Goal: Task Accomplishment & Management: Use online tool/utility

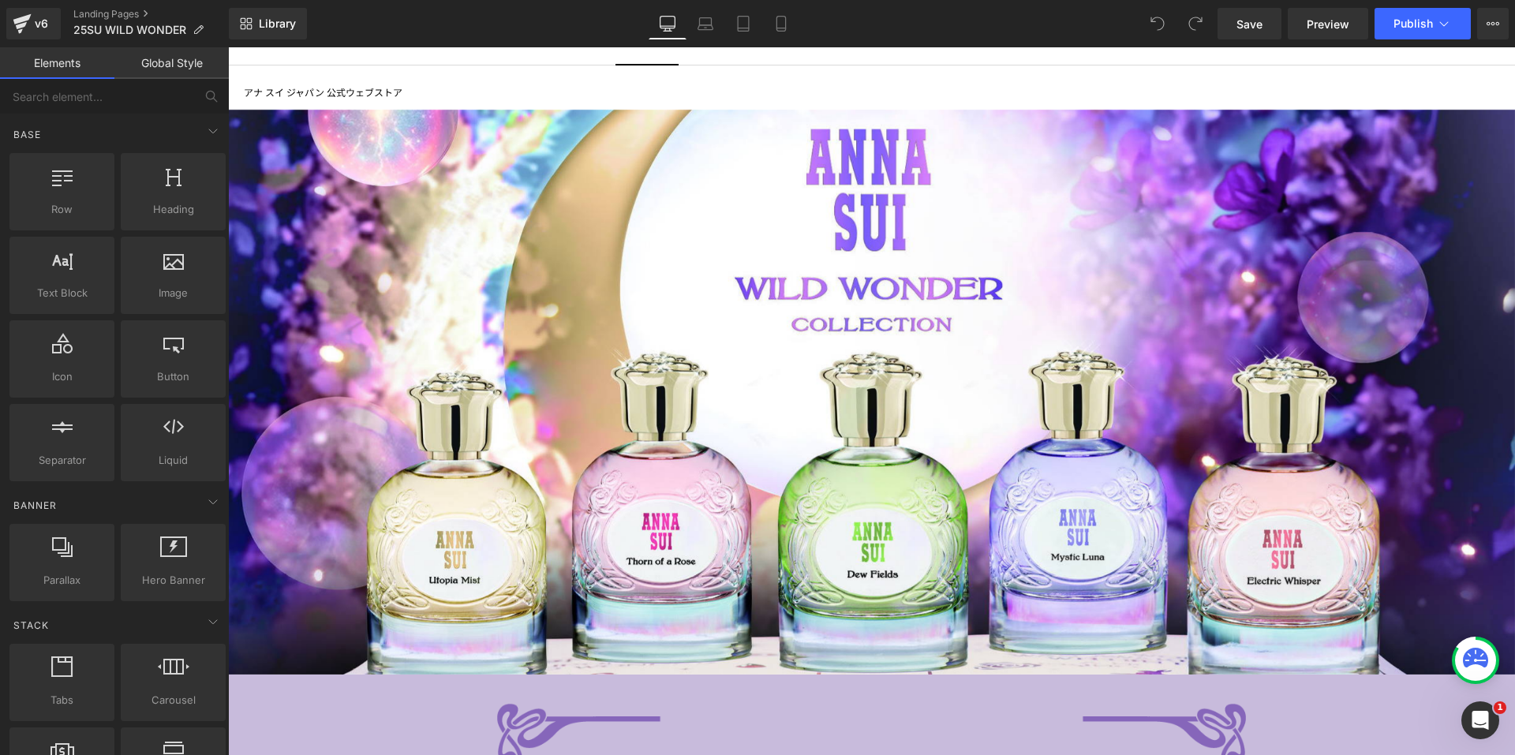
scroll to position [316, 0]
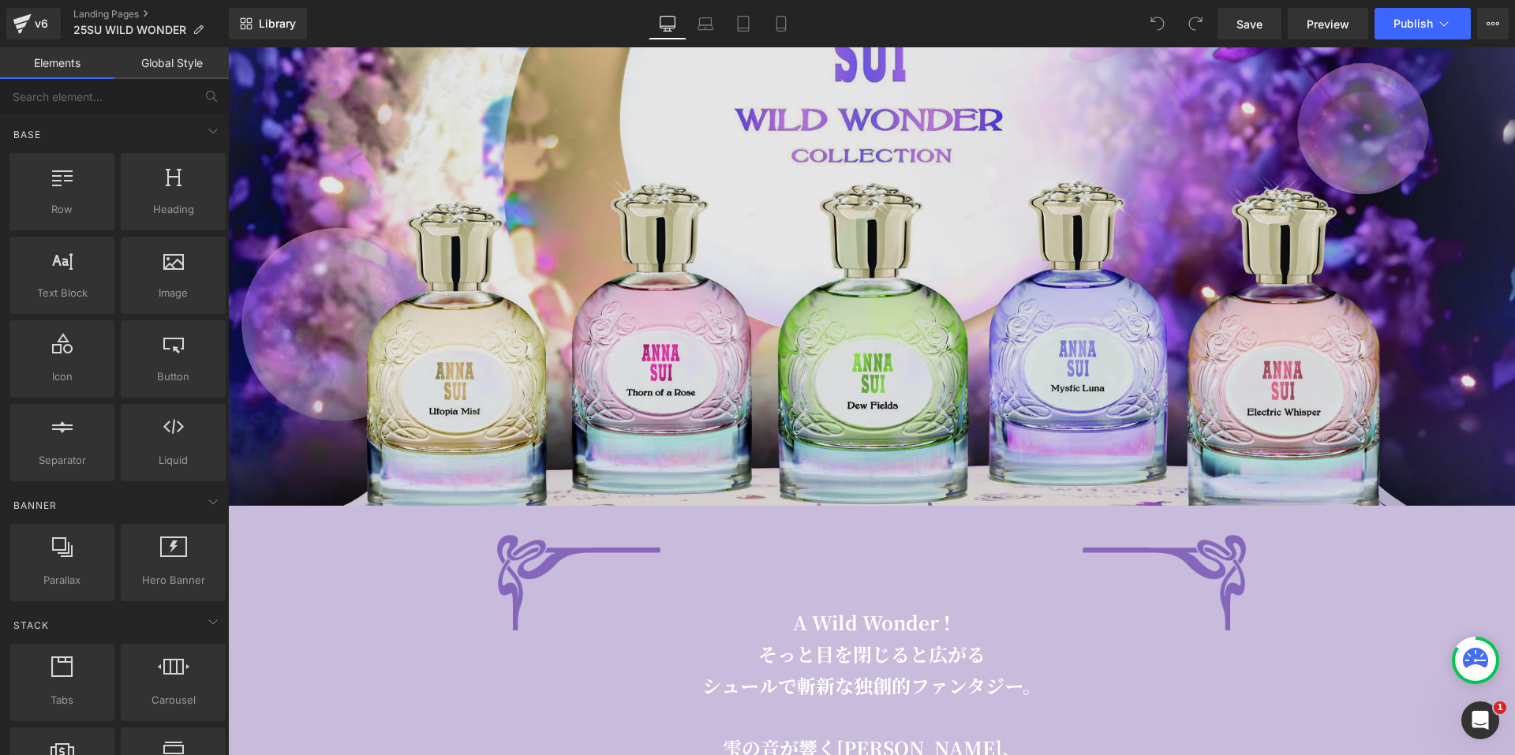
click at [841, 157] on img at bounding box center [871, 223] width 1287 height 565
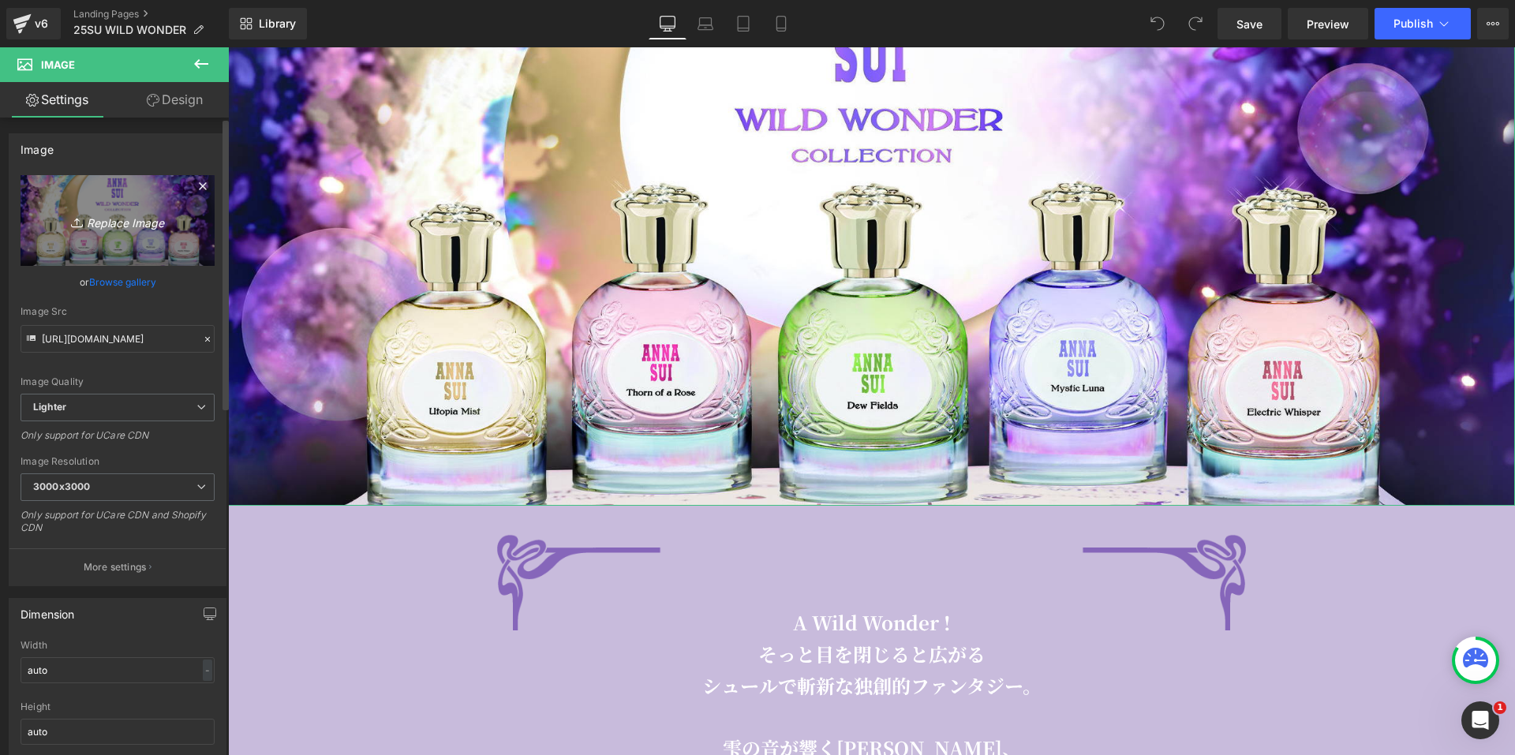
click at [160, 204] on link "Replace Image" at bounding box center [118, 220] width 194 height 91
type input "C:\fakepath\AS_WWC_GROUP_2100×922.jpg"
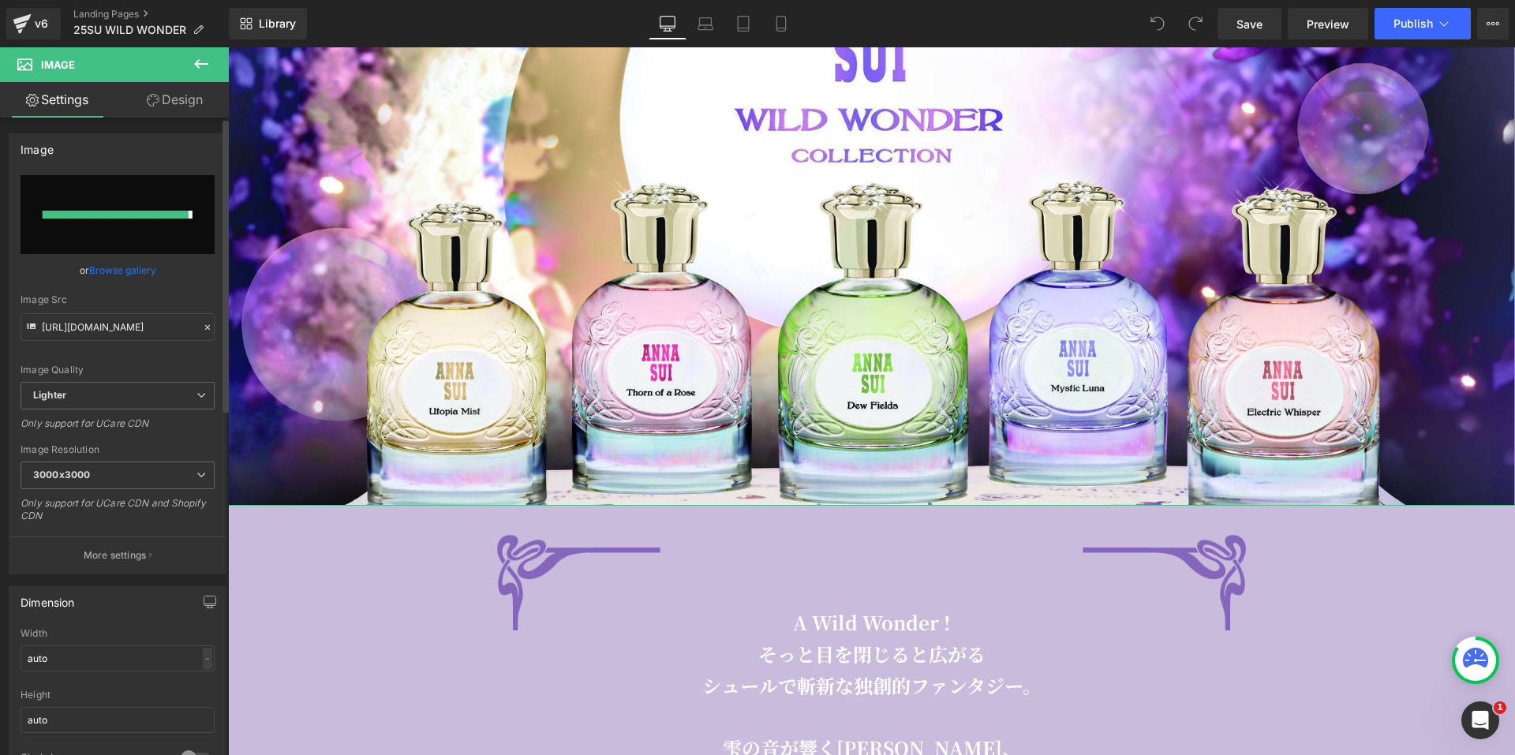
type input "[URL][DOMAIN_NAME]"
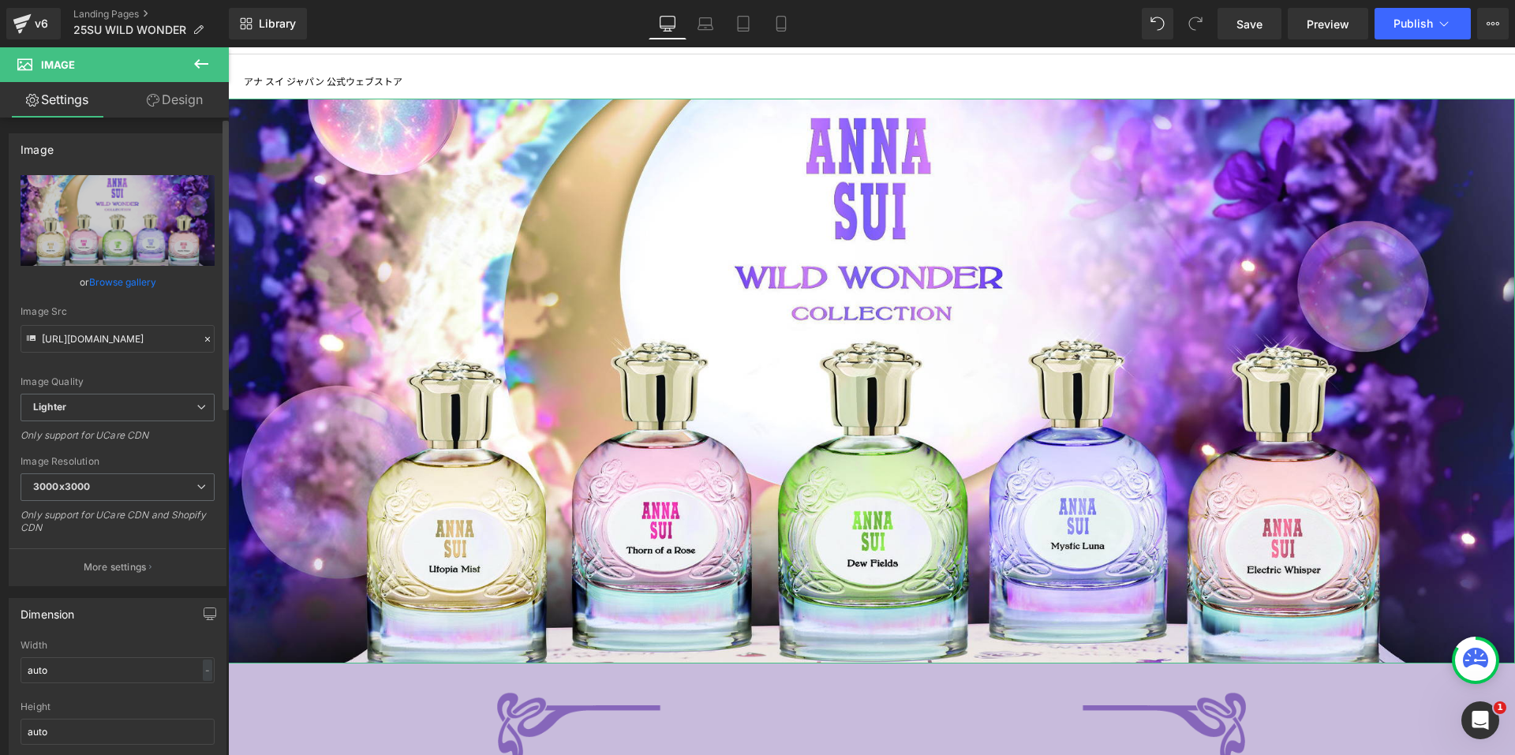
scroll to position [79, 0]
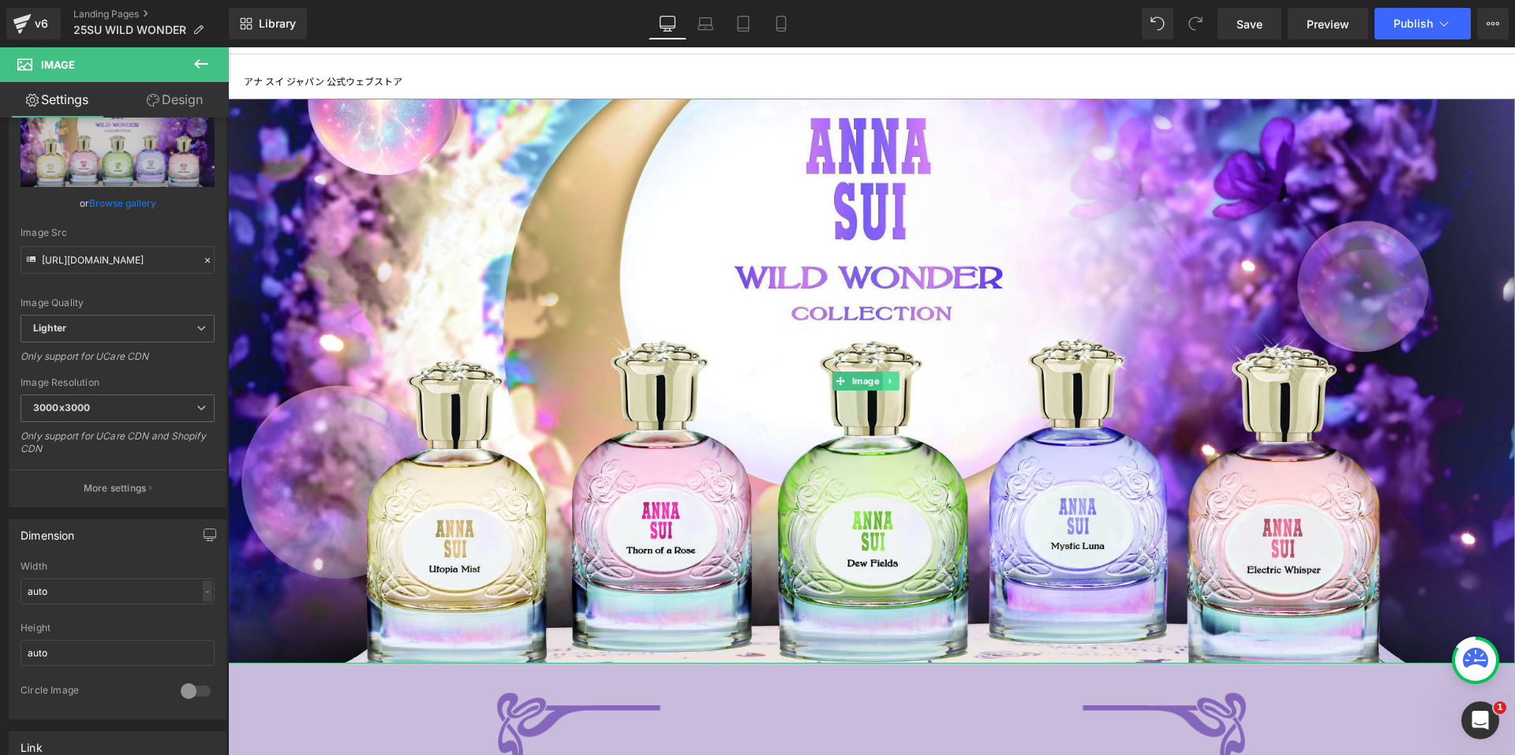
click at [893, 379] on icon at bounding box center [890, 380] width 9 height 9
click at [895, 377] on icon at bounding box center [899, 380] width 9 height 9
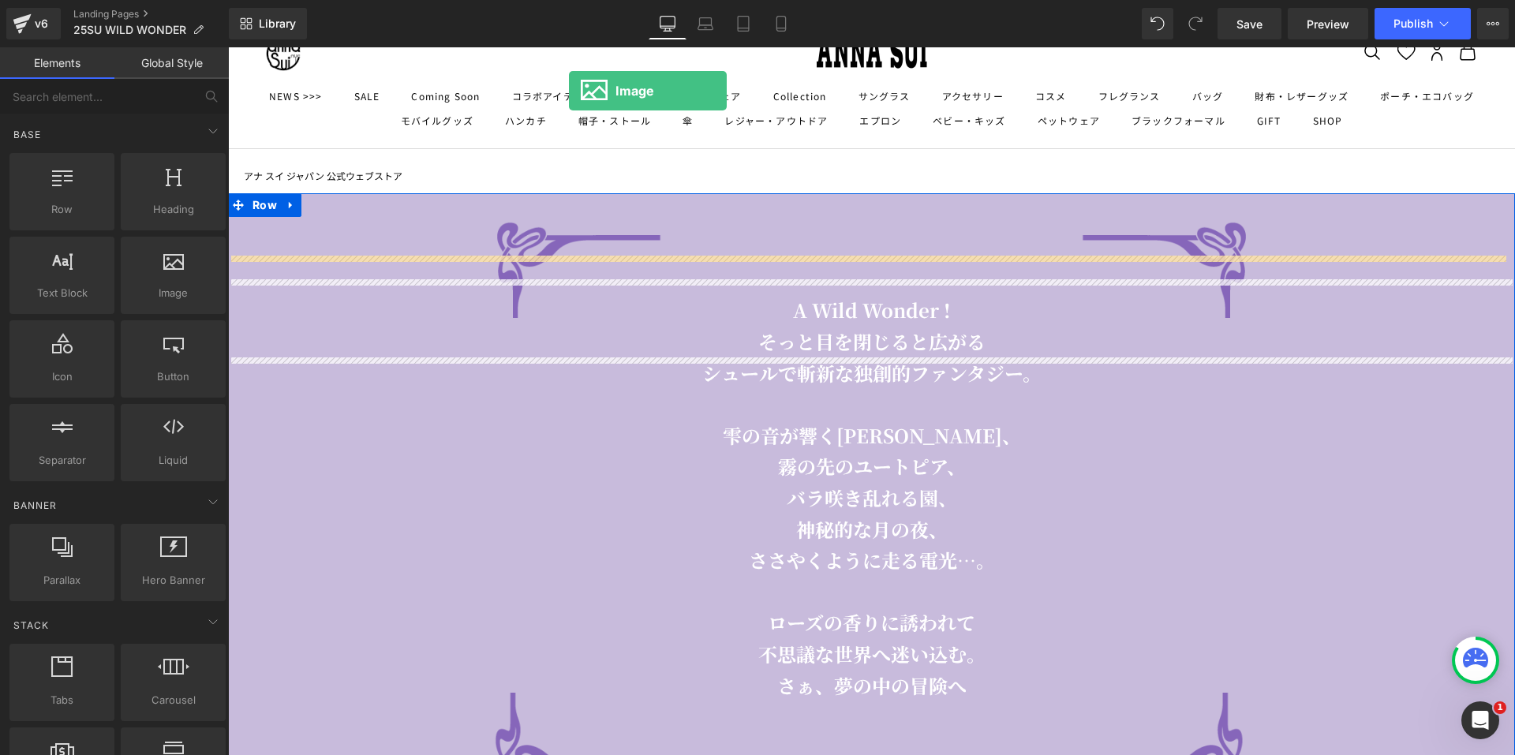
scroll to position [0, 0]
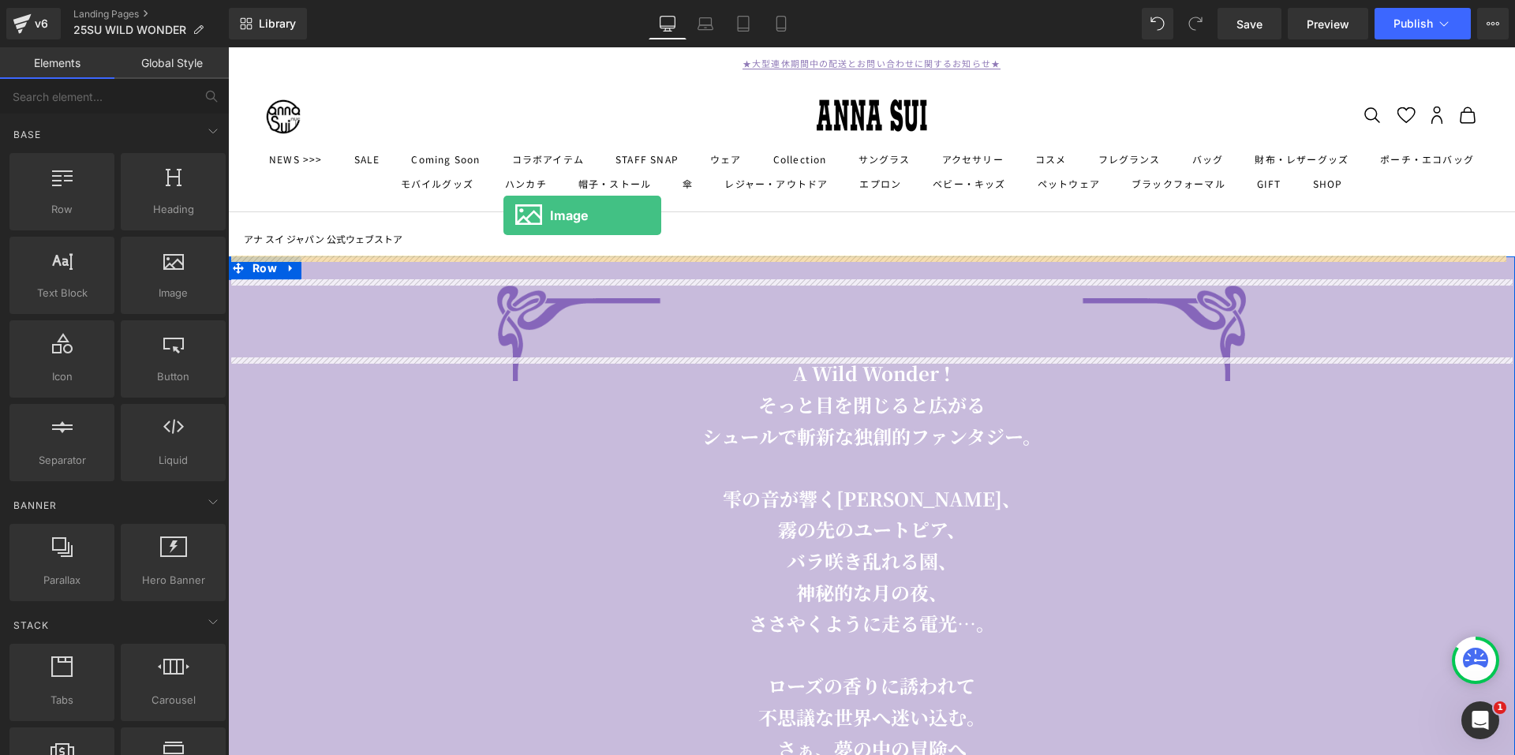
drag, startPoint x: 393, startPoint y: 312, endPoint x: 503, endPoint y: 215, distance: 146.5
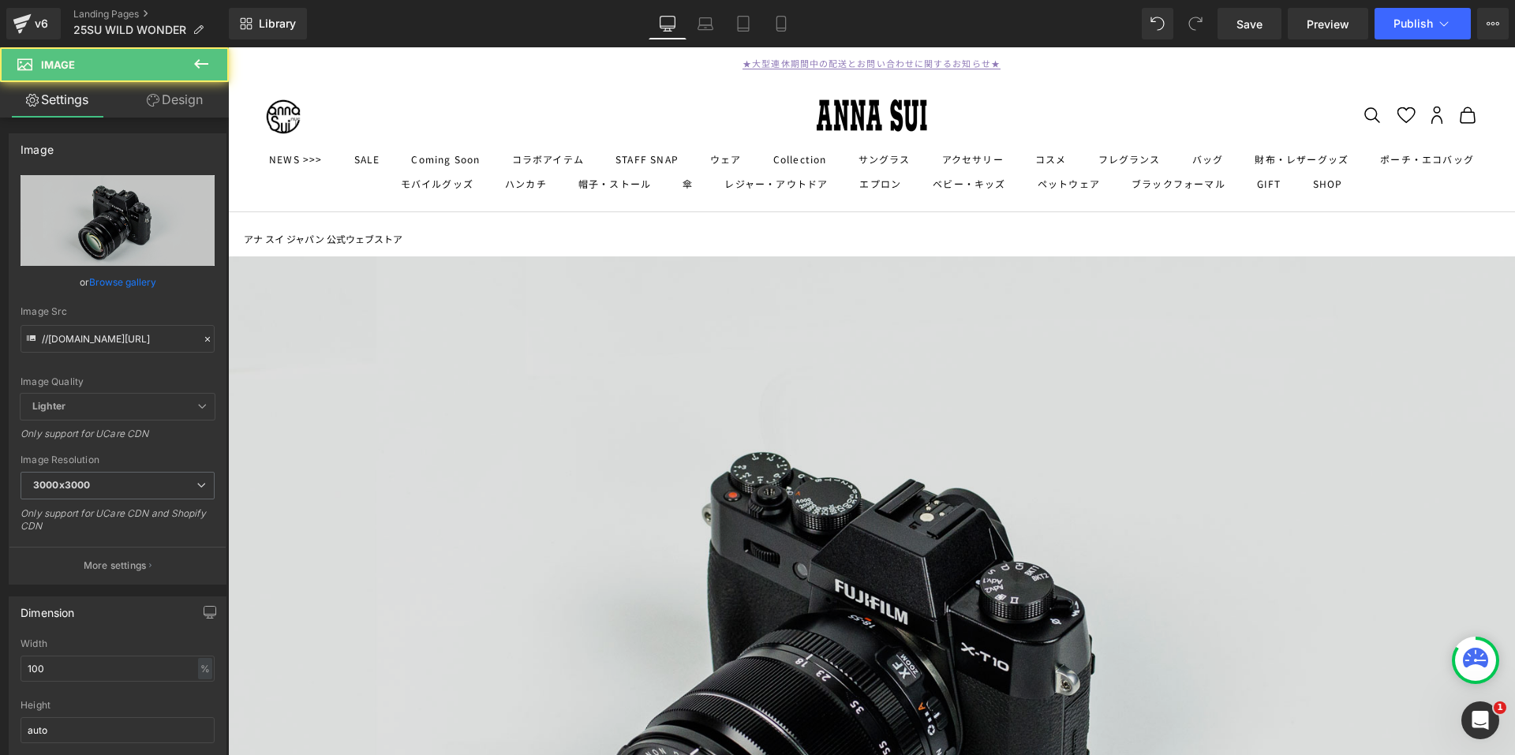
scroll to position [316, 0]
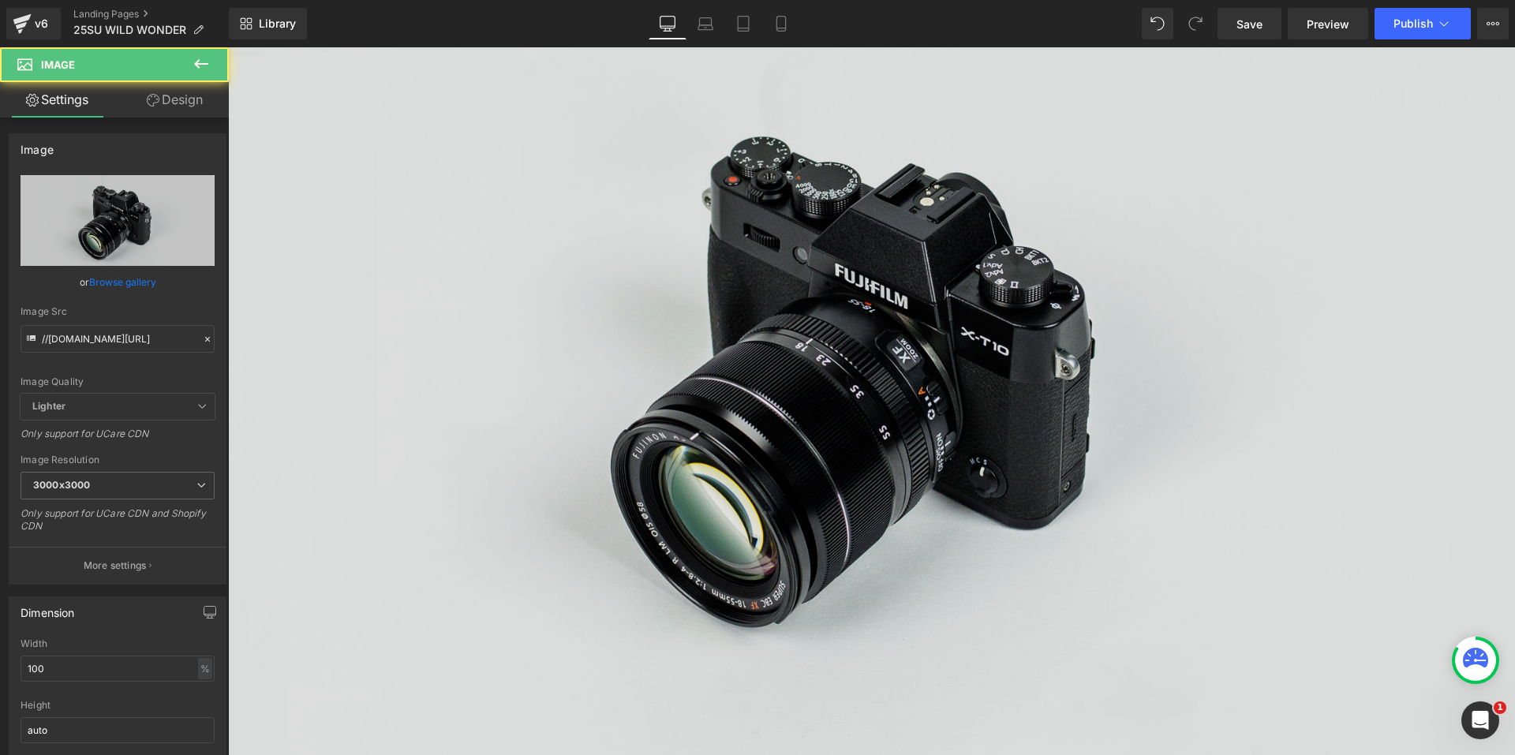
click at [502, 211] on img at bounding box center [871, 367] width 1287 height 853
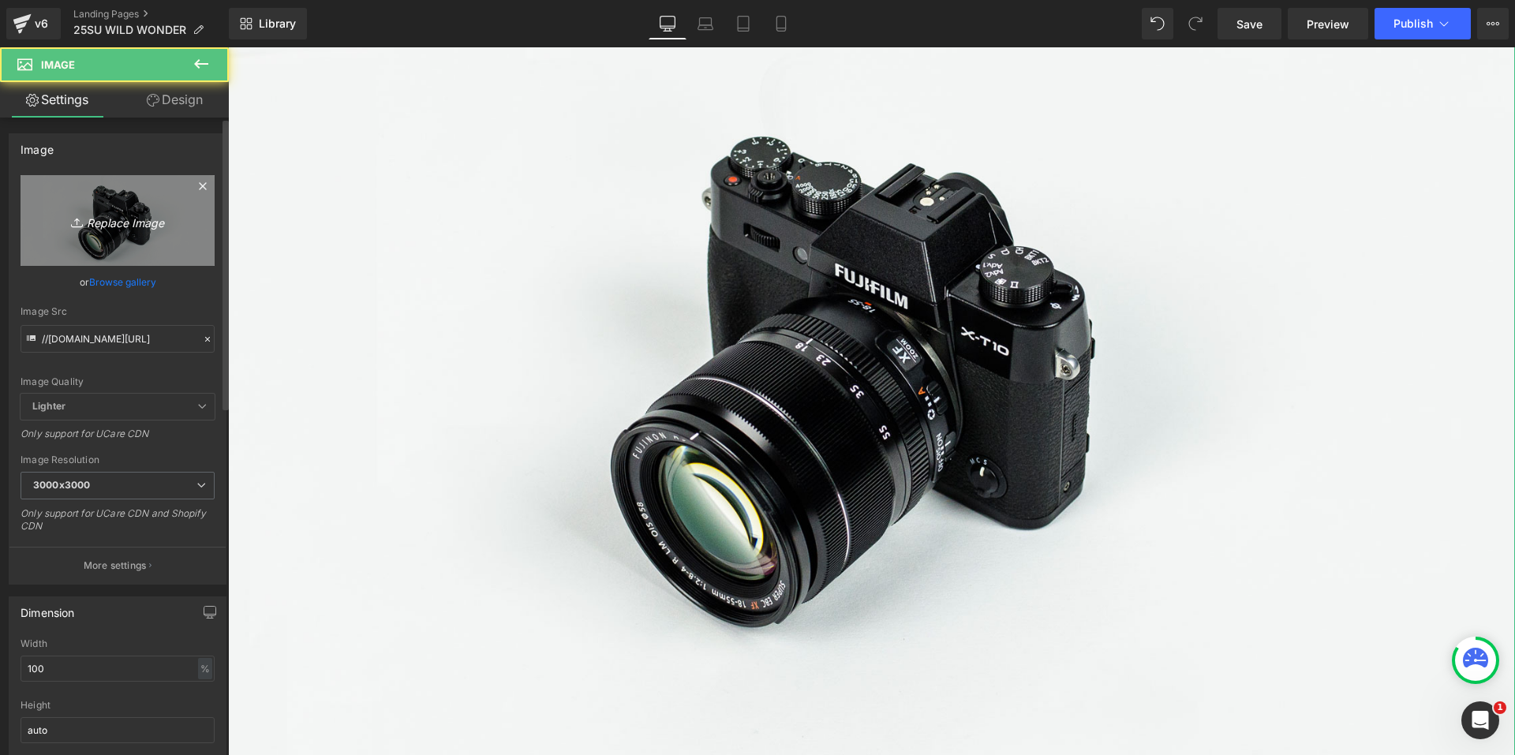
click at [103, 200] on link "Replace Image" at bounding box center [118, 220] width 194 height 91
type input "C:\fakepath\AS_WWC_GROUP_2100×922.jpg"
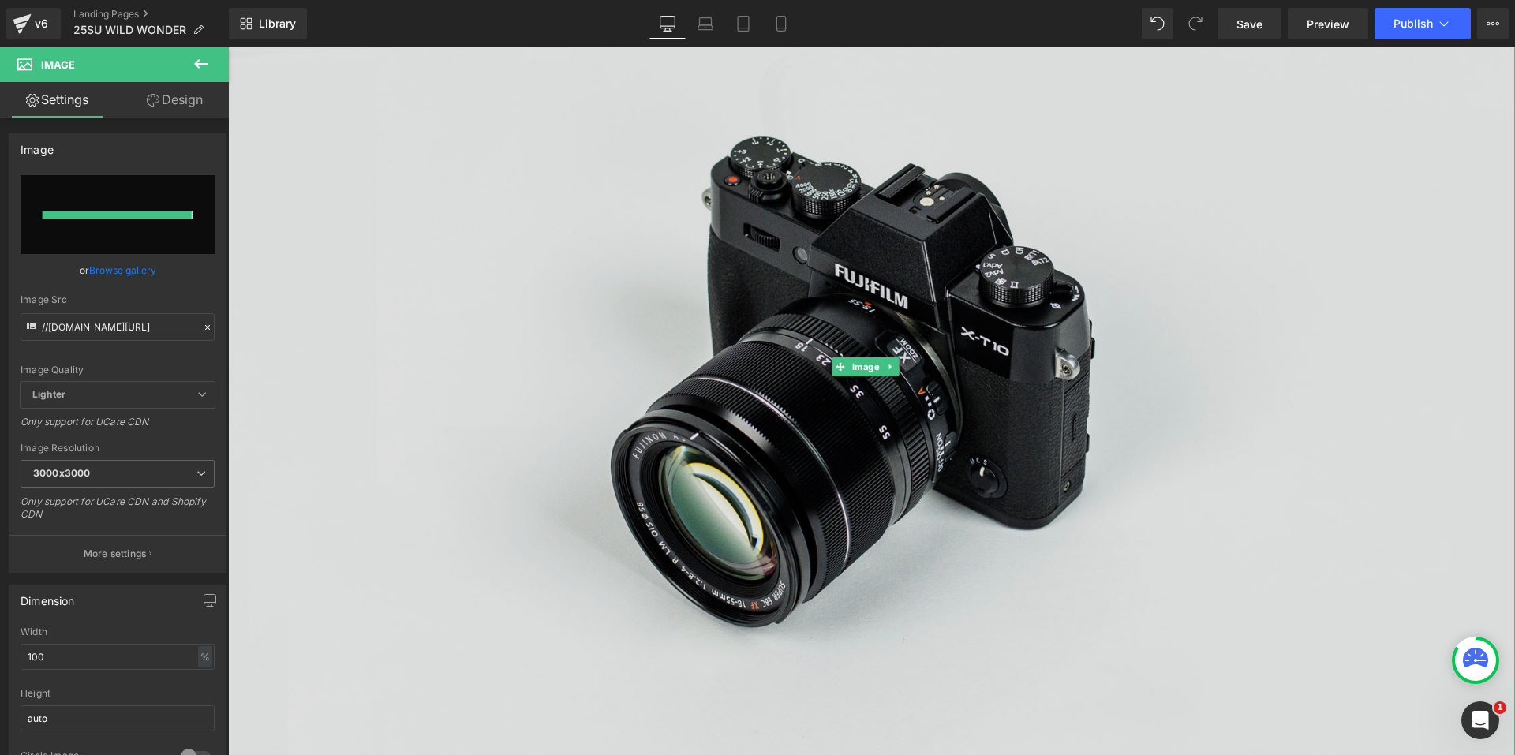
type input "[URL][DOMAIN_NAME]"
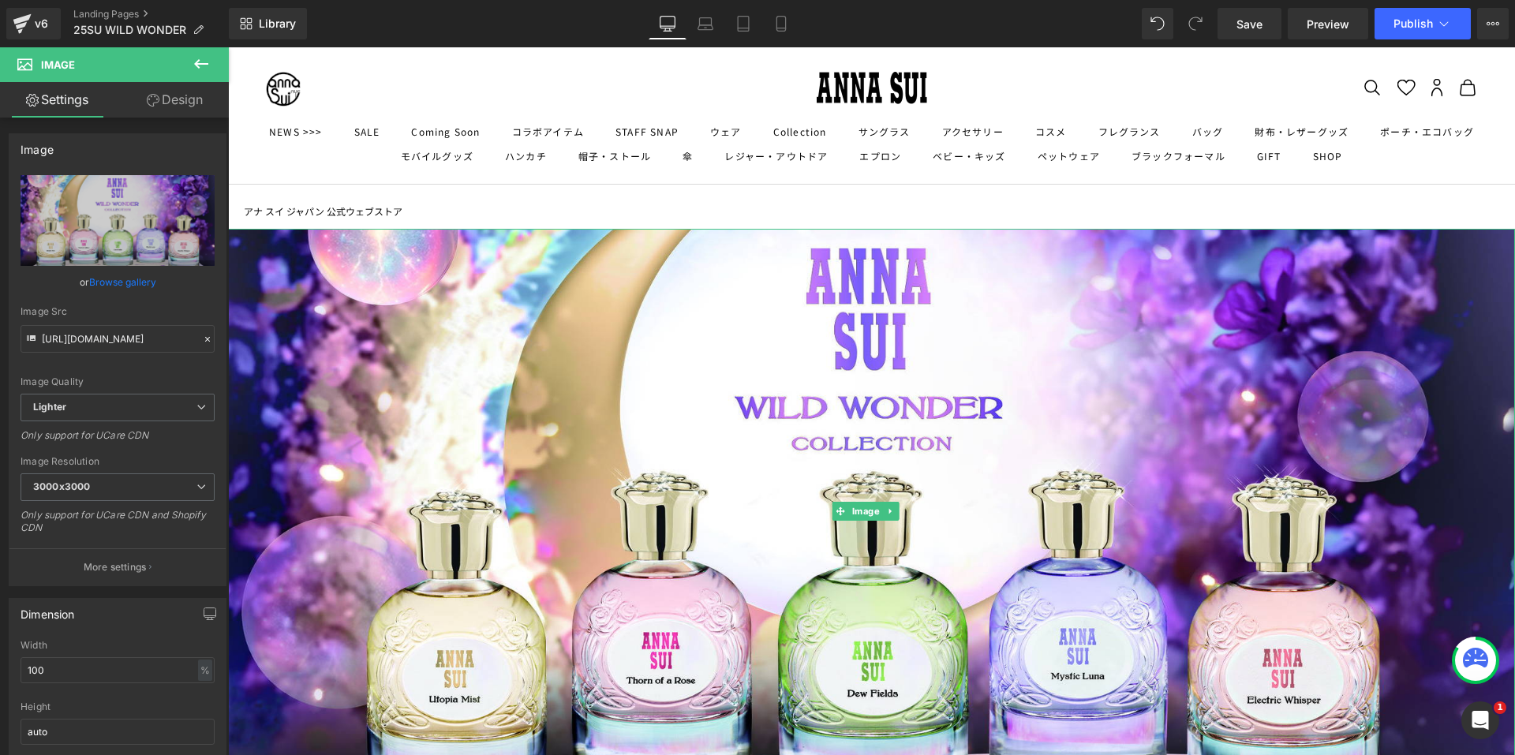
scroll to position [0, 0]
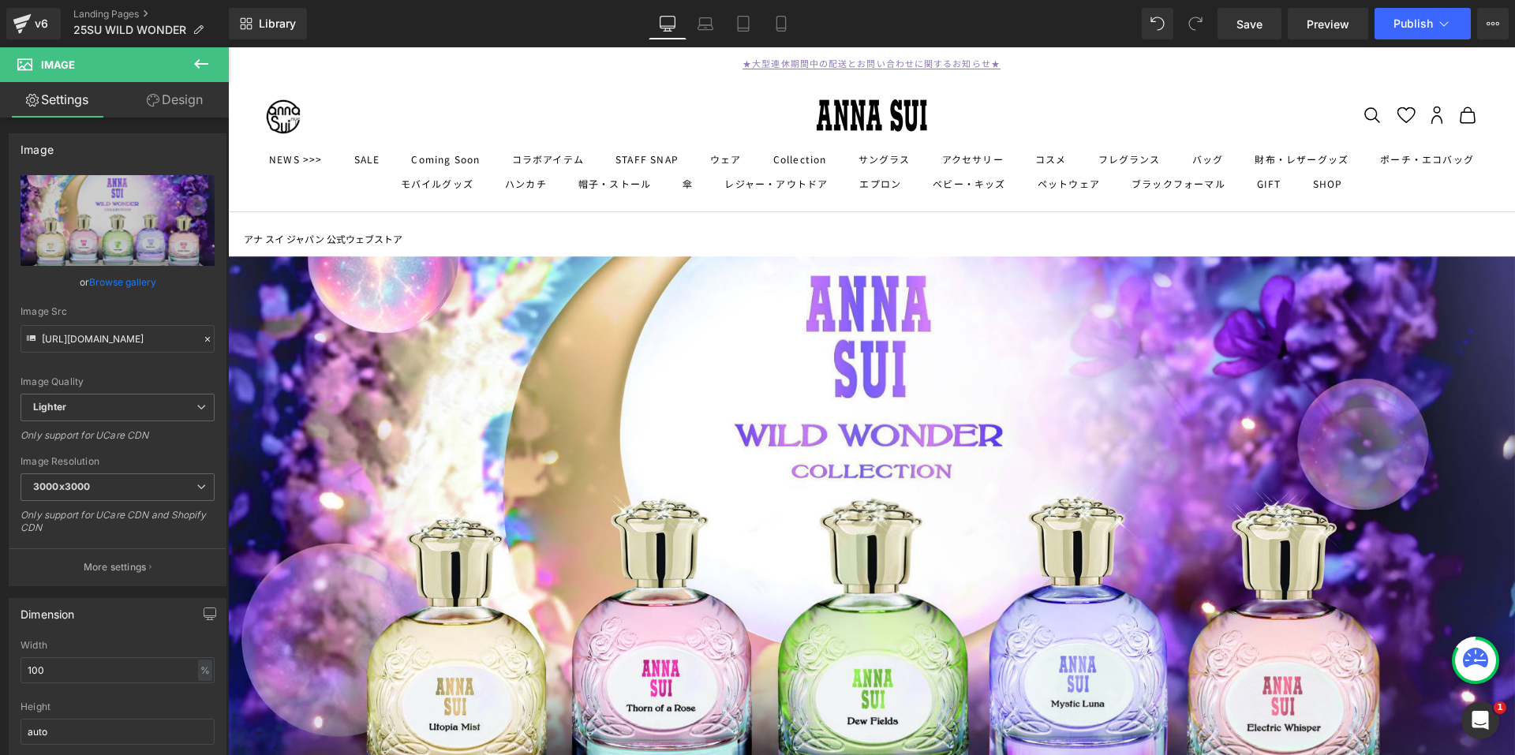
click at [350, 241] on link "アナ スイ ジャパン 公式ウェブストア" at bounding box center [323, 239] width 159 height 16
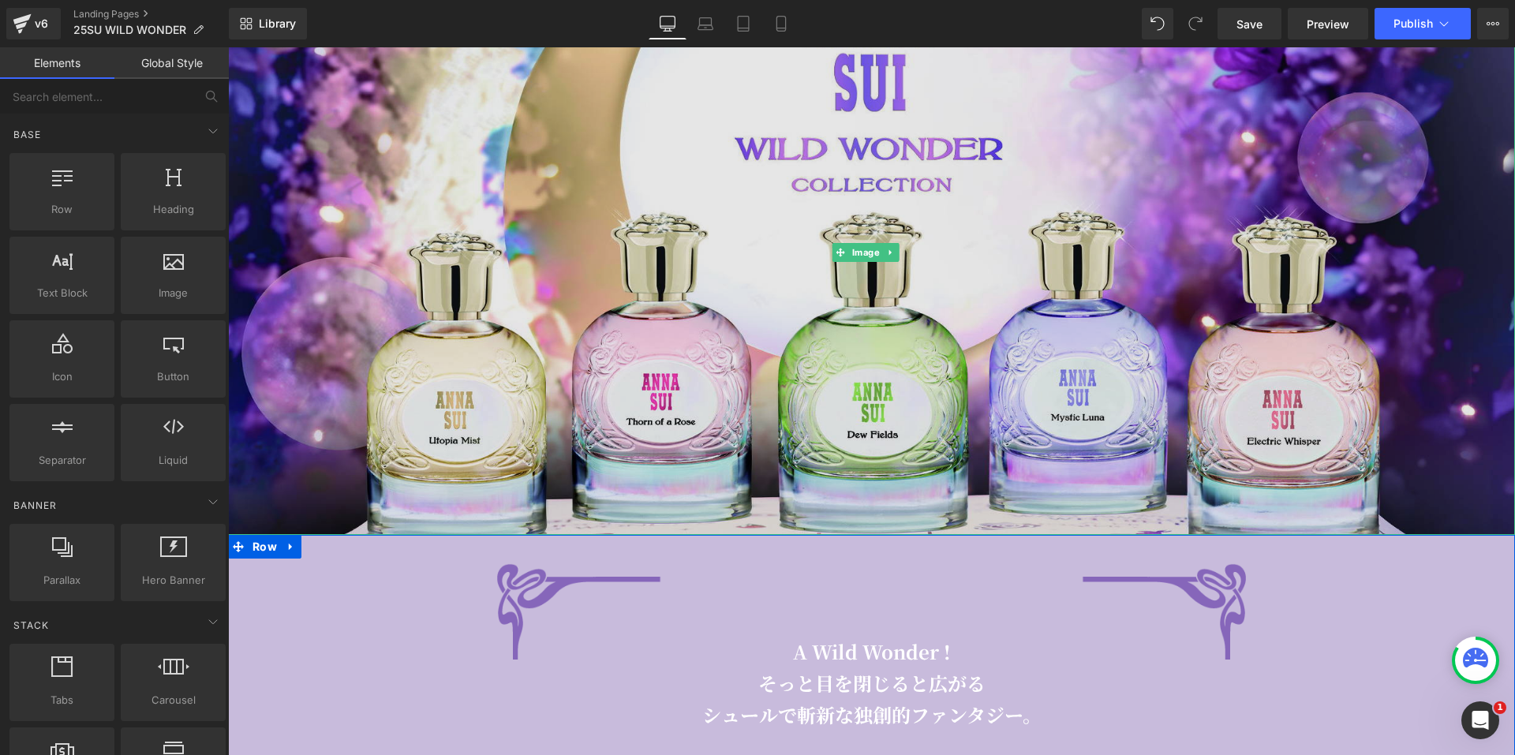
scroll to position [316, 0]
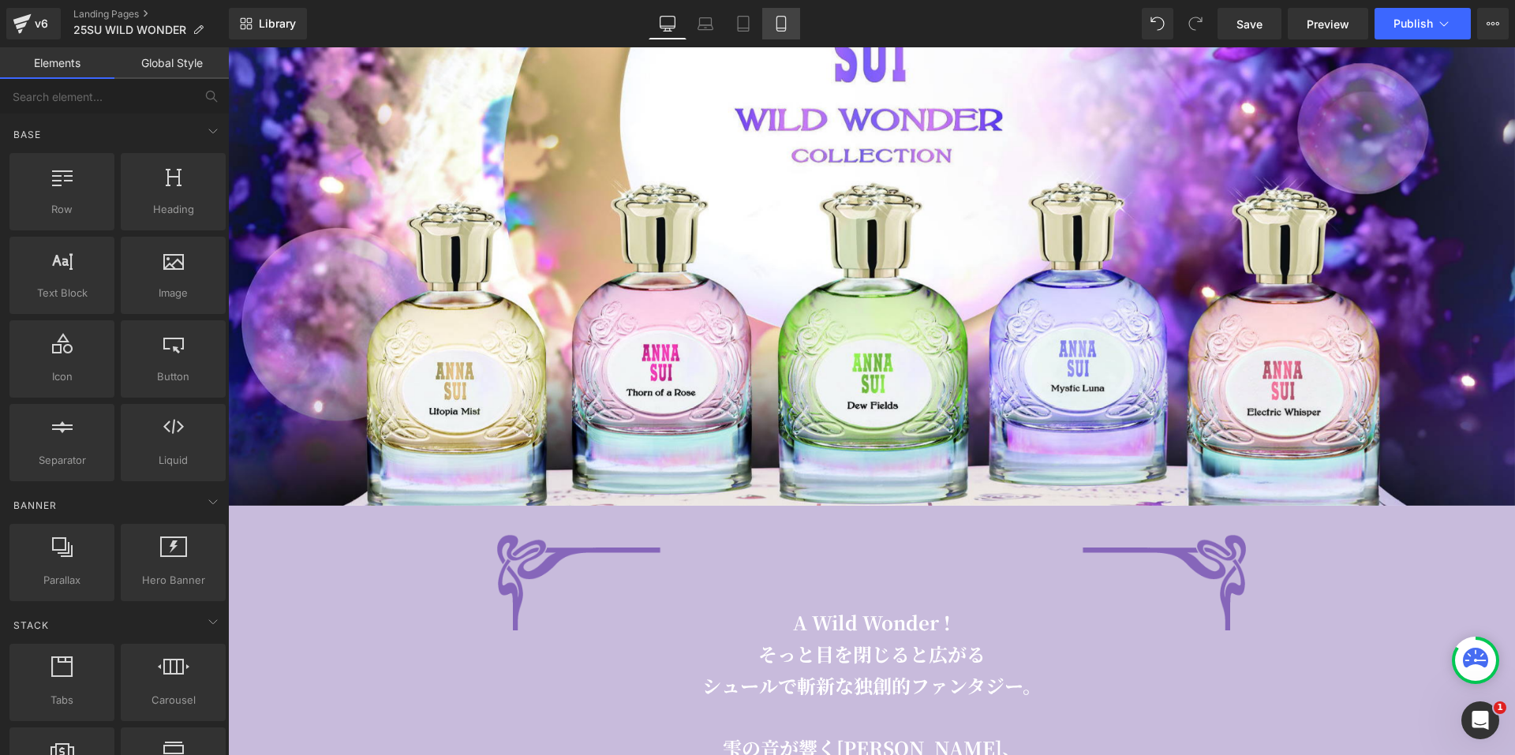
click at [794, 24] on link "Mobile" at bounding box center [781, 24] width 38 height 32
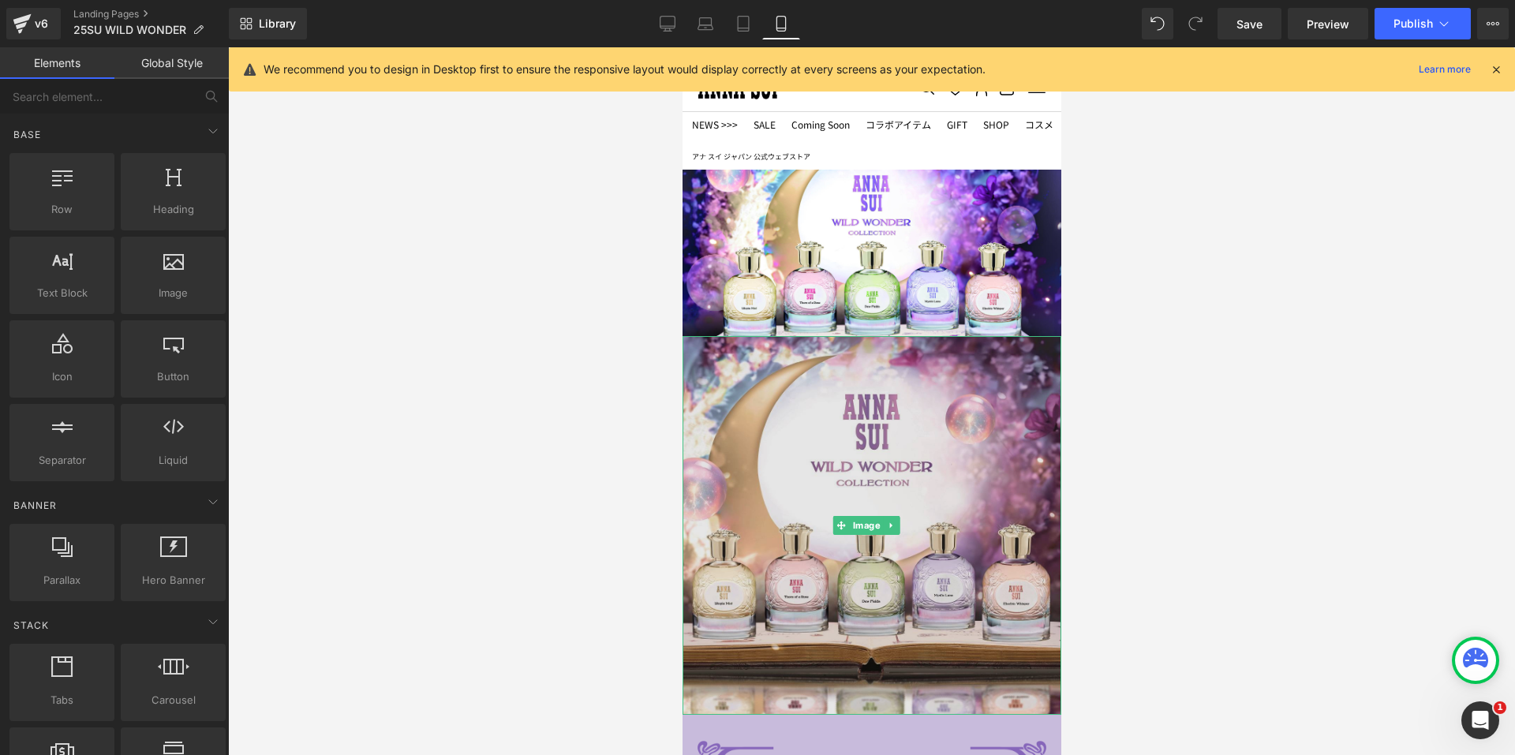
scroll to position [0, 0]
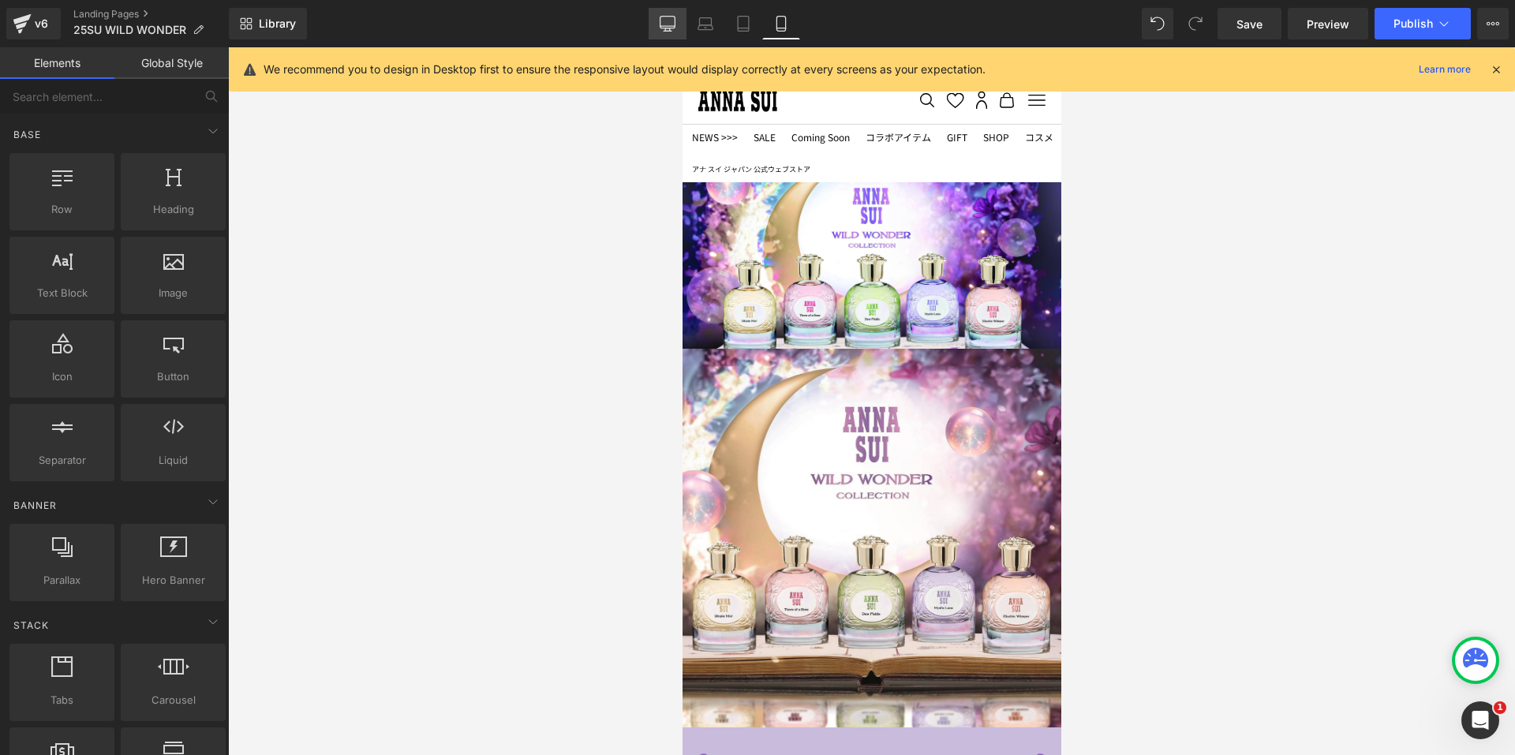
click at [680, 23] on link "Desktop" at bounding box center [667, 24] width 38 height 32
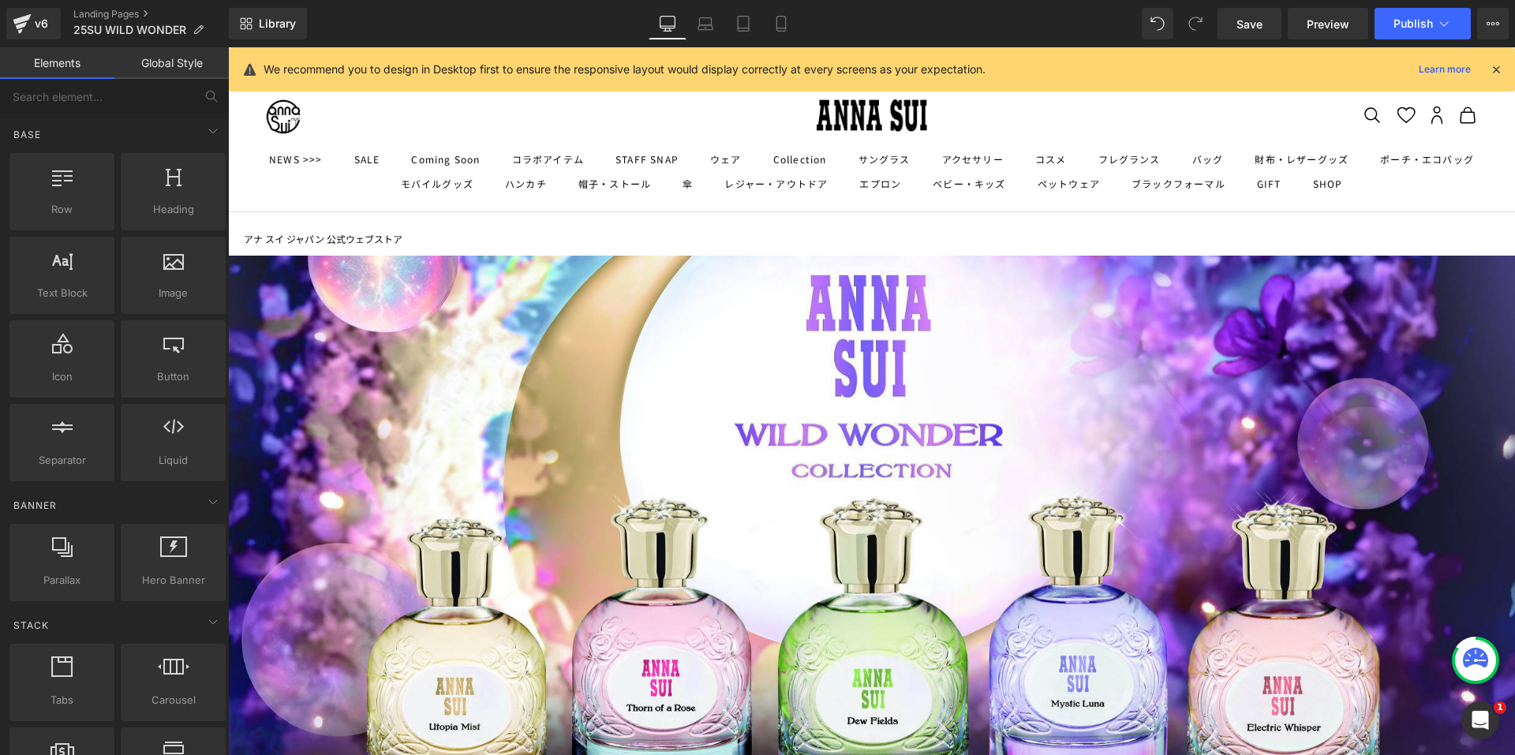
scroll to position [208, 0]
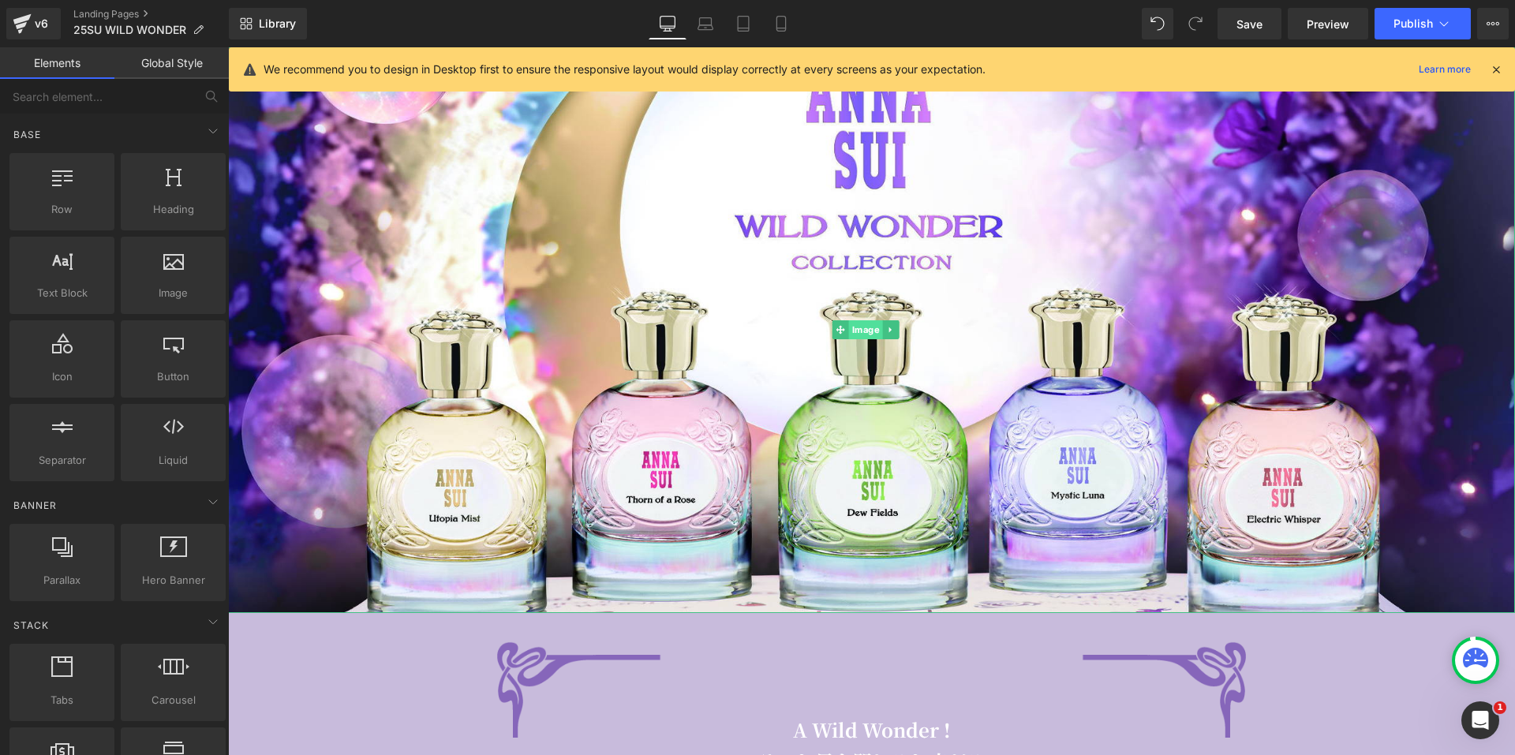
click at [854, 327] on span "Image" at bounding box center [866, 329] width 34 height 19
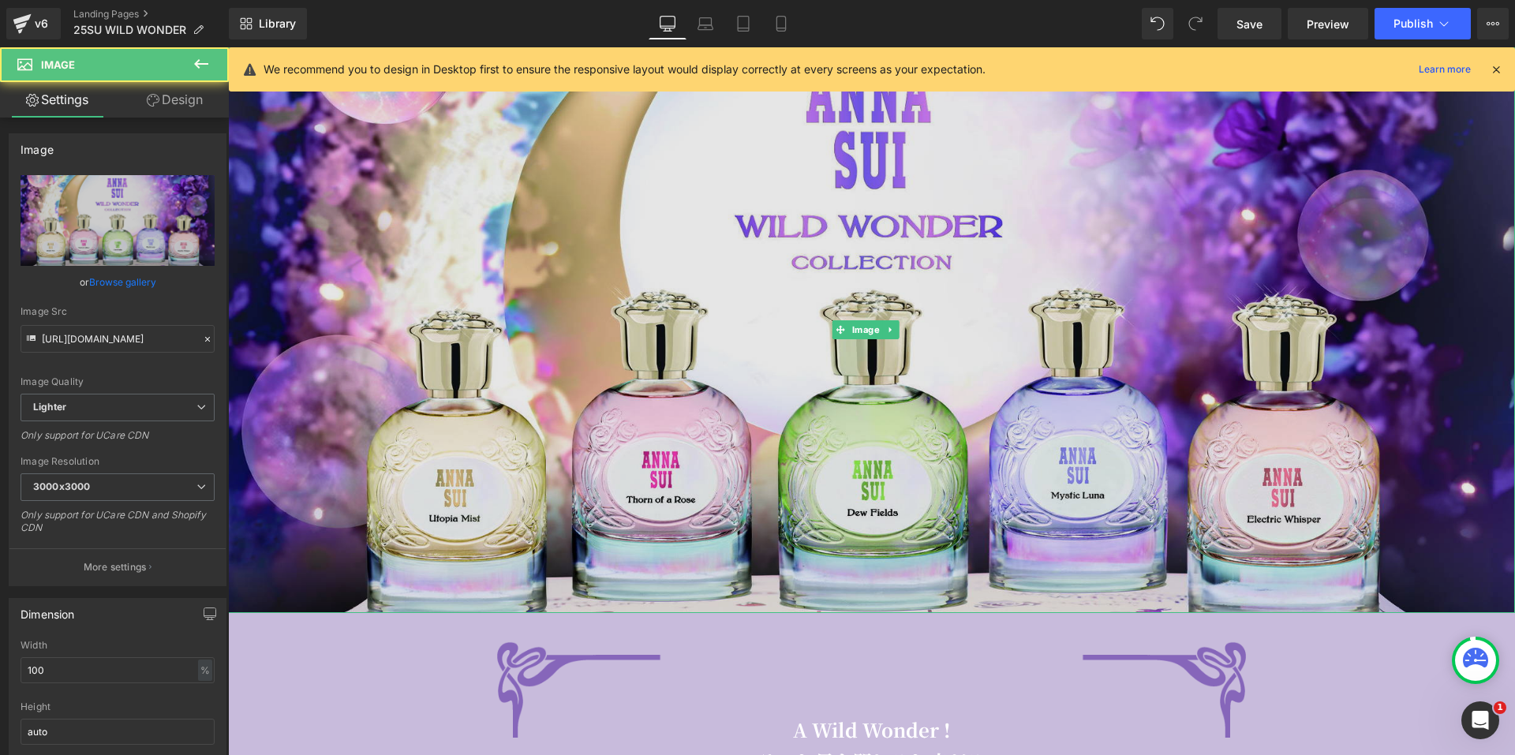
click at [591, 297] on img at bounding box center [871, 329] width 1287 height 565
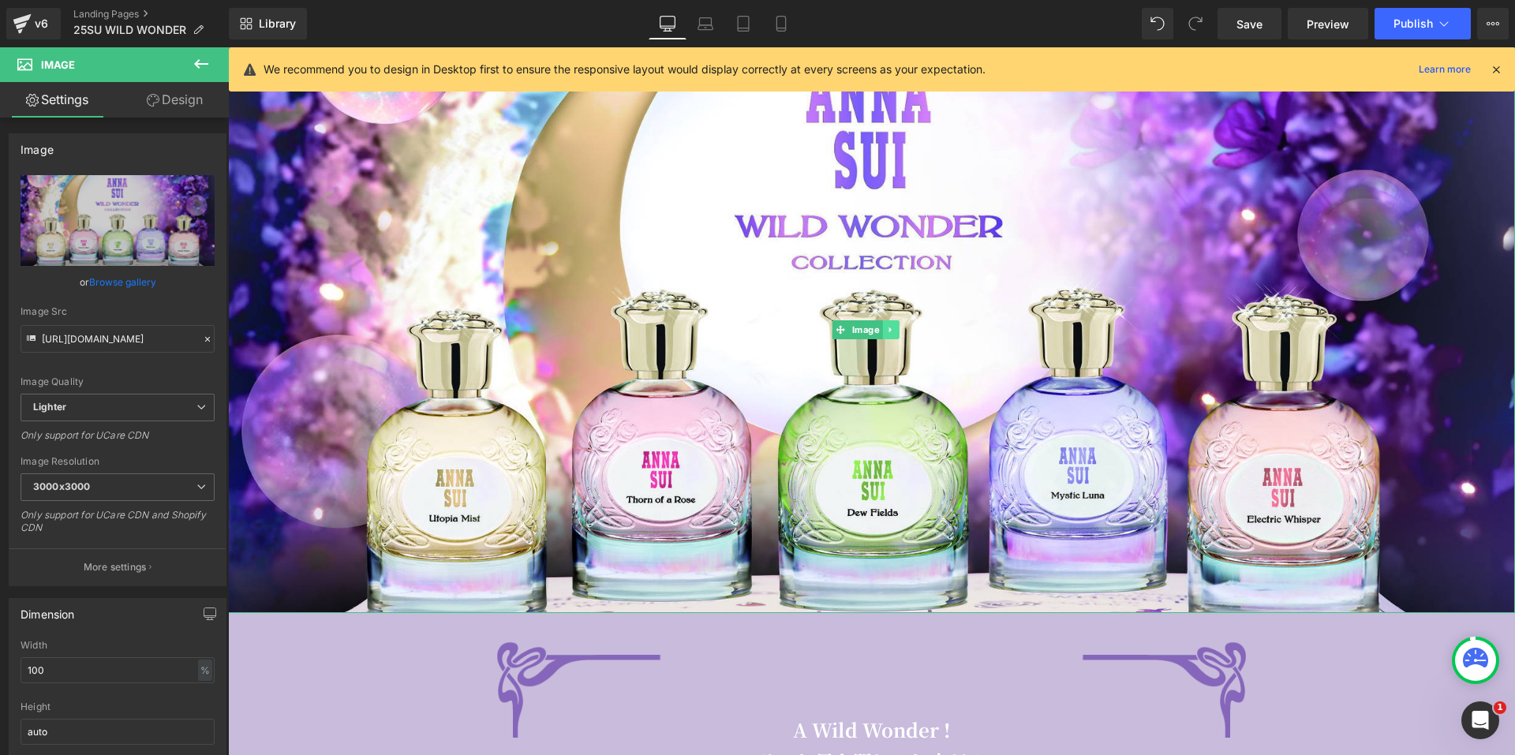
click at [897, 329] on link at bounding box center [890, 329] width 17 height 19
click at [897, 329] on icon at bounding box center [899, 329] width 9 height 9
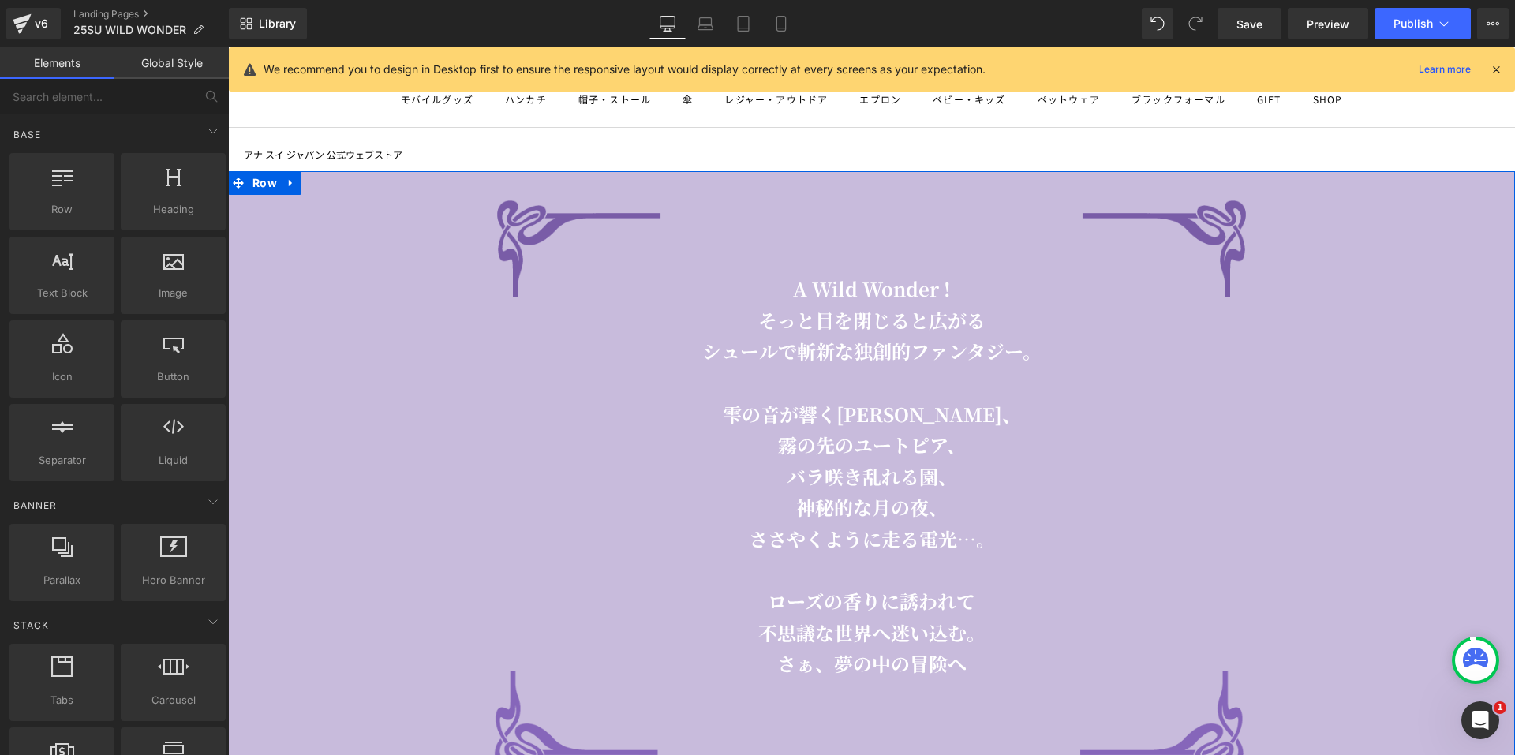
scroll to position [0, 0]
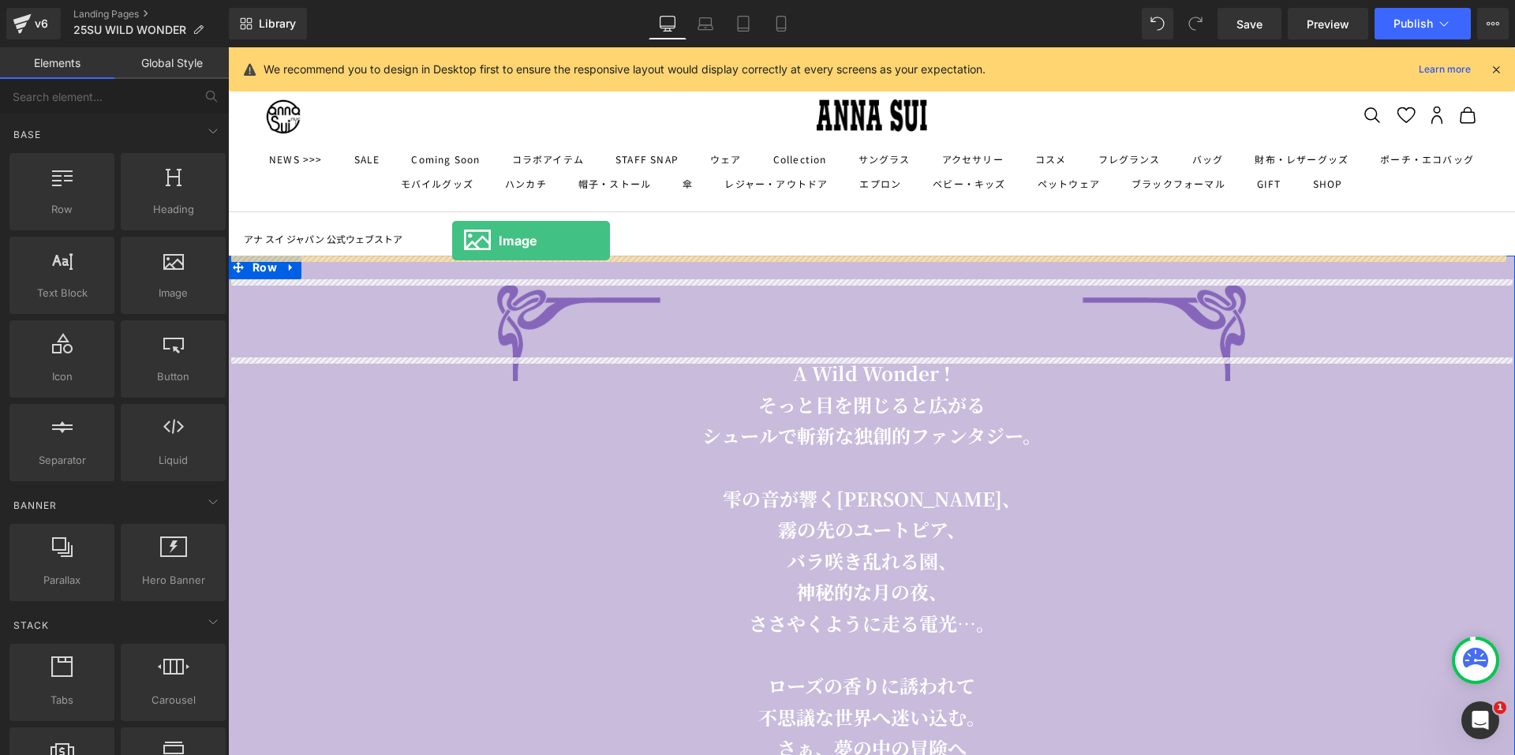
drag, startPoint x: 406, startPoint y: 312, endPoint x: 452, endPoint y: 241, distance: 84.5
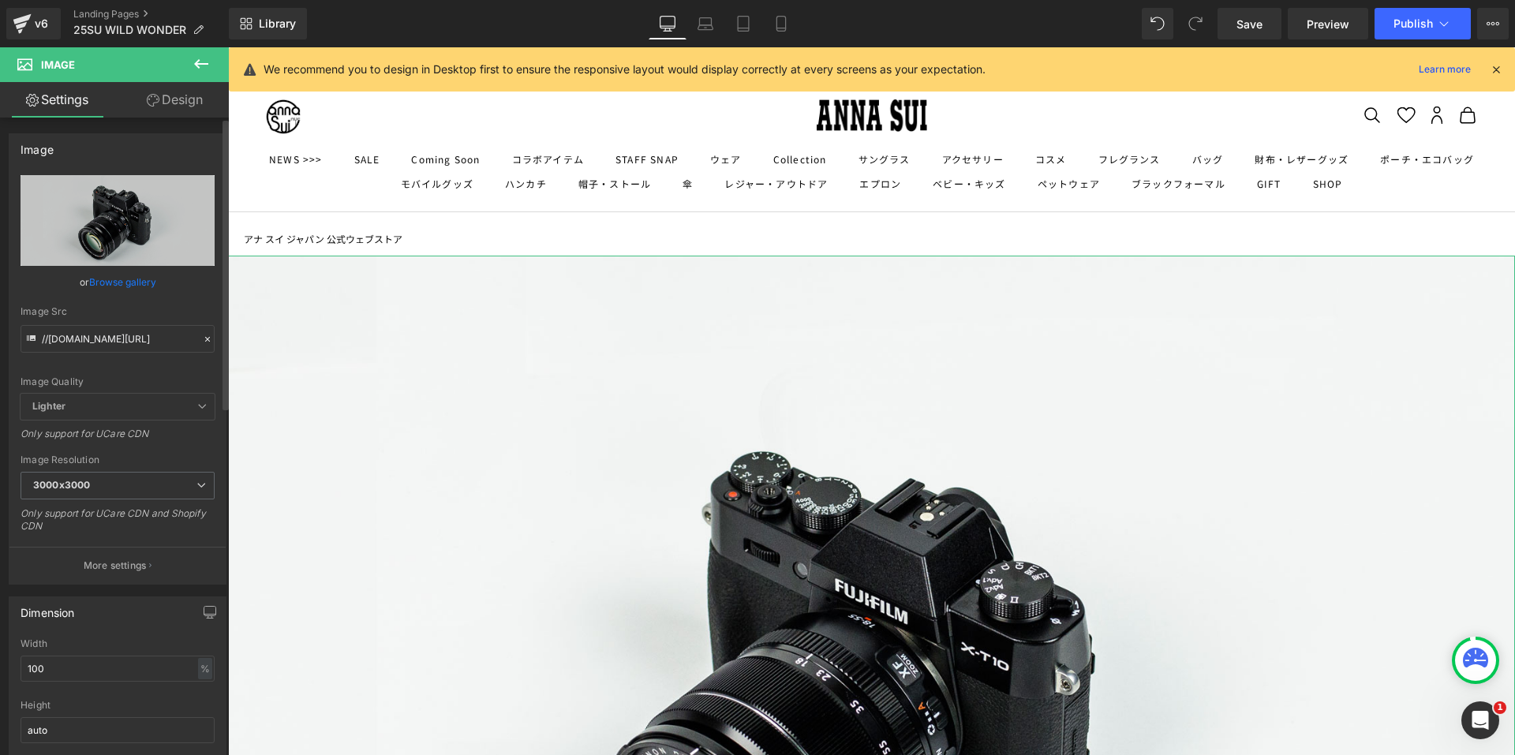
click at [148, 409] on span "Lighter" at bounding box center [118, 407] width 194 height 26
click at [197, 402] on icon at bounding box center [201, 406] width 9 height 9
click at [197, 405] on icon at bounding box center [201, 406] width 9 height 9
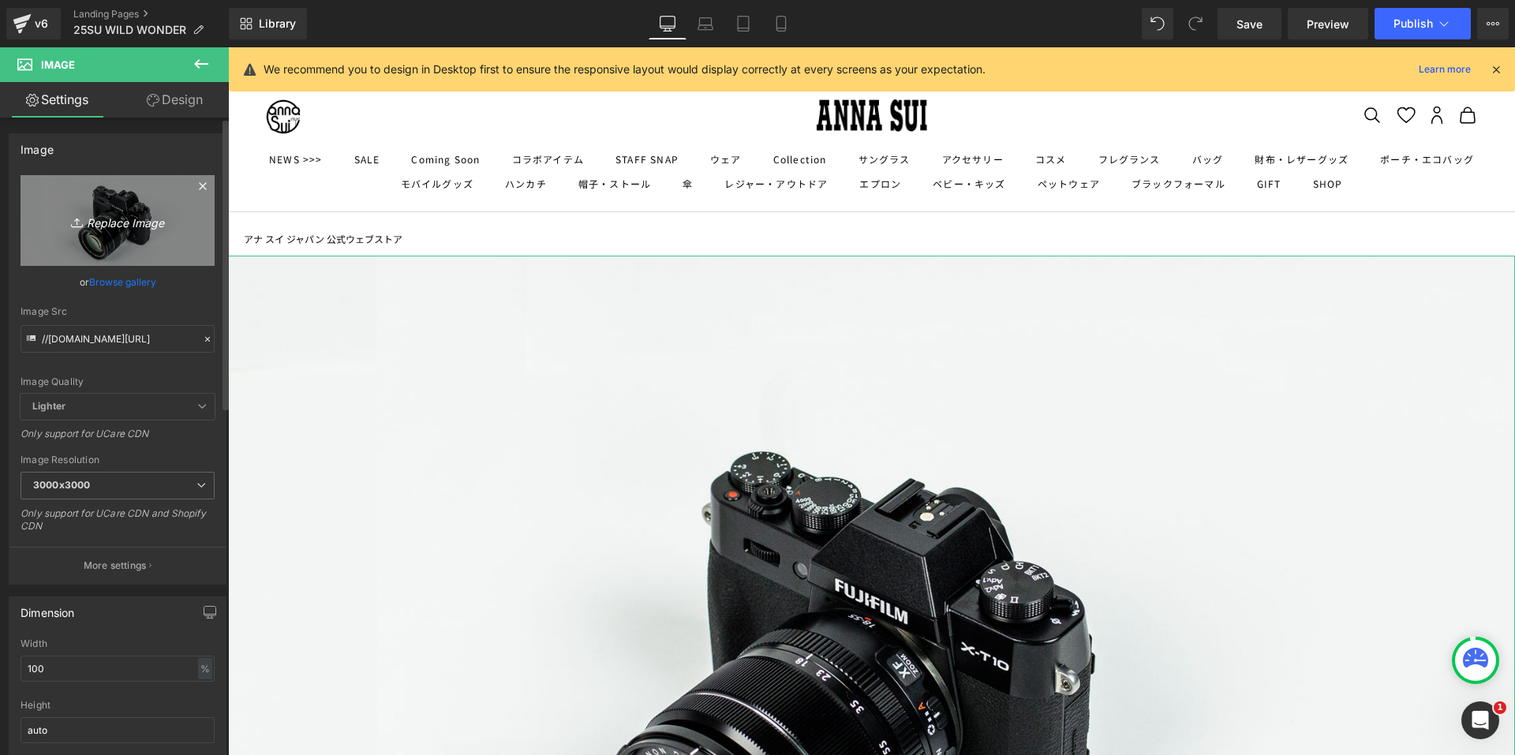
click at [168, 229] on icon "Replace Image" at bounding box center [117, 221] width 126 height 20
type input "C:\fakepath\AS_WWC_GROUP_2100×922.jpg"
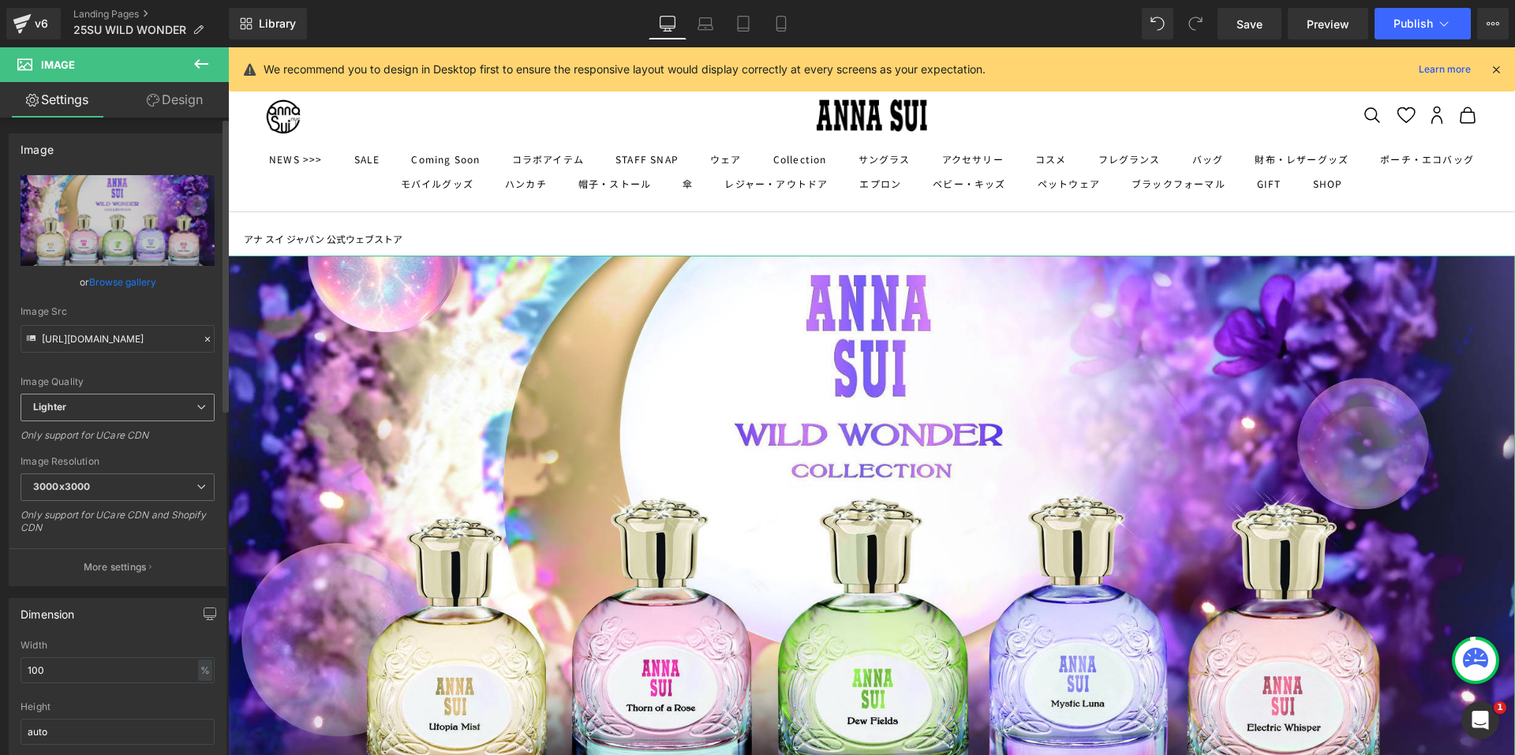
click at [201, 402] on span "Lighter" at bounding box center [118, 408] width 194 height 28
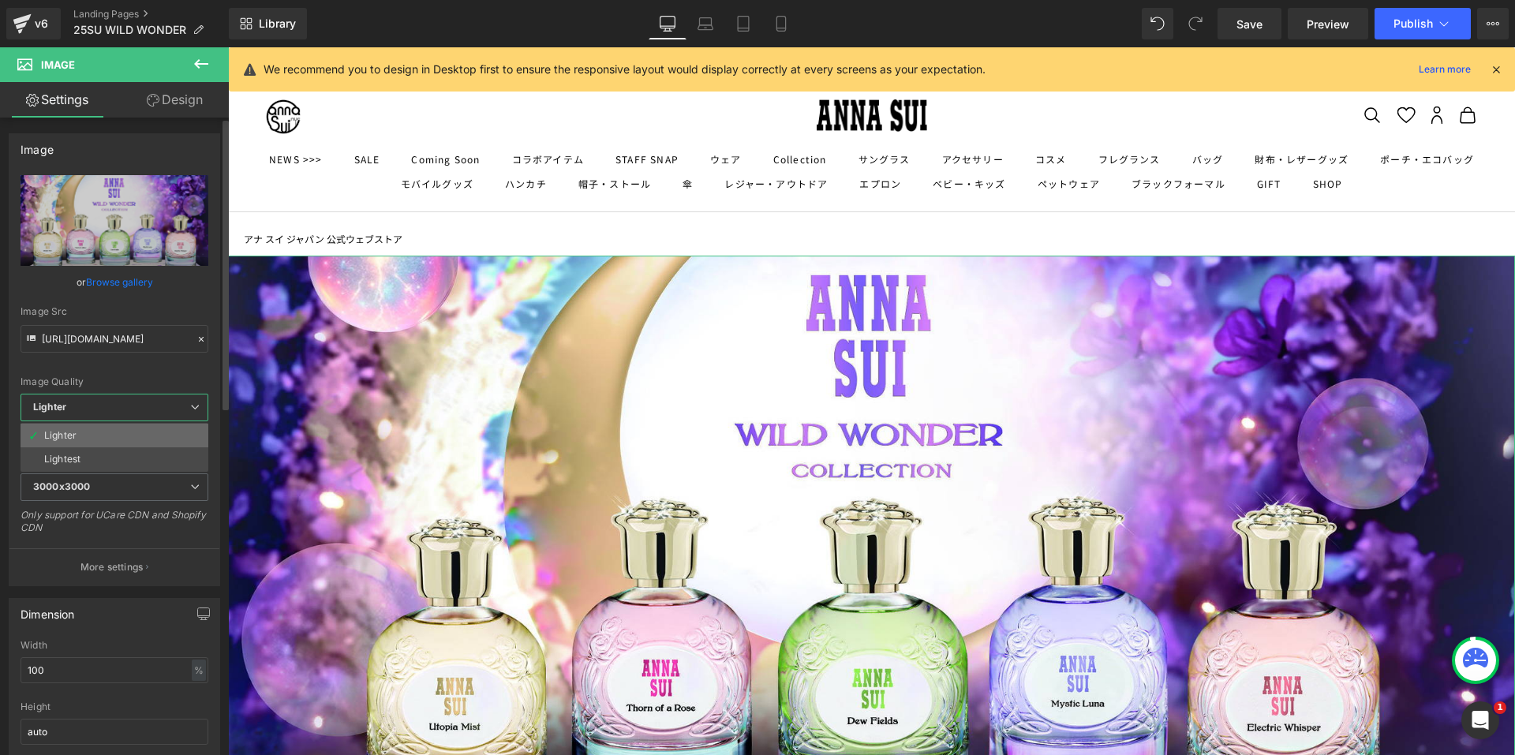
click at [39, 432] on li "Lighter" at bounding box center [115, 436] width 188 height 24
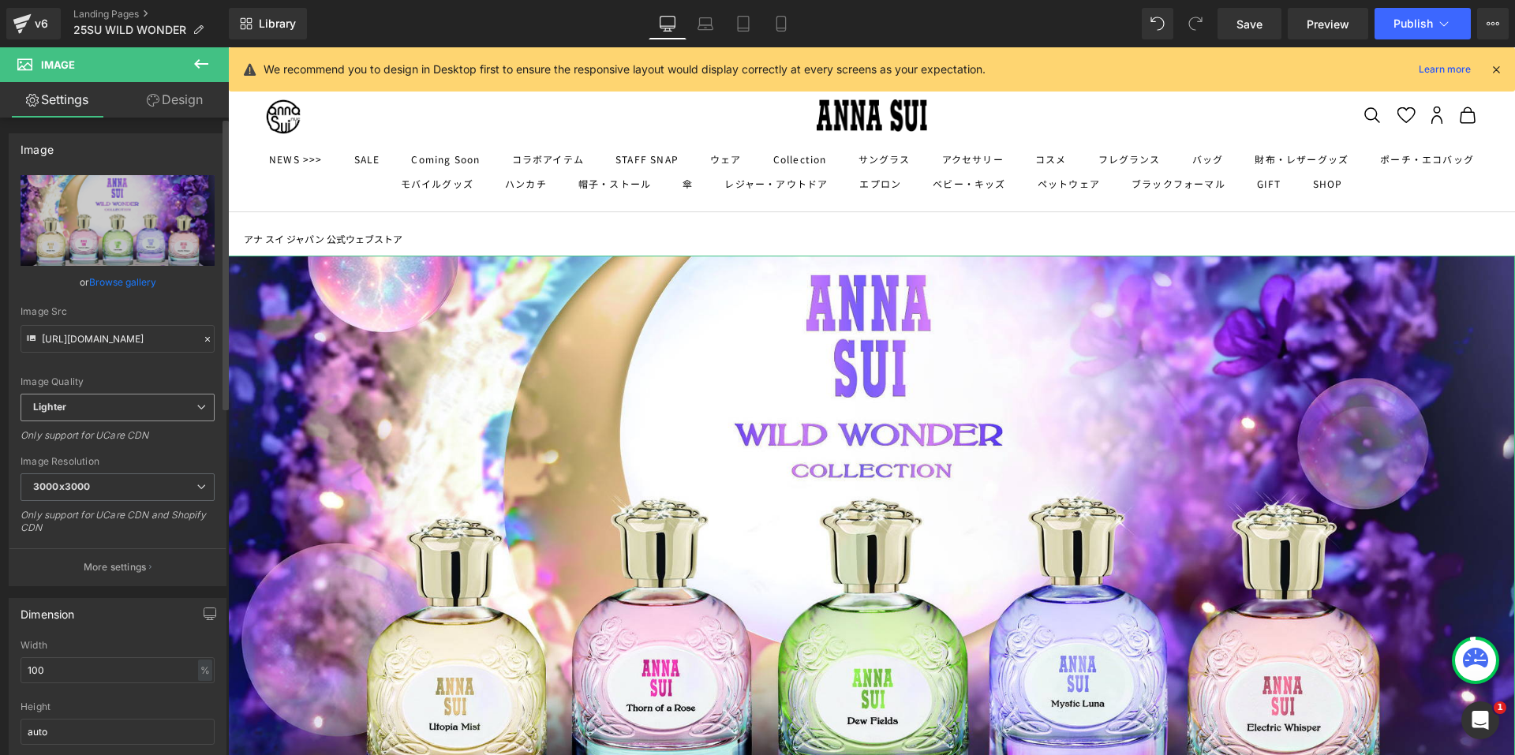
click at [124, 410] on span "Lighter" at bounding box center [118, 408] width 194 height 28
click at [124, 410] on span "Lighter" at bounding box center [115, 408] width 188 height 28
click at [156, 495] on span "3000x3000" at bounding box center [118, 487] width 194 height 28
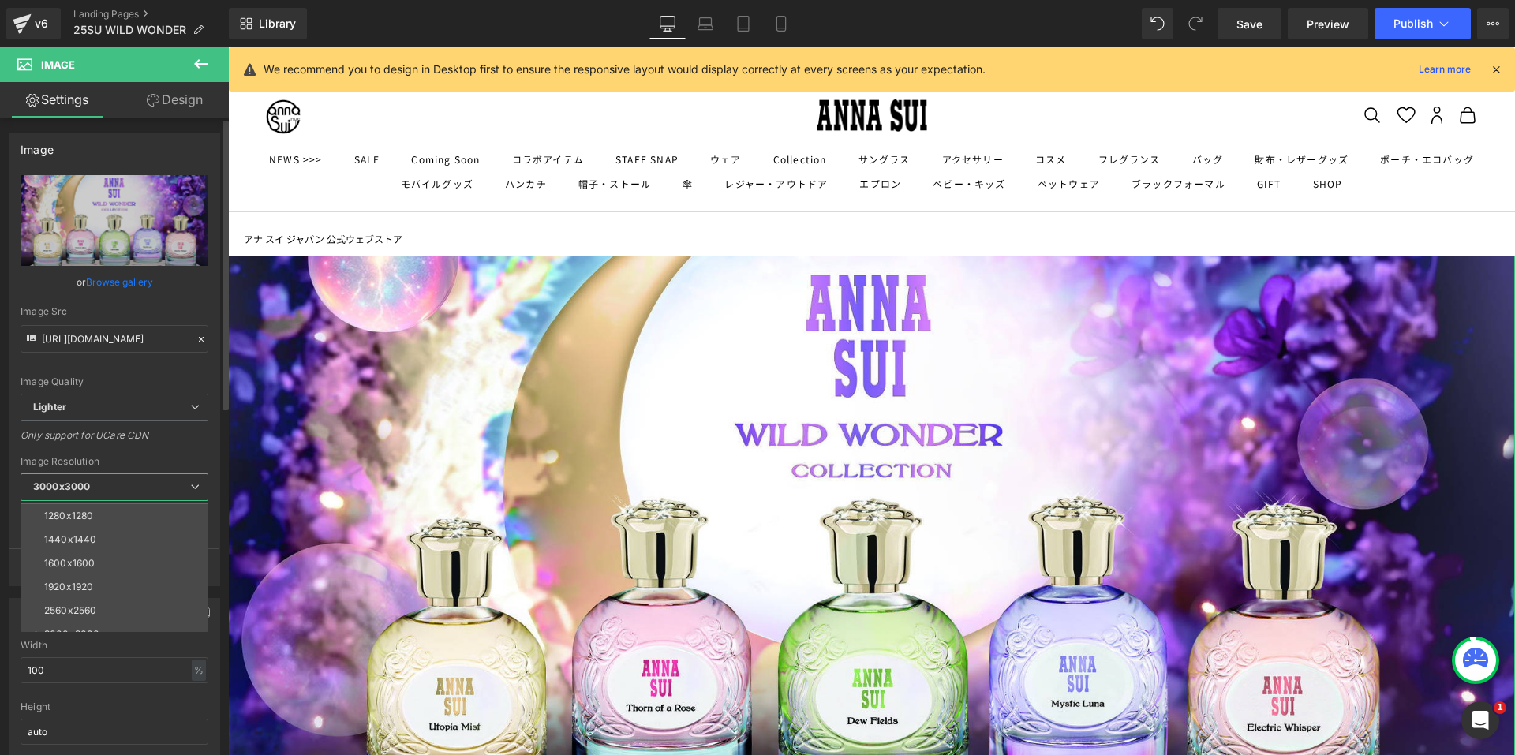
scroll to position [226, 0]
click at [164, 453] on div "[URL][DOMAIN_NAME] Replace Image Upload image or Browse gallery Image Src [URL]…" at bounding box center [114, 380] width 210 height 410
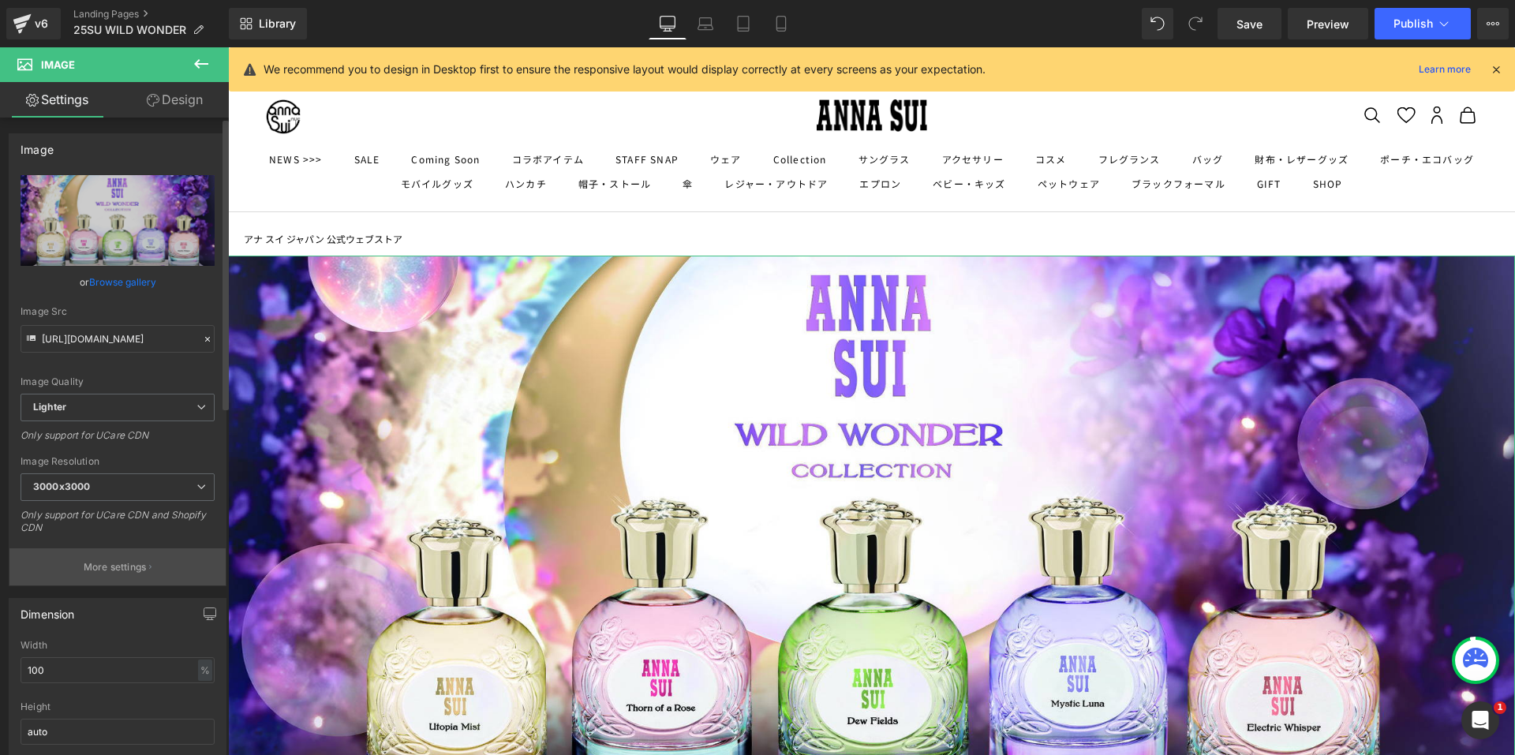
click at [115, 577] on button "More settings" at bounding box center [117, 566] width 216 height 37
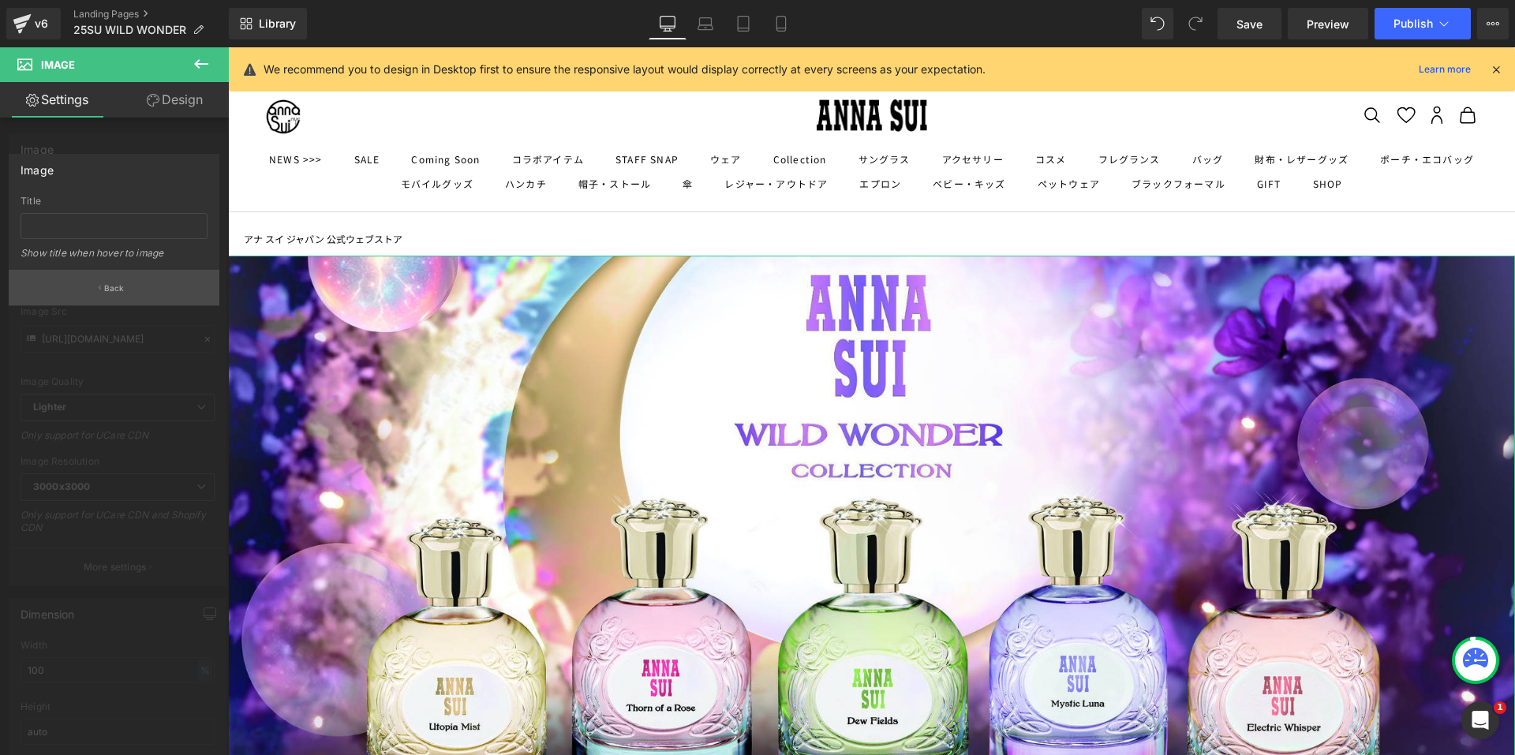
click at [129, 281] on button "Back" at bounding box center [114, 287] width 211 height 35
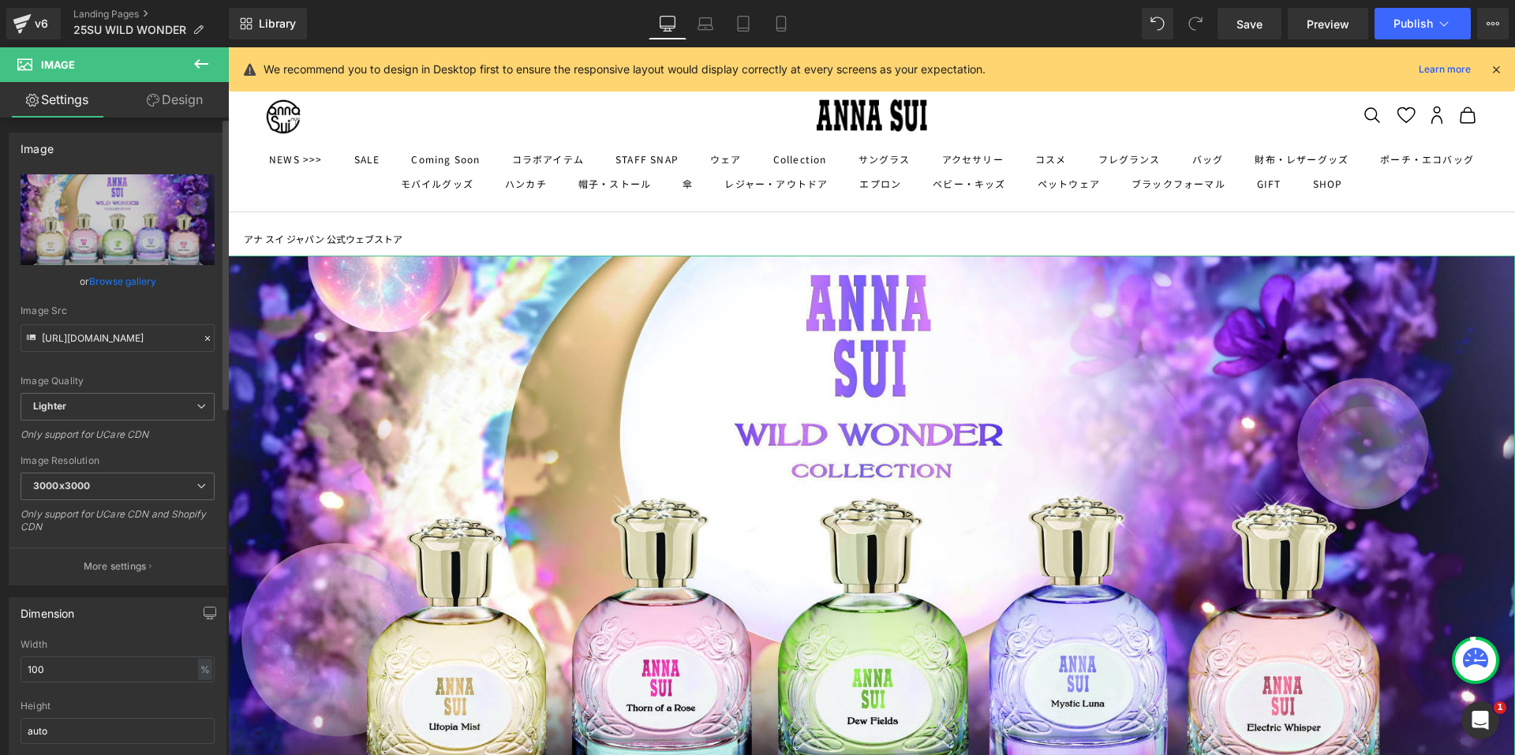
scroll to position [0, 0]
click at [151, 413] on span "Lighter" at bounding box center [118, 408] width 194 height 28
click at [72, 461] on div "Lightest" at bounding box center [62, 459] width 36 height 11
click at [108, 420] on span "Lightest" at bounding box center [118, 408] width 194 height 28
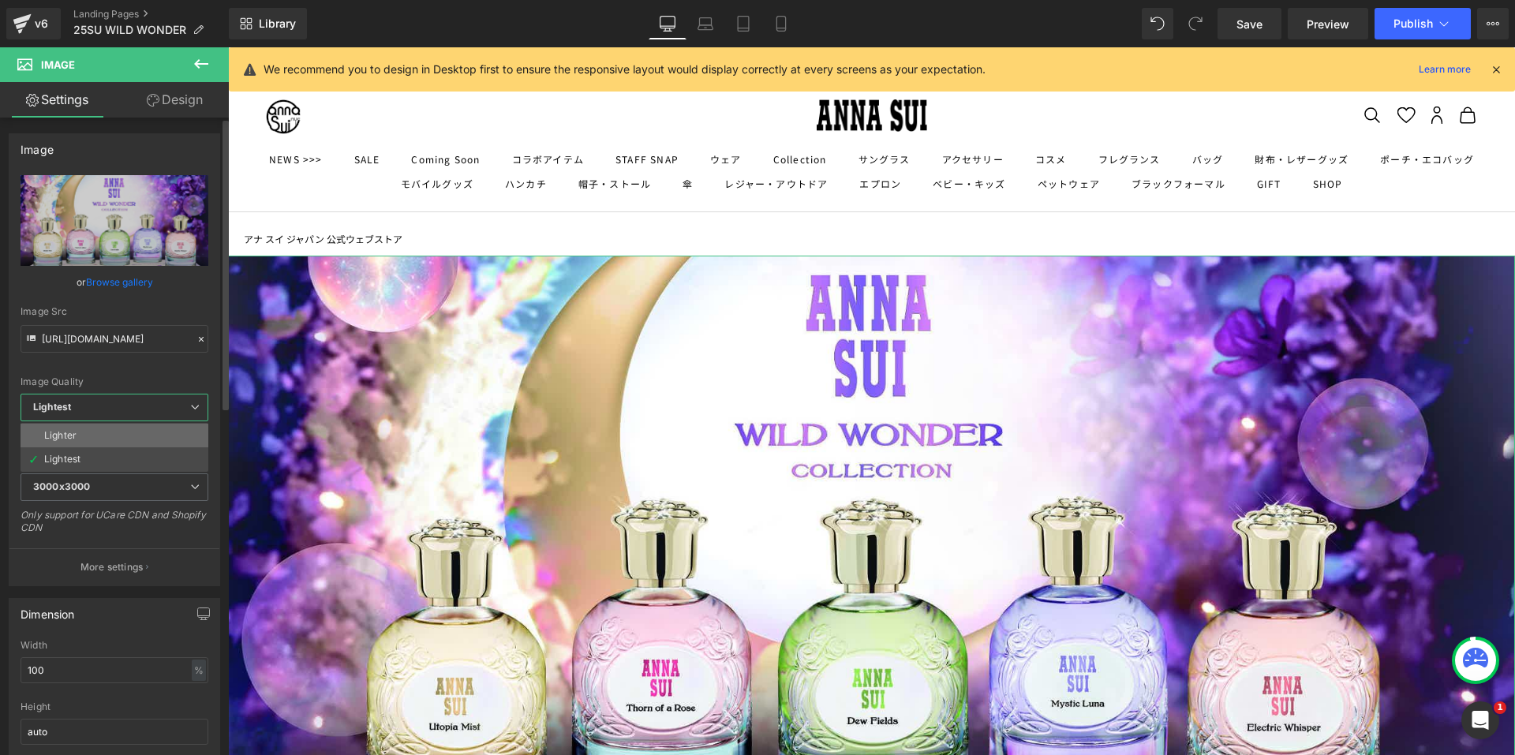
click at [93, 435] on li "Lighter" at bounding box center [115, 436] width 188 height 24
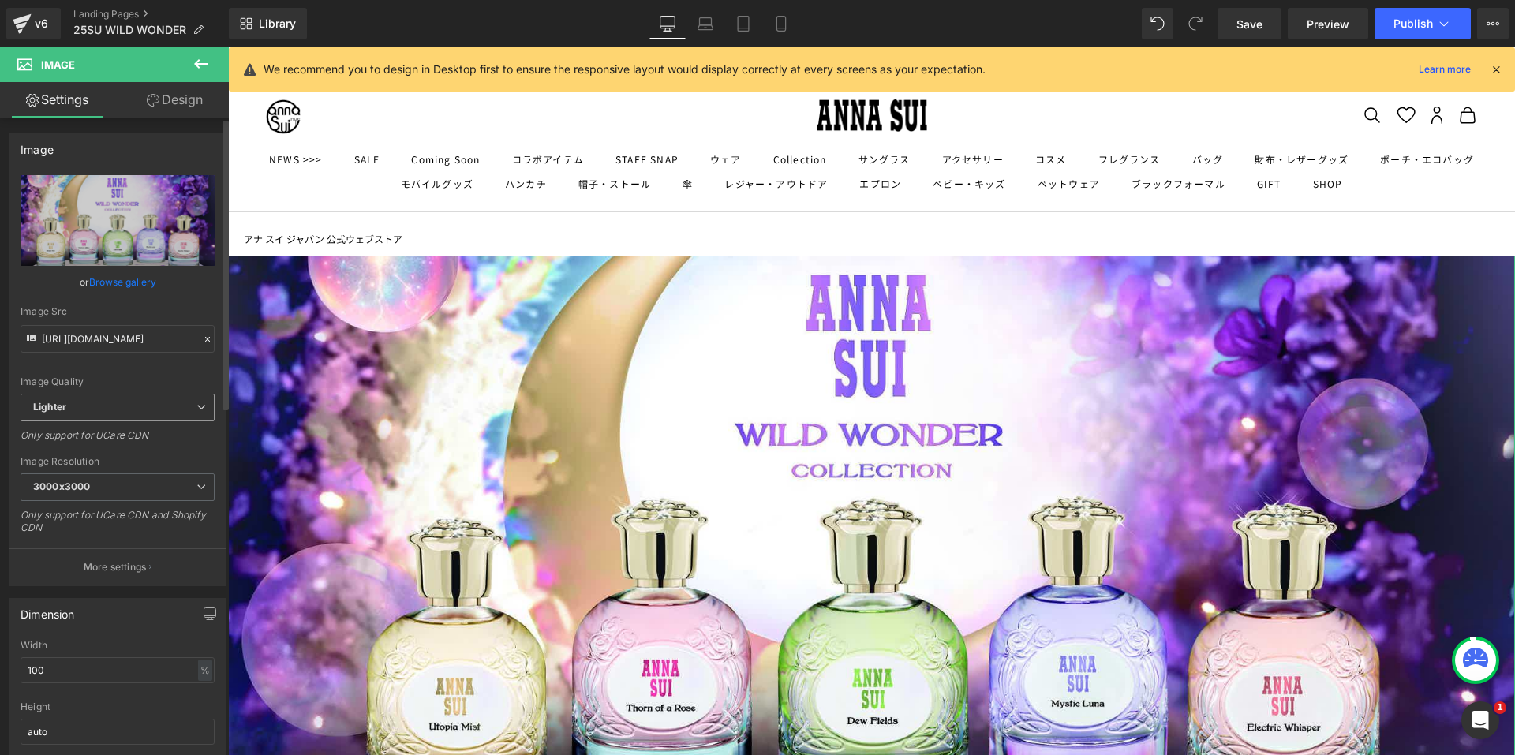
type input "[URL][DOMAIN_NAME]"
click at [116, 403] on span "Lighter" at bounding box center [118, 408] width 194 height 28
click at [116, 403] on span "Lighter" at bounding box center [115, 408] width 188 height 28
click at [116, 403] on span "Lighter" at bounding box center [118, 408] width 194 height 28
click at [116, 403] on span "Lighter" at bounding box center [115, 408] width 188 height 28
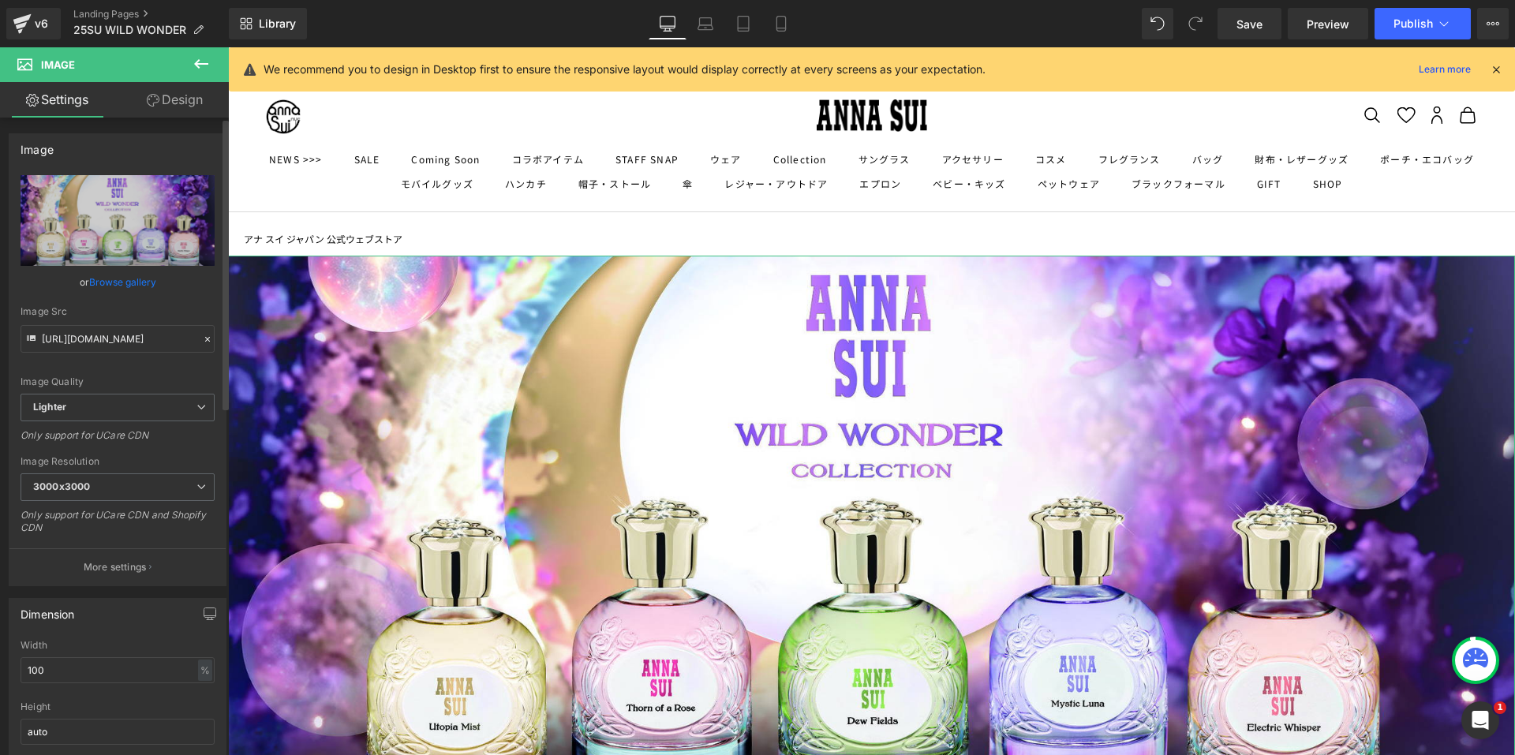
click at [144, 369] on div "Image Quality Lighter Lightest Lighter Lighter Lightest Only support for UCare …" at bounding box center [118, 284] width 194 height 218
click at [793, 18] on link "Mobile" at bounding box center [781, 24] width 38 height 32
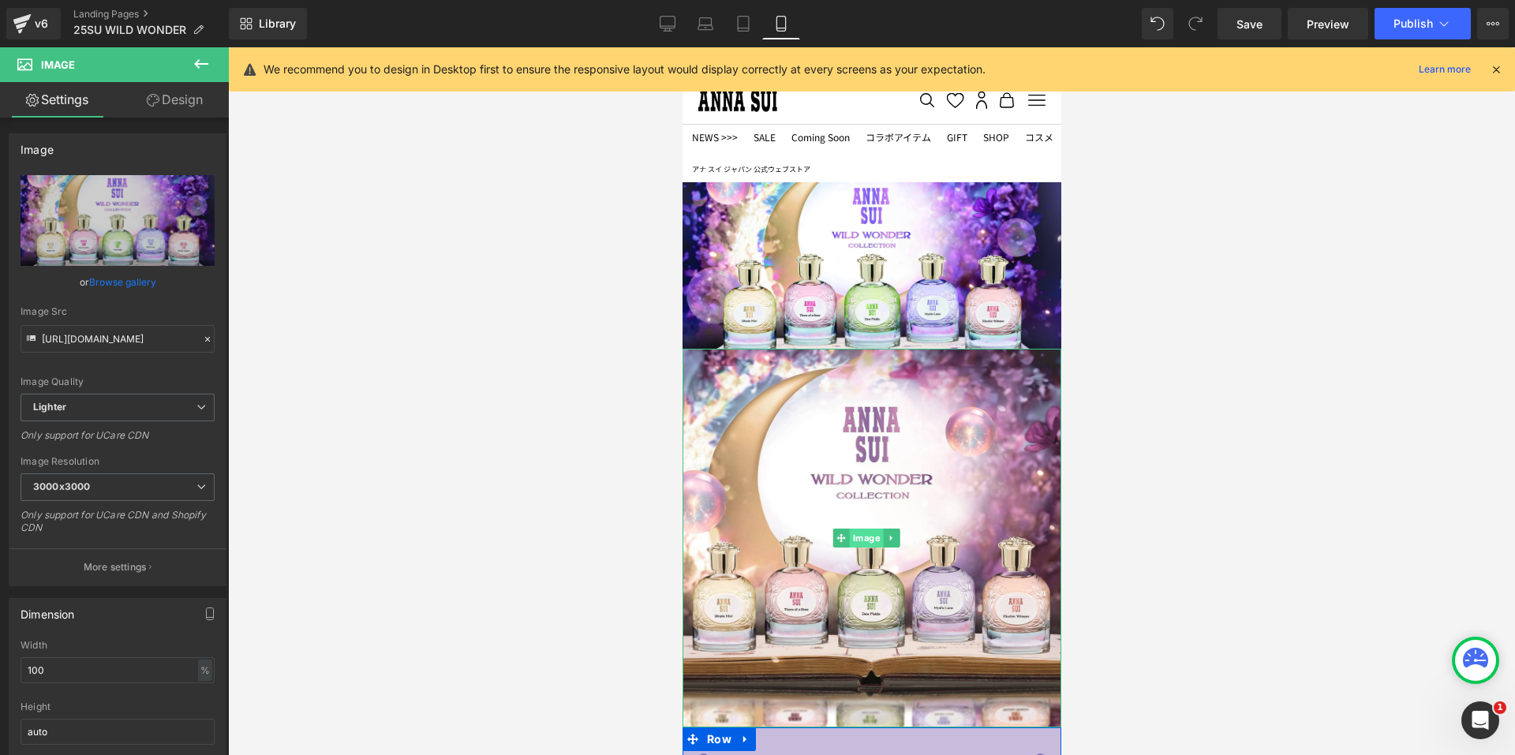
click at [869, 529] on span "Image" at bounding box center [865, 538] width 34 height 19
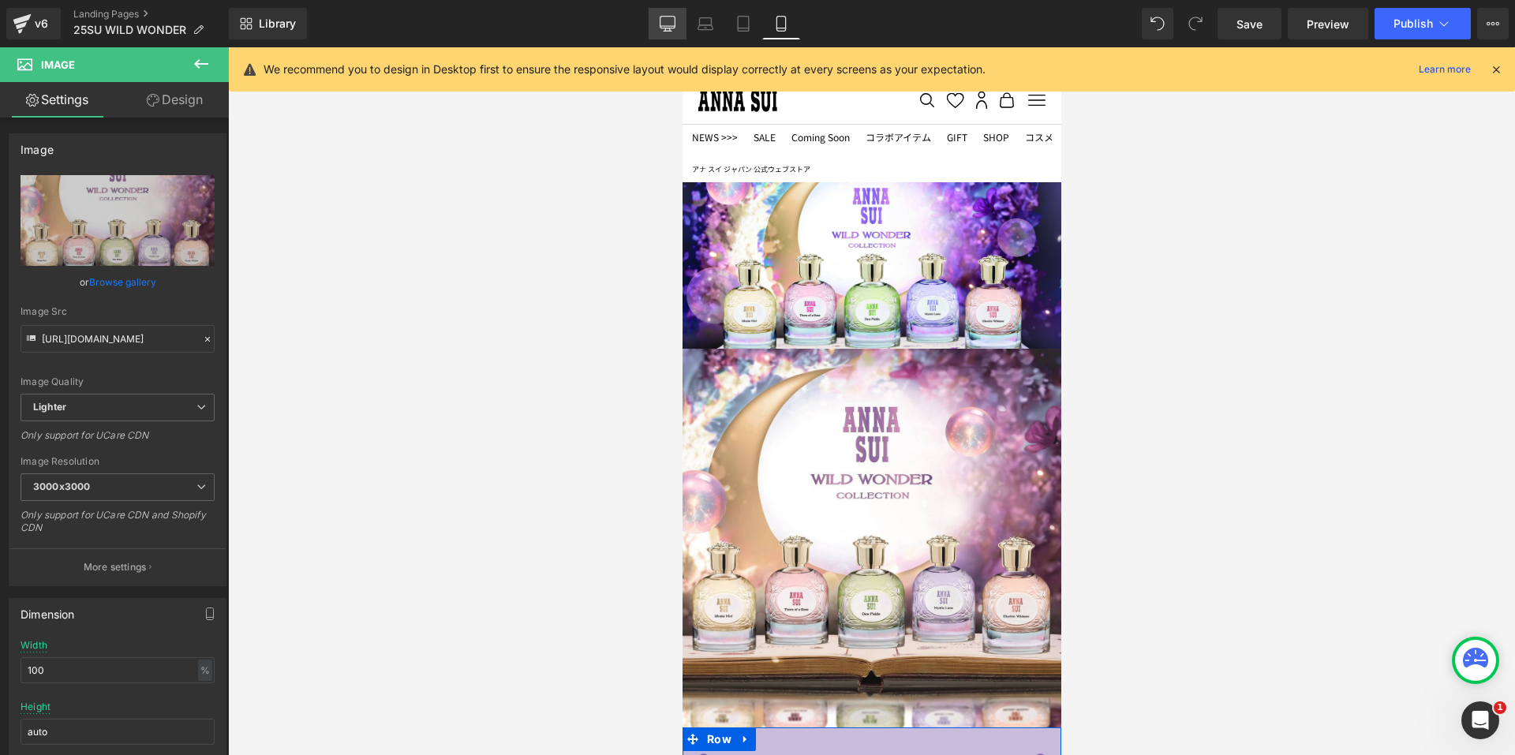
click at [678, 19] on link "Desktop" at bounding box center [667, 24] width 38 height 32
type input "auto"
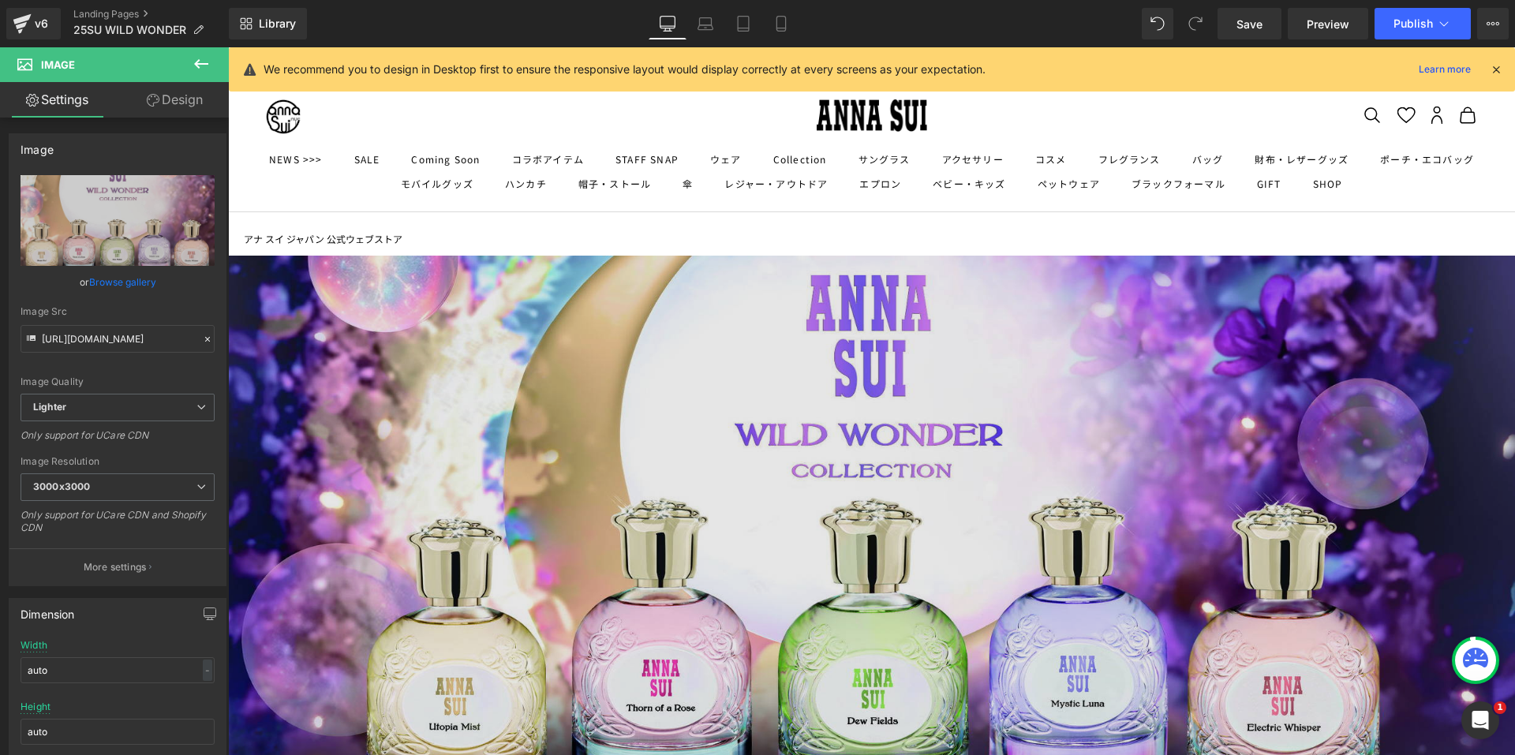
click at [287, 420] on img at bounding box center [871, 538] width 1287 height 565
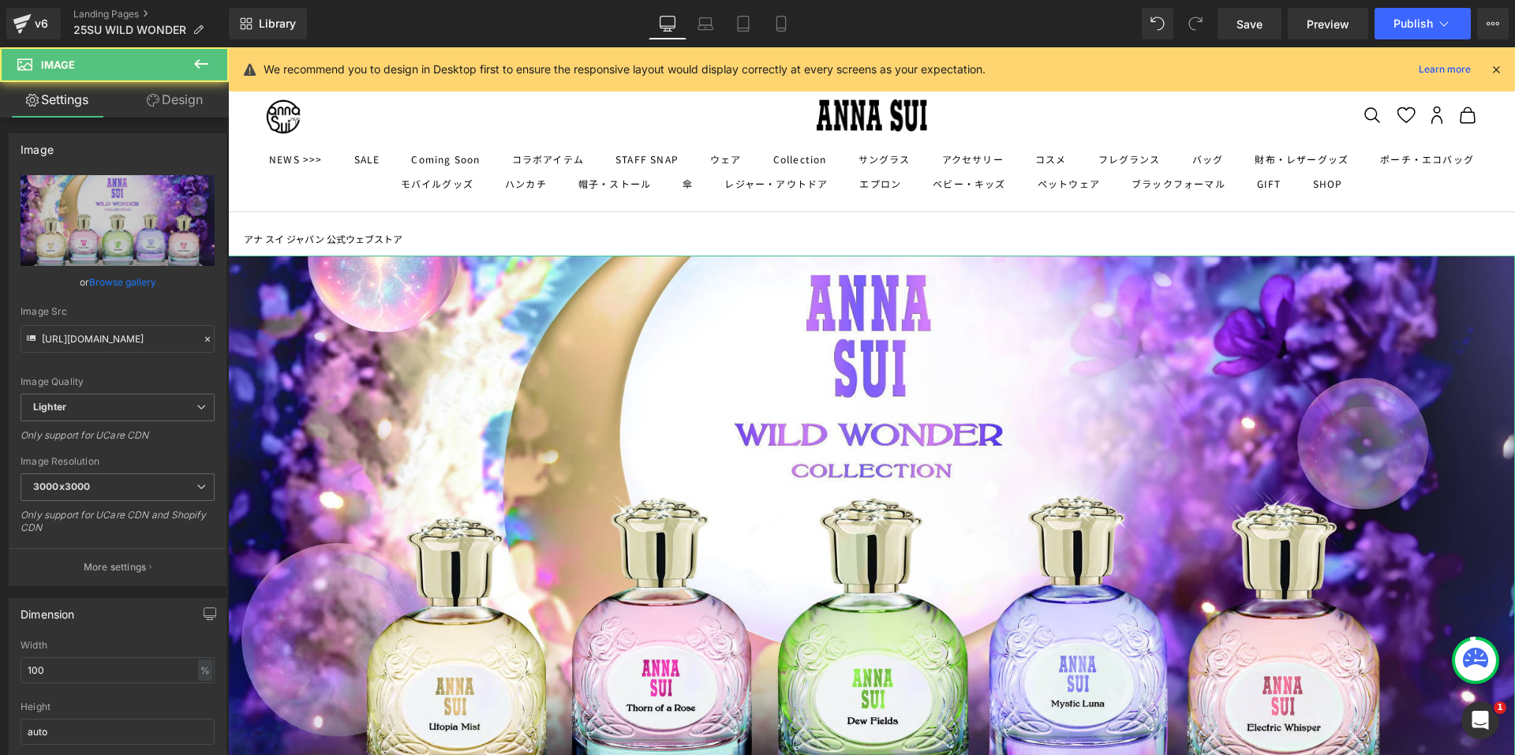
click at [186, 109] on link "Design" at bounding box center [175, 99] width 114 height 35
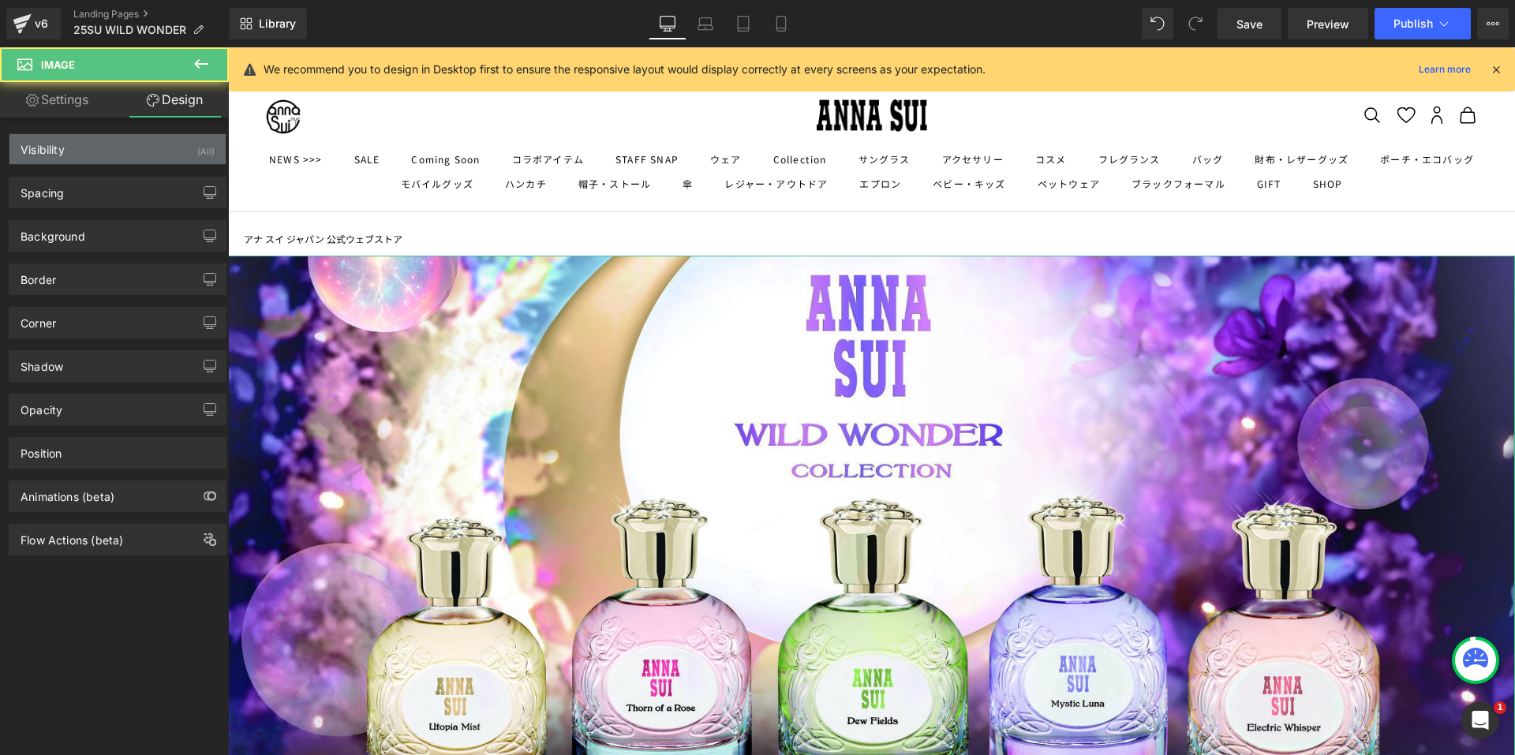
click at [163, 153] on div "Visibility (All)" at bounding box center [117, 149] width 216 height 30
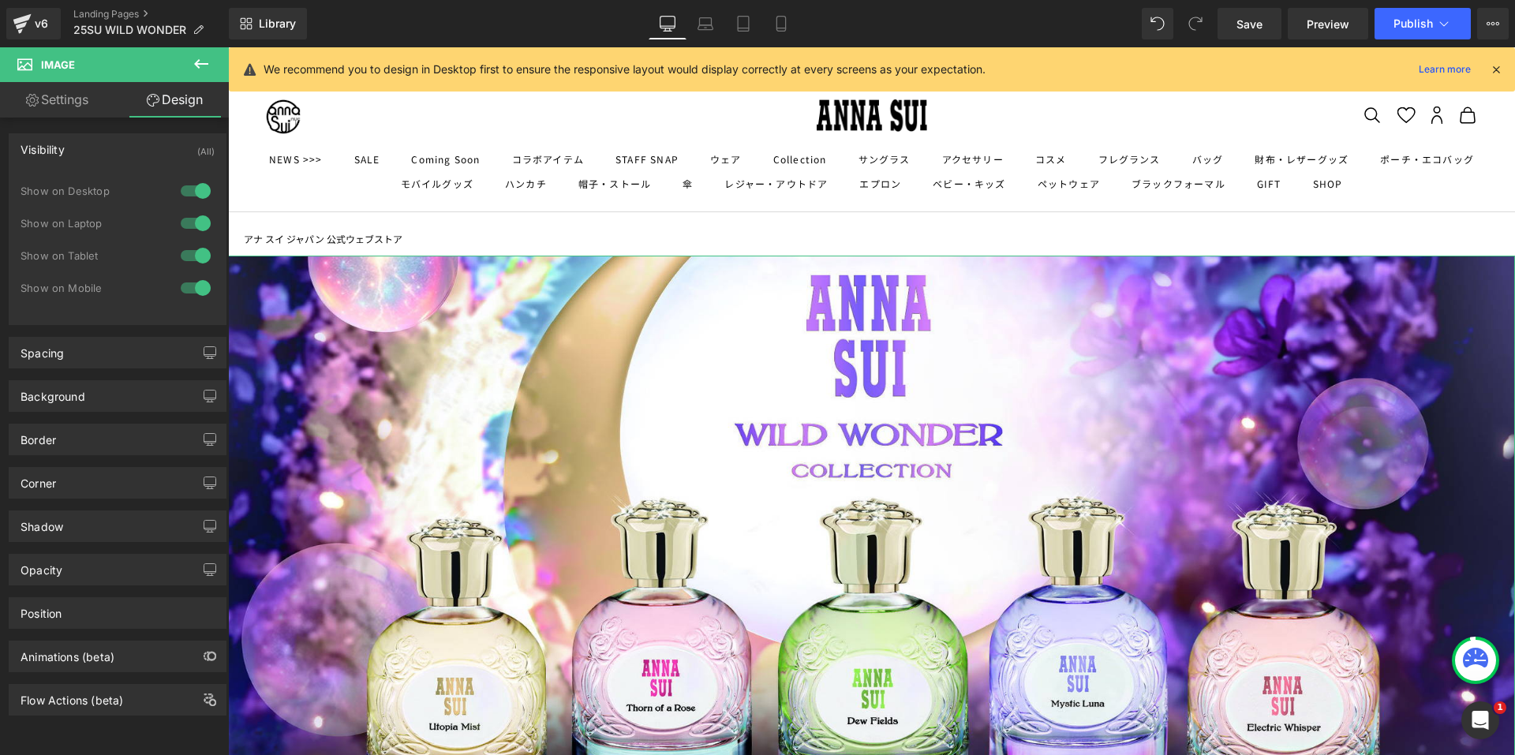
click at [185, 251] on div at bounding box center [196, 255] width 38 height 25
click at [192, 282] on div at bounding box center [196, 287] width 38 height 25
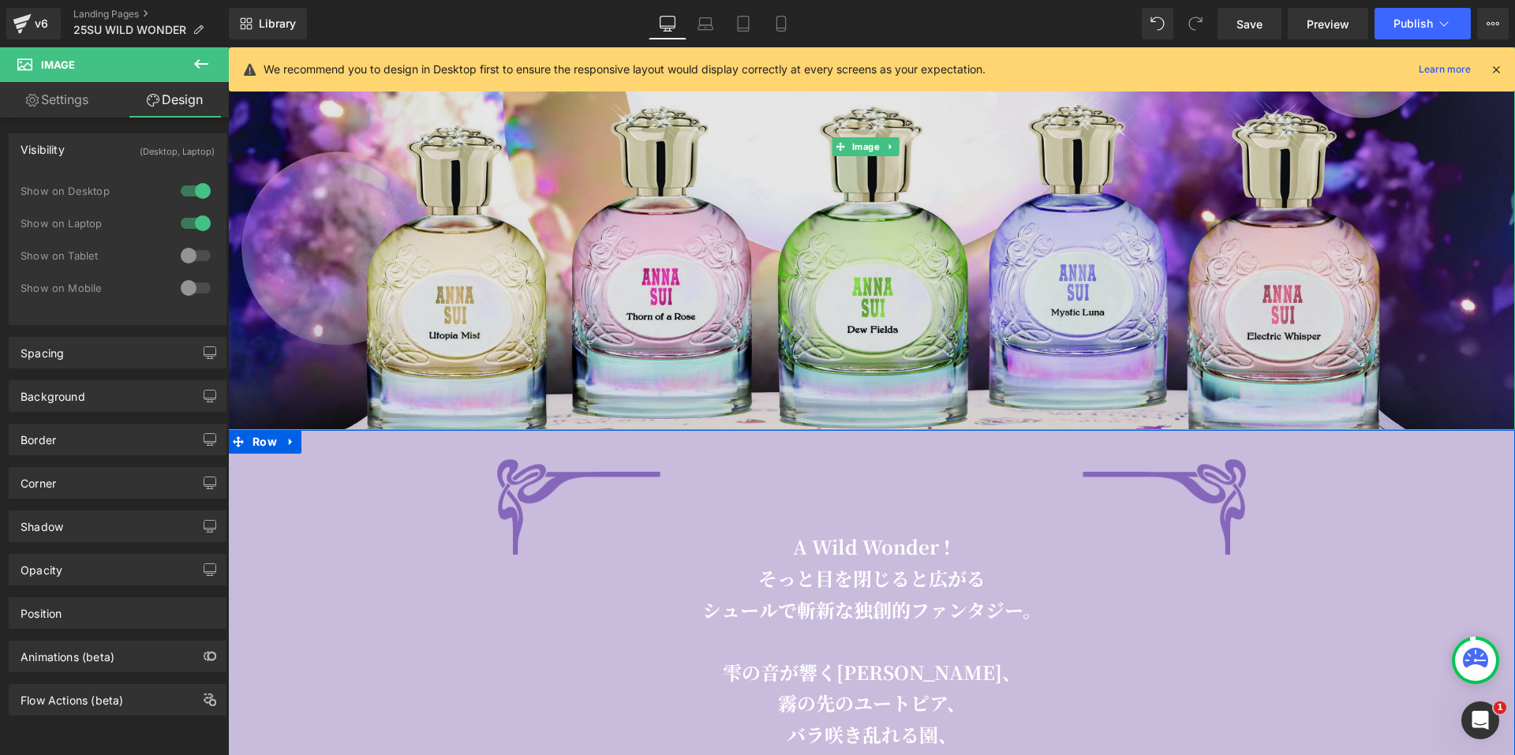
scroll to position [394, 0]
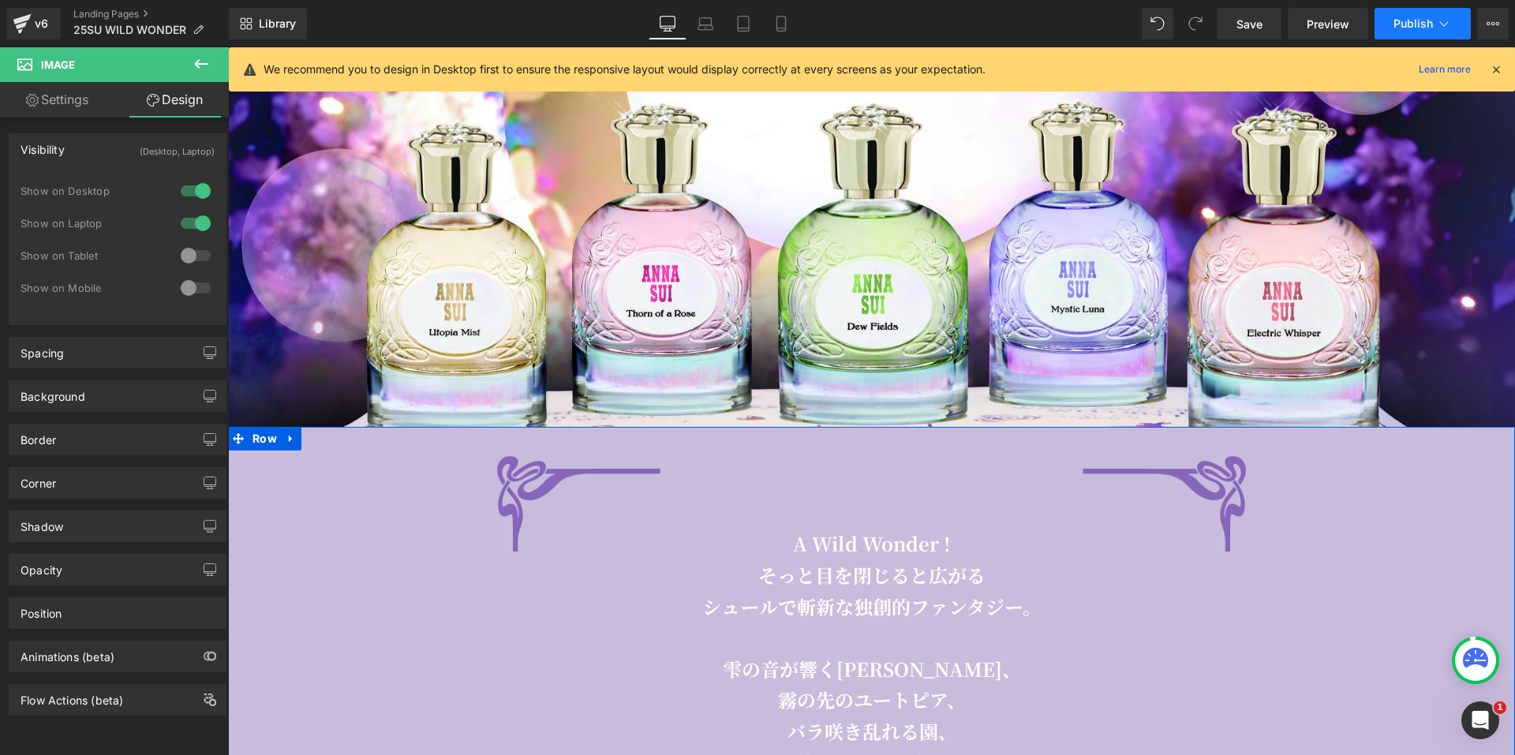
click at [1413, 13] on button "Publish" at bounding box center [1422, 24] width 96 height 32
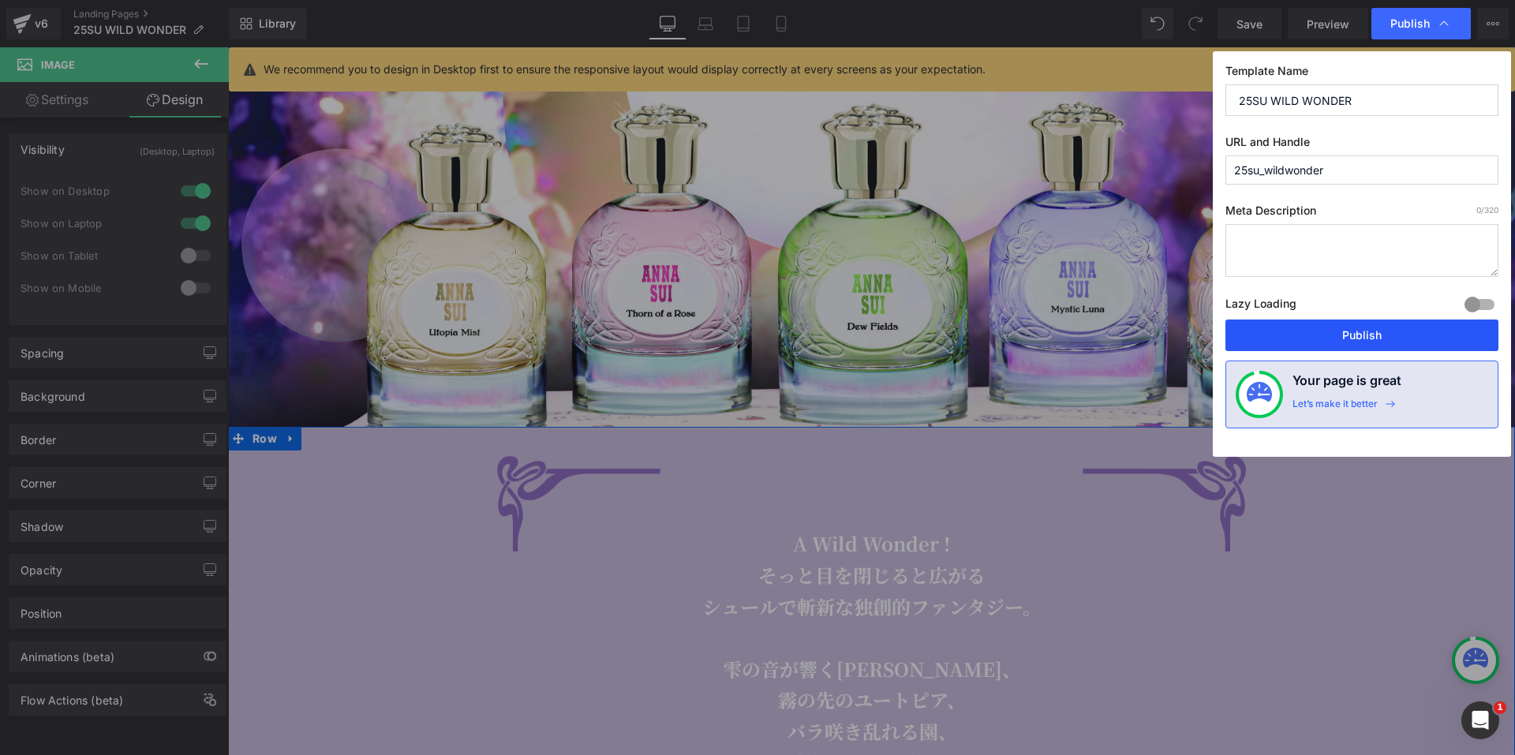
click at [1299, 323] on button "Publish" at bounding box center [1361, 335] width 273 height 32
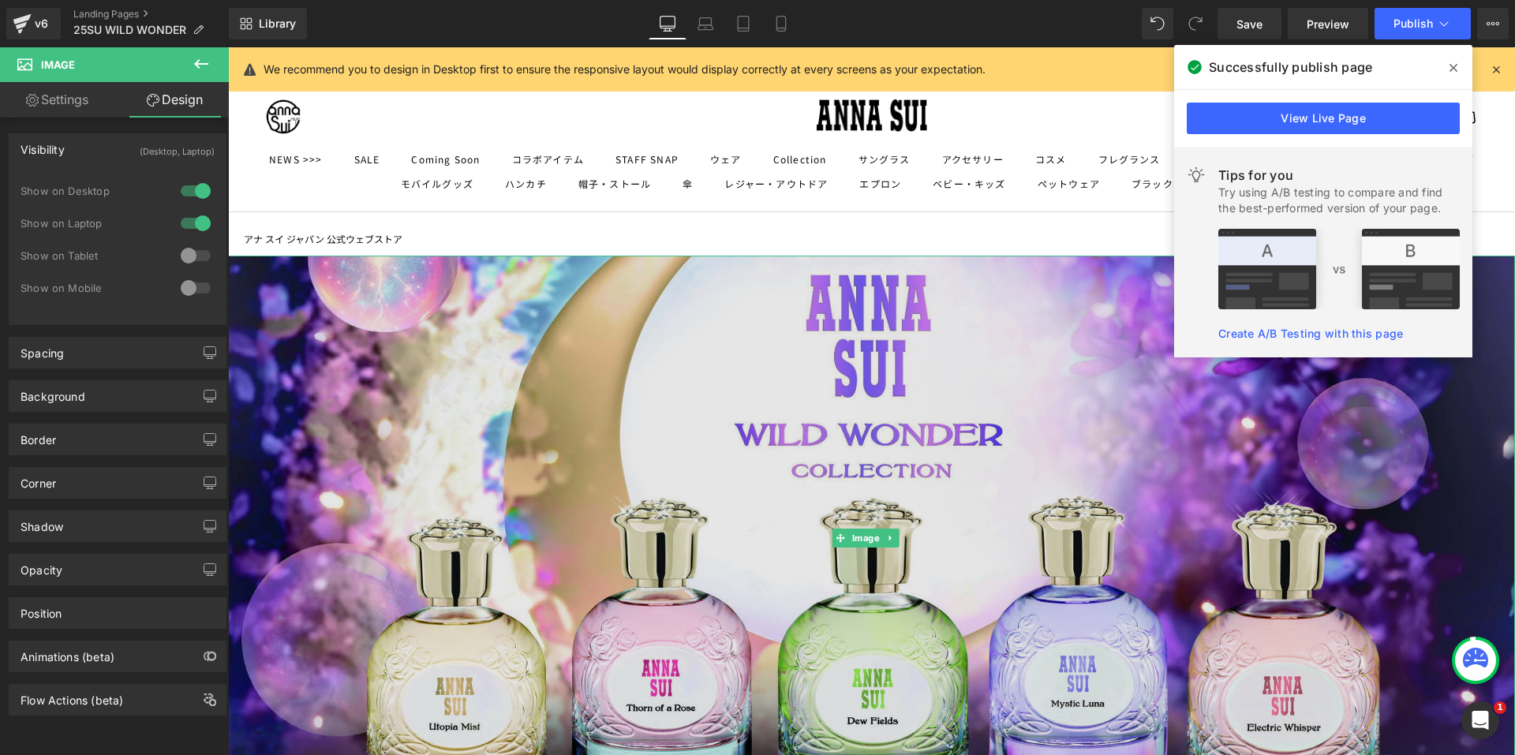
click at [814, 319] on img at bounding box center [871, 538] width 1287 height 565
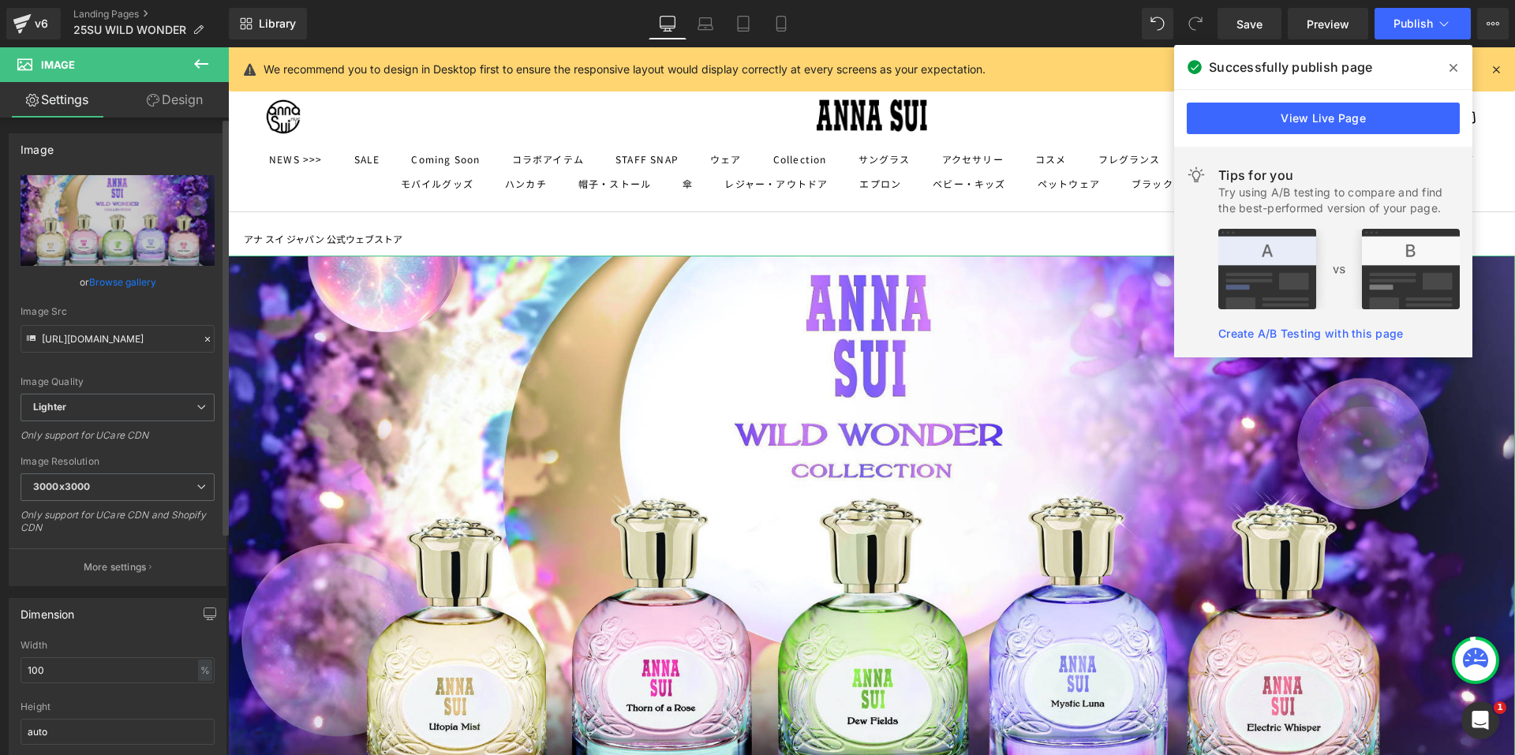
click at [129, 429] on div "Only support for UCare CDN" at bounding box center [118, 440] width 194 height 23
click at [129, 434] on div "Only support for UCare CDN" at bounding box center [118, 440] width 194 height 23
click at [189, 439] on div "Only support for UCare CDN" at bounding box center [118, 440] width 194 height 23
click at [210, 95] on link "Design" at bounding box center [175, 99] width 114 height 35
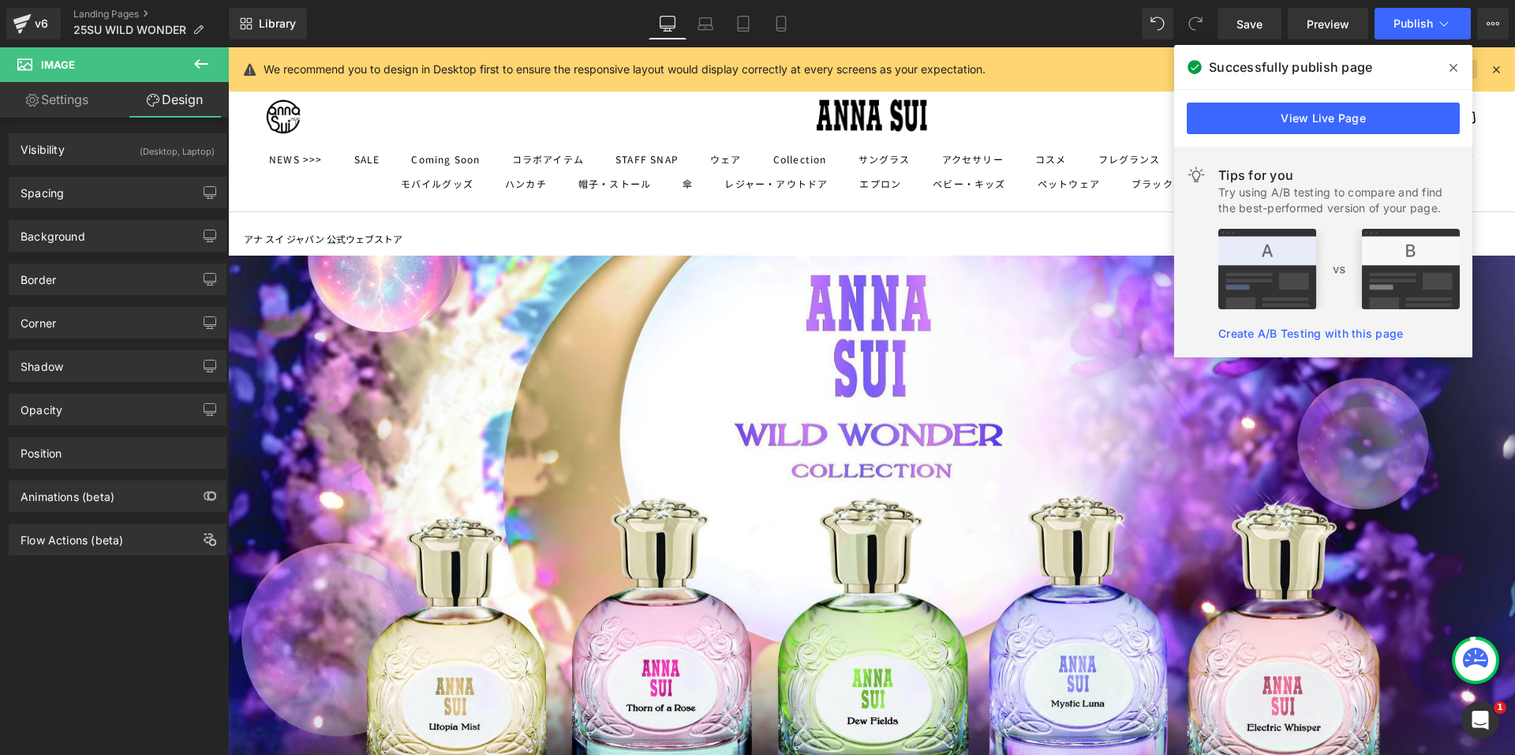
click at [1452, 68] on icon at bounding box center [1453, 68] width 8 height 8
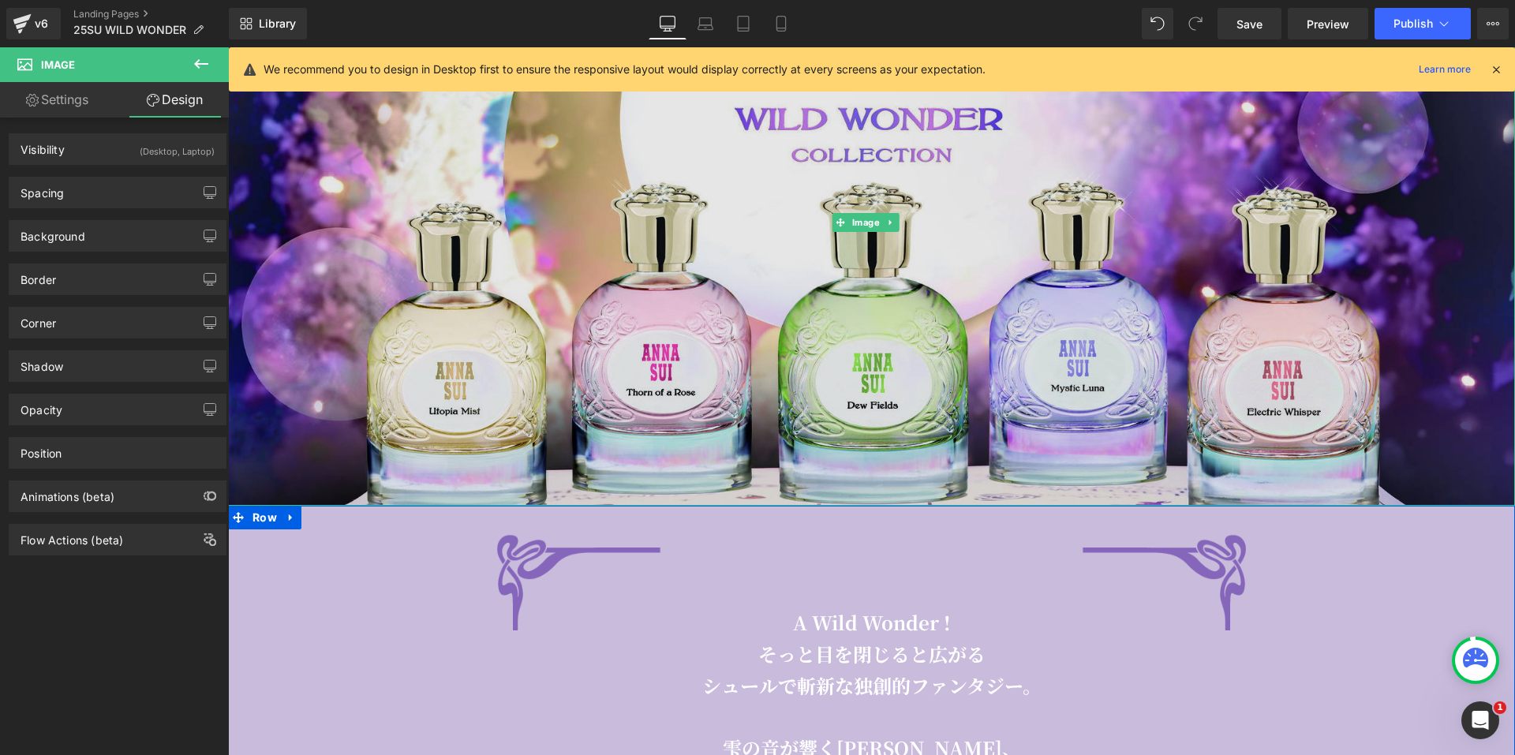
scroll to position [237, 0]
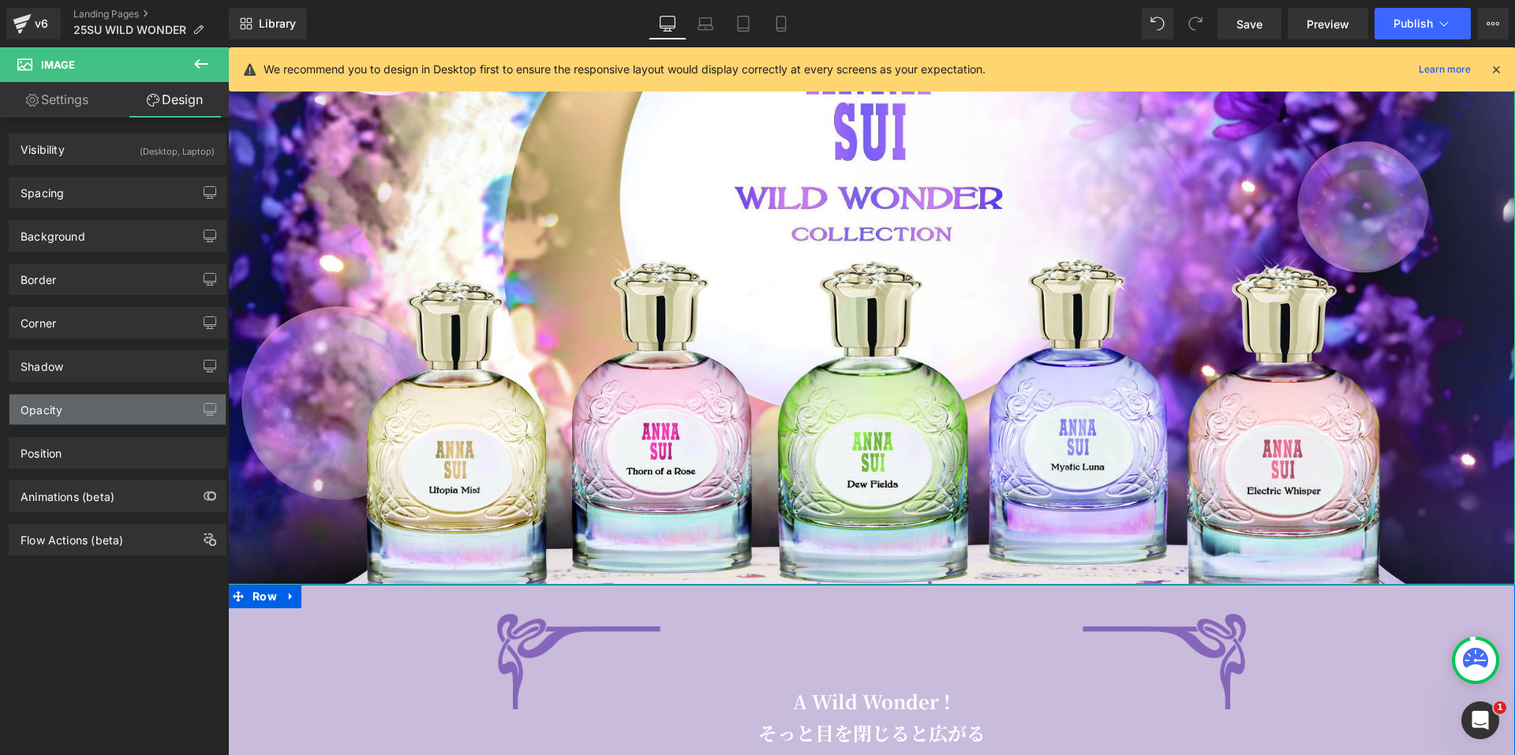
click at [131, 413] on div "Opacity" at bounding box center [117, 409] width 216 height 30
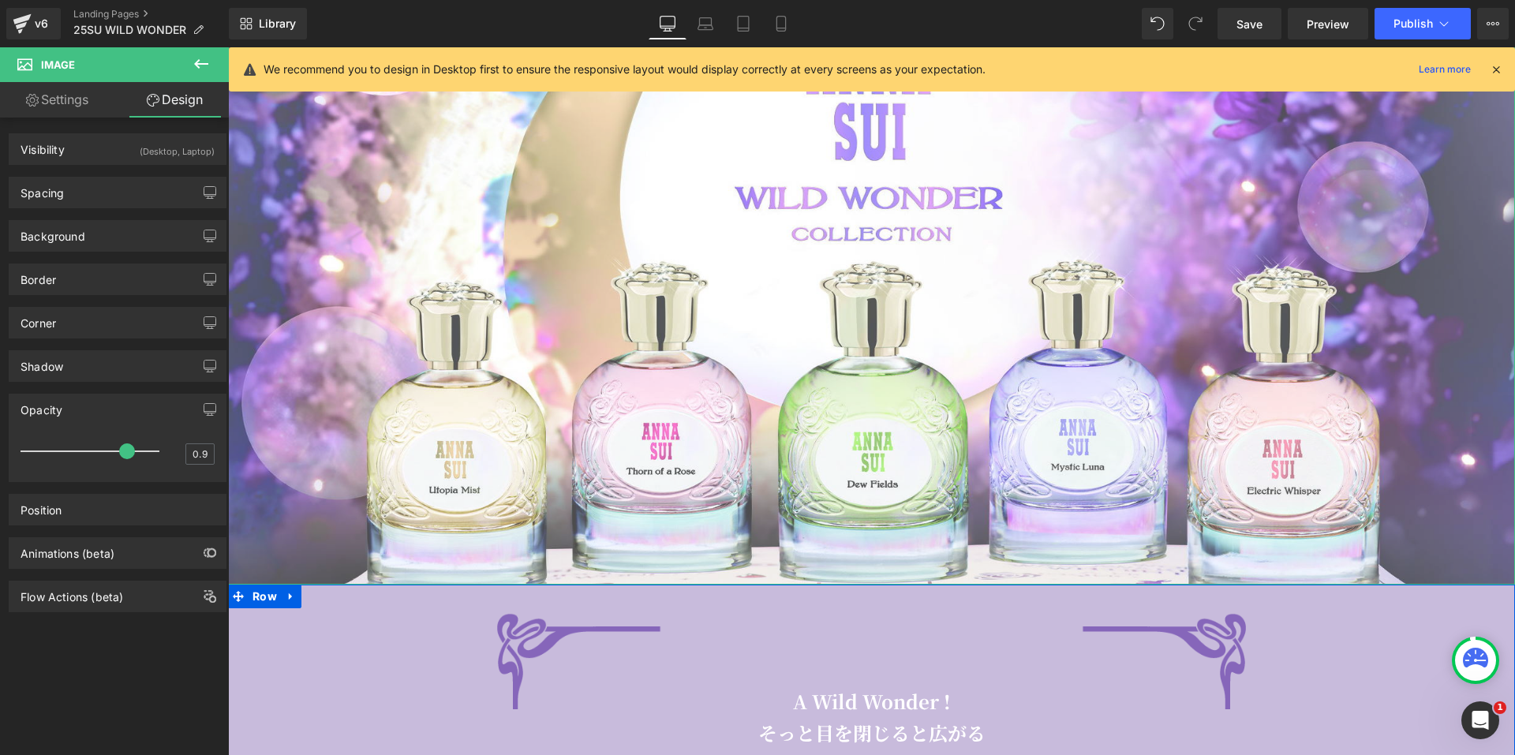
type input "1"
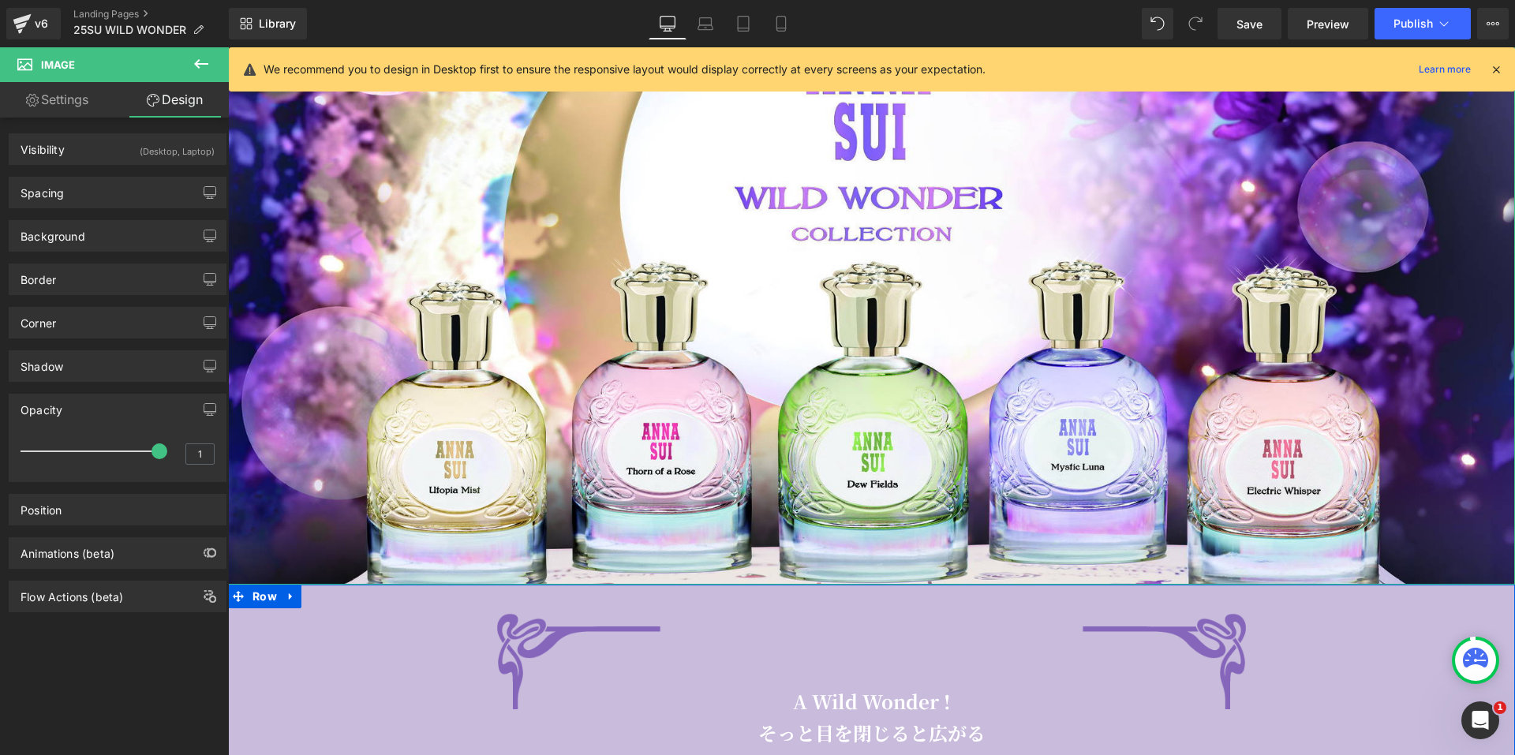
drag, startPoint x: 69, startPoint y: 452, endPoint x: 172, endPoint y: 454, distance: 102.6
click at [172, 454] on div "1" at bounding box center [118, 456] width 194 height 42
click at [151, 375] on div "Shadow" at bounding box center [117, 366] width 216 height 30
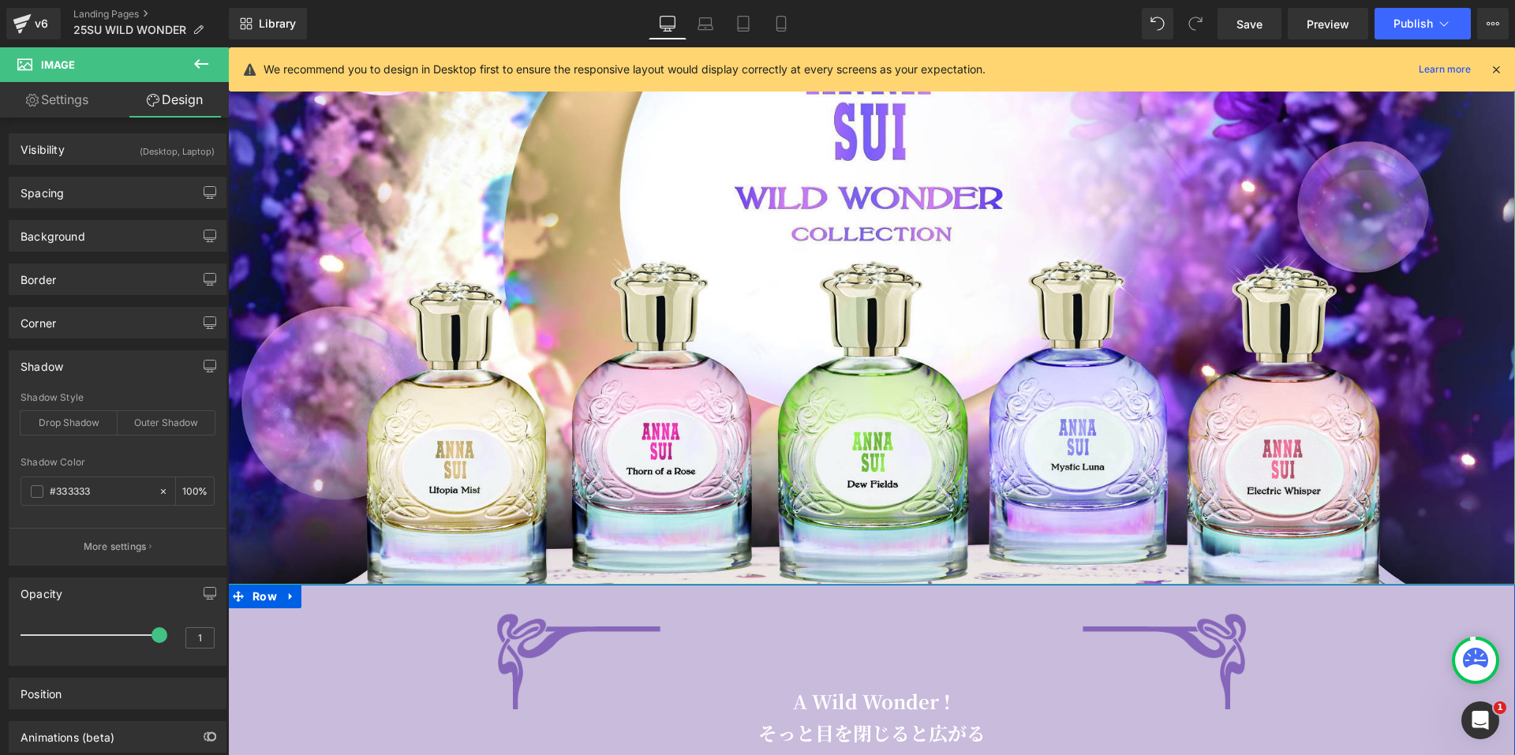
click at [101, 547] on p "More settings" at bounding box center [115, 547] width 63 height 14
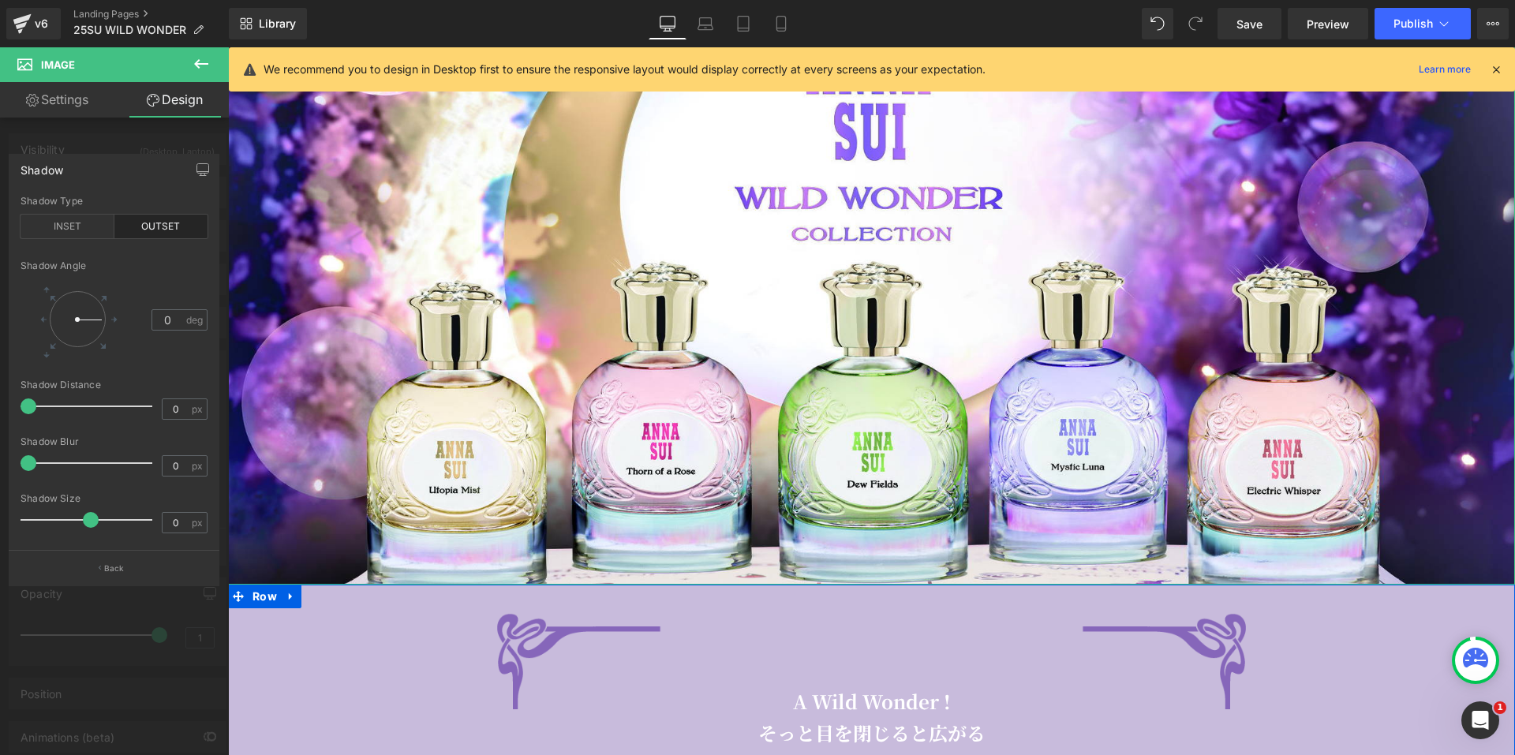
click at [92, 577] on button "Back" at bounding box center [114, 567] width 211 height 35
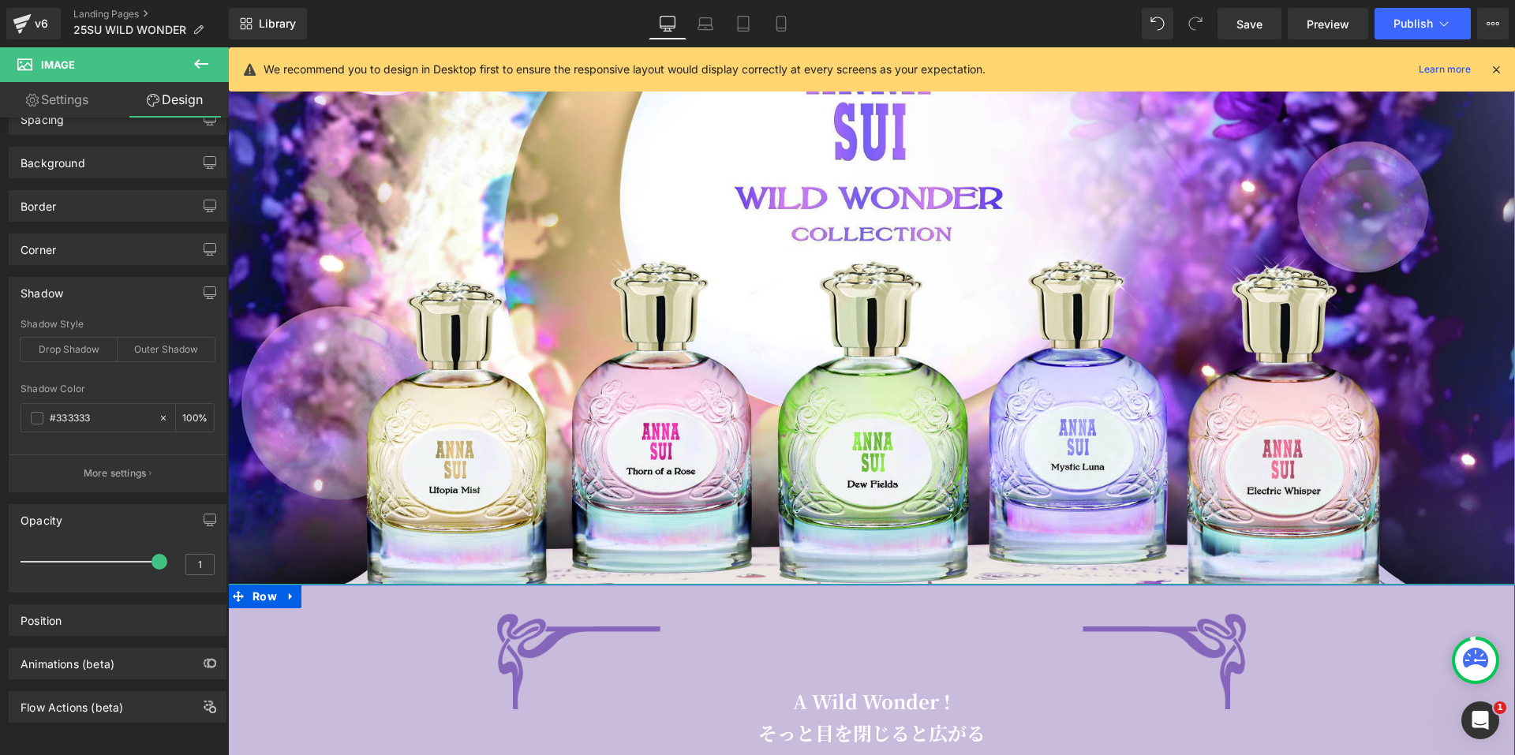
scroll to position [85, 0]
click at [71, 613] on div "Position" at bounding box center [117, 620] width 216 height 30
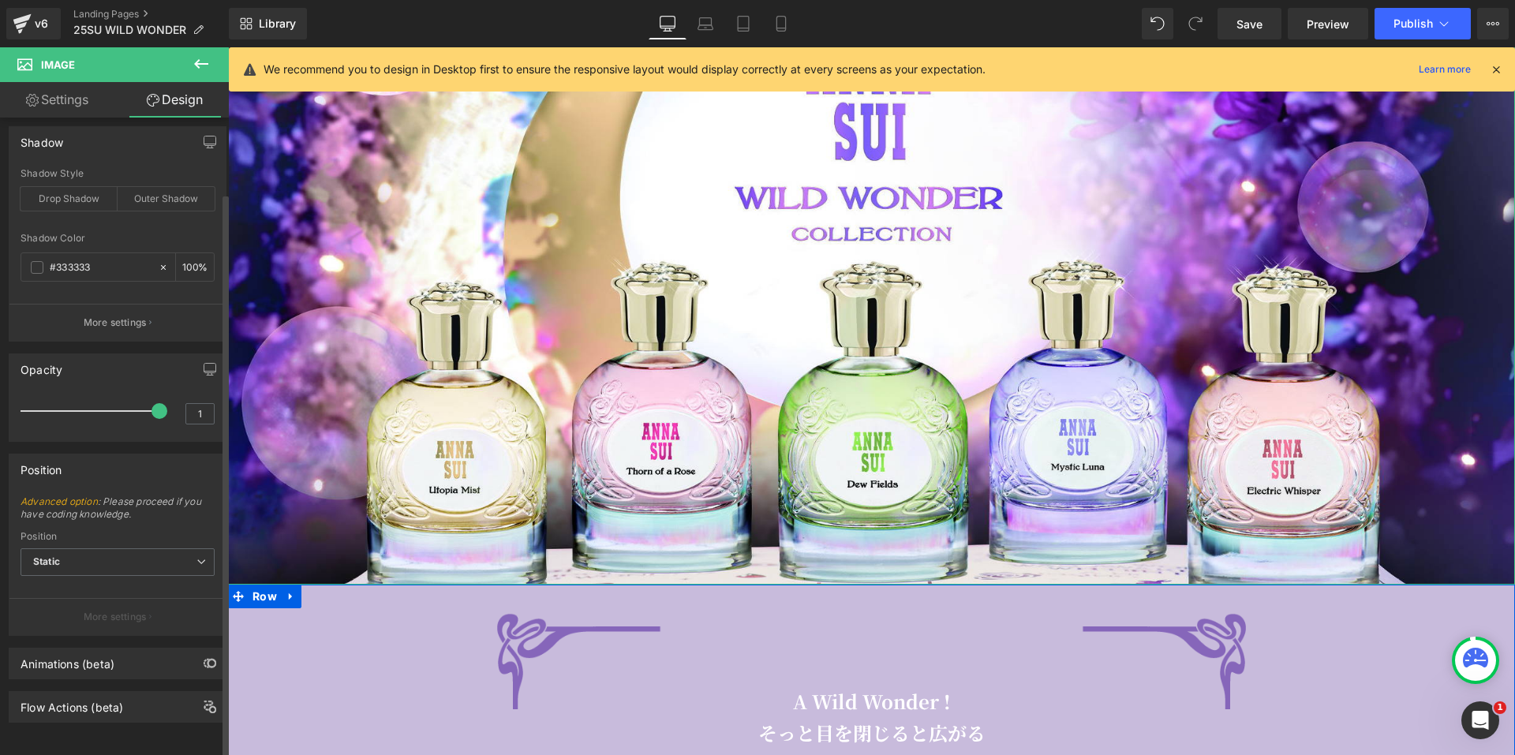
scroll to position [236, 0]
click at [196, 557] on icon at bounding box center [200, 561] width 9 height 9
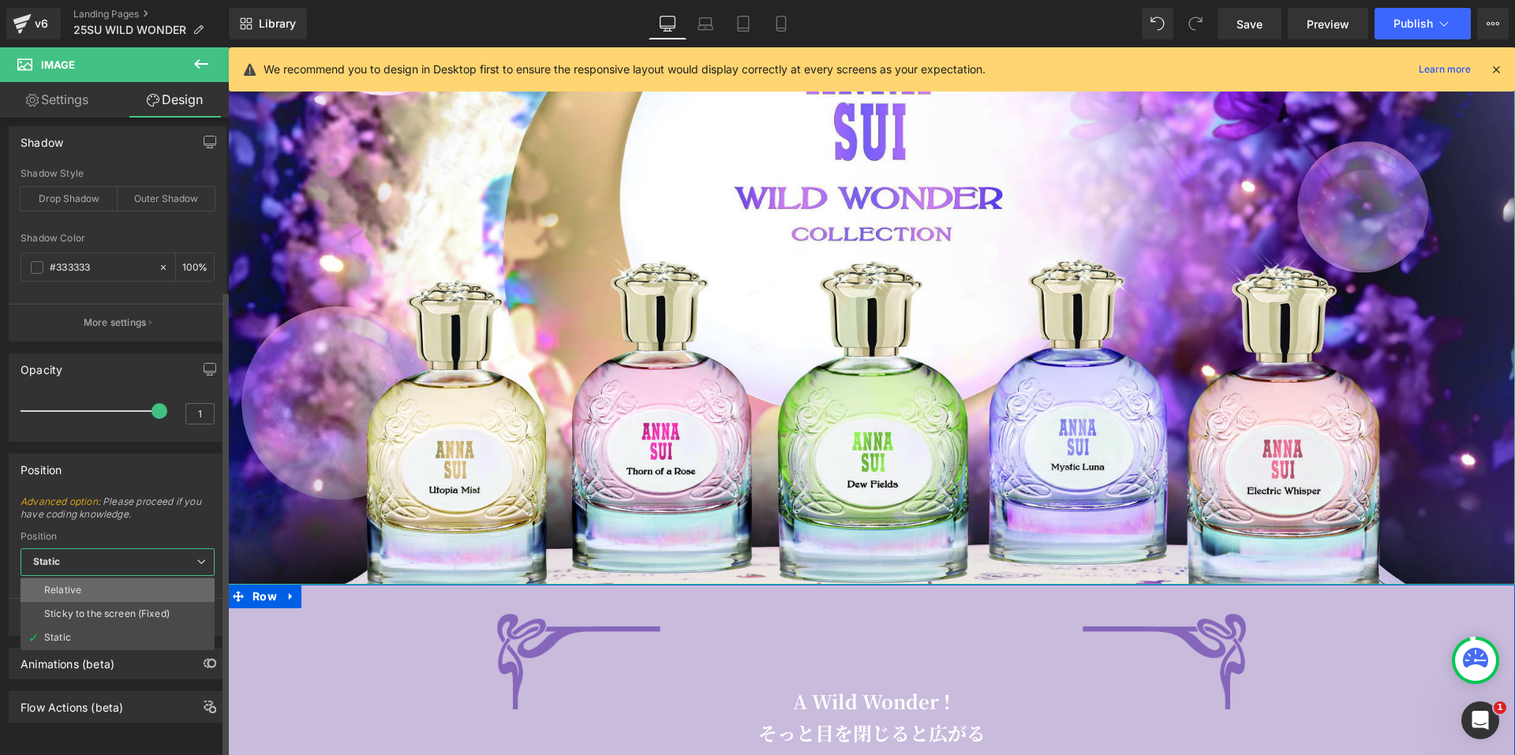
click at [168, 578] on li "Relative" at bounding box center [118, 590] width 194 height 24
type input "1"
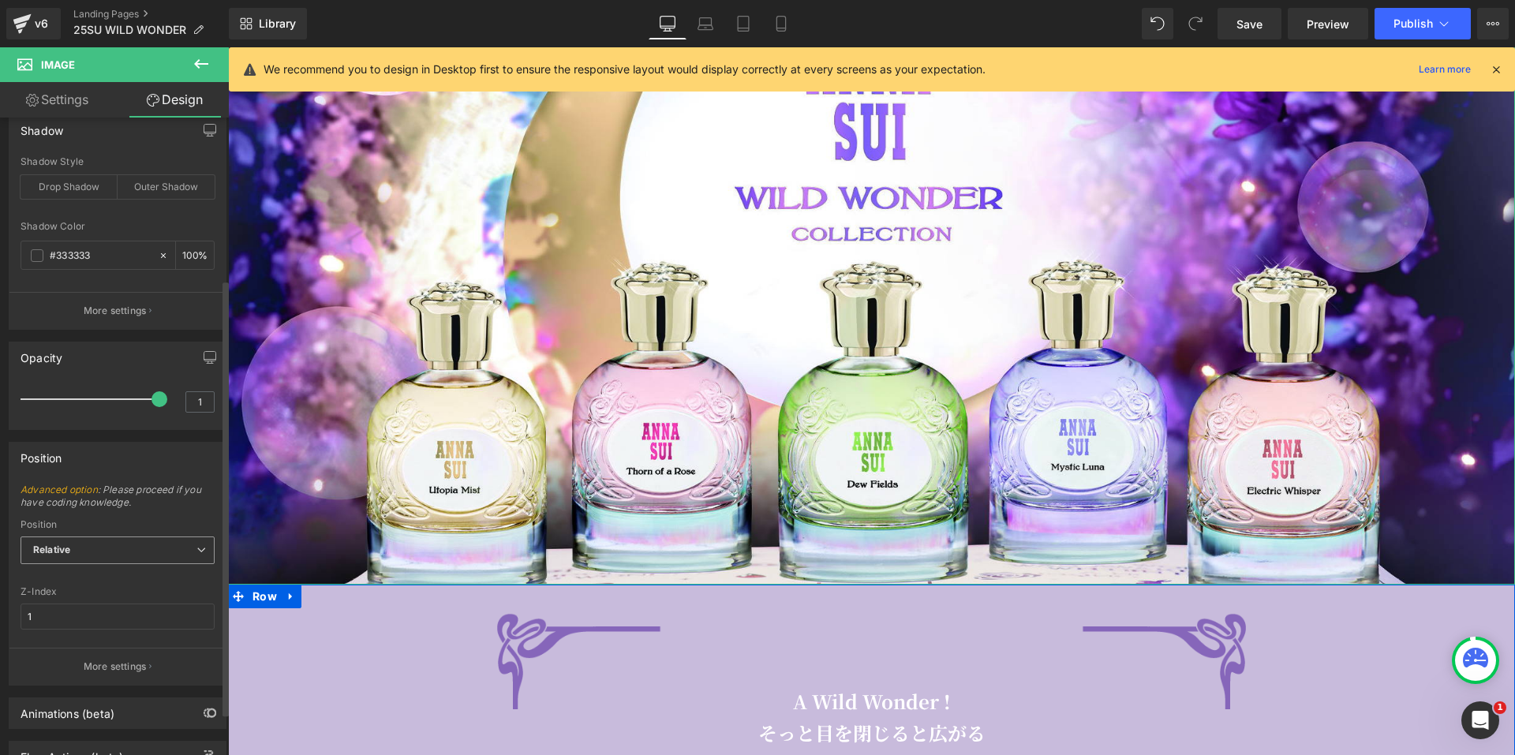
click at [188, 548] on span "Relative" at bounding box center [118, 550] width 194 height 28
click at [130, 620] on li "Static" at bounding box center [118, 626] width 194 height 24
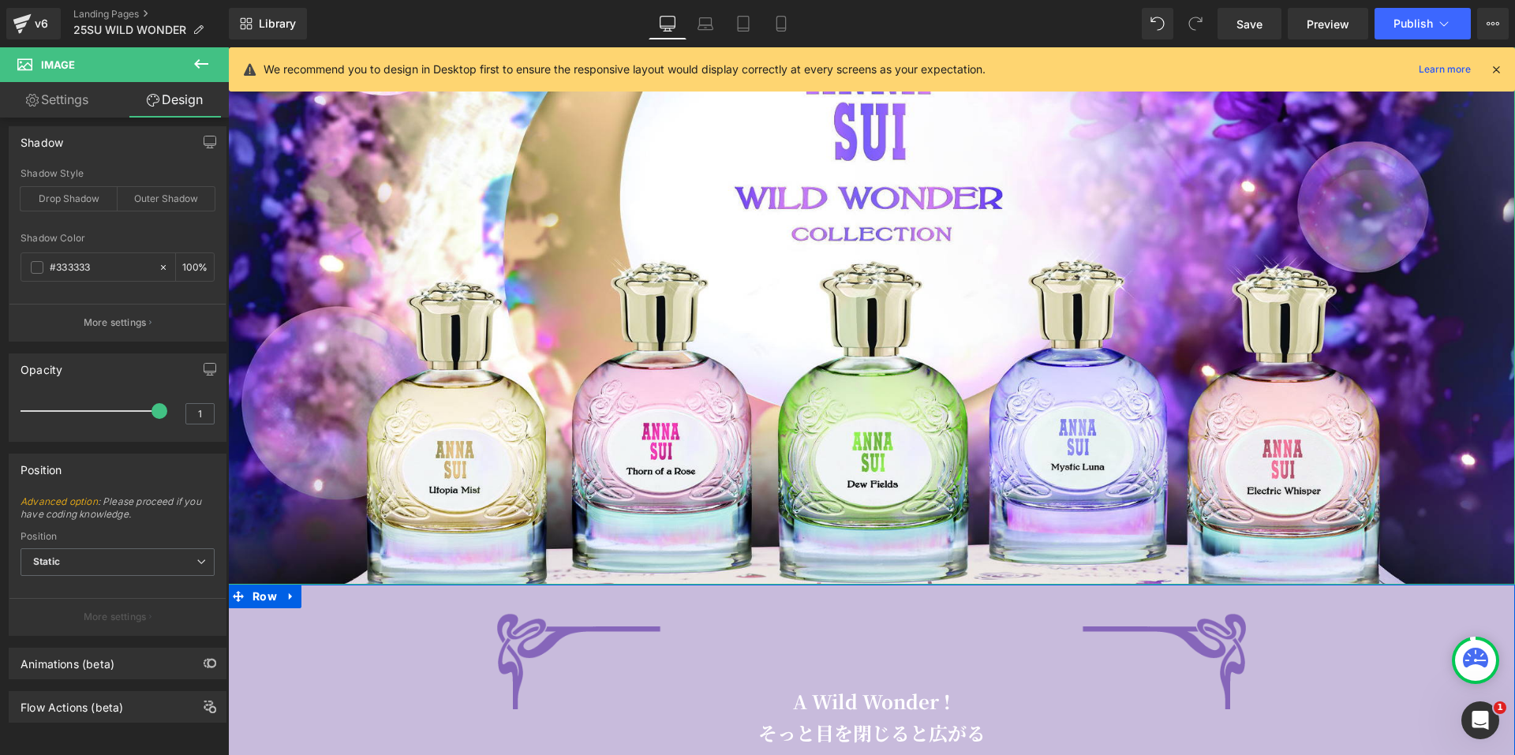
click at [47, 99] on link "Settings" at bounding box center [57, 99] width 114 height 35
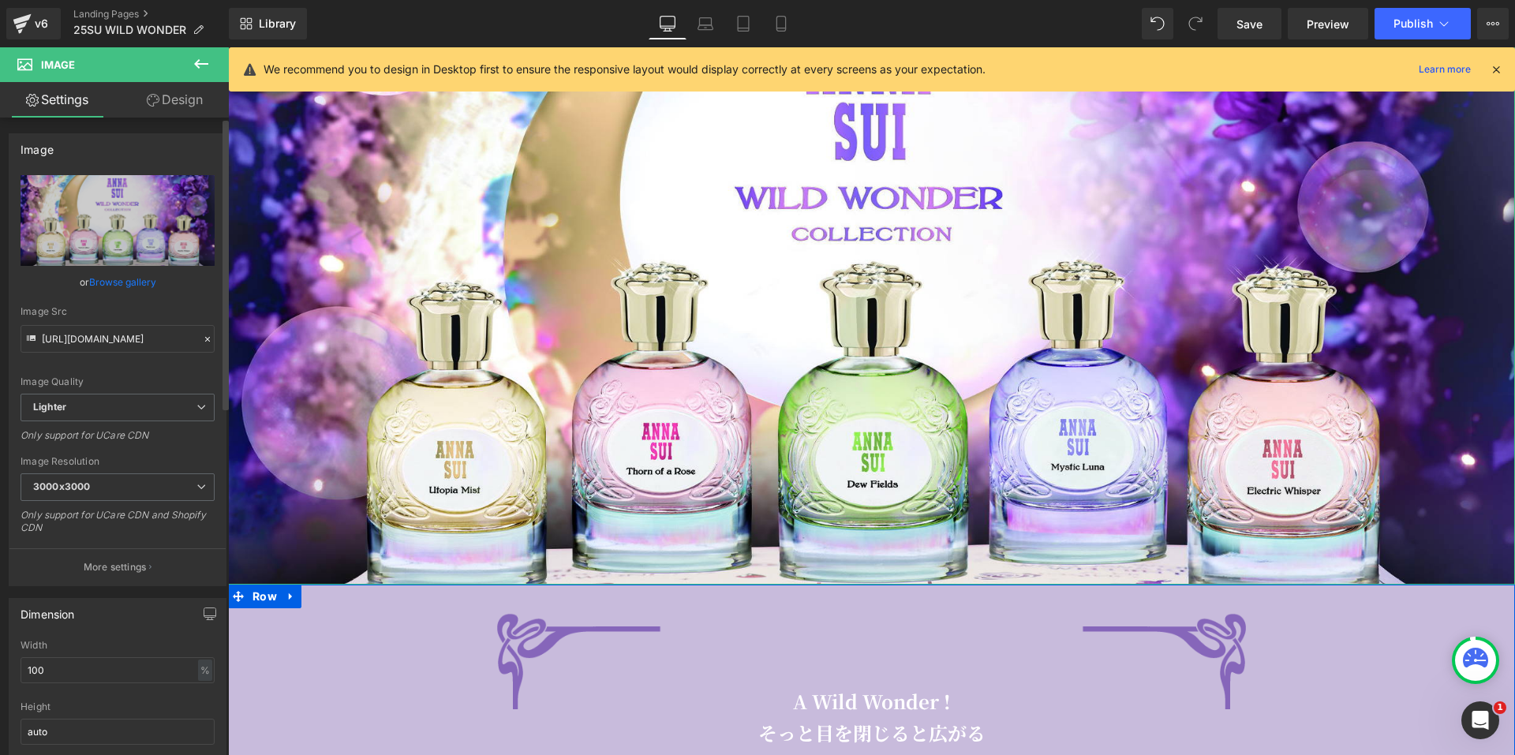
click at [109, 281] on link "Browse gallery" at bounding box center [122, 282] width 67 height 28
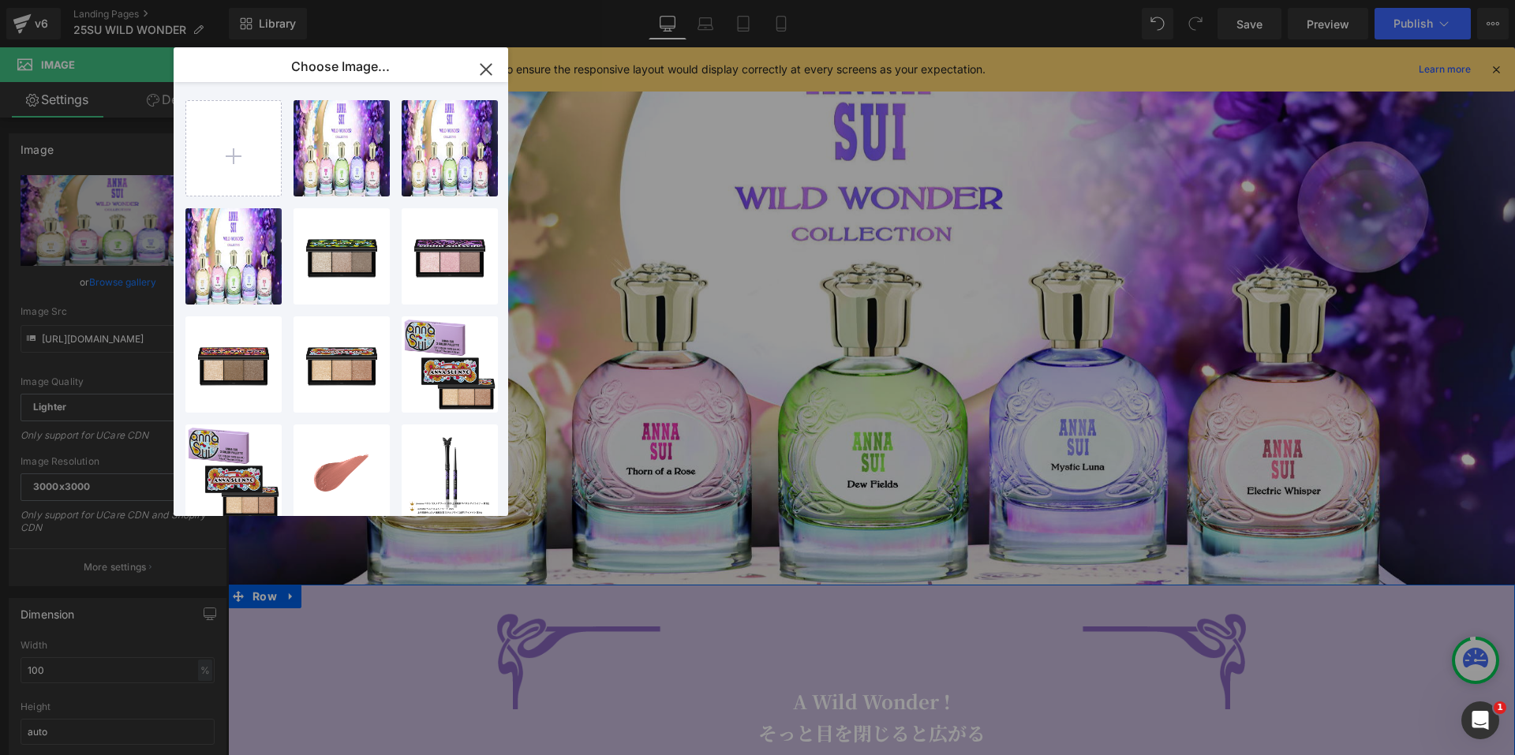
click at [494, 63] on icon "button" at bounding box center [485, 69] width 25 height 25
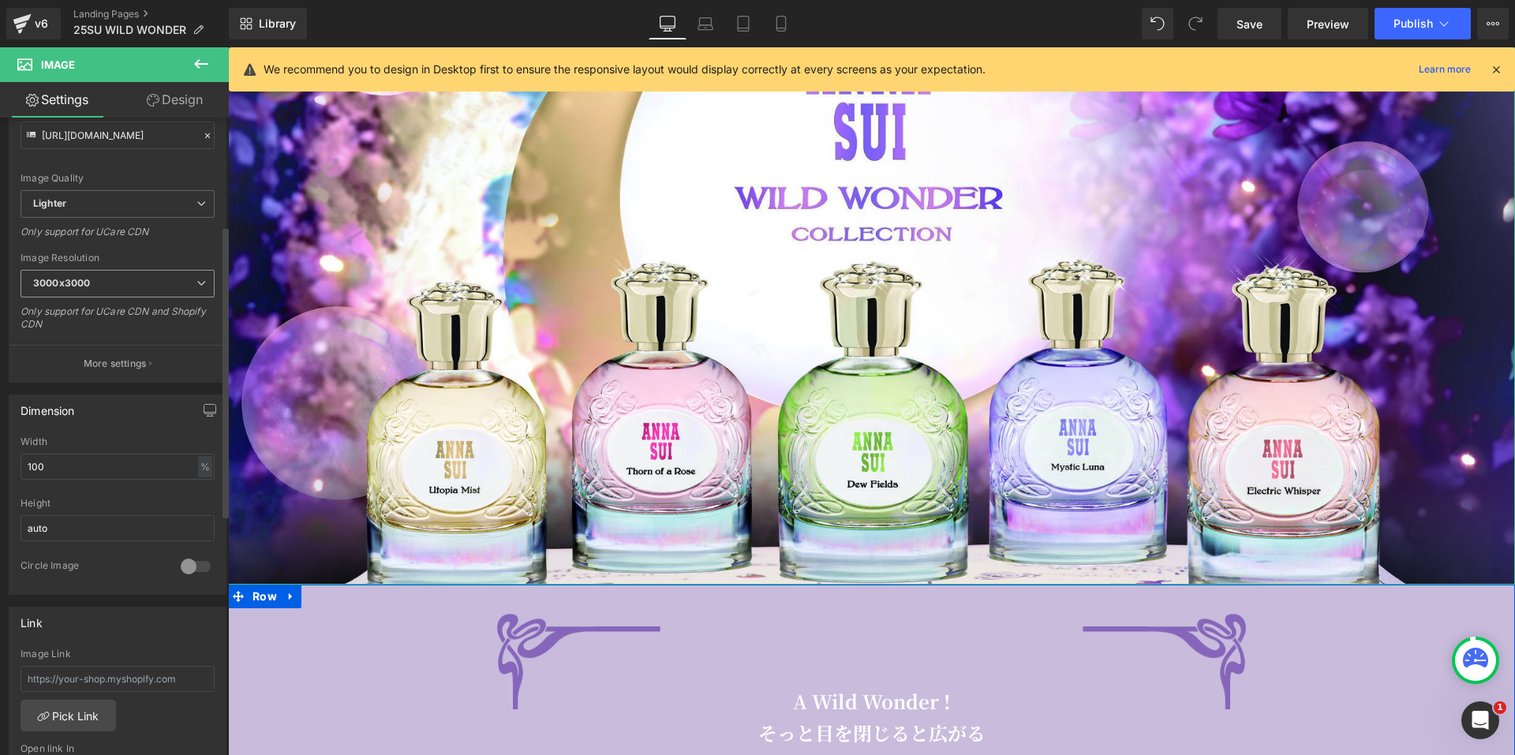
scroll to position [237, 0]
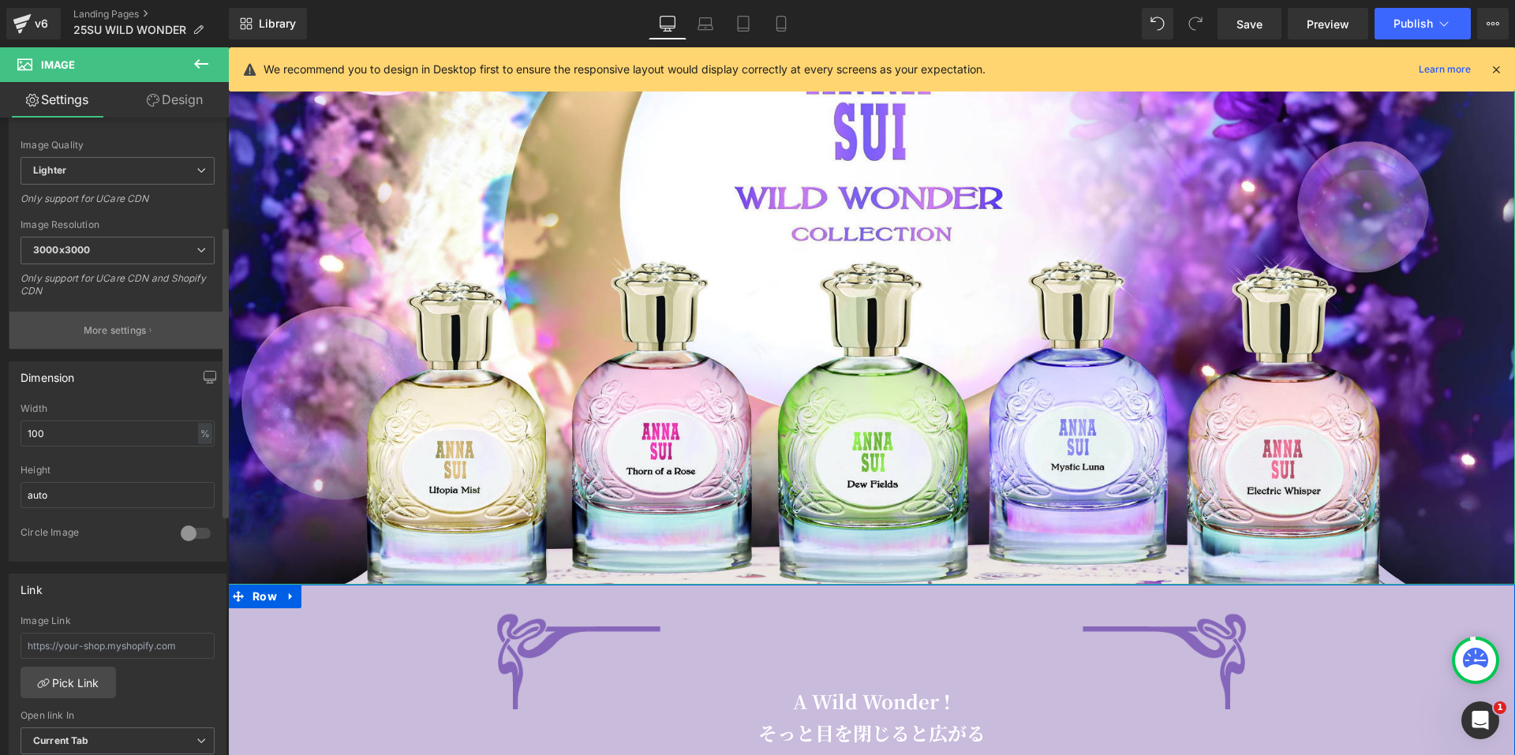
click at [133, 337] on p "More settings" at bounding box center [115, 330] width 63 height 14
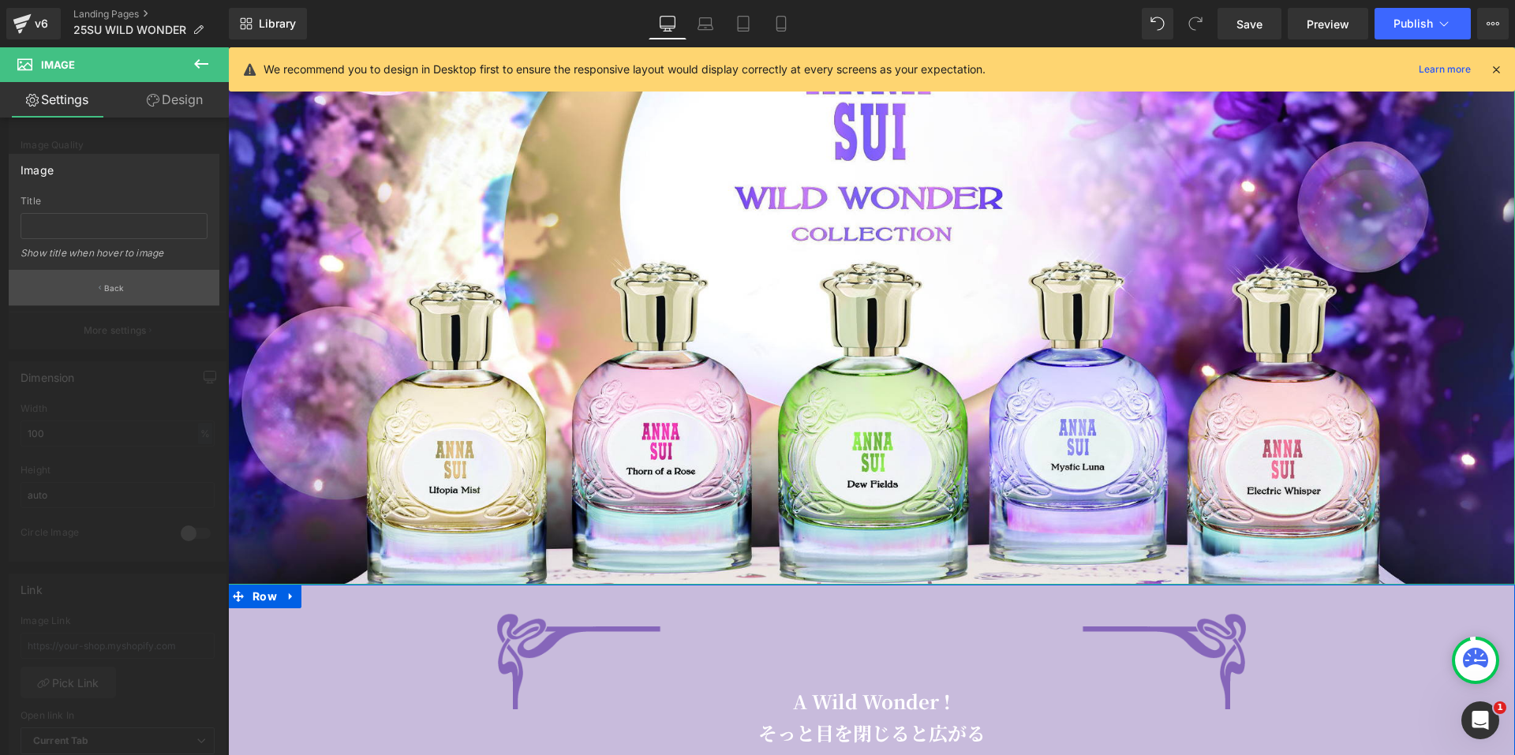
click at [114, 284] on p "Back" at bounding box center [114, 288] width 21 height 12
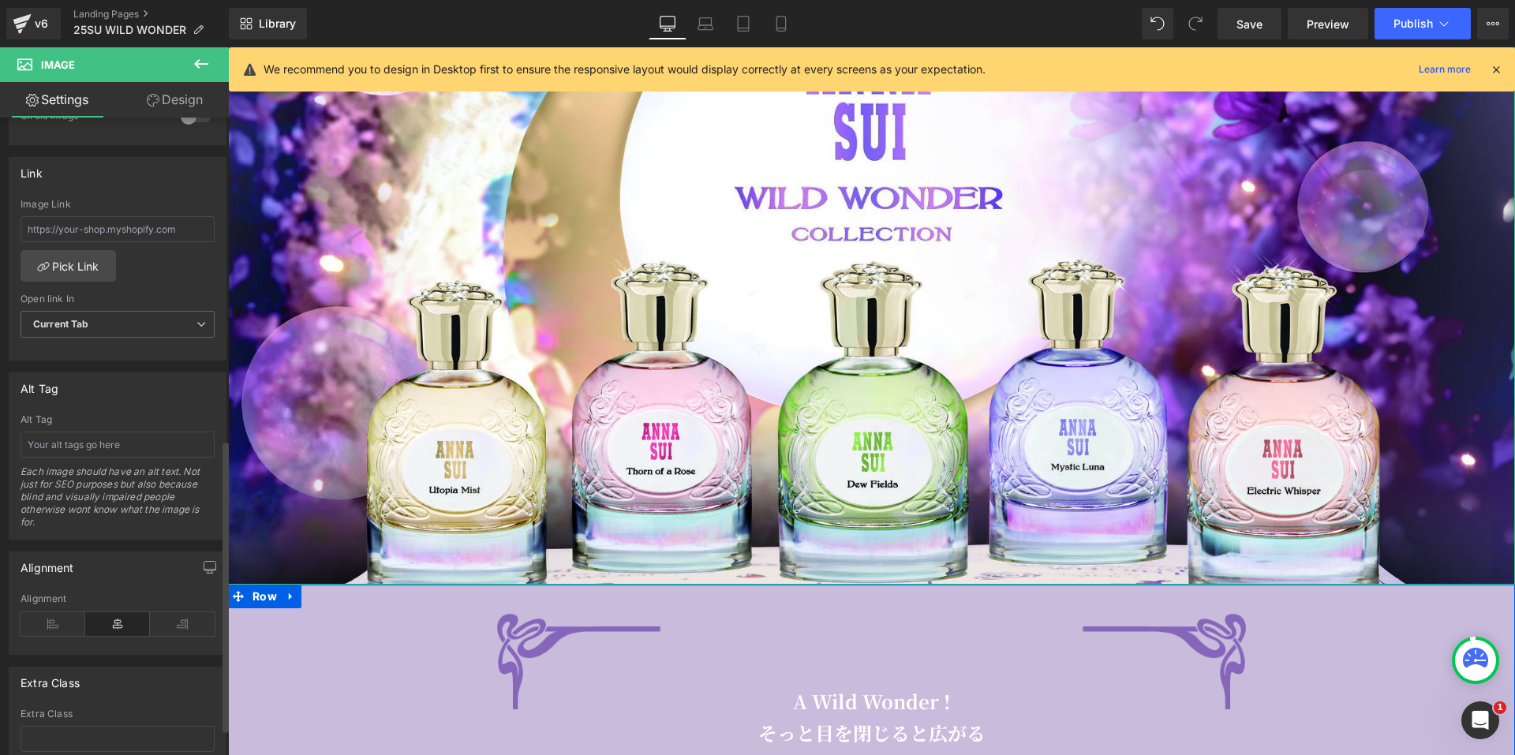
scroll to position [710, 0]
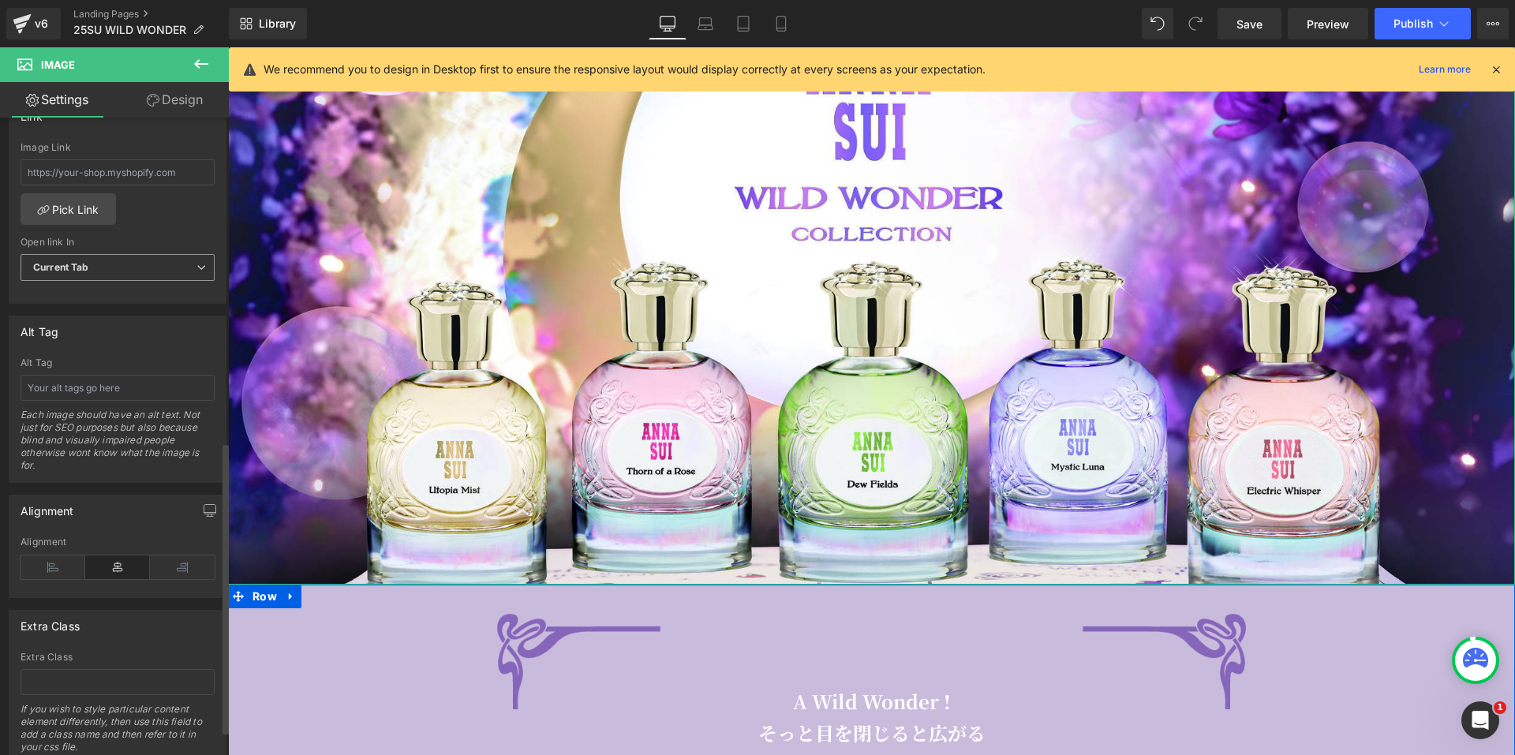
click at [196, 273] on span "Current Tab" at bounding box center [118, 268] width 194 height 28
click at [197, 273] on span "Current Tab" at bounding box center [115, 268] width 188 height 28
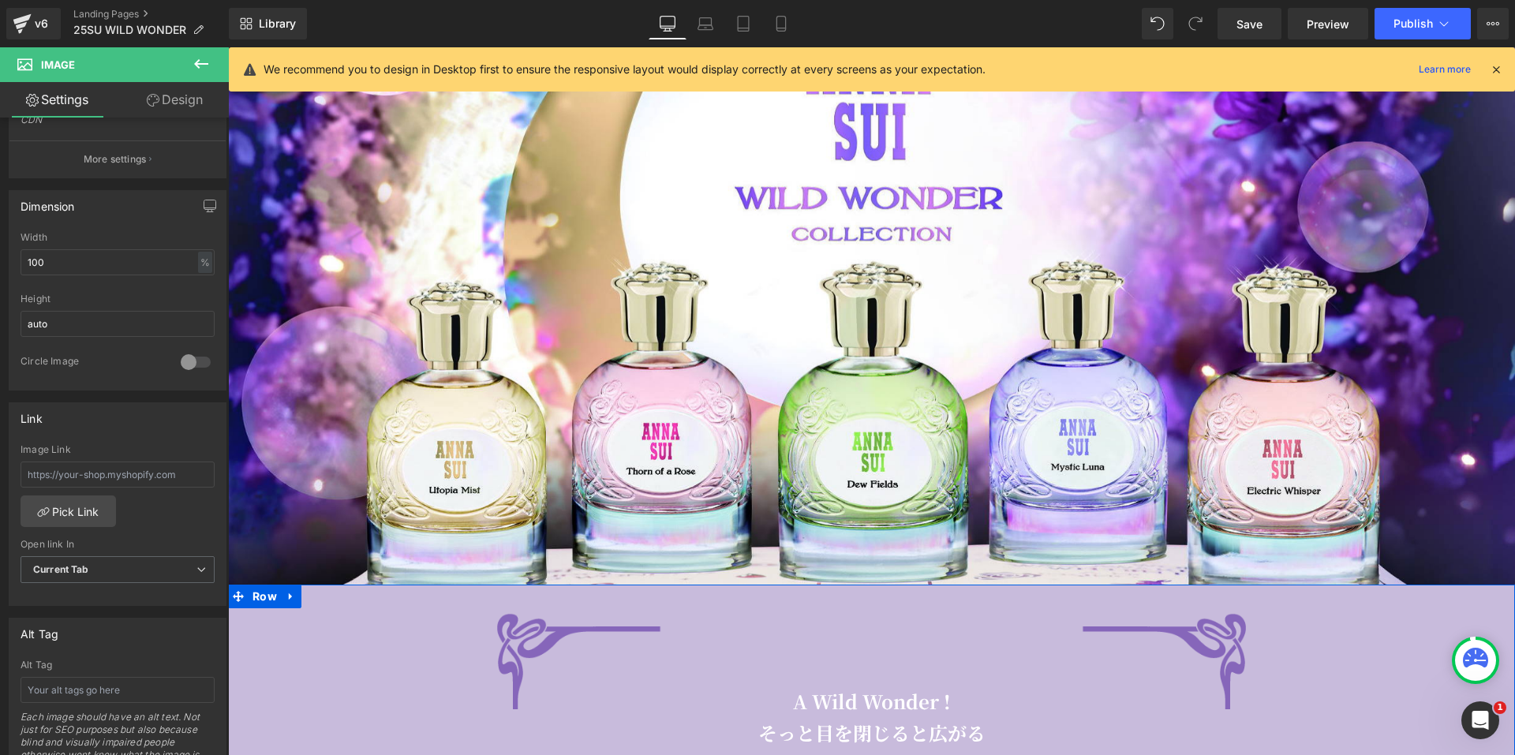
scroll to position [369, 0]
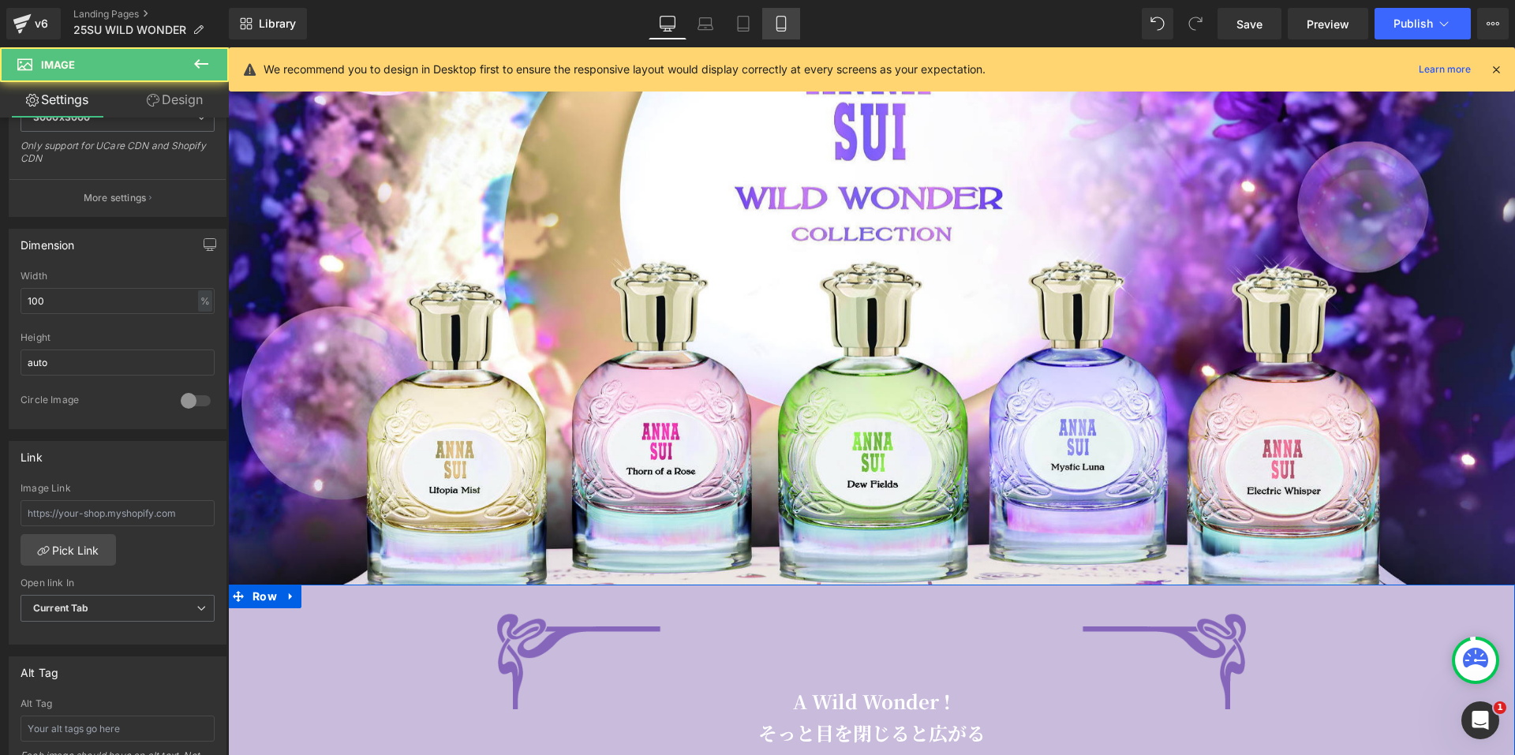
click at [788, 16] on icon at bounding box center [781, 24] width 16 height 16
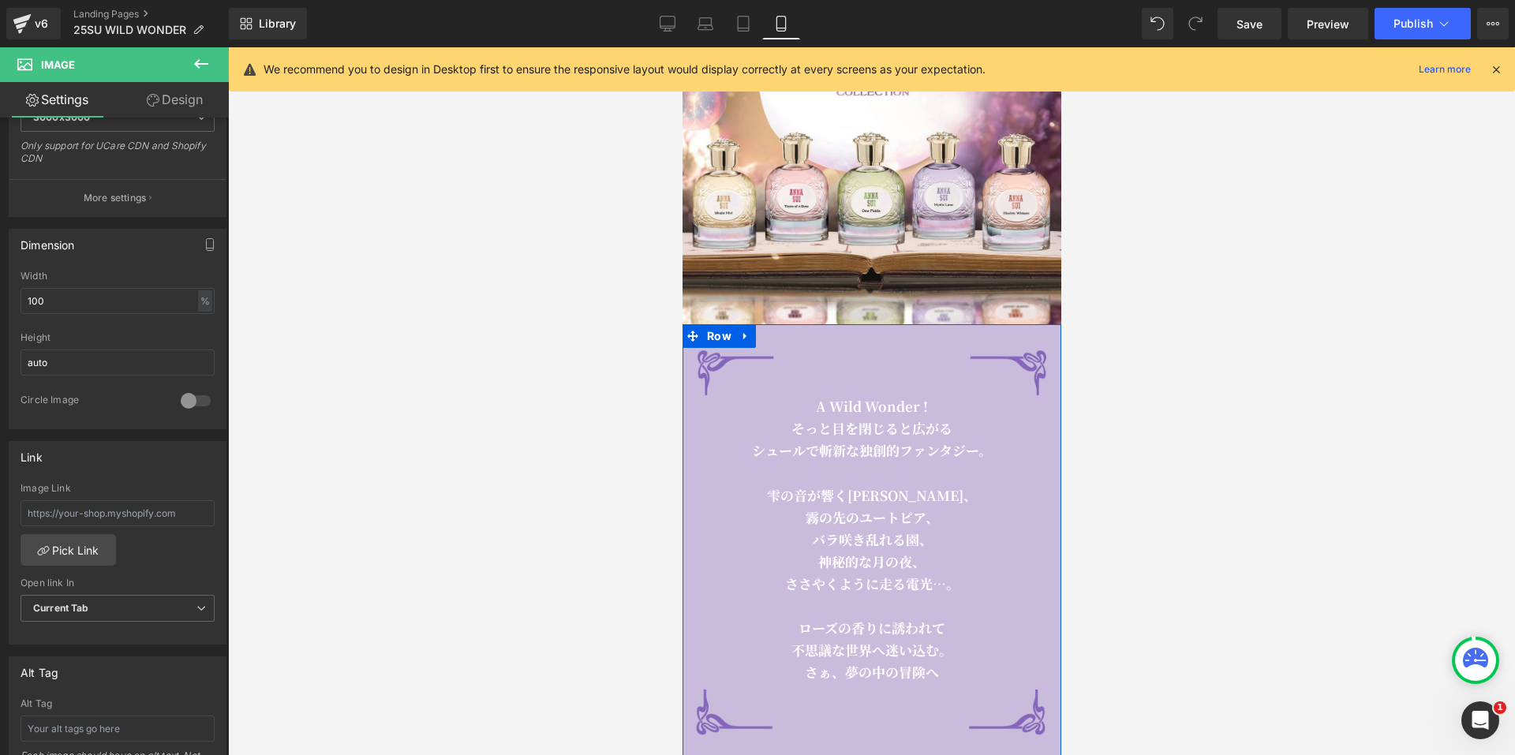
scroll to position [0, 0]
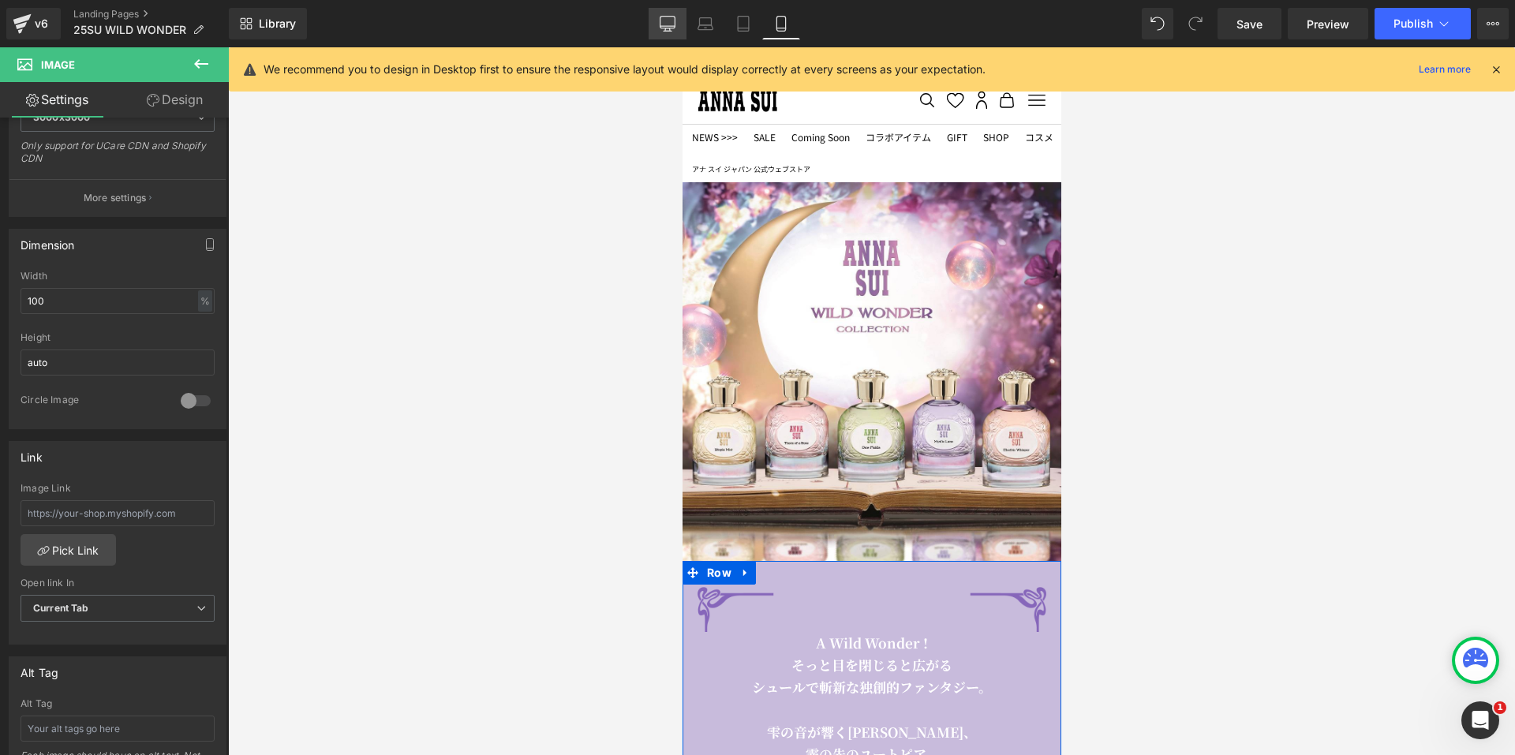
click at [670, 39] on link "Desktop" at bounding box center [667, 24] width 38 height 32
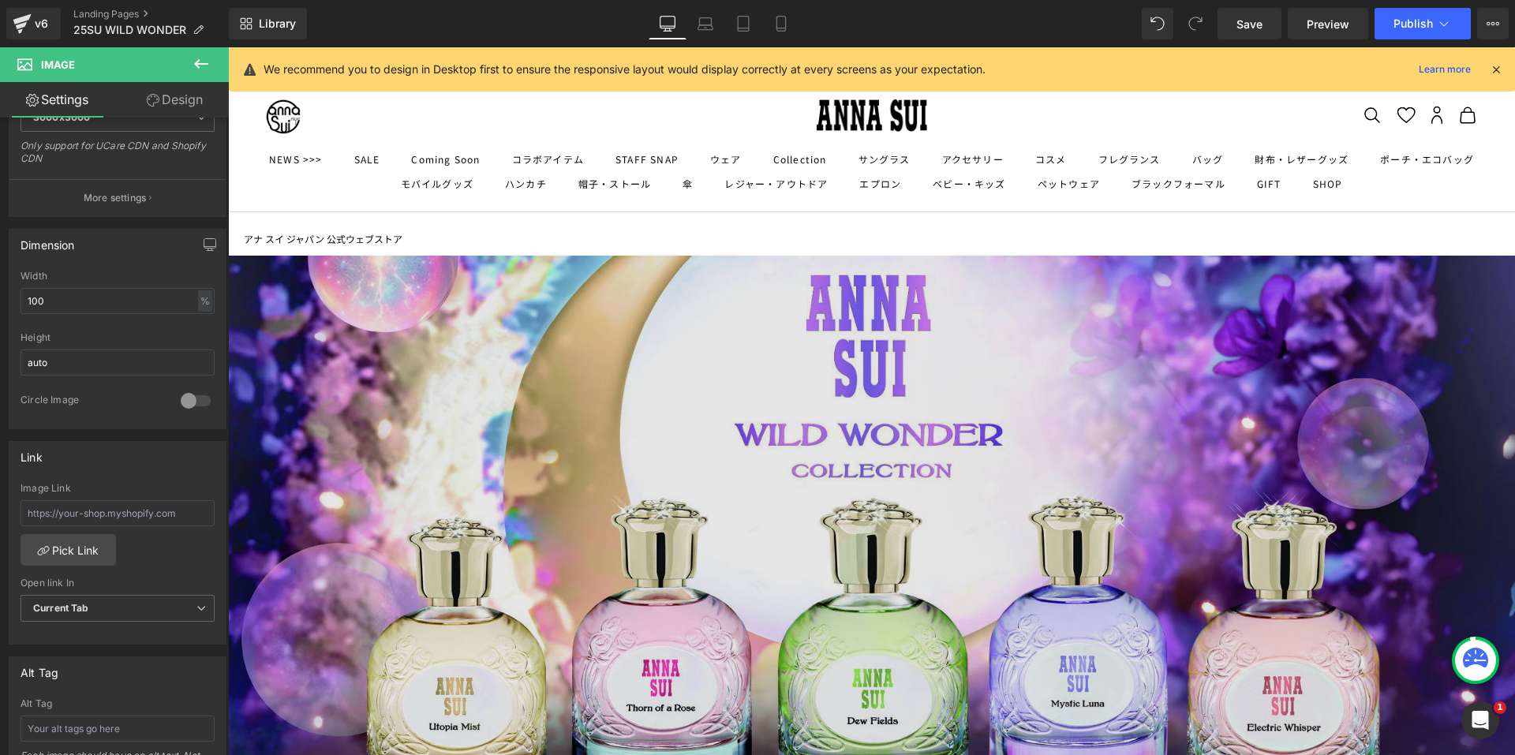
click at [715, 358] on img at bounding box center [871, 538] width 1287 height 565
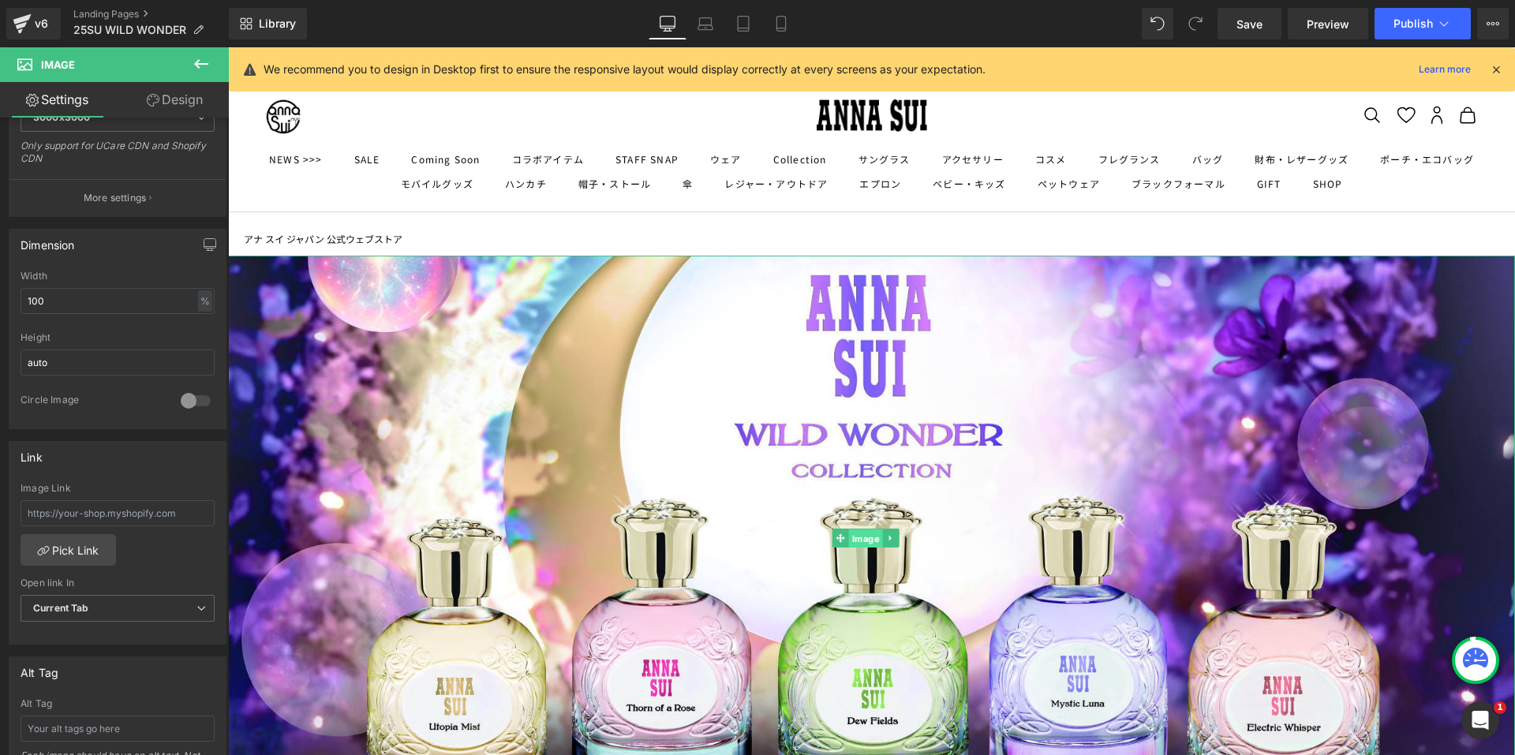
click at [864, 534] on span "Image" at bounding box center [866, 538] width 34 height 19
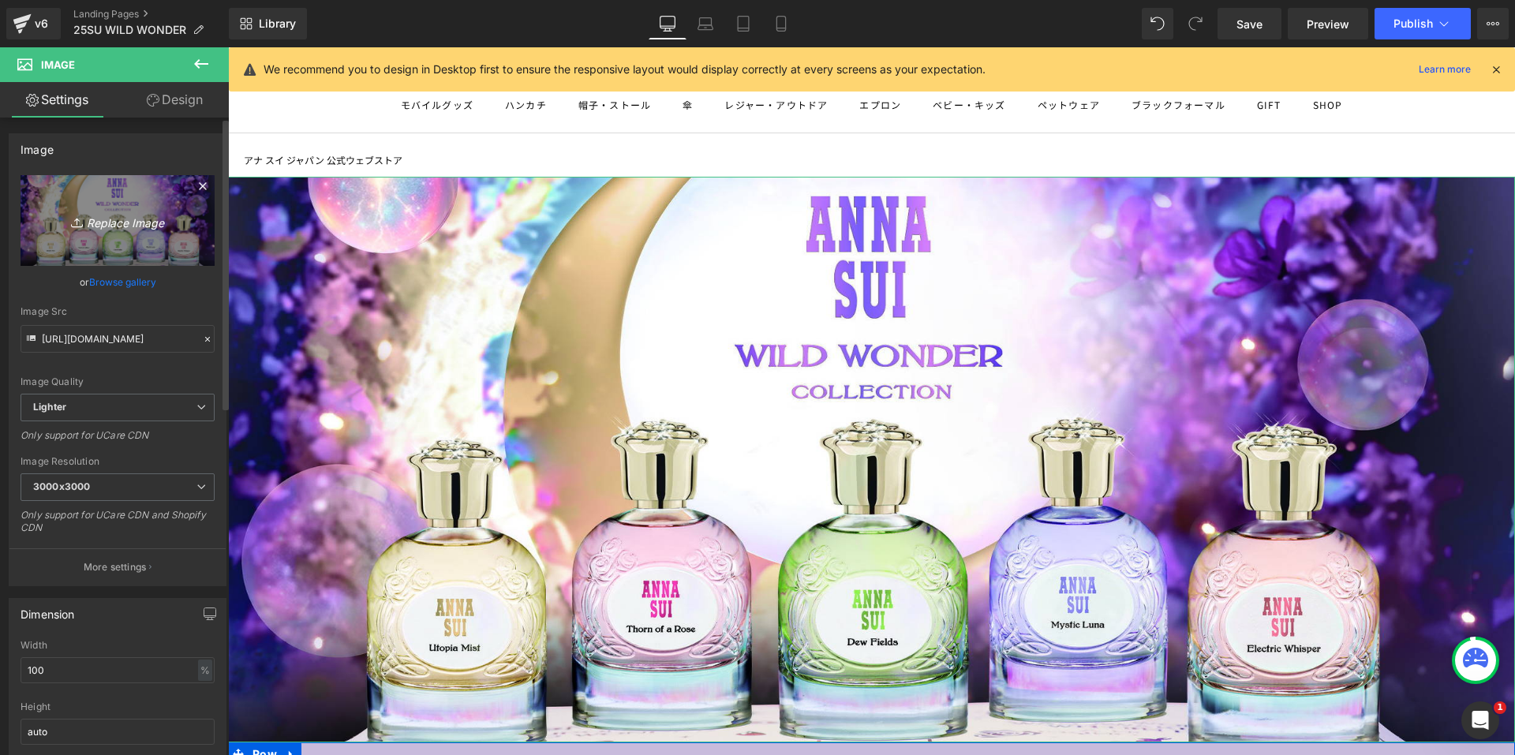
click at [79, 245] on link "Replace Image" at bounding box center [118, 220] width 194 height 91
type input "C:\fakepath\AS_WWC_GROUP_750×450.jpg"
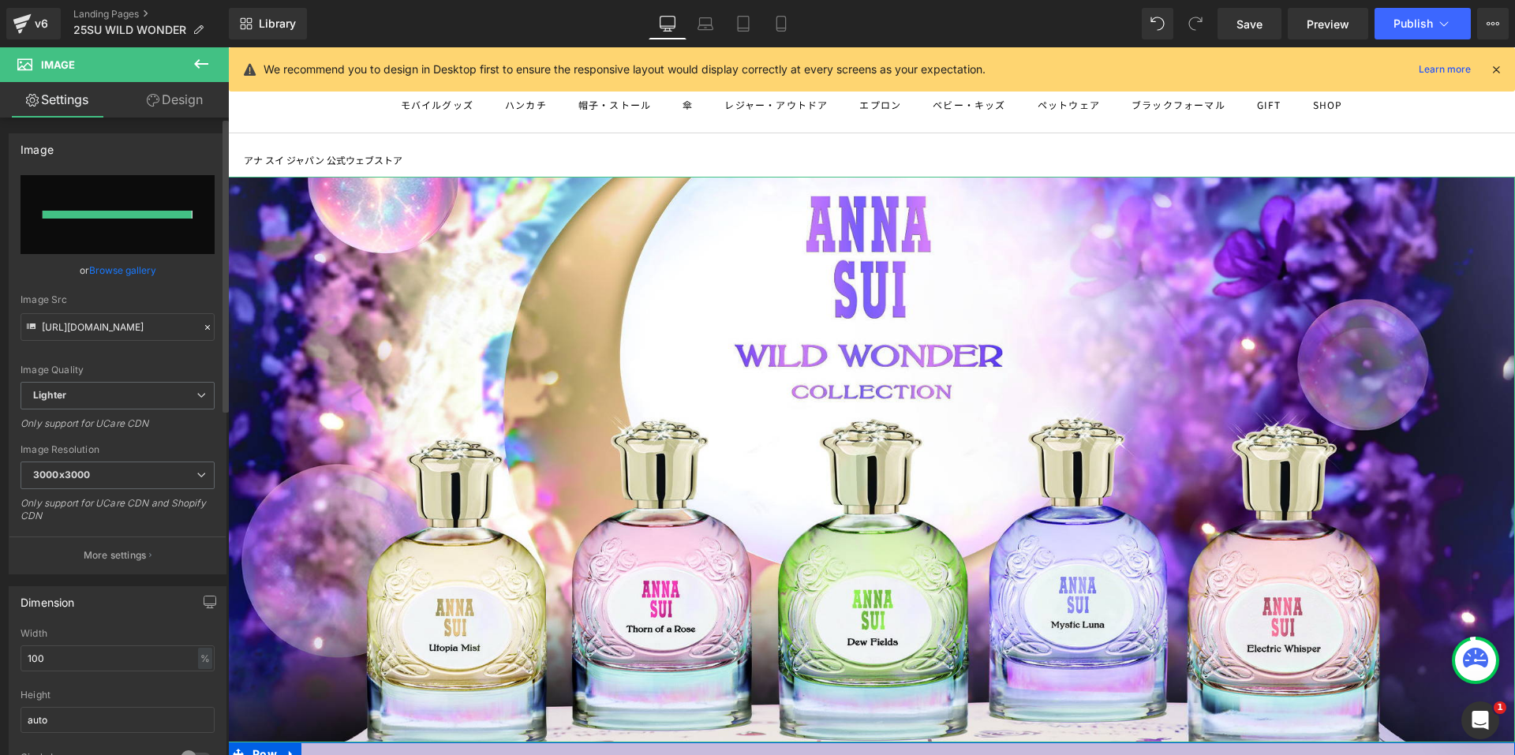
type input "[URL][DOMAIN_NAME]"
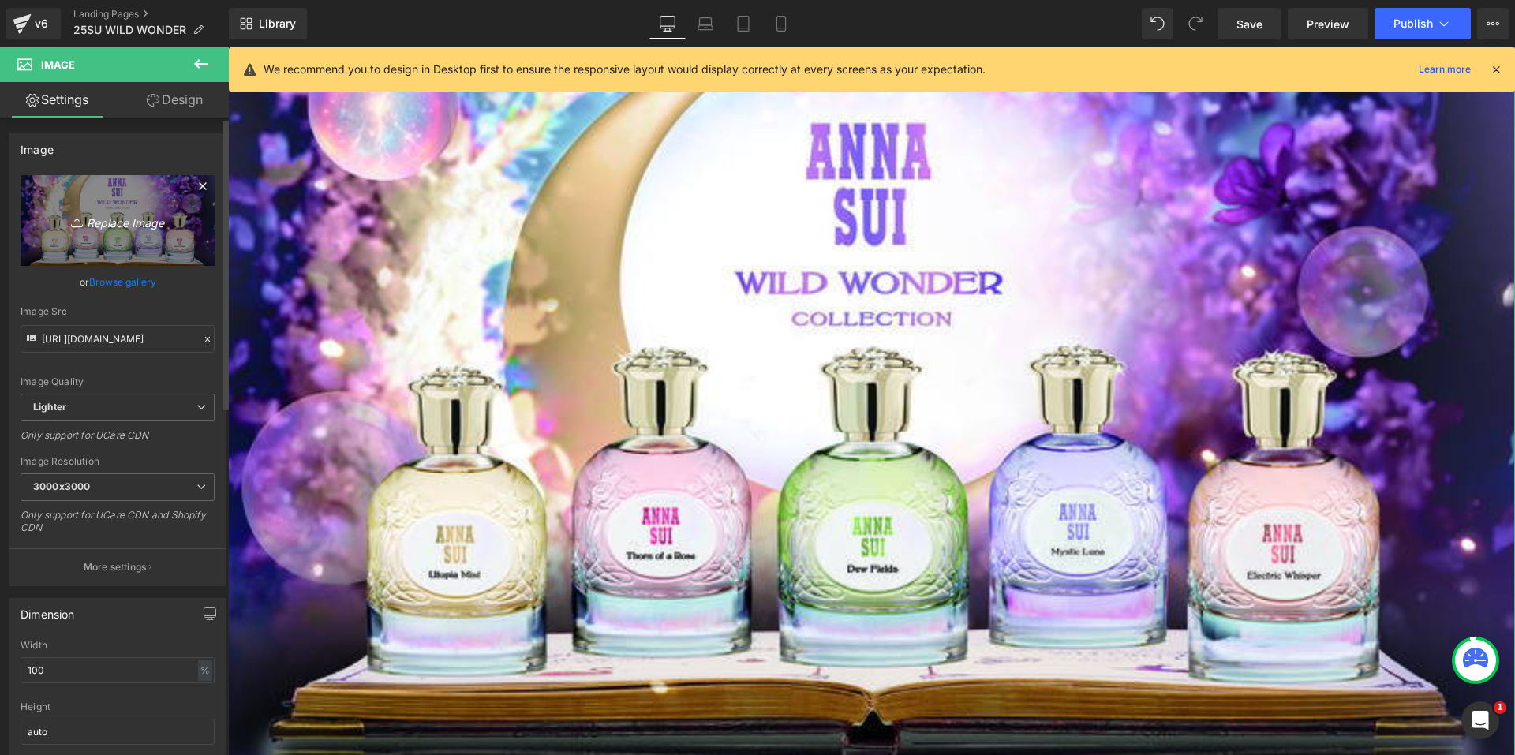
scroll to position [316, 0]
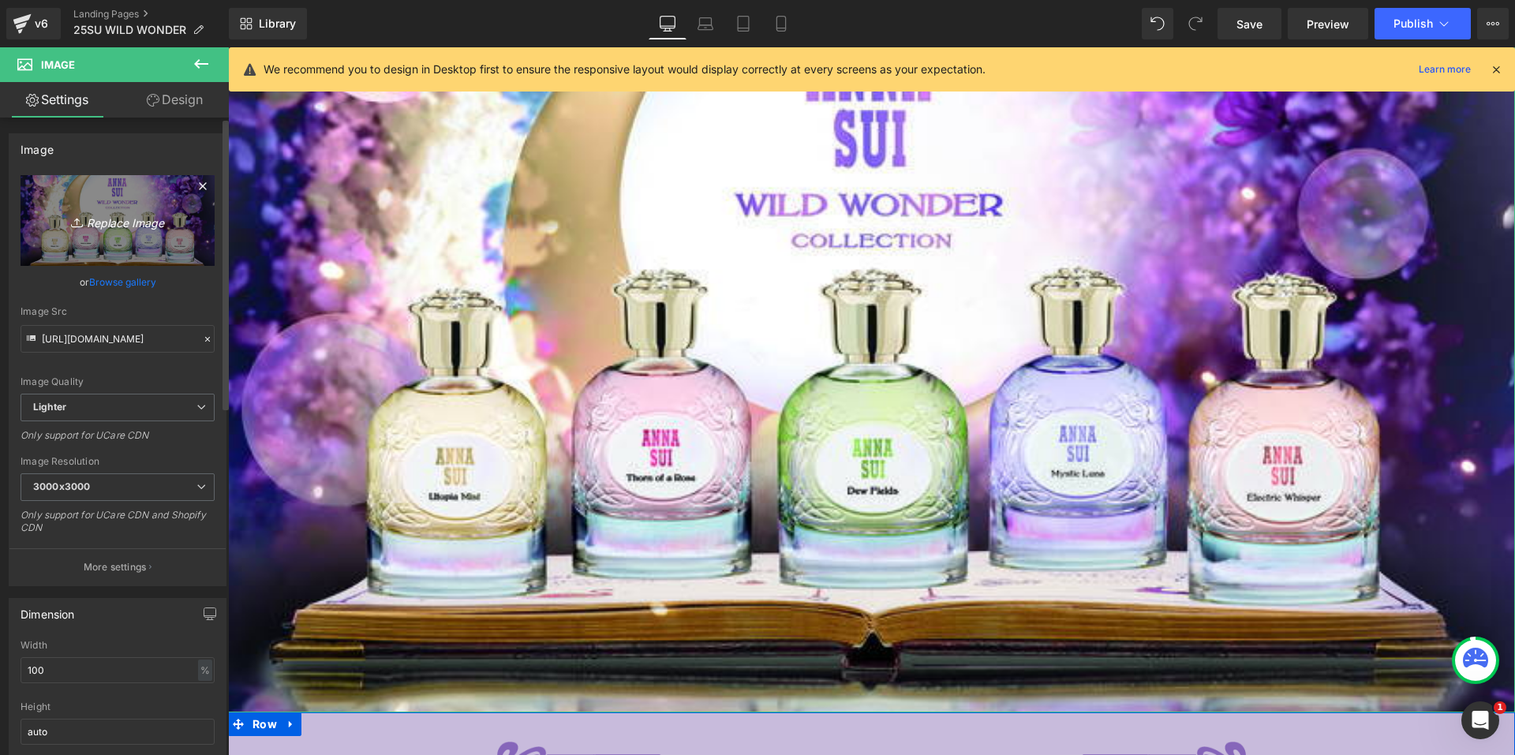
click at [644, 343] on img at bounding box center [871, 326] width 1287 height 772
click at [139, 212] on icon "Replace Image" at bounding box center [117, 221] width 126 height 20
type input "C:\fakepath\AS_WWC_GROUP_1080X1080.jpg"
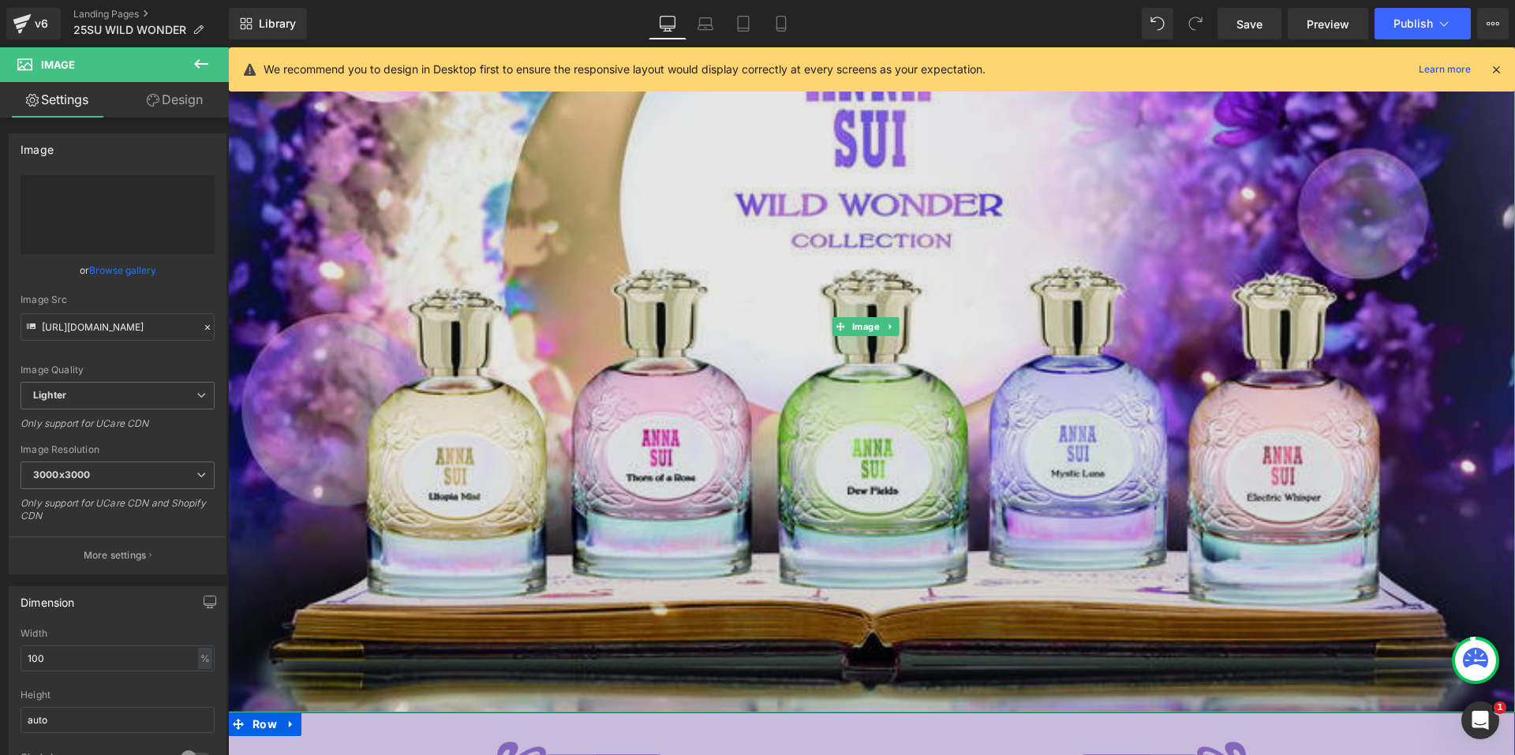
type input "[URL][DOMAIN_NAME]"
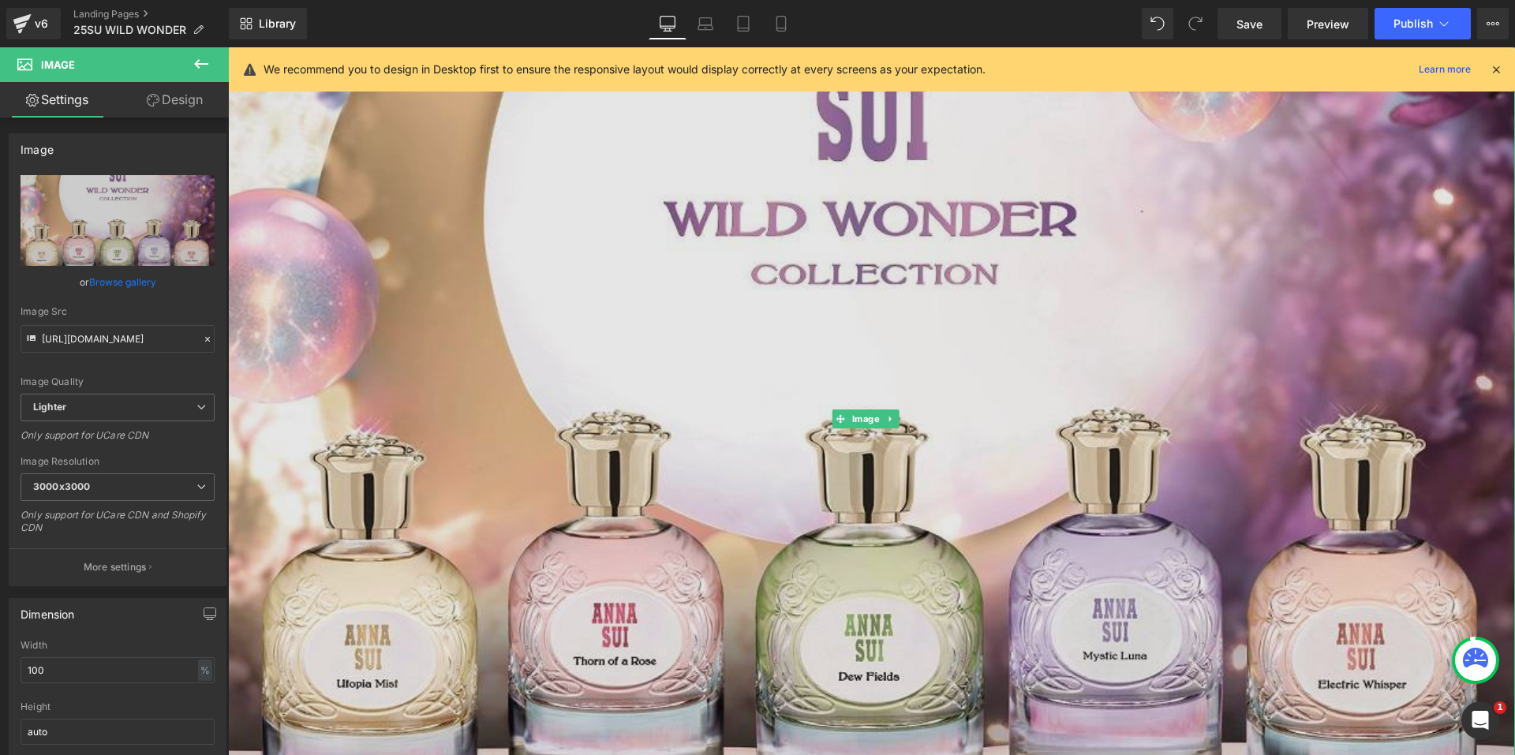
scroll to position [552, 0]
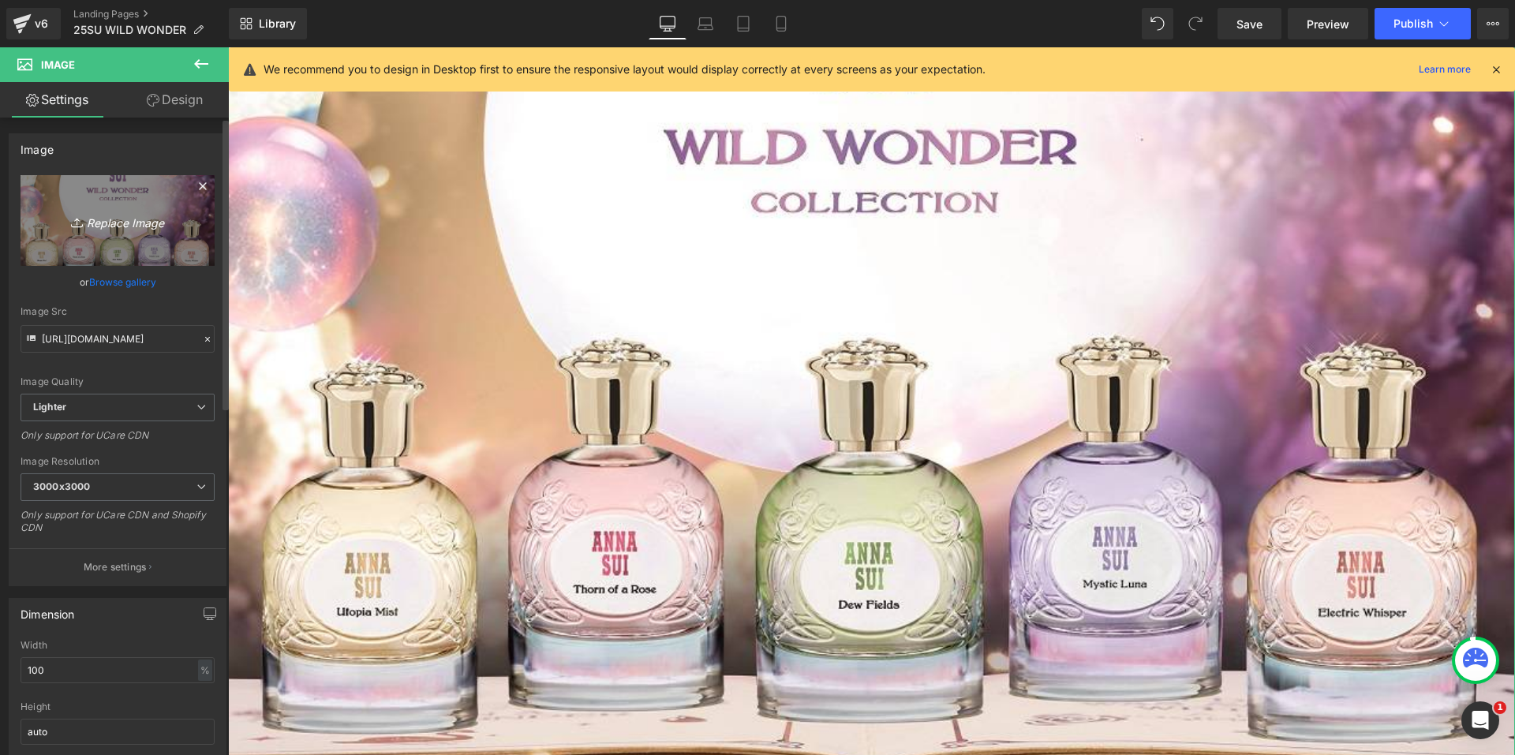
click at [120, 233] on link "Replace Image" at bounding box center [118, 220] width 194 height 91
type input "C:\fakepath\AS_WWC_GROUP_2100×922.jpg"
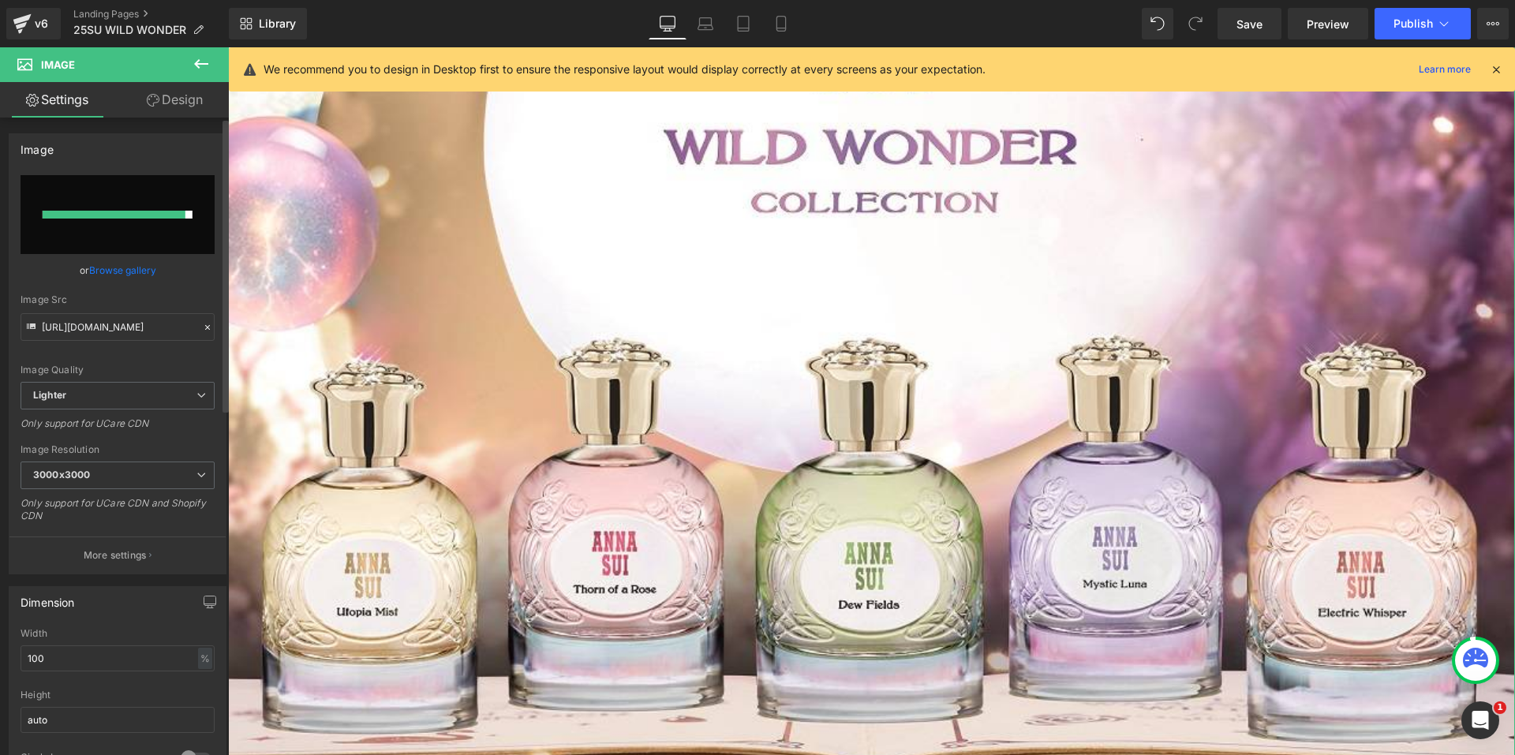
type input "[URL][DOMAIN_NAME]"
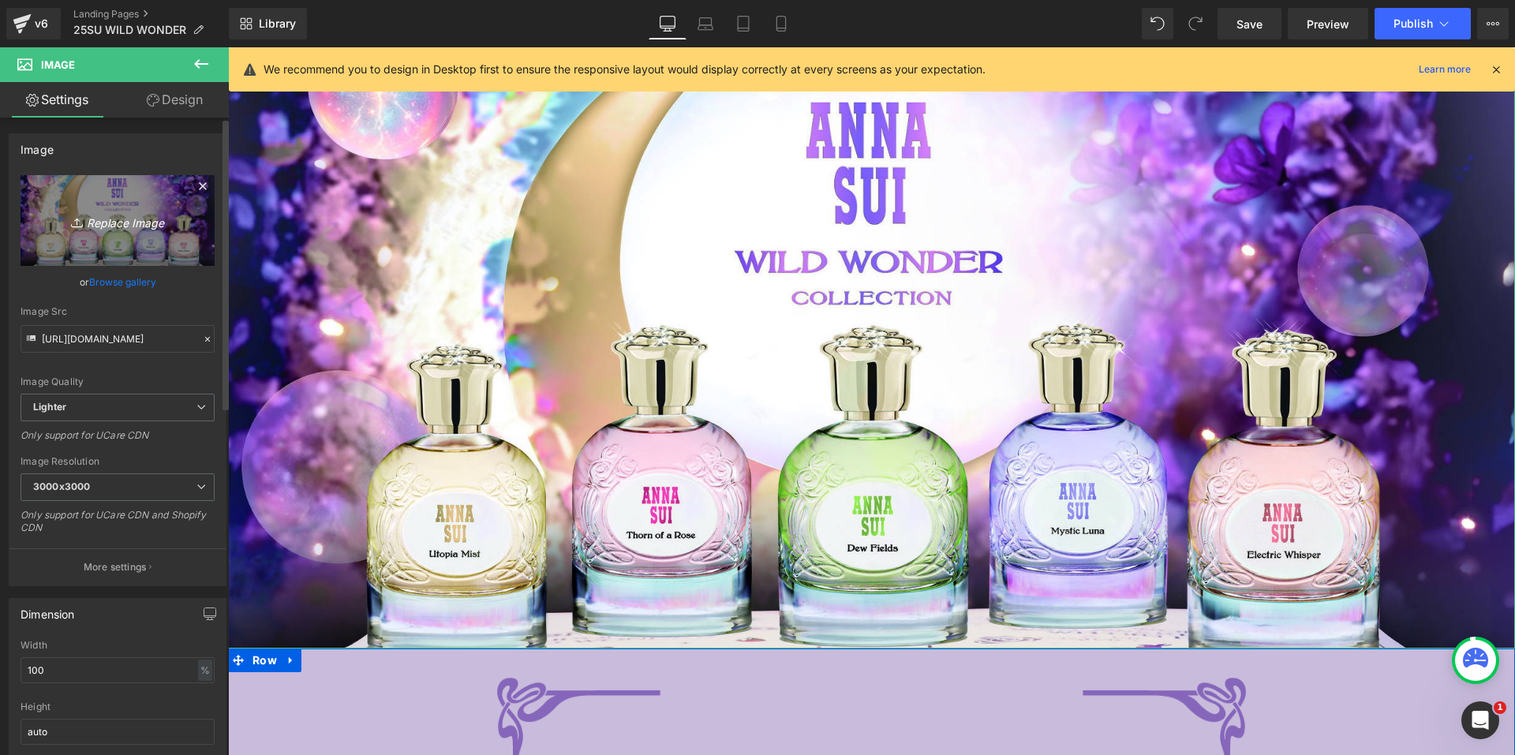
scroll to position [79, 0]
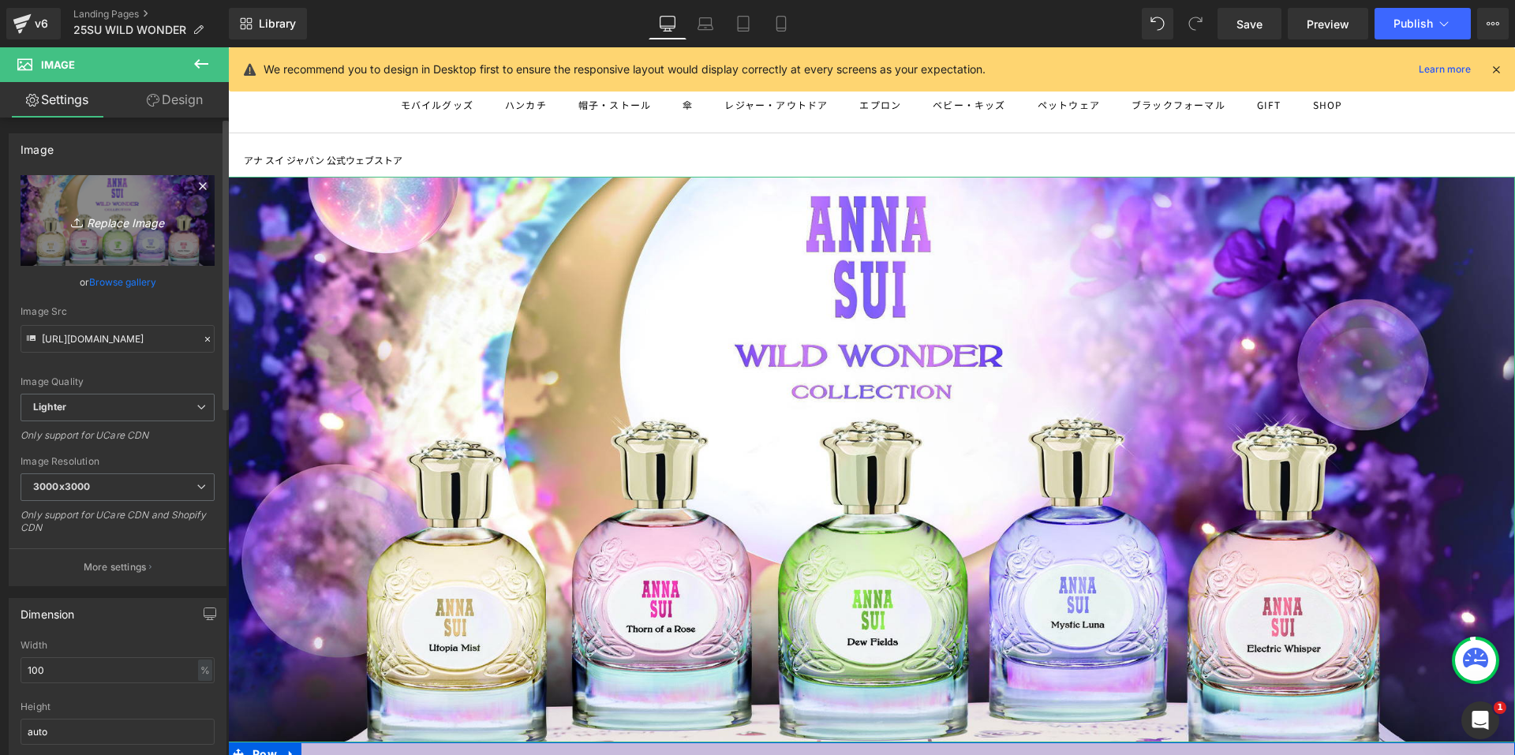
click at [127, 198] on link "Replace Image" at bounding box center [118, 220] width 194 height 91
type input "C:\fakepath\NYC_2100x922px.jpg"
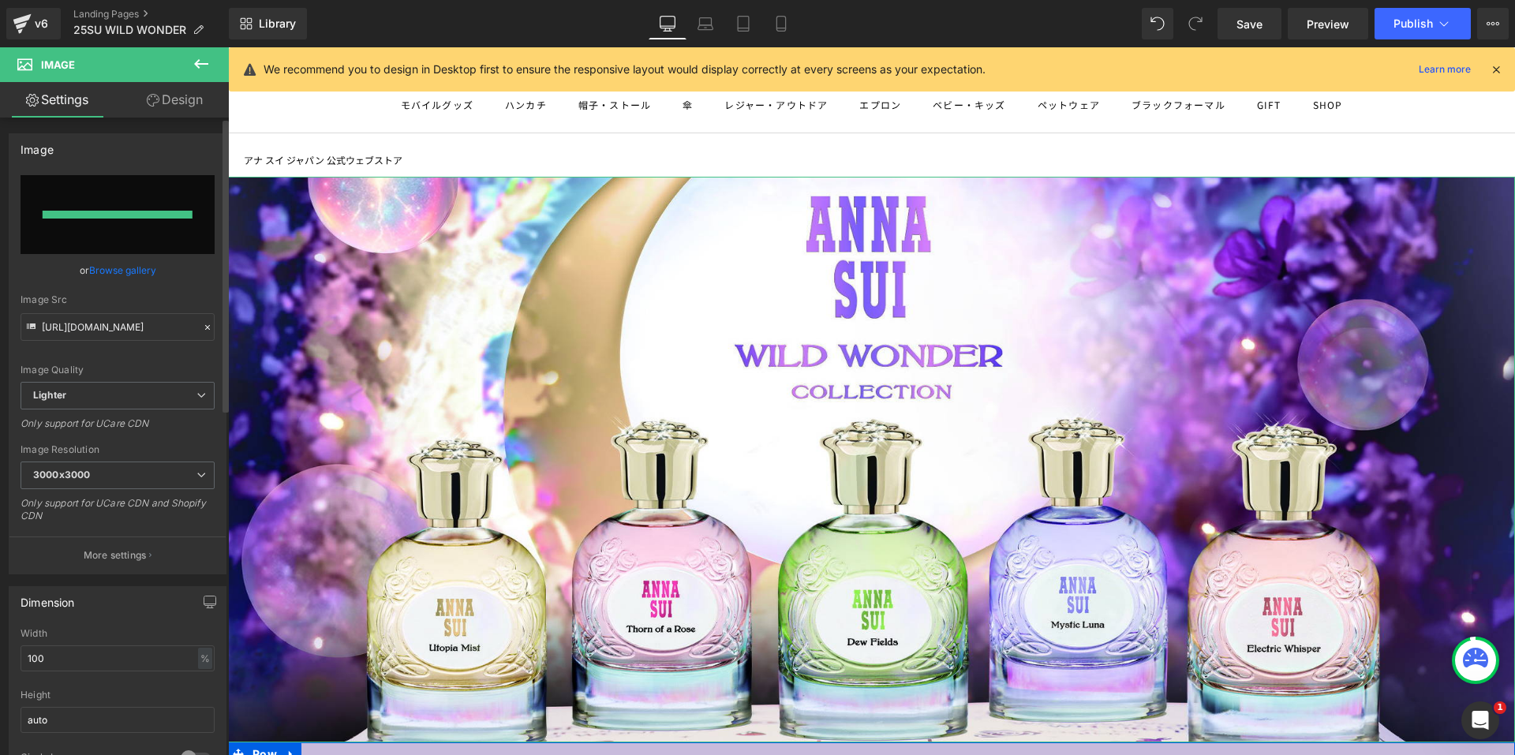
type input "[URL][DOMAIN_NAME]"
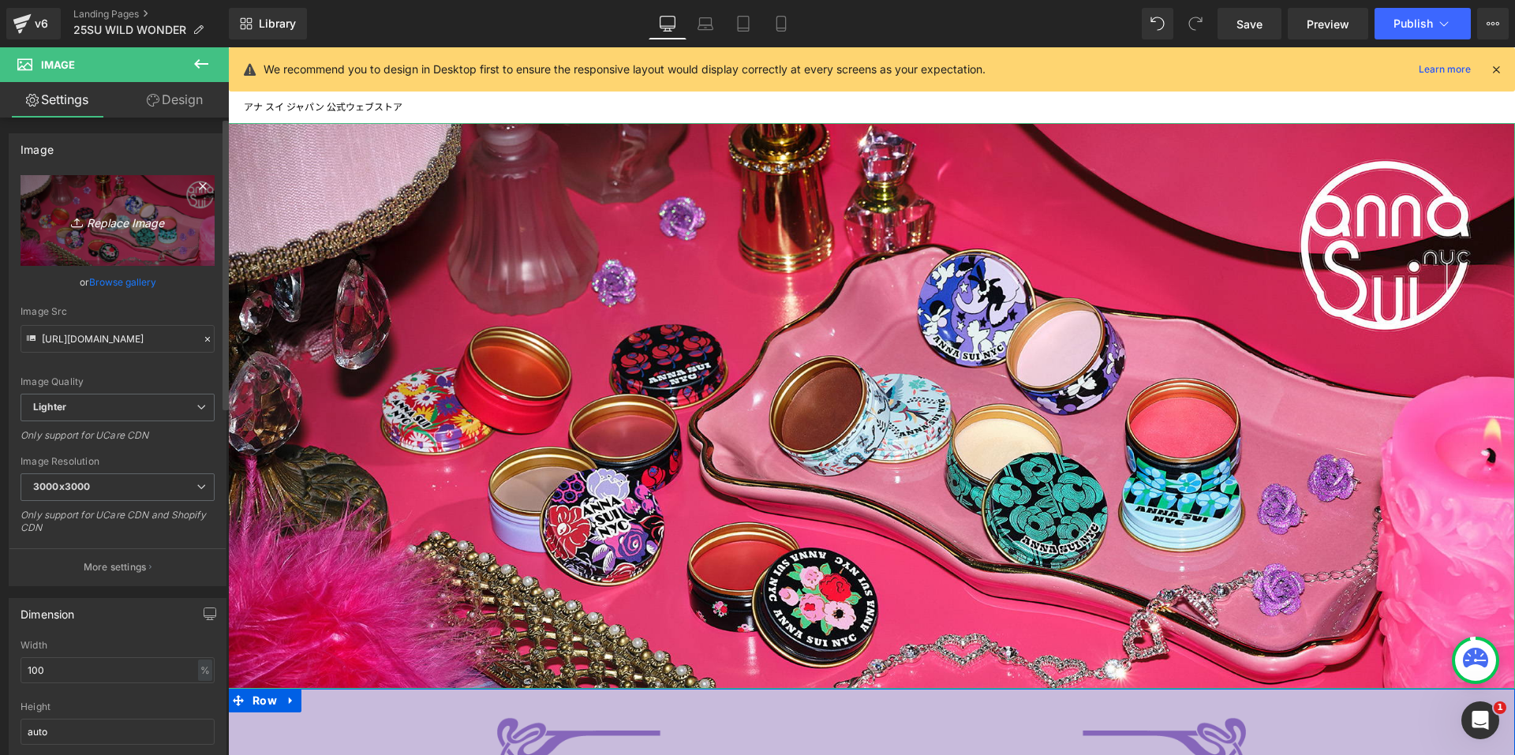
scroll to position [158, 0]
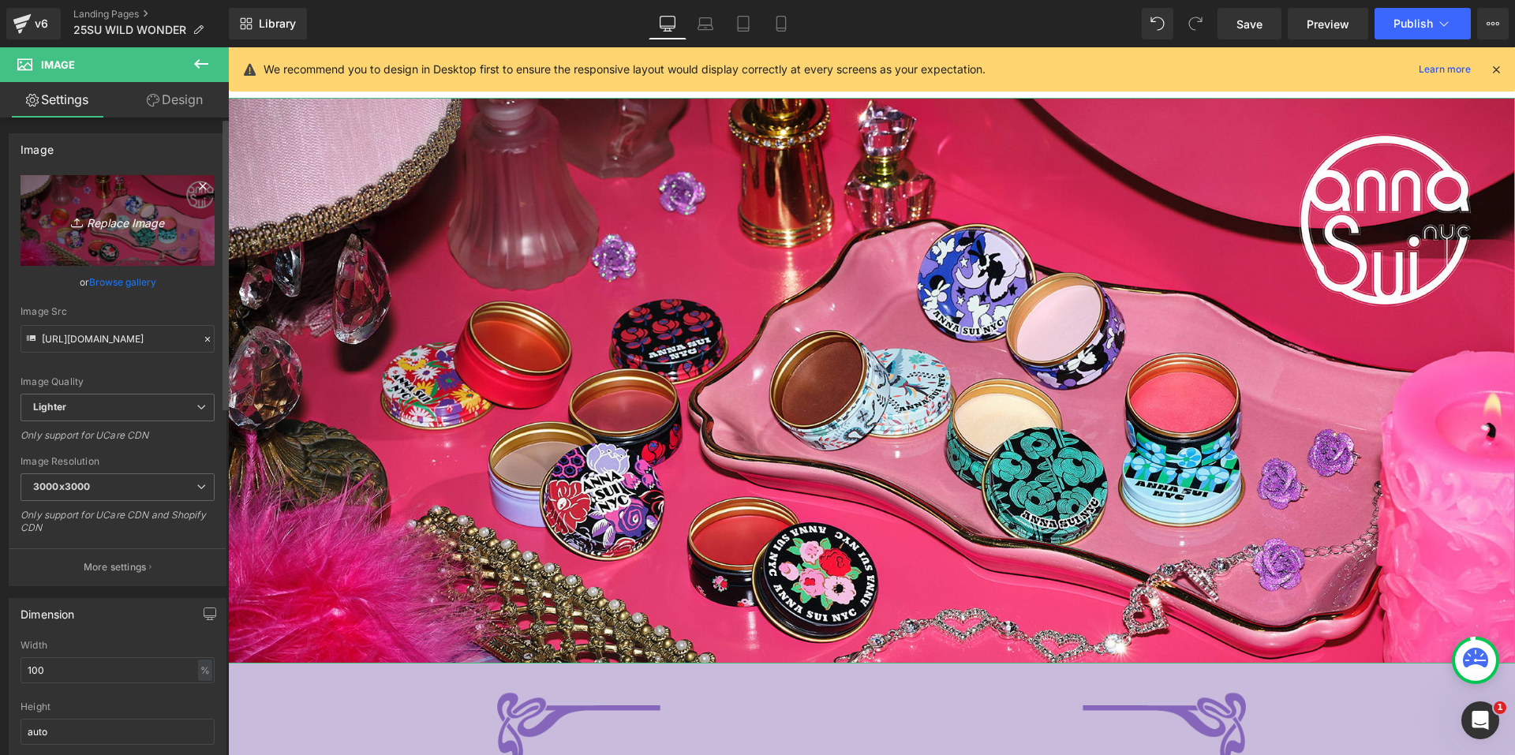
click at [159, 233] on link "Replace Image" at bounding box center [118, 220] width 194 height 91
type input "C:\fakepath\AS_WWC_GROUP_2100×922.jpg"
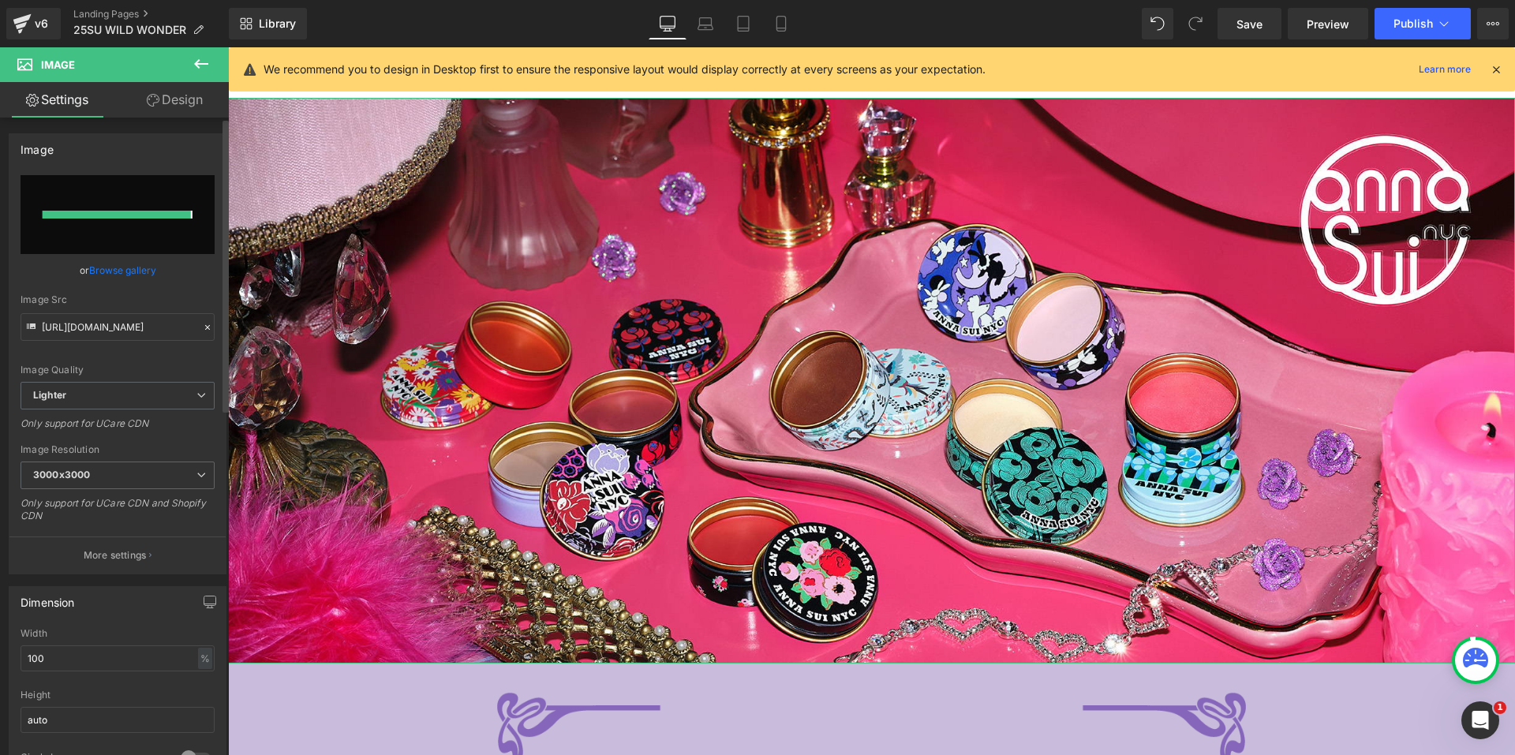
type input "[URL][DOMAIN_NAME]"
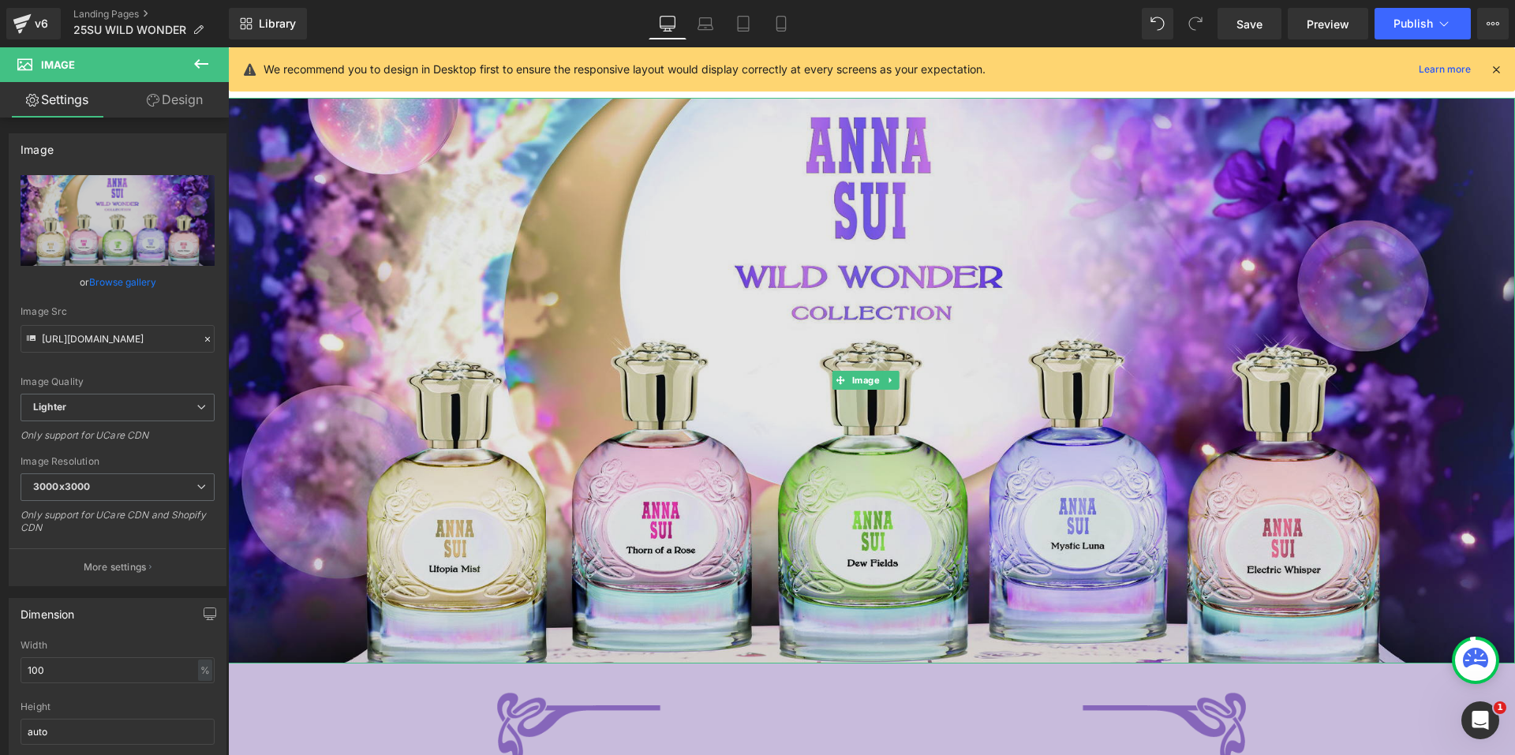
scroll to position [0, 0]
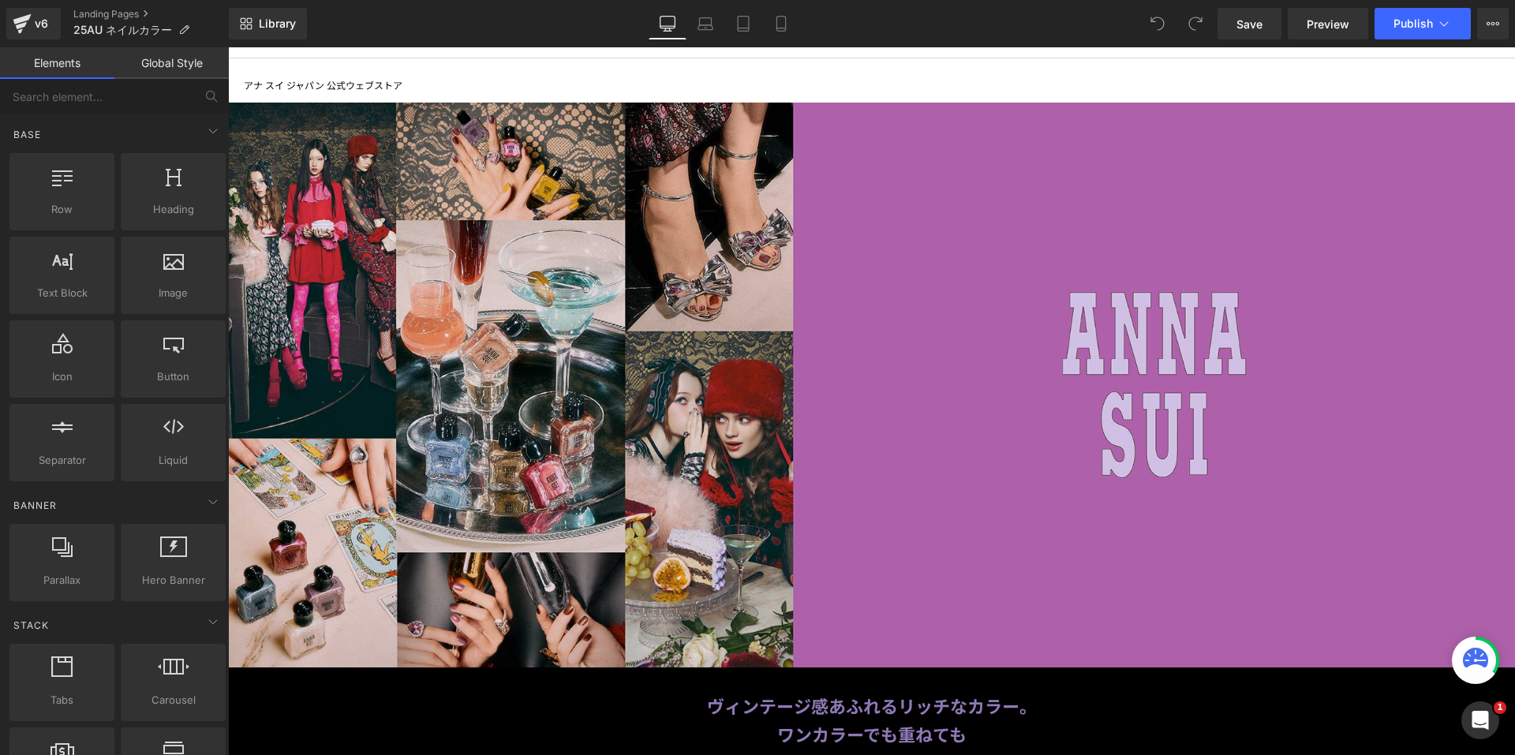
scroll to position [158, 0]
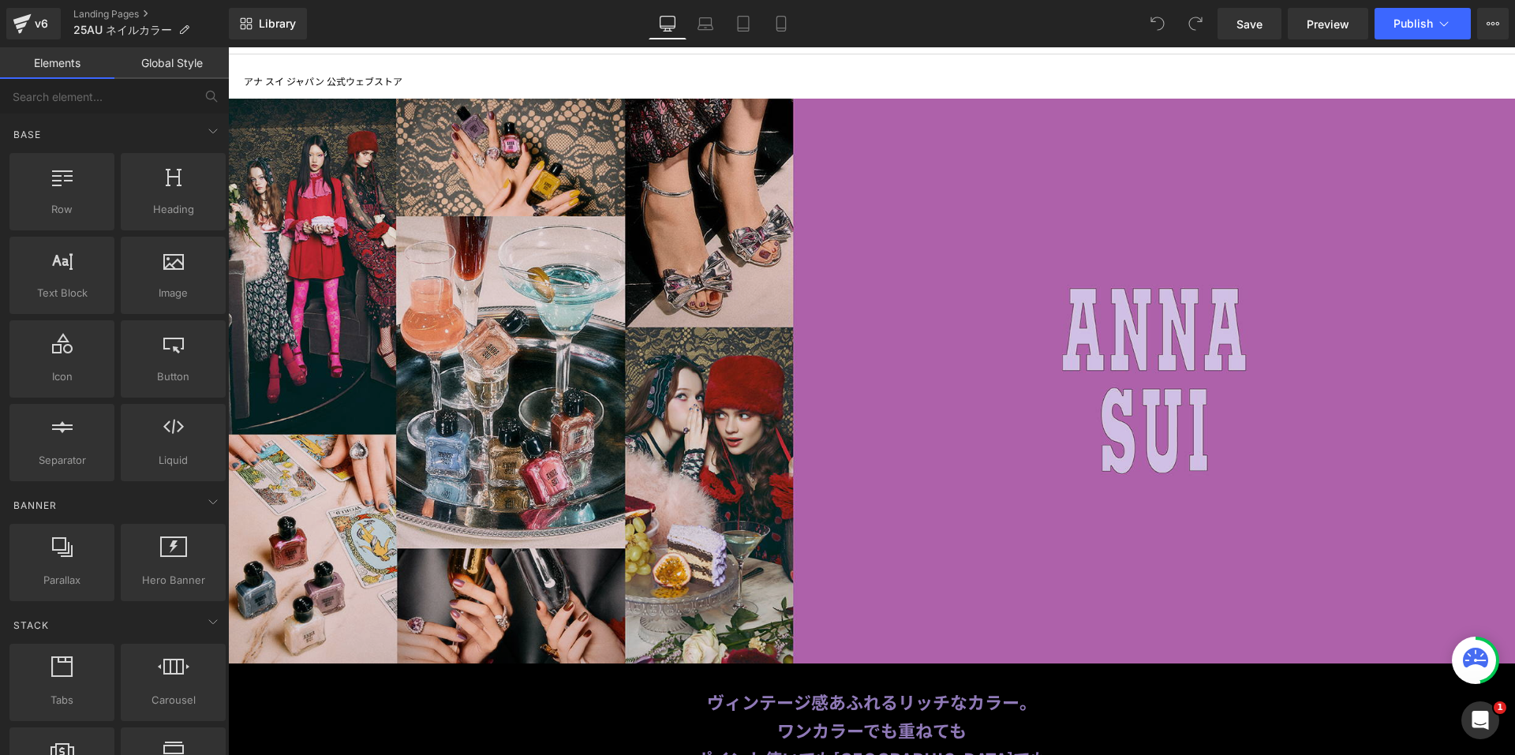
click at [813, 279] on img at bounding box center [871, 381] width 1287 height 565
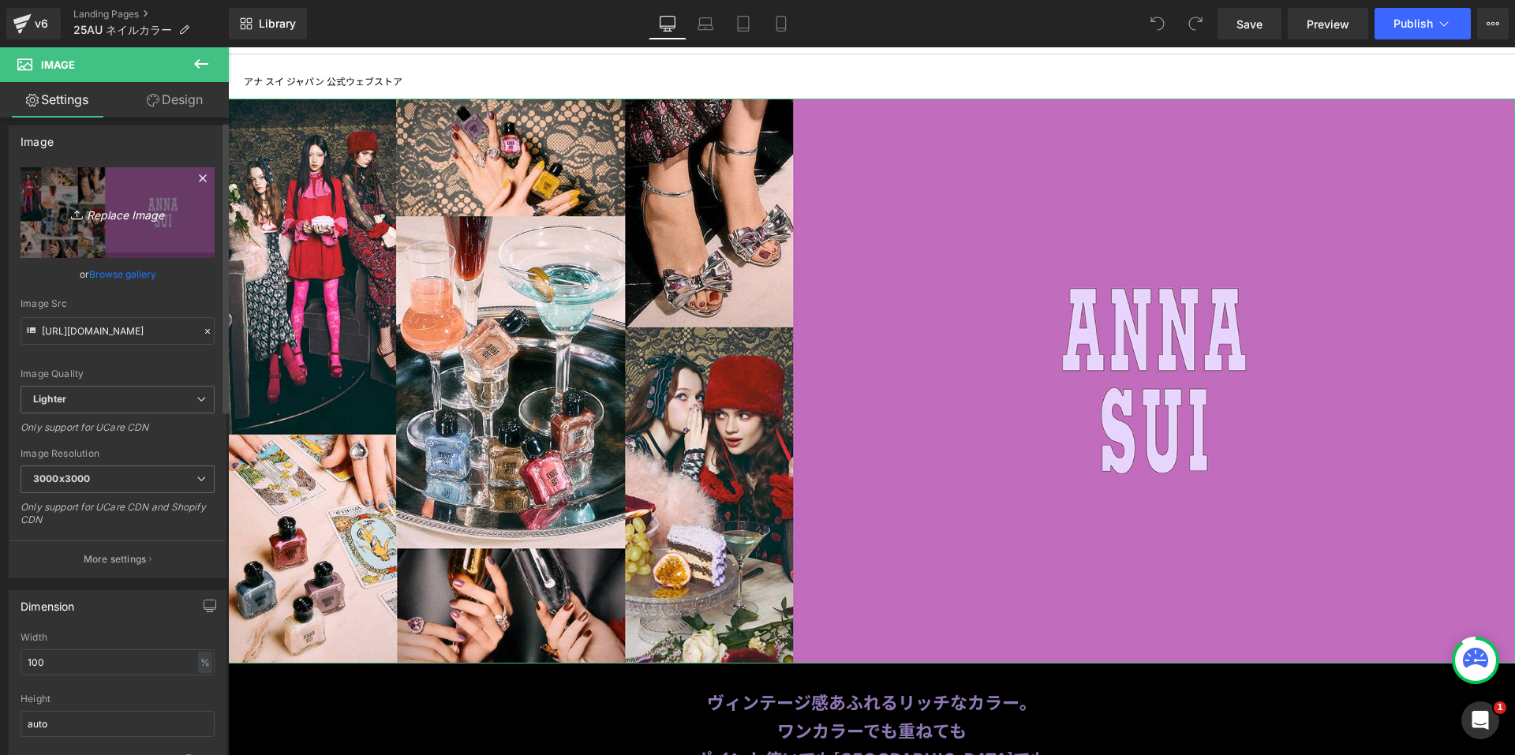
scroll to position [0, 0]
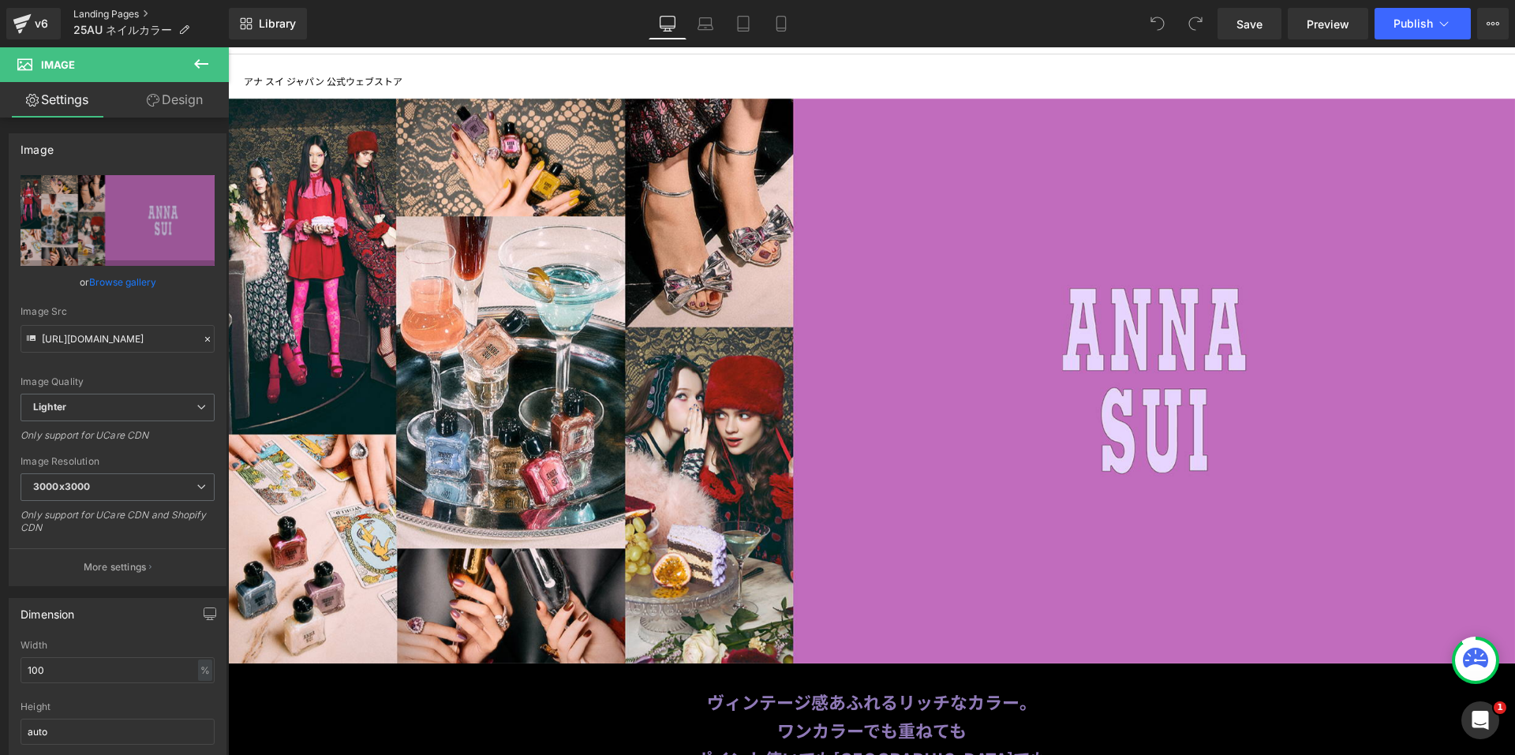
click at [125, 11] on link "Landing Pages" at bounding box center [150, 14] width 155 height 13
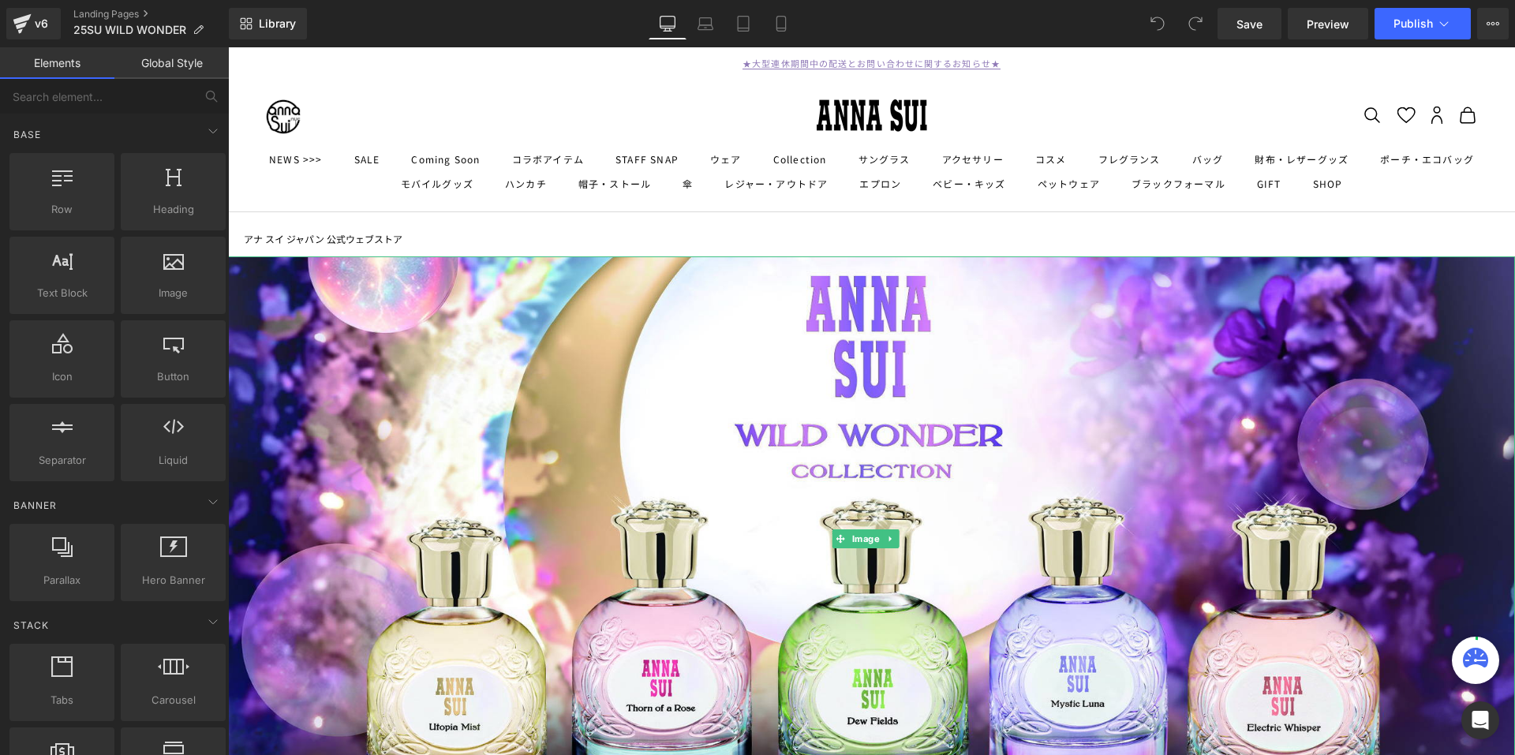
click at [693, 362] on img at bounding box center [871, 538] width 1287 height 565
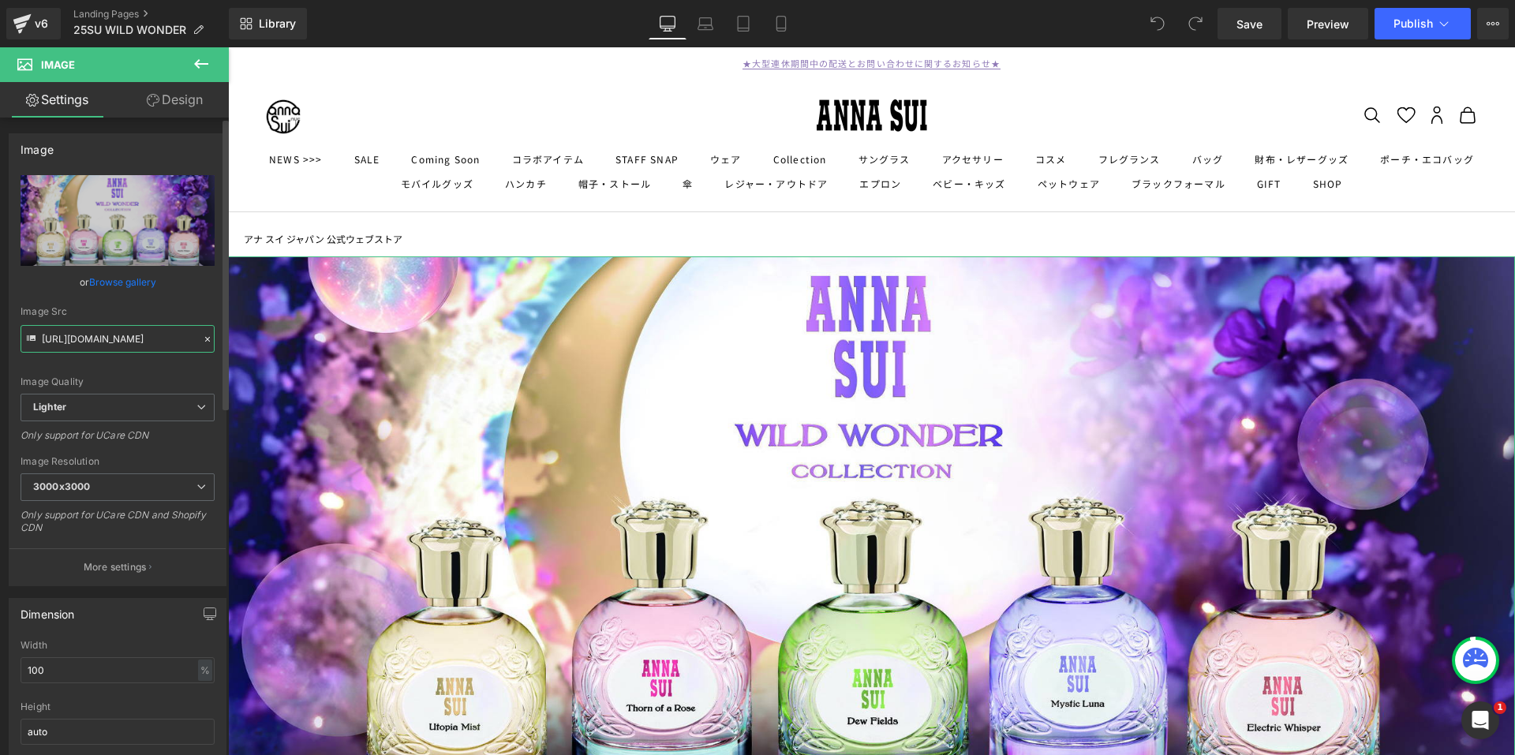
click at [132, 340] on input "[URL][DOMAIN_NAME]" at bounding box center [118, 339] width 194 height 28
drag, startPoint x: 129, startPoint y: 341, endPoint x: 193, endPoint y: 338, distance: 64.8
click at [193, 338] on input "[URL][DOMAIN_NAME]" at bounding box center [118, 339] width 194 height 28
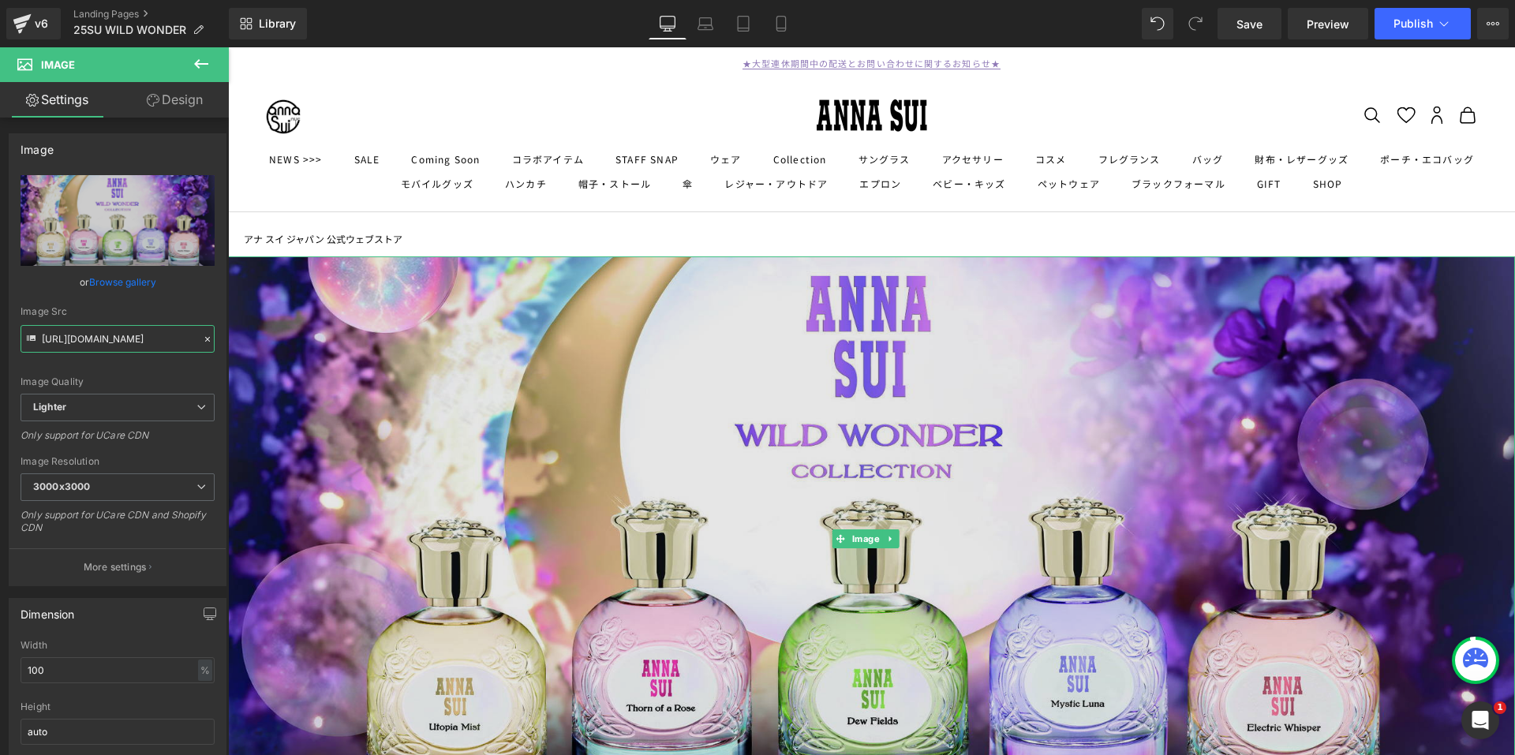
scroll to position [0, 566]
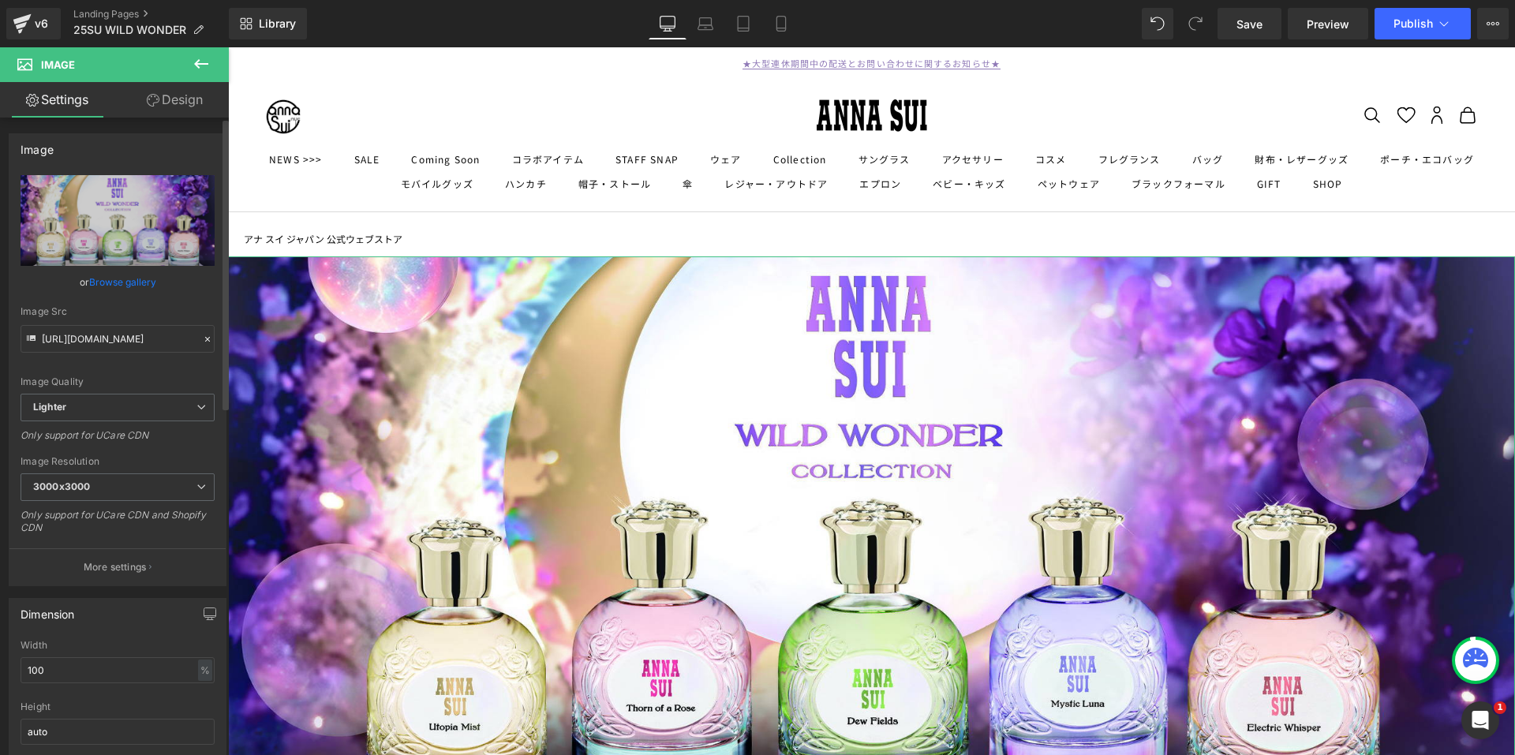
click at [190, 304] on div "Image Quality Lighter Lightest Lighter Lighter Lightest Only support for UCare …" at bounding box center [118, 284] width 194 height 218
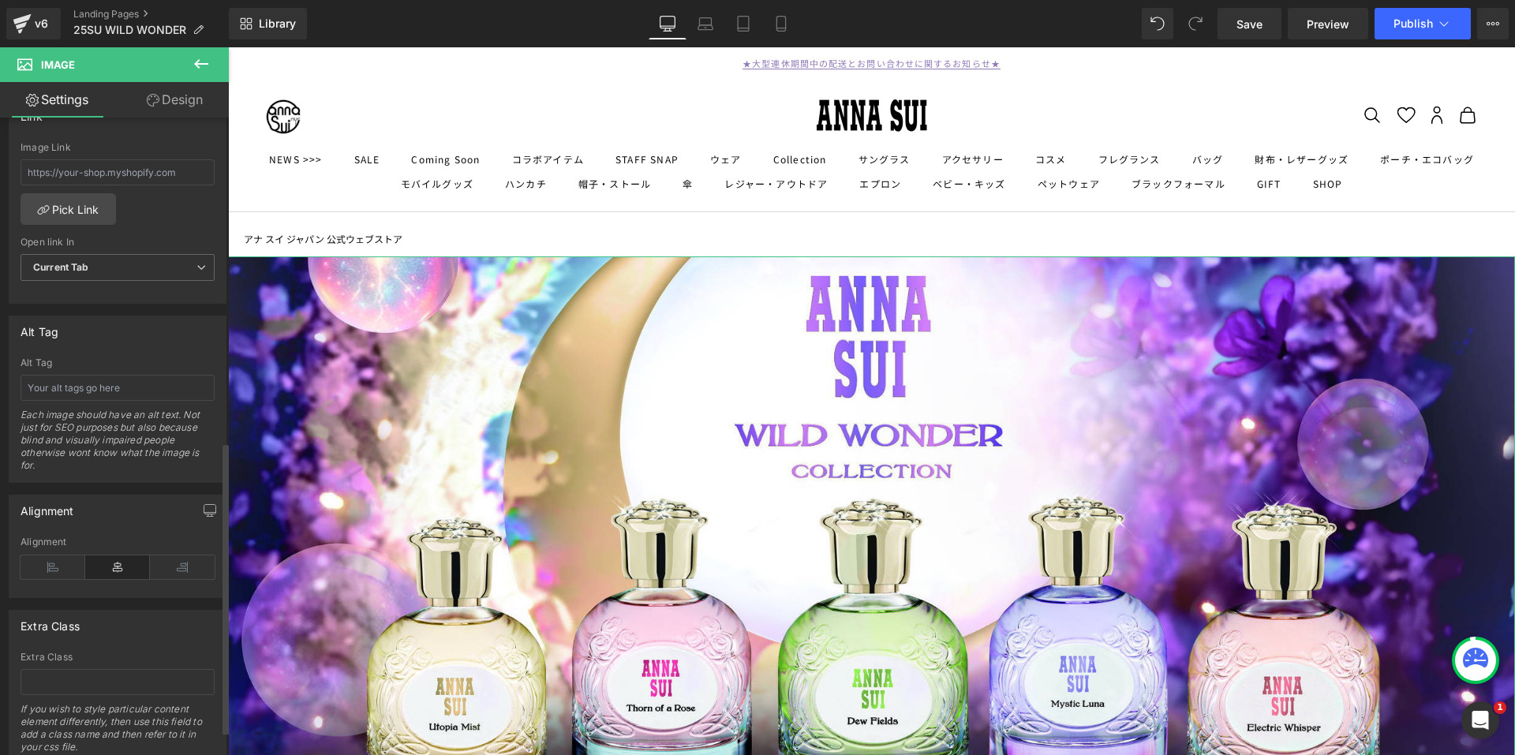
scroll to position [764, 0]
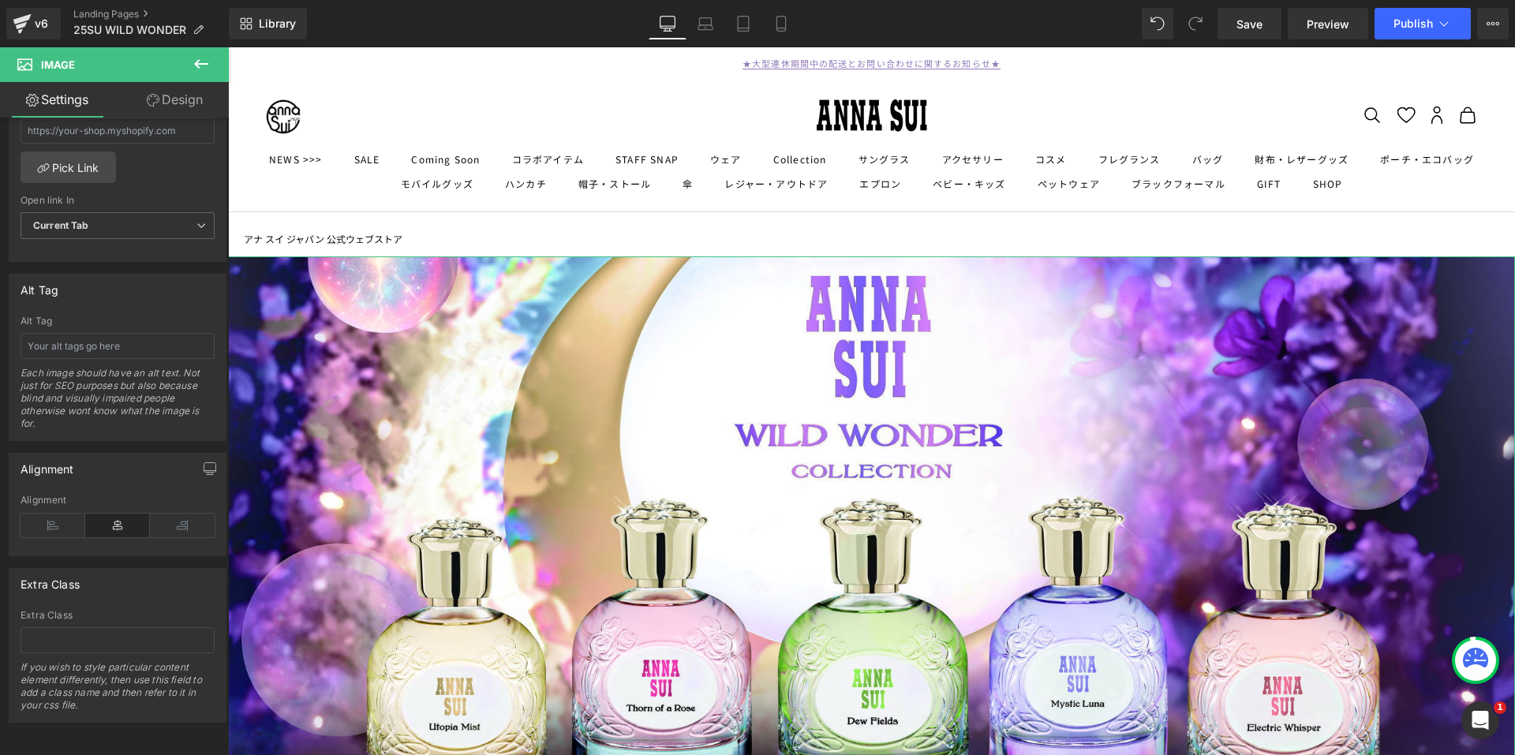
click at [172, 103] on link "Design" at bounding box center [175, 99] width 114 height 35
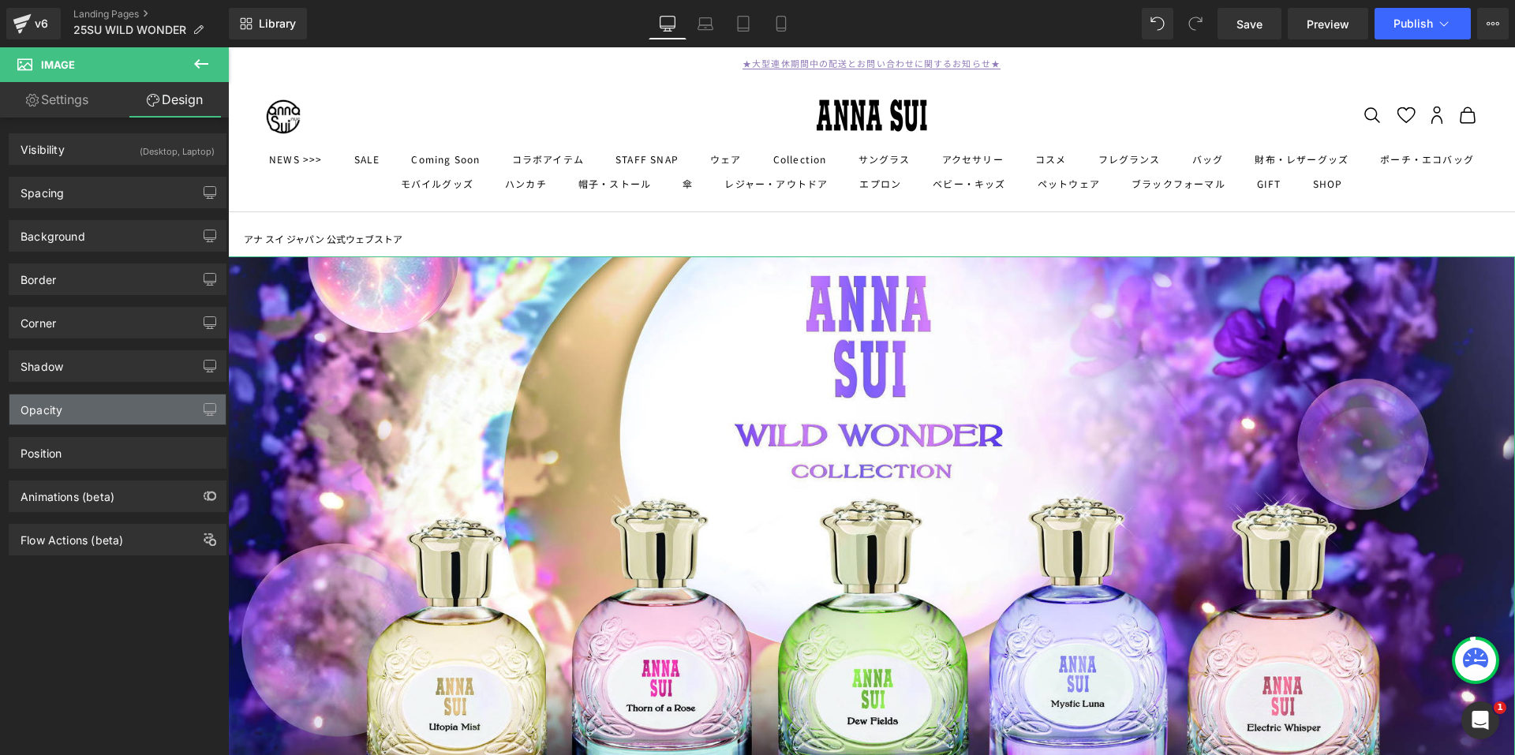
click at [148, 402] on div "Opacity" at bounding box center [117, 409] width 216 height 30
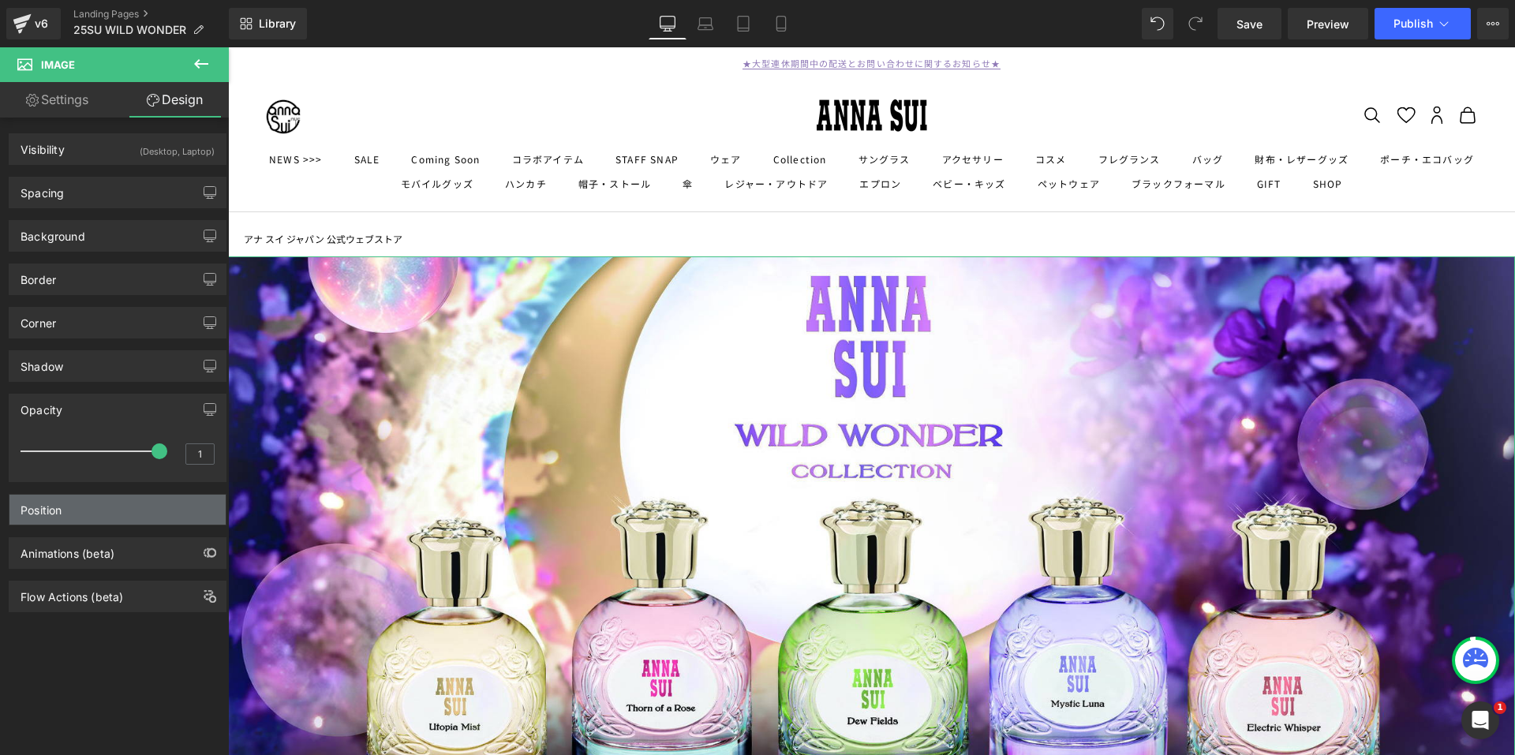
click at [124, 511] on div "Position" at bounding box center [117, 510] width 216 height 30
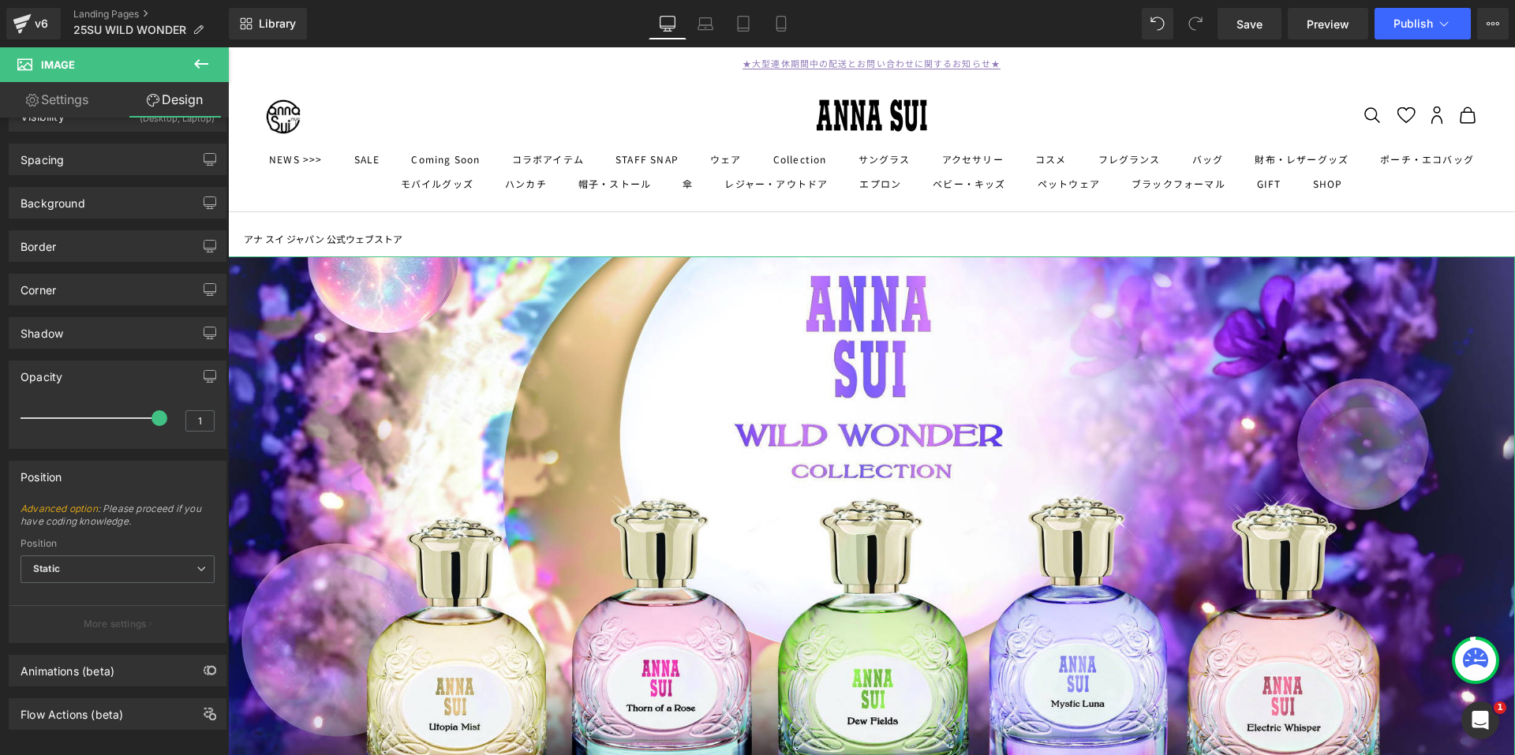
scroll to position [52, 0]
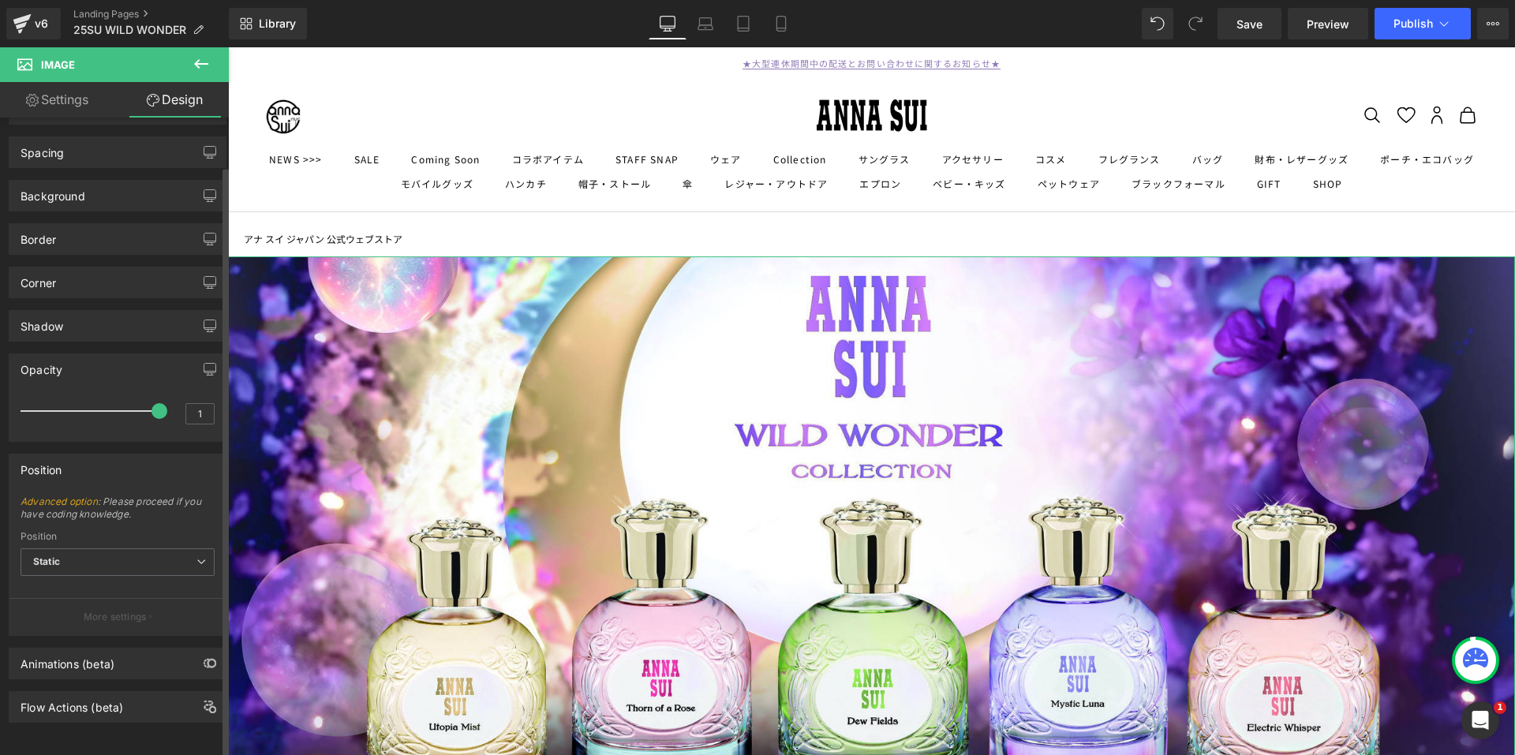
click at [132, 610] on p "More settings" at bounding box center [115, 617] width 63 height 14
click at [91, 653] on div "Animations (beta)" at bounding box center [68, 659] width 94 height 22
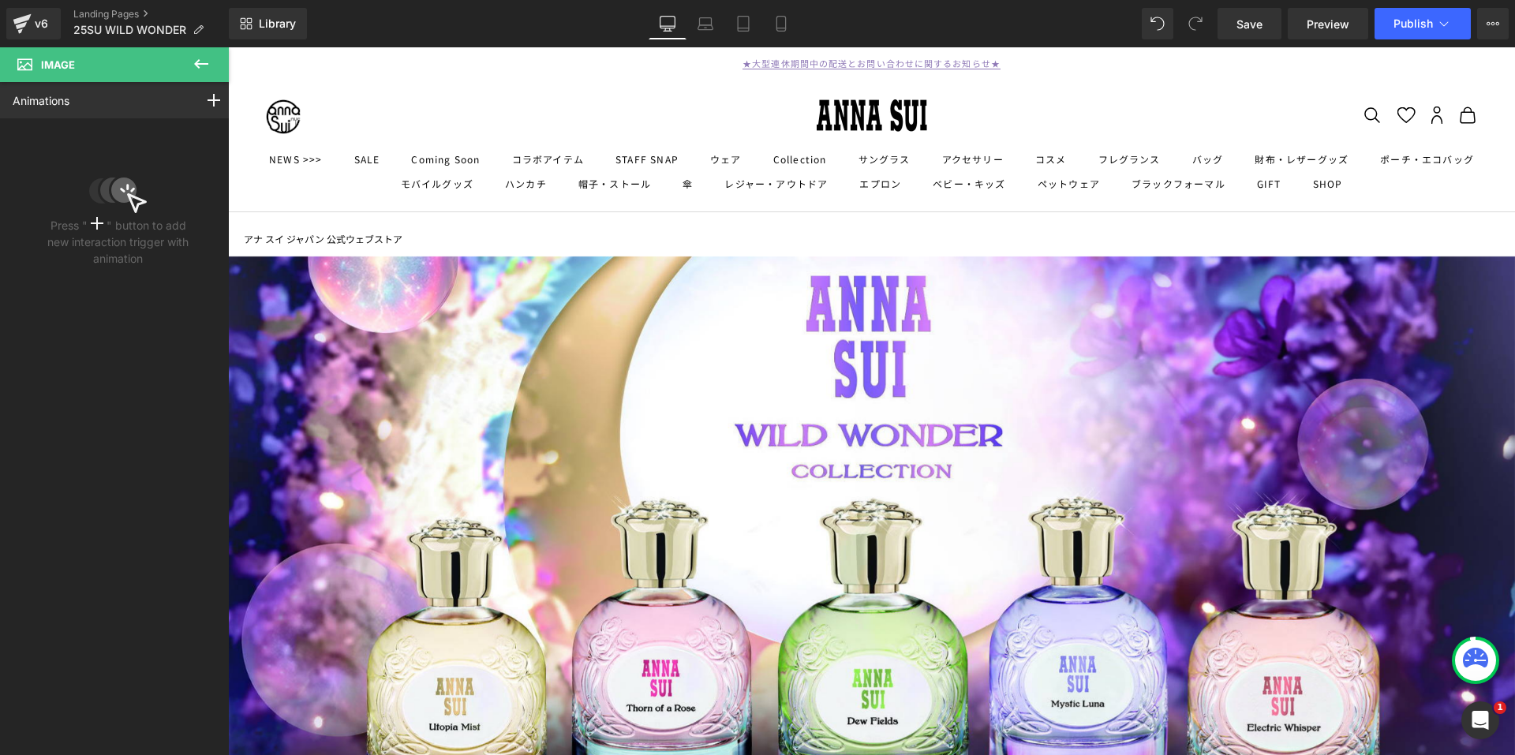
click at [196, 62] on icon at bounding box center [201, 63] width 19 height 19
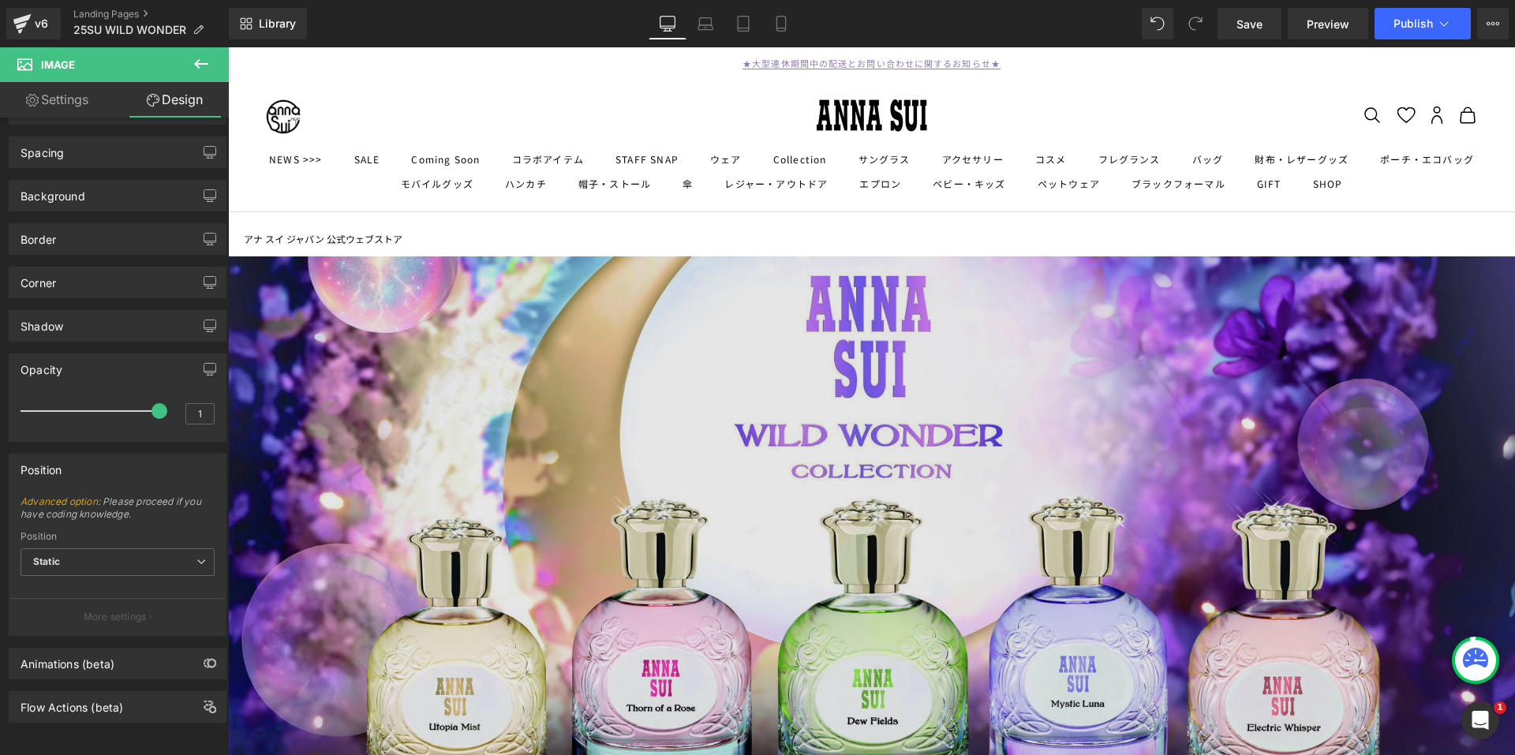
drag, startPoint x: 409, startPoint y: 330, endPoint x: 372, endPoint y: 322, distance: 37.9
click at [409, 330] on img at bounding box center [871, 538] width 1287 height 565
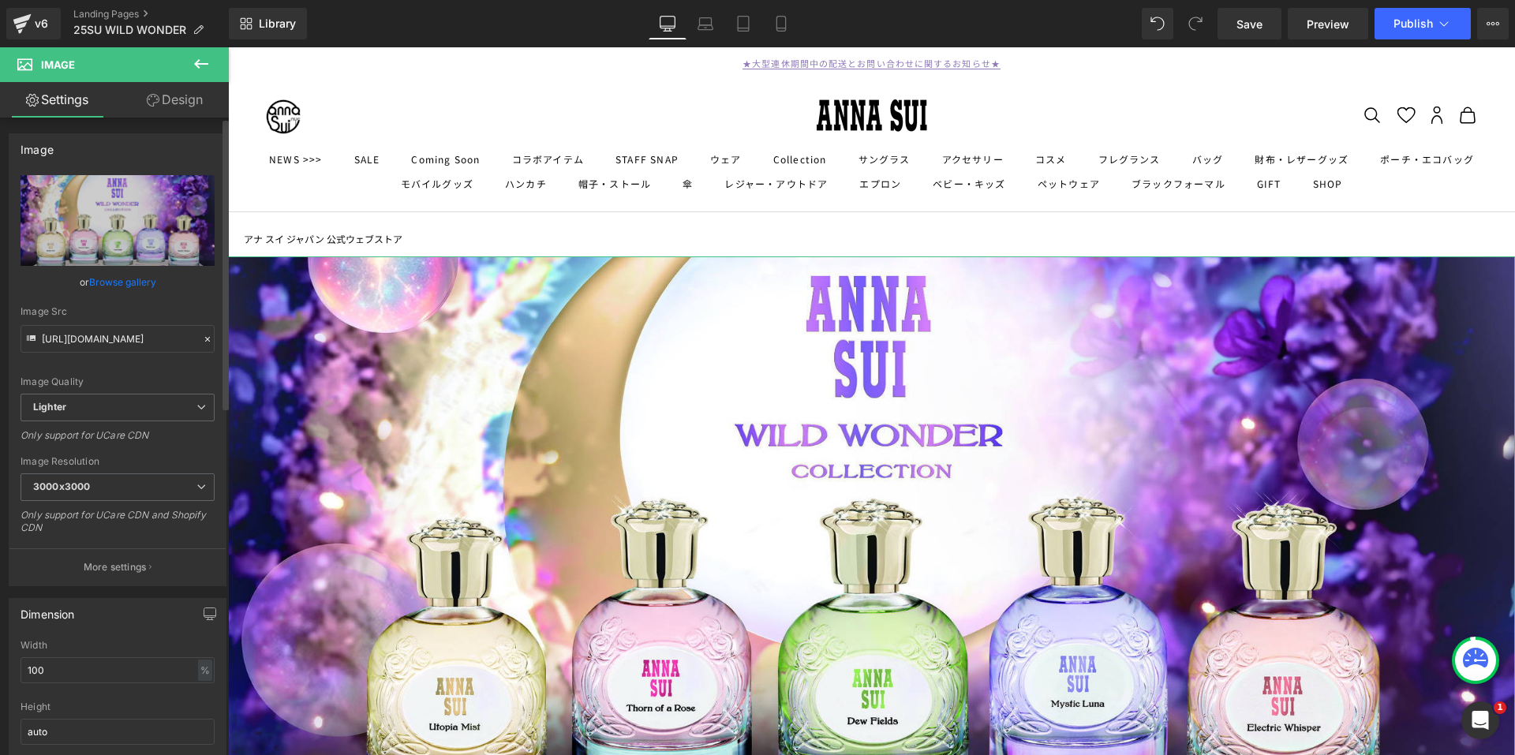
click at [202, 336] on icon at bounding box center [207, 339] width 11 height 11
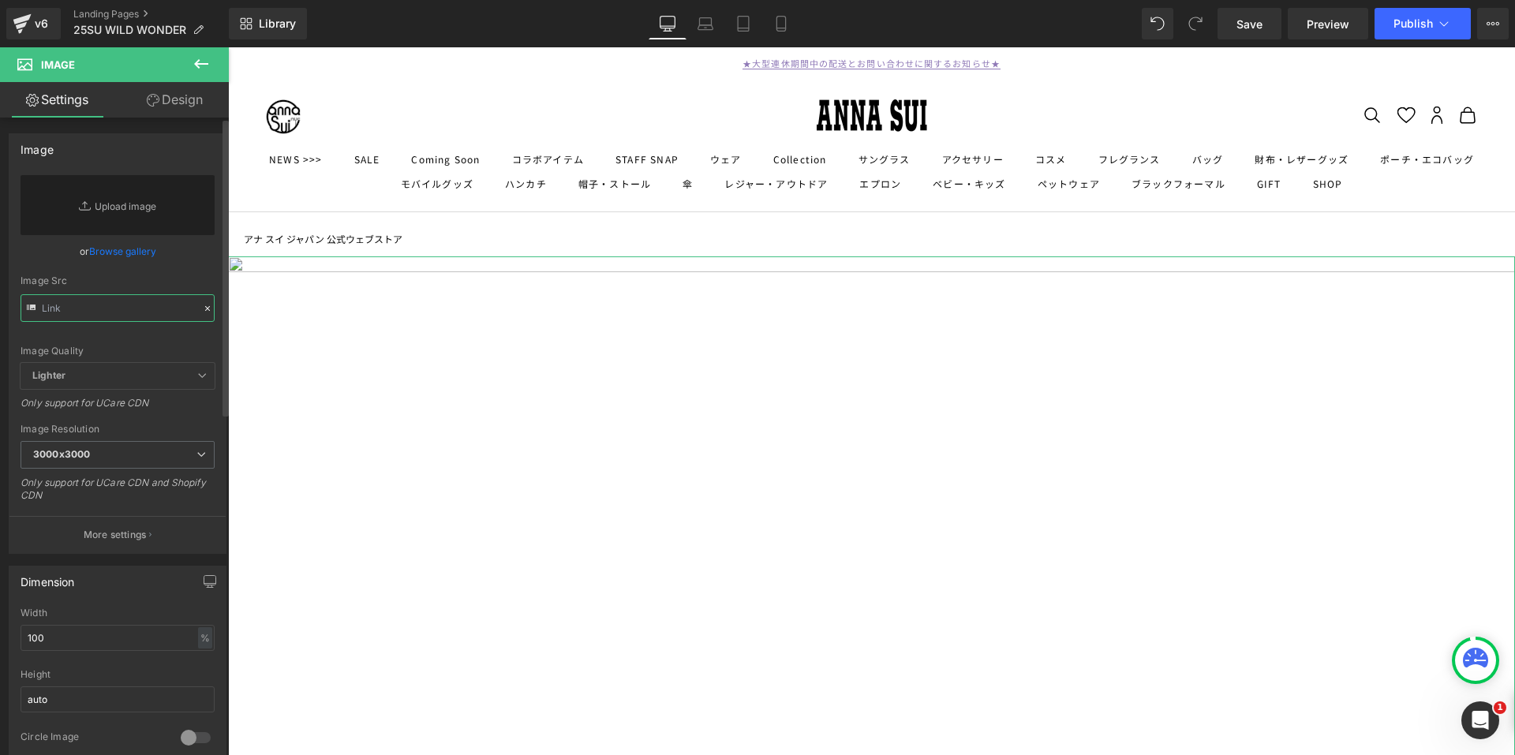
click at [61, 302] on input "text" at bounding box center [118, 308] width 194 height 28
paste input "C:\Users\enomoto-r\Pictures\25SU\ワイルドワンダー\AS_WWC_GROUP_2100×922.jpg"
type input "C:\Users\enomoto-r\Pictures\25SU\ワイルドワンダー\AS_WWC_GROUP_2100×922.jpg"
click at [51, 311] on input "text" at bounding box center [118, 308] width 194 height 28
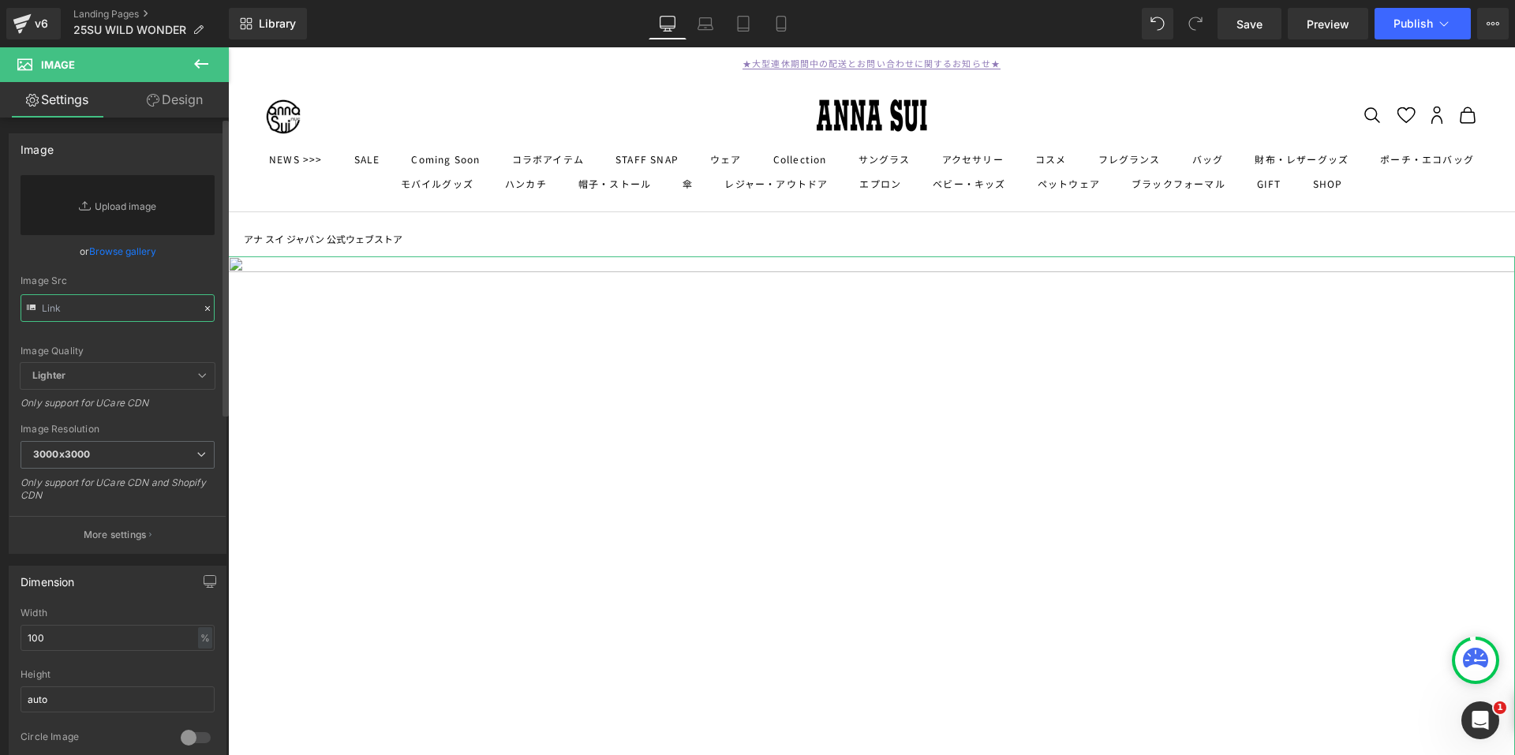
paste input "C:\Users\enomoto-r\Pictures\25SU\ワイルドワンダー\AS_WWC_GROUP_2100×922.jpg"
type input "C:\Users\enomoto-r\Pictures\25SU\ワイルドワンダー\AS_WWC_GROUP_2100×922.jpg"
click at [64, 308] on input "text" at bounding box center [118, 308] width 194 height 28
paste input "C:\Users\enomoto-r\Pictures\25SU\ワイルドワンダー\AS_WWC_GROUP_2100×922.jpg"
type input "C:\Users\enomoto-r\Pictures\25SU\ワイルドワンダー\AS_WWC_GROUP_2100×922.jpg"
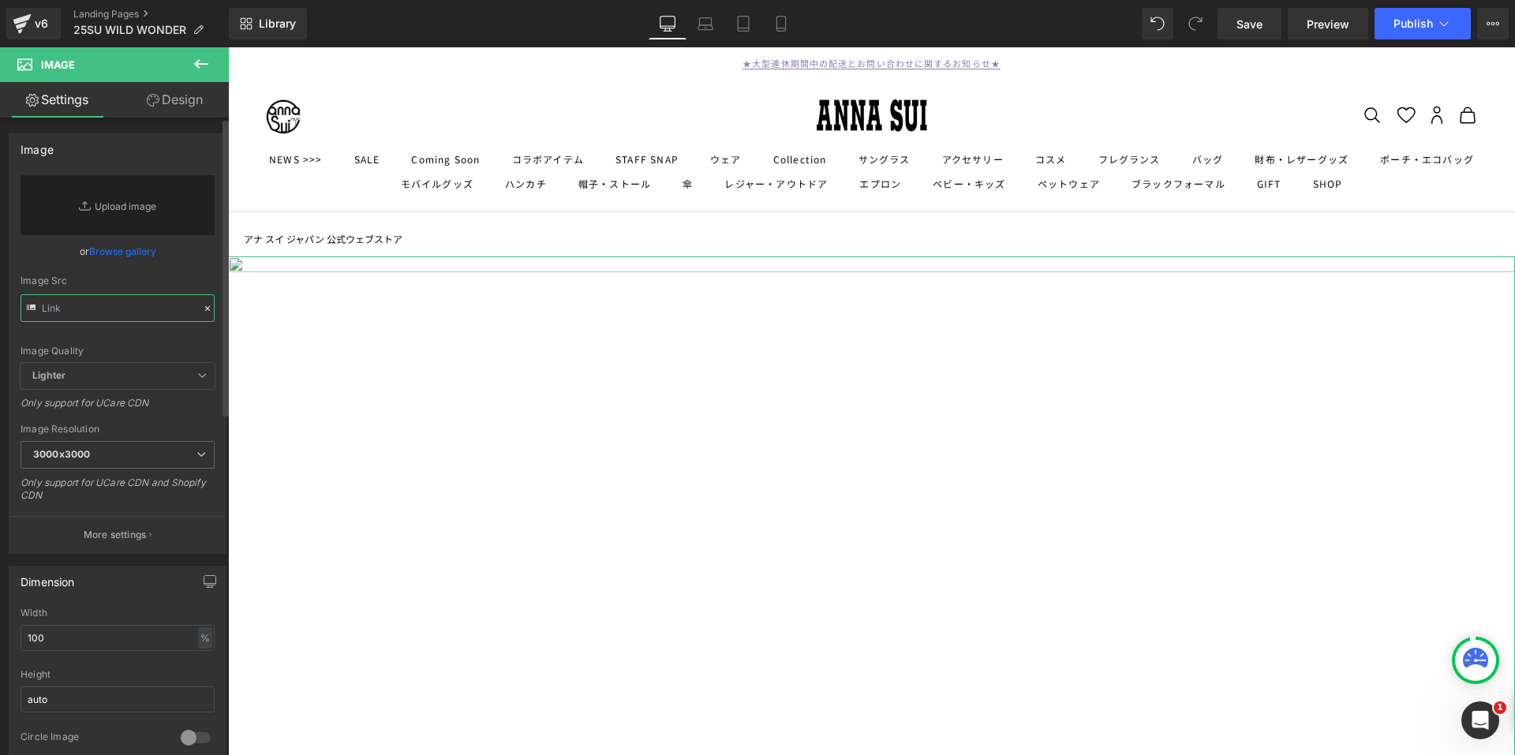
click at [81, 311] on input "text" at bounding box center [118, 308] width 194 height 28
paste input "C:\Users\enomoto-r\Pictures\25SU\ワイルドワンダー\AS_WWC_GROUP_2100×922.jpg"
type input "C:\Users\enomoto-r\Pictures\25SU\ワイルドワンダー\AS_WWC_GROUP_2100×922.jpg"
click at [32, 304] on icon at bounding box center [31, 307] width 9 height 6
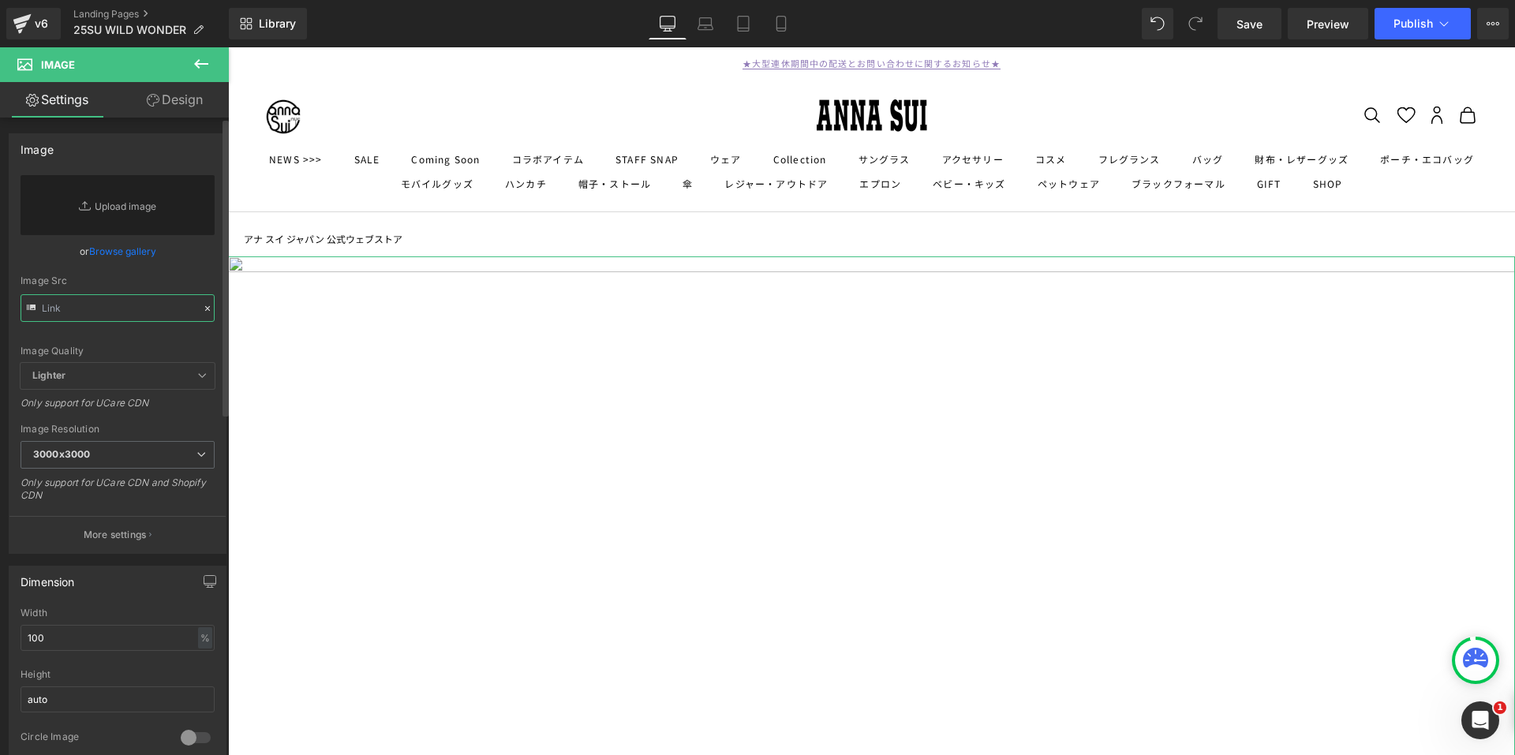
click at [101, 304] on input "text" at bounding box center [118, 308] width 194 height 28
click at [83, 323] on div "Image Quality Lighter Lightest Lighter Lighter Lightest Only support for UCare …" at bounding box center [118, 269] width 194 height 188
click at [83, 337] on div "Image Quality Lighter Lightest Lighter Lighter Lightest Only support for UCare …" at bounding box center [118, 269] width 194 height 188
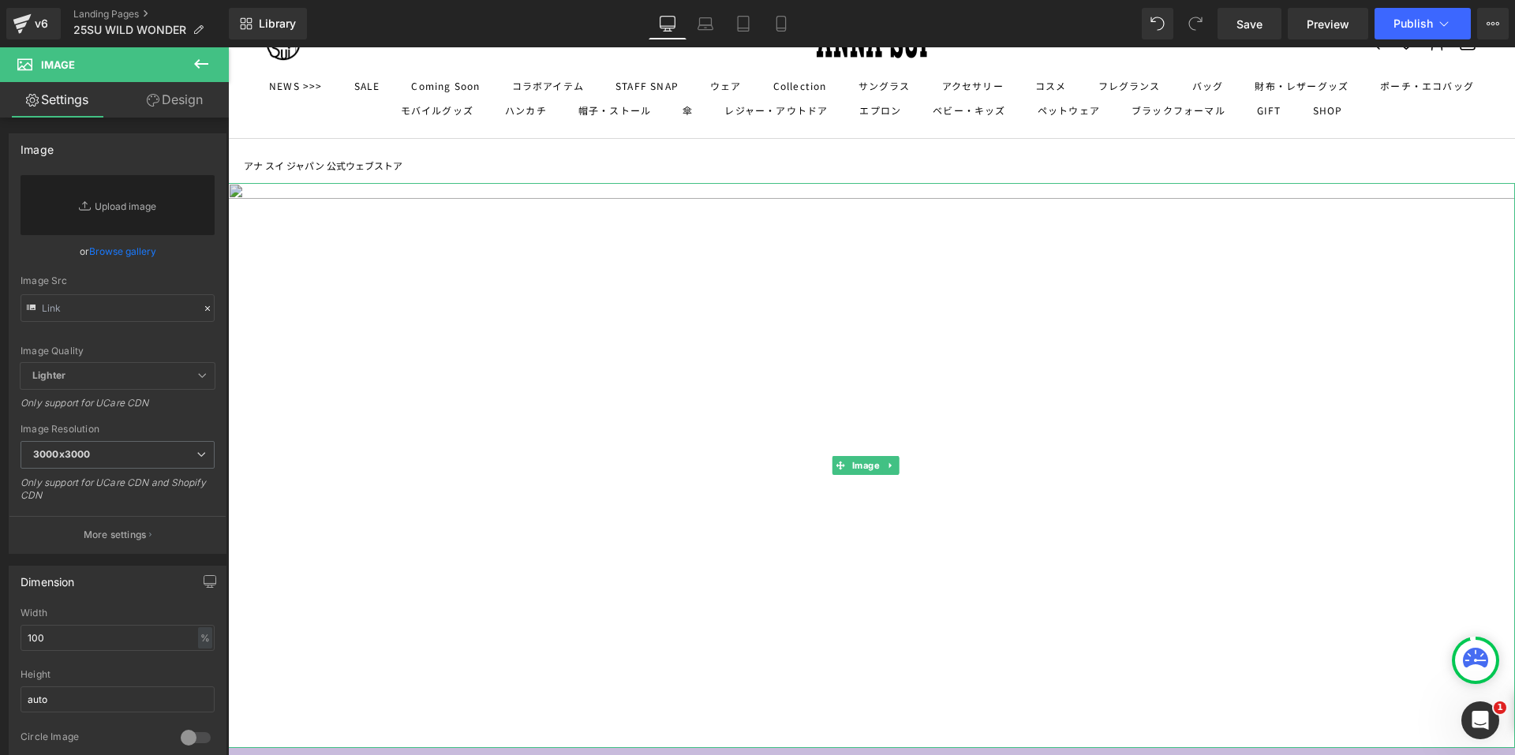
scroll to position [237, 0]
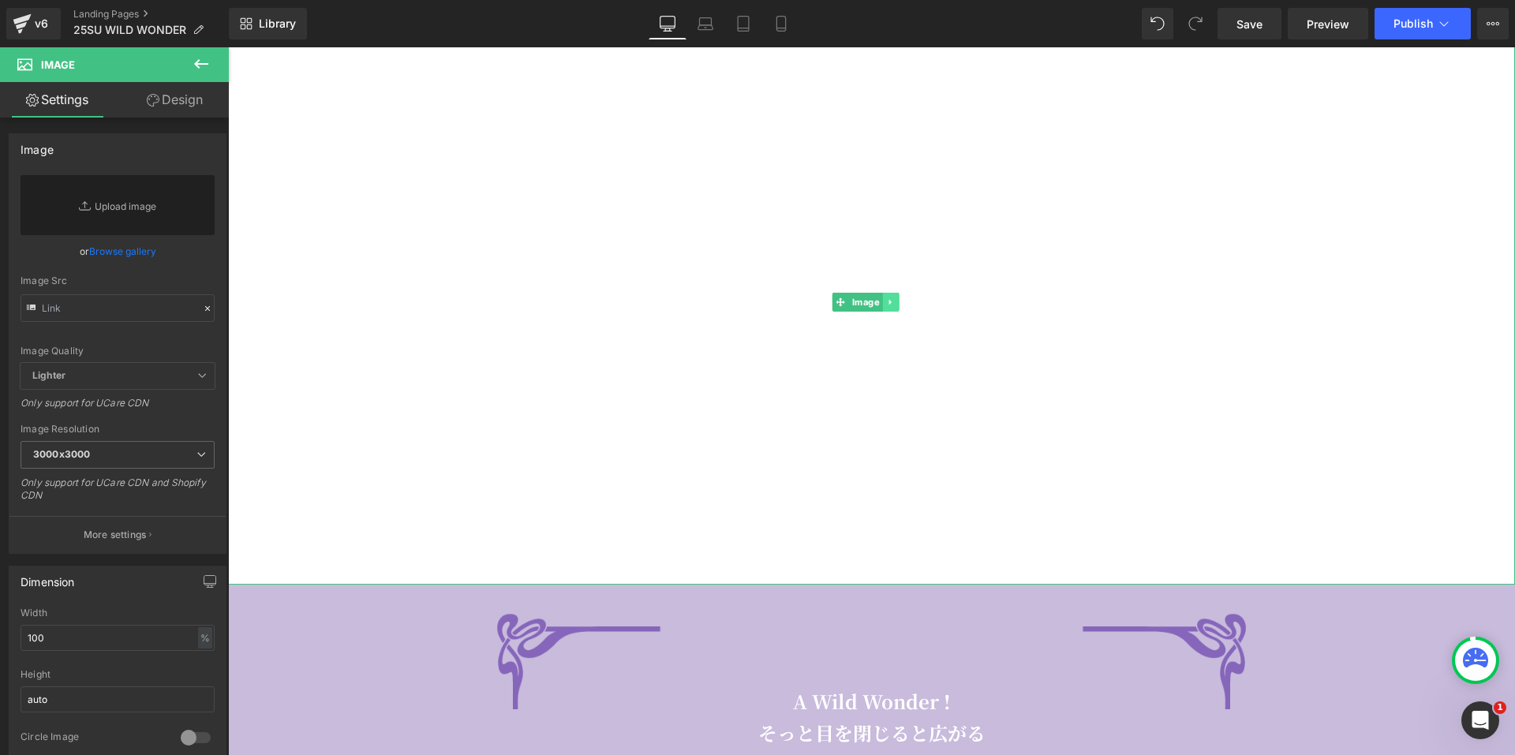
click at [898, 301] on link at bounding box center [890, 302] width 17 height 19
click at [898, 301] on icon at bounding box center [899, 301] width 9 height 9
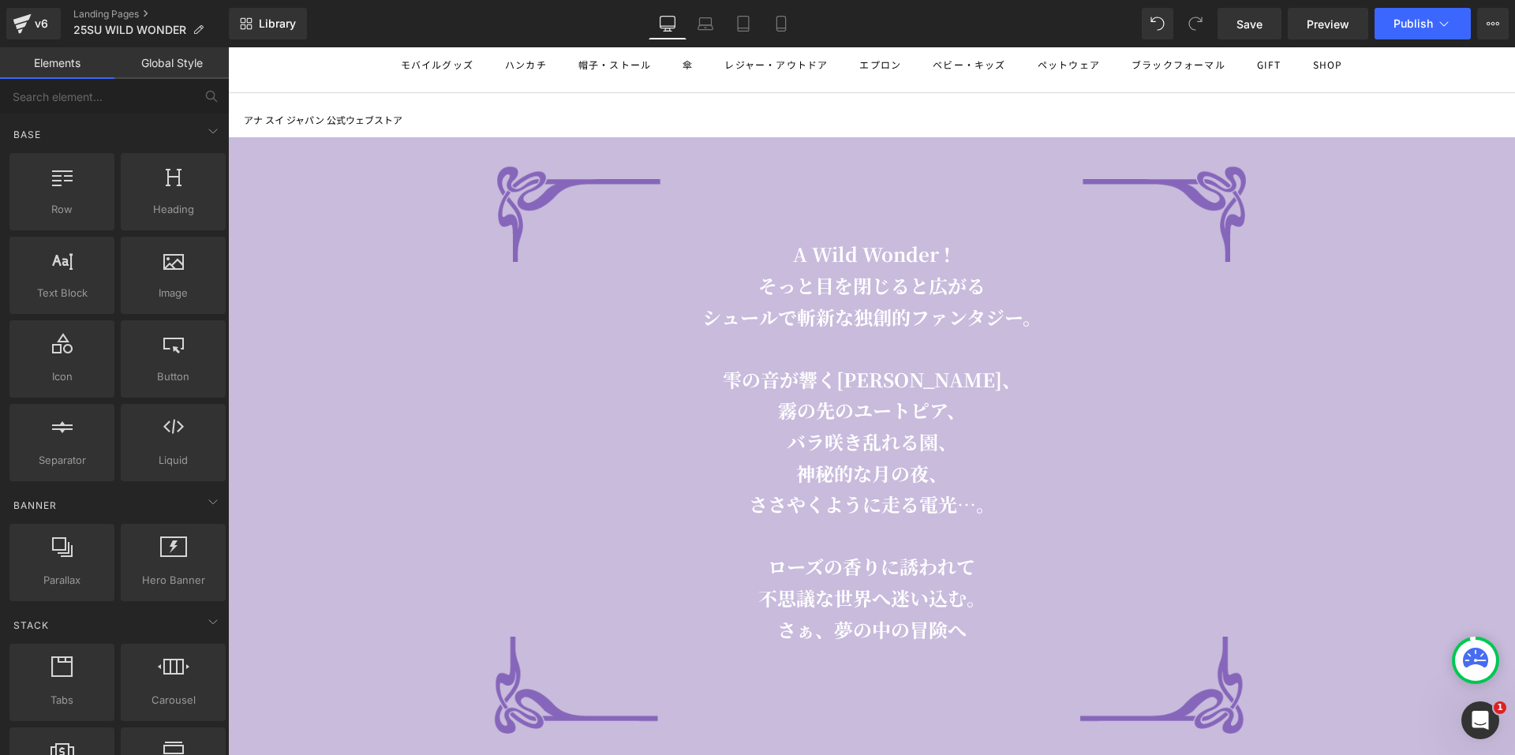
scroll to position [0, 0]
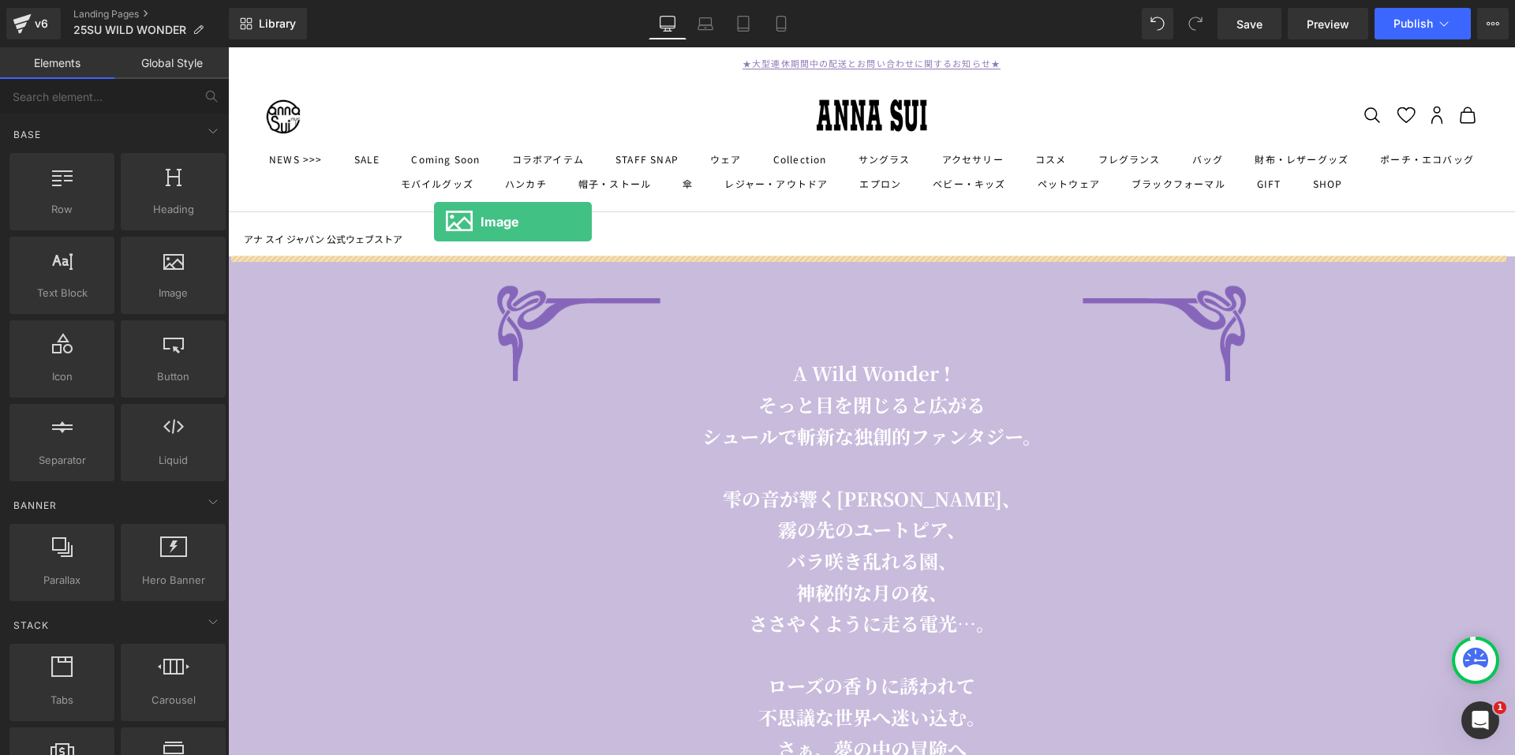
drag, startPoint x: 420, startPoint y: 306, endPoint x: 435, endPoint y: 224, distance: 83.4
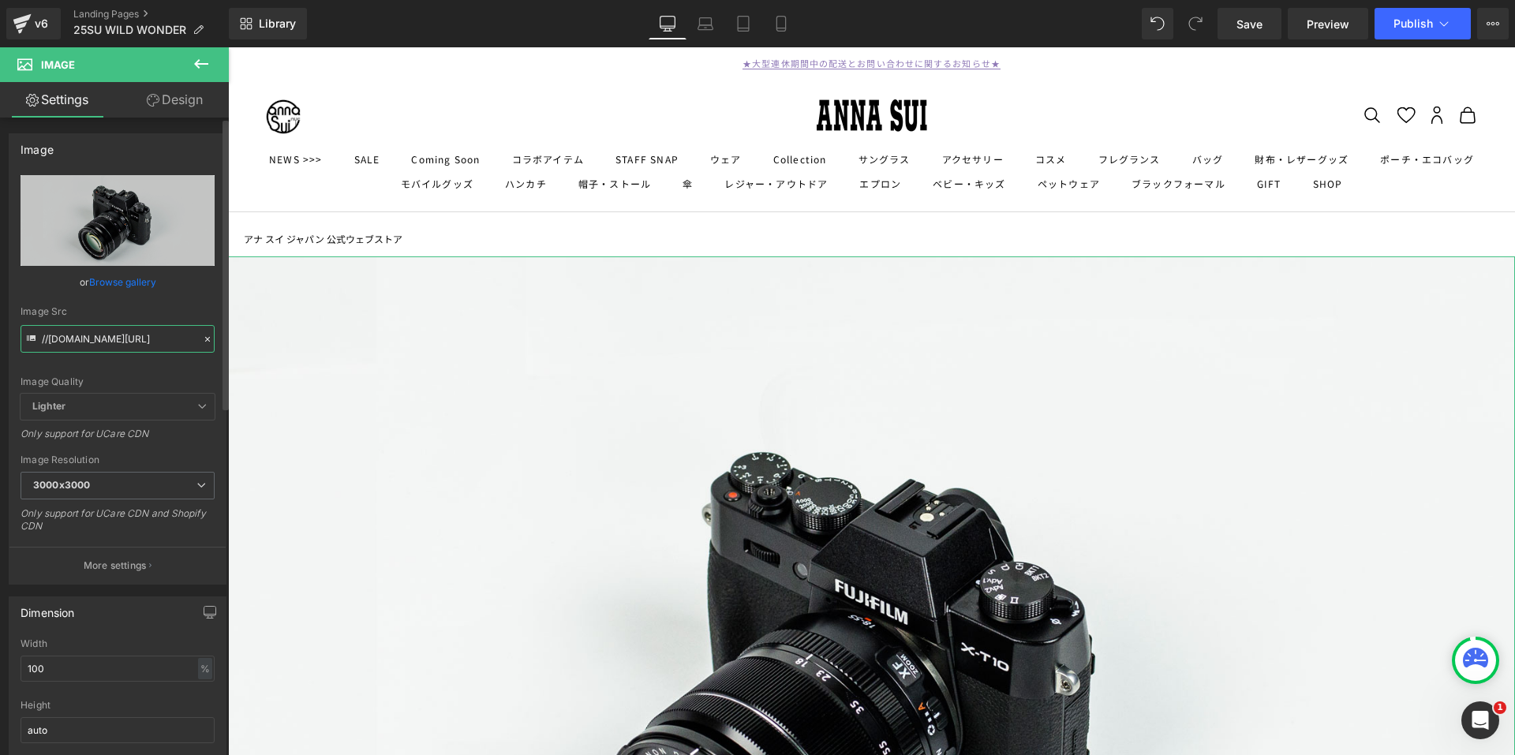
click at [100, 341] on input "//[DOMAIN_NAME][URL]" at bounding box center [118, 339] width 194 height 28
click at [189, 339] on input "//[DOMAIN_NAME][URL]" at bounding box center [118, 339] width 194 height 28
click at [73, 339] on input "//[DOMAIN_NAME][URL]" at bounding box center [118, 339] width 194 height 28
click at [202, 342] on icon at bounding box center [207, 339] width 11 height 11
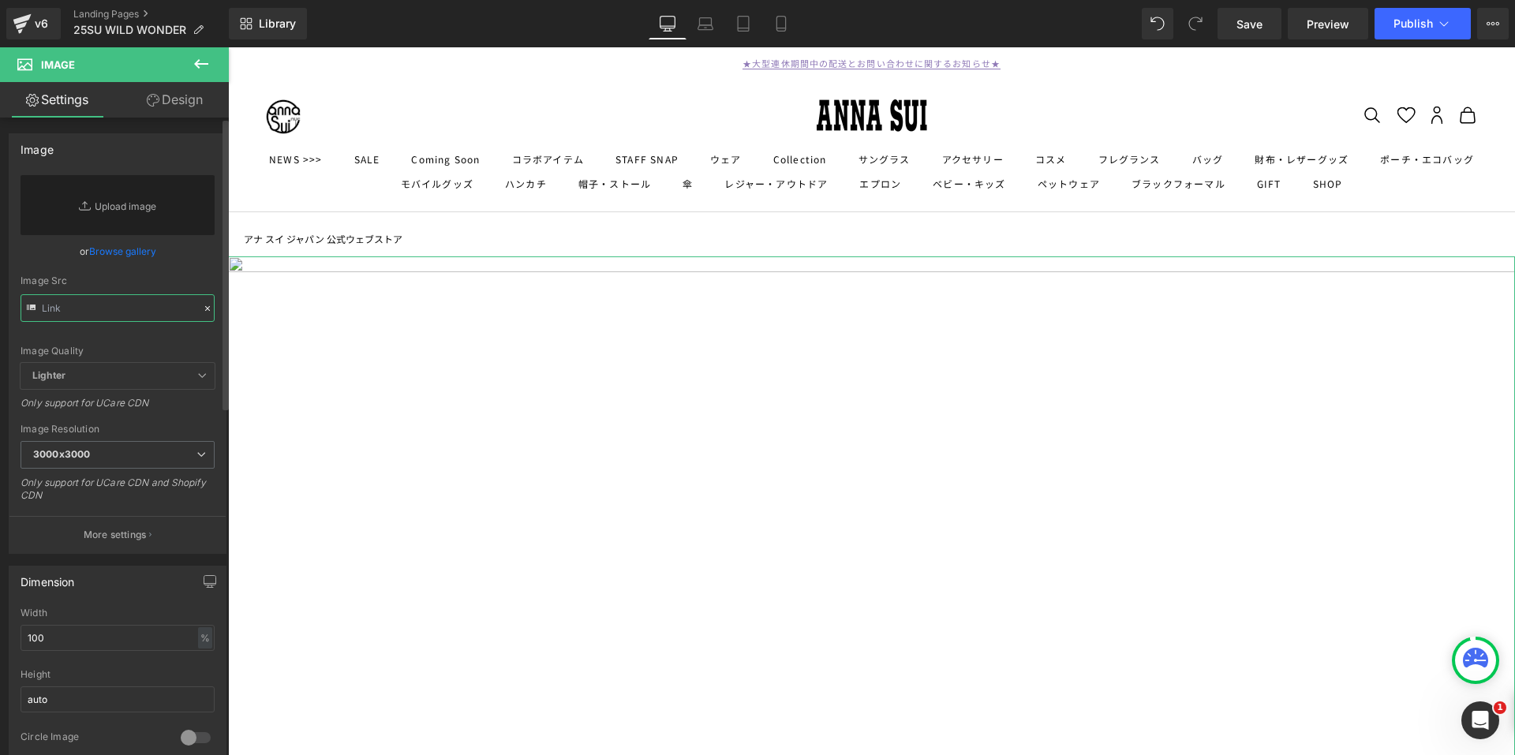
click at [58, 312] on input "text" at bounding box center [118, 308] width 194 height 28
paste input "C:\Users\enomoto-r\Pictures\25SU\ワイルドワンダー\AS_WWC_GROUP_2100×922.jpg"
type input "C:\Users\enomoto-r\Pictures\25SU\ワイルドワンダー\AS_WWC_GROUP_2100×922.jpg"
click at [85, 315] on input "text" at bounding box center [118, 308] width 194 height 28
click at [134, 313] on input "text" at bounding box center [118, 308] width 194 height 28
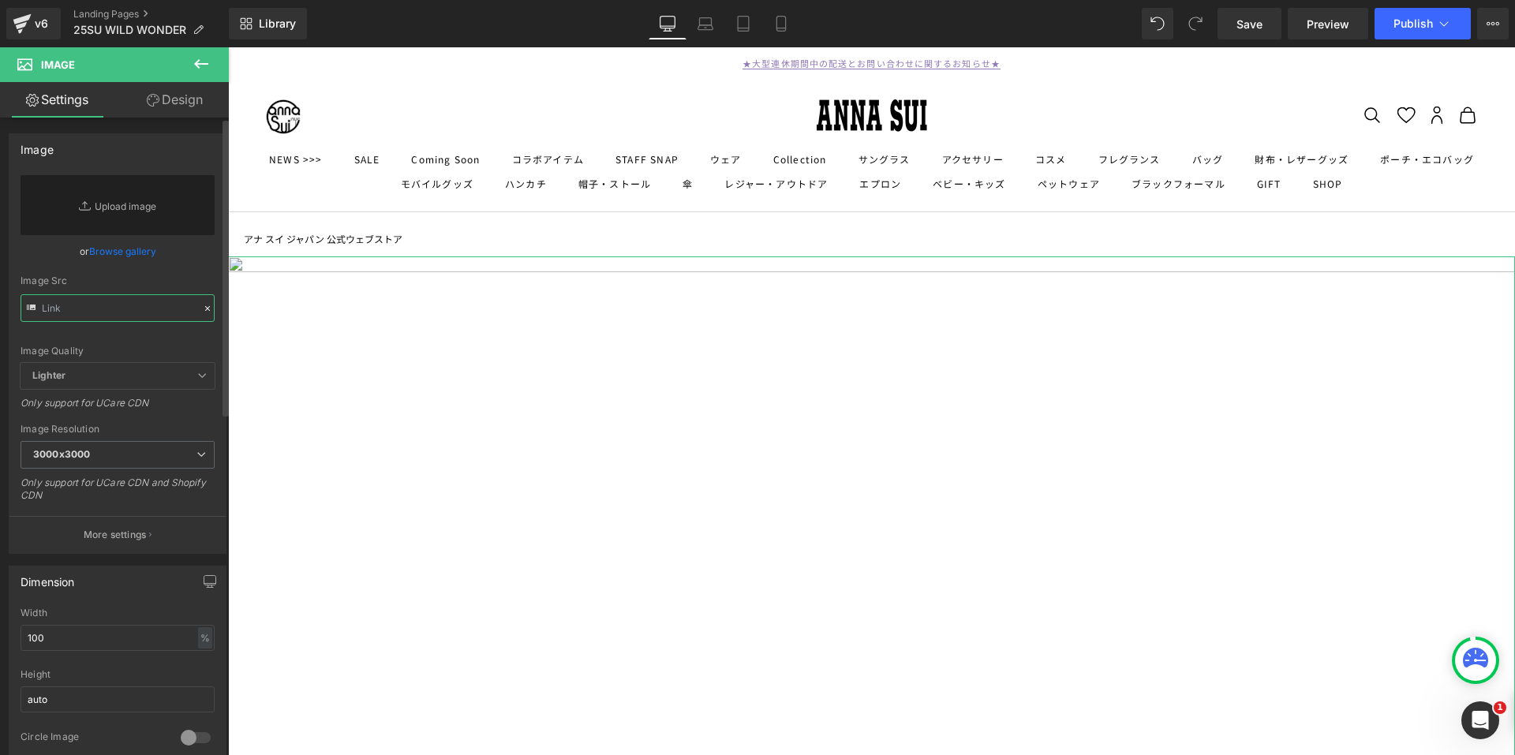
click at [134, 313] on input "text" at bounding box center [118, 308] width 194 height 28
click at [76, 304] on input "text" at bounding box center [118, 308] width 194 height 28
paste input "C:\Users\enomoto-r\Pictures\25SU\ワイルドワンダー\AS_WWC_GROUP_2100×922.jpg"
type input "C:\Users\enomoto-r\Pictures\25SU\ワイルドワンダー\AS_WWC_GROUP_2100×922.jpg"
click at [148, 223] on link "Replace Image" at bounding box center [118, 205] width 194 height 60
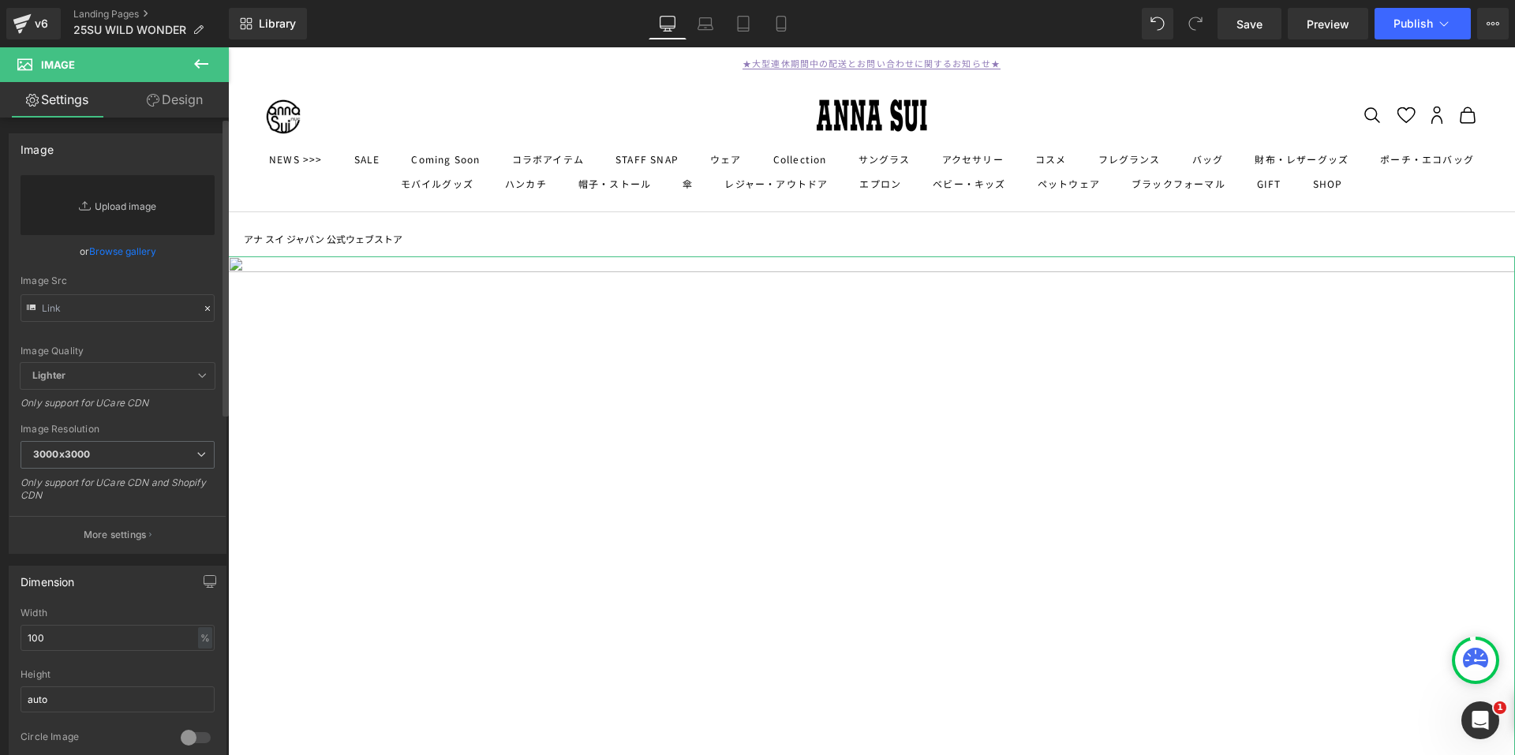
type input "C:\fakepath\AS_WWC_GROUP_2100×922.jpg"
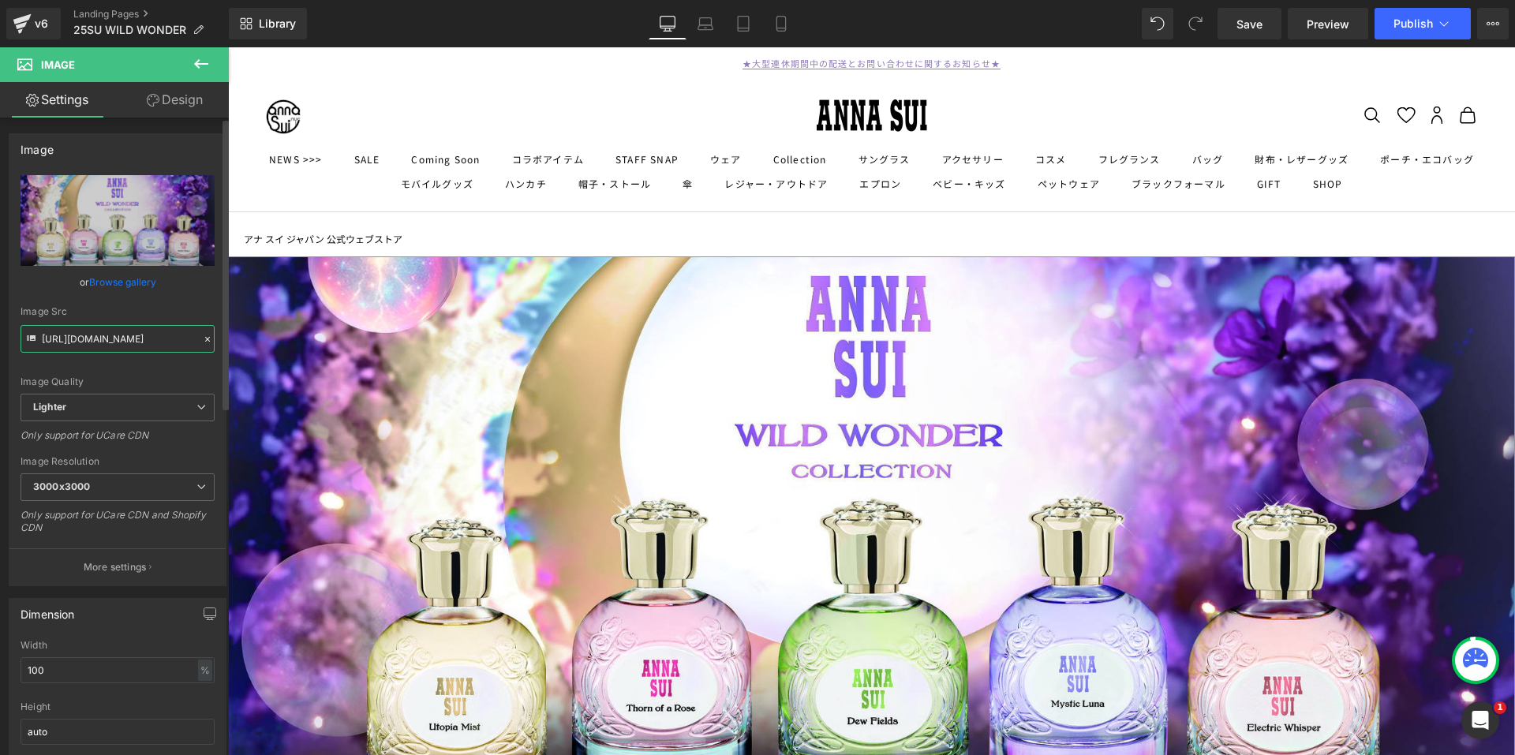
click at [95, 344] on input "https://ucarecdn.com/f59daf85-727d-49b0-a118-0443940bb121/-/format/auto/-/previ…" at bounding box center [118, 339] width 194 height 28
drag, startPoint x: 192, startPoint y: 338, endPoint x: 148, endPoint y: 349, distance: 44.6
click at [148, 349] on input "https://ucarecdn.com/f59daf85-727d-49b0-a118-0443940bb121/-/format/auto/-/previ…" at bounding box center [118, 339] width 194 height 28
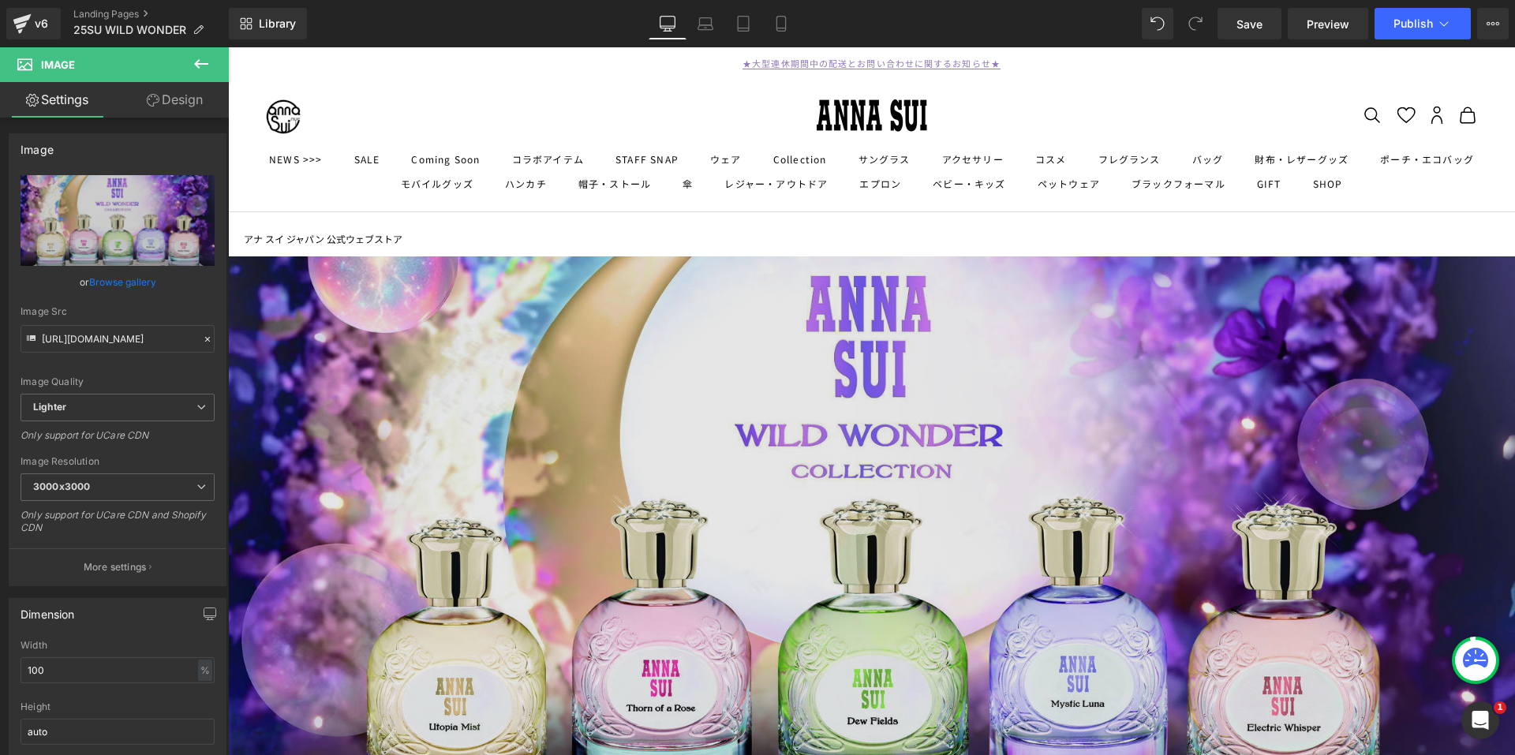
scroll to position [0, 0]
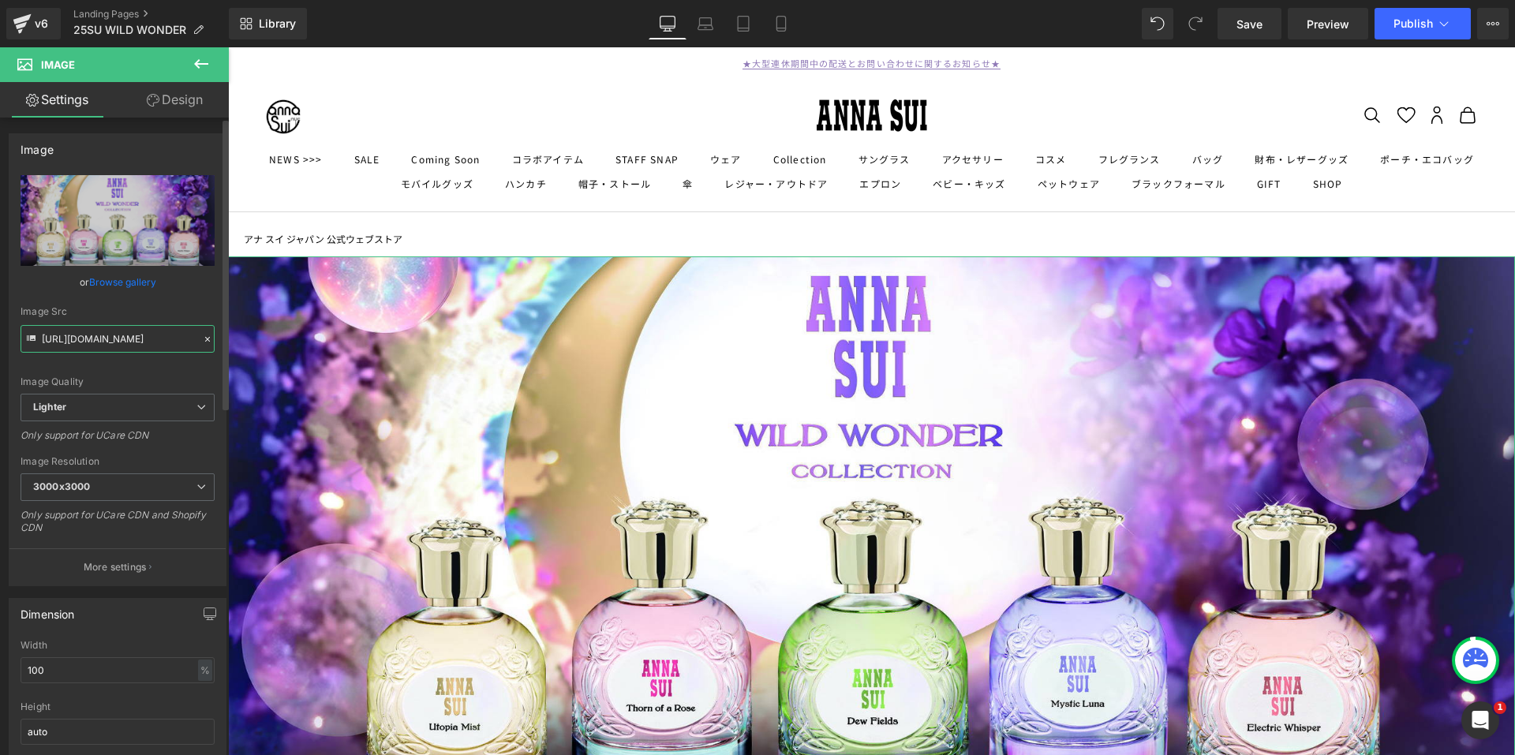
click at [114, 335] on input "https://ucarecdn.com/f59daf85-727d-49b0-a118-0443940bb121/-/format/auto/-/previ…" at bounding box center [118, 339] width 194 height 28
click at [165, 486] on span "3000x3000" at bounding box center [118, 487] width 194 height 28
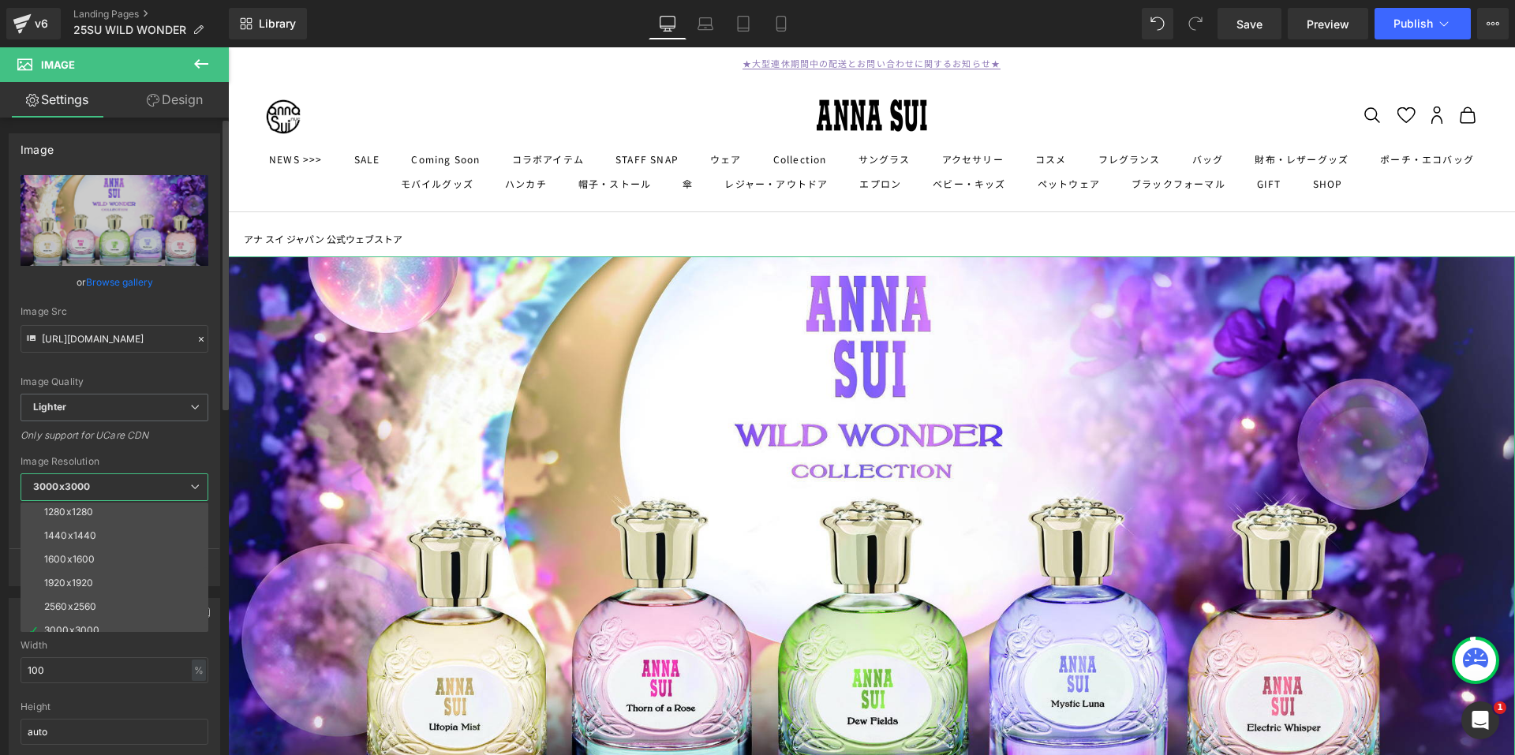
scroll to position [226, 0]
click at [94, 591] on div "2560x2560" at bounding box center [70, 596] width 52 height 11
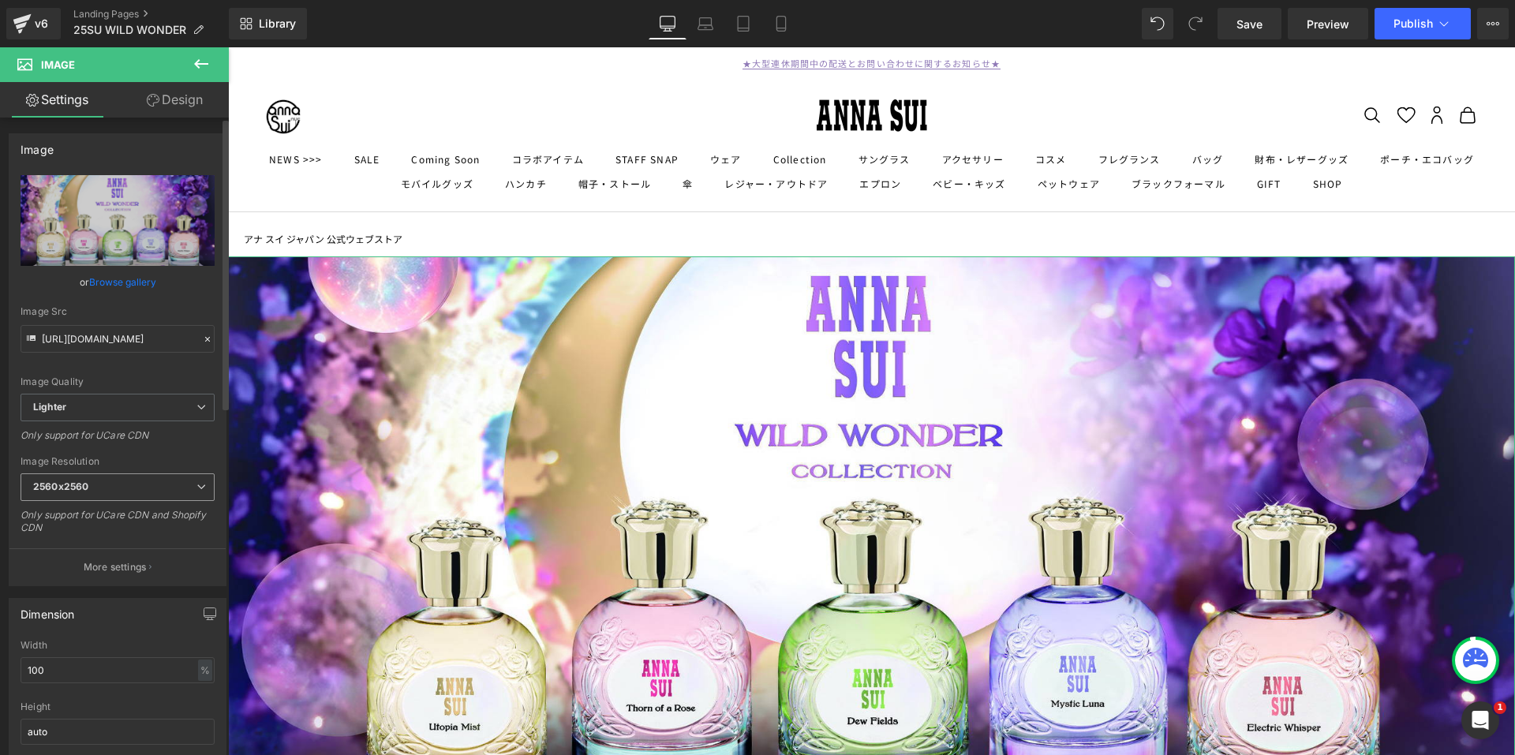
click at [180, 484] on span "2560x2560" at bounding box center [118, 487] width 194 height 28
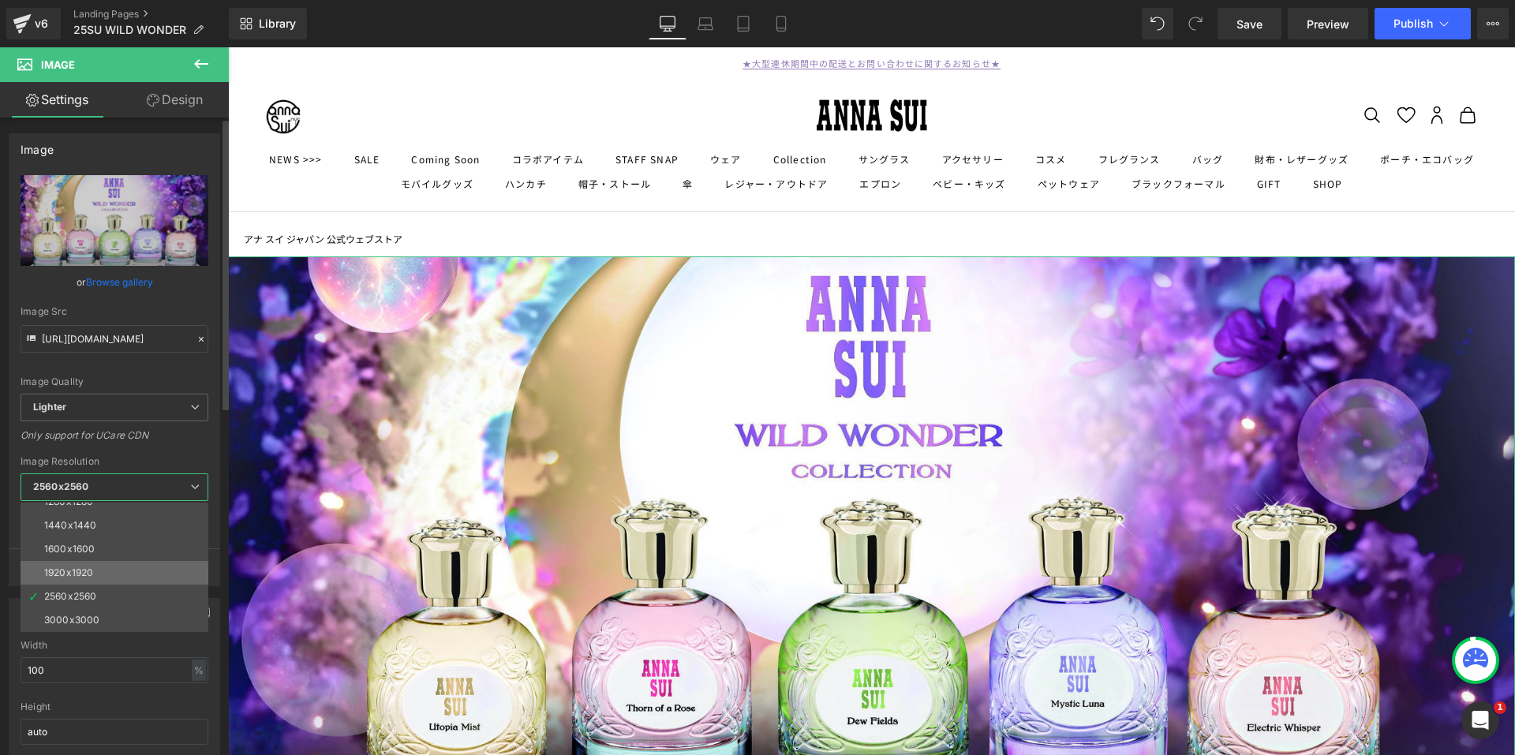
click at [88, 569] on div "1920x1920" at bounding box center [68, 572] width 49 height 11
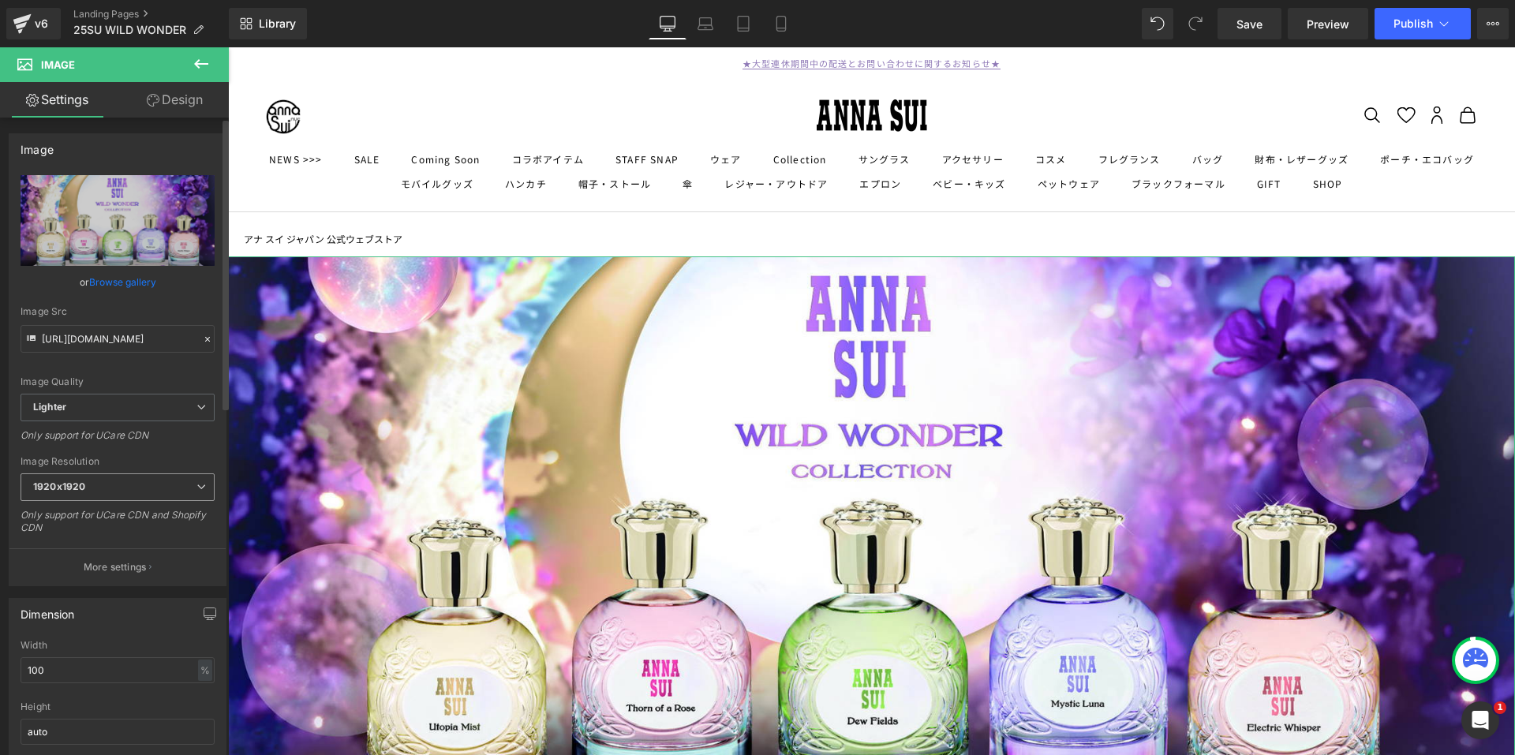
click at [124, 484] on span "1920x1920" at bounding box center [118, 487] width 194 height 28
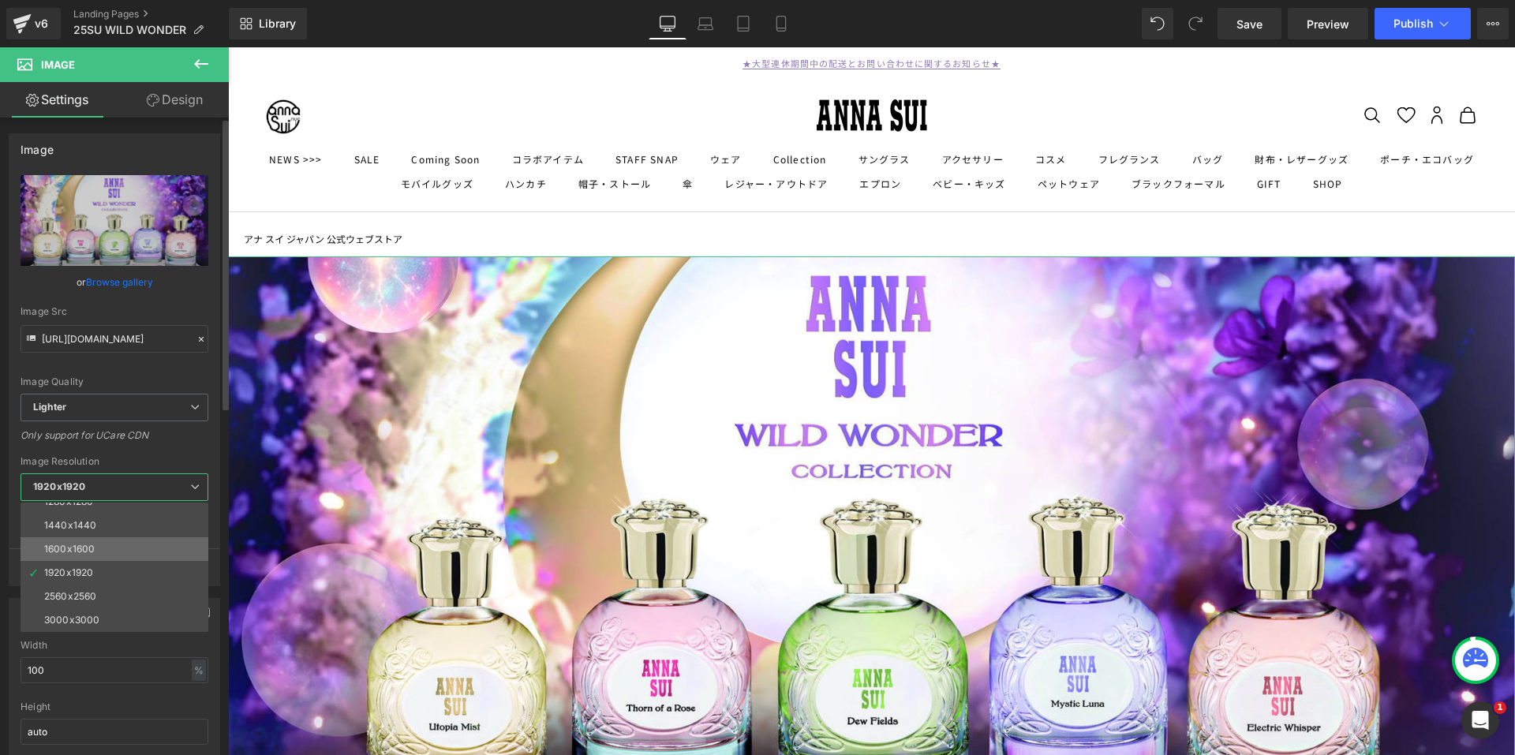
click at [105, 546] on li "1600x1600" at bounding box center [118, 549] width 195 height 24
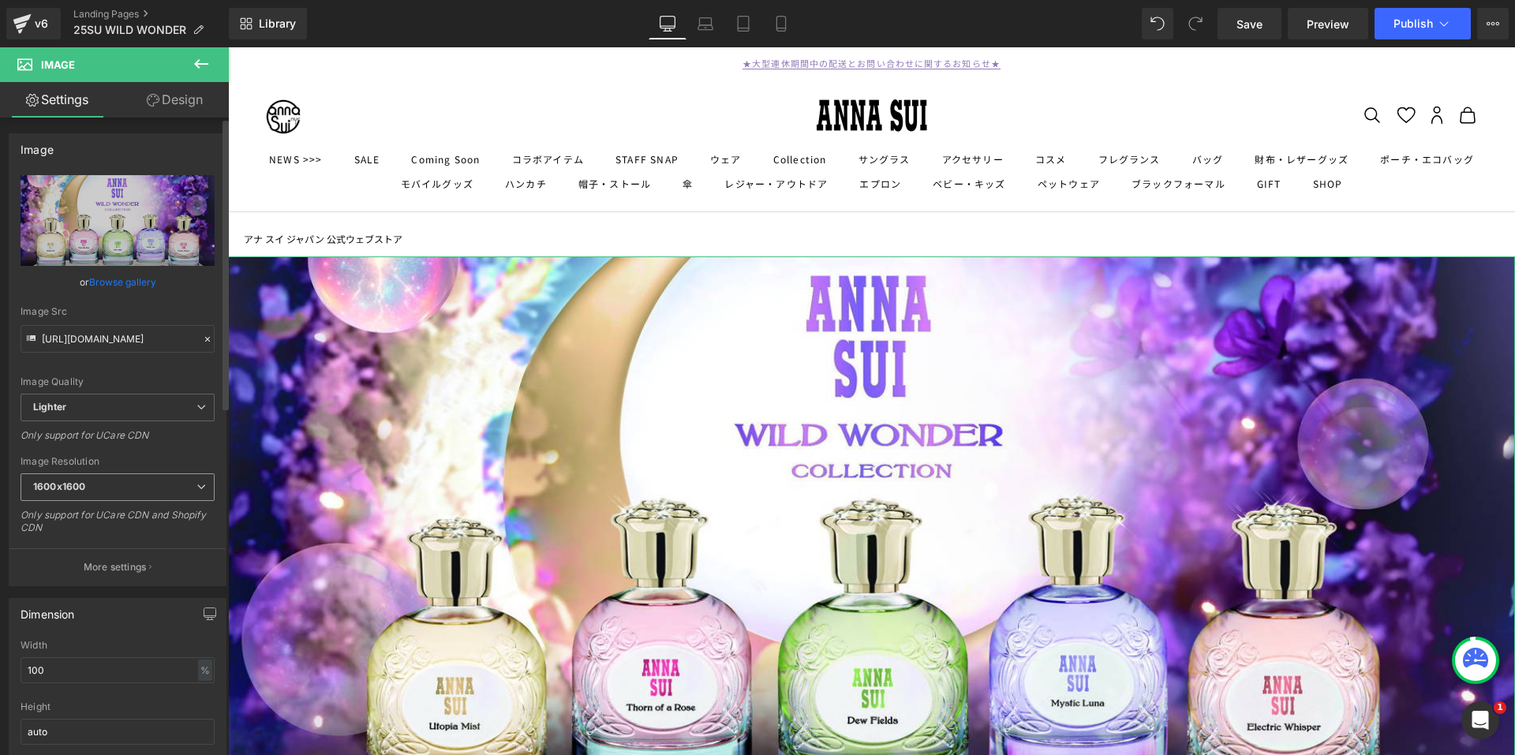
click at [148, 480] on span "1600x1600" at bounding box center [118, 487] width 194 height 28
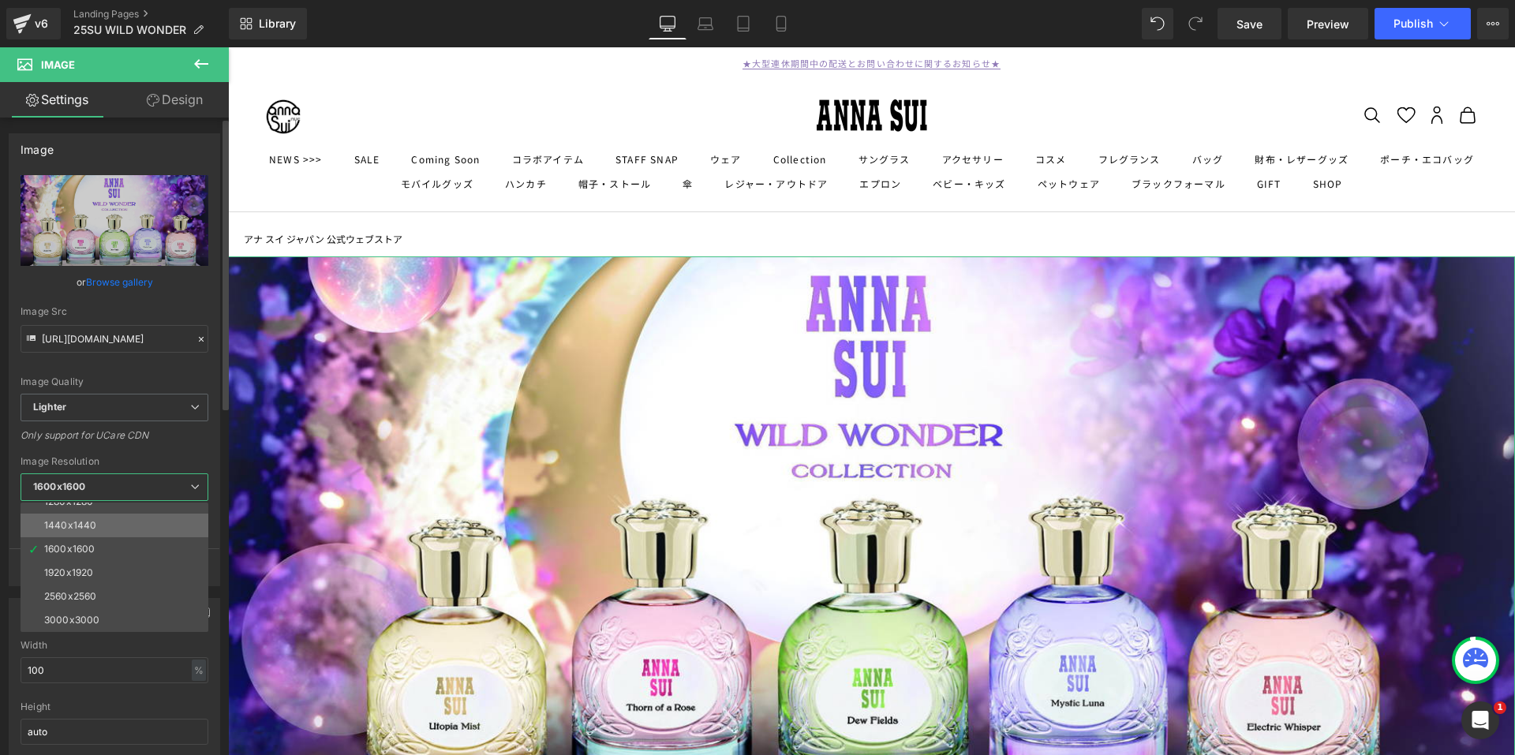
click at [103, 525] on li "1440x1440" at bounding box center [118, 526] width 195 height 24
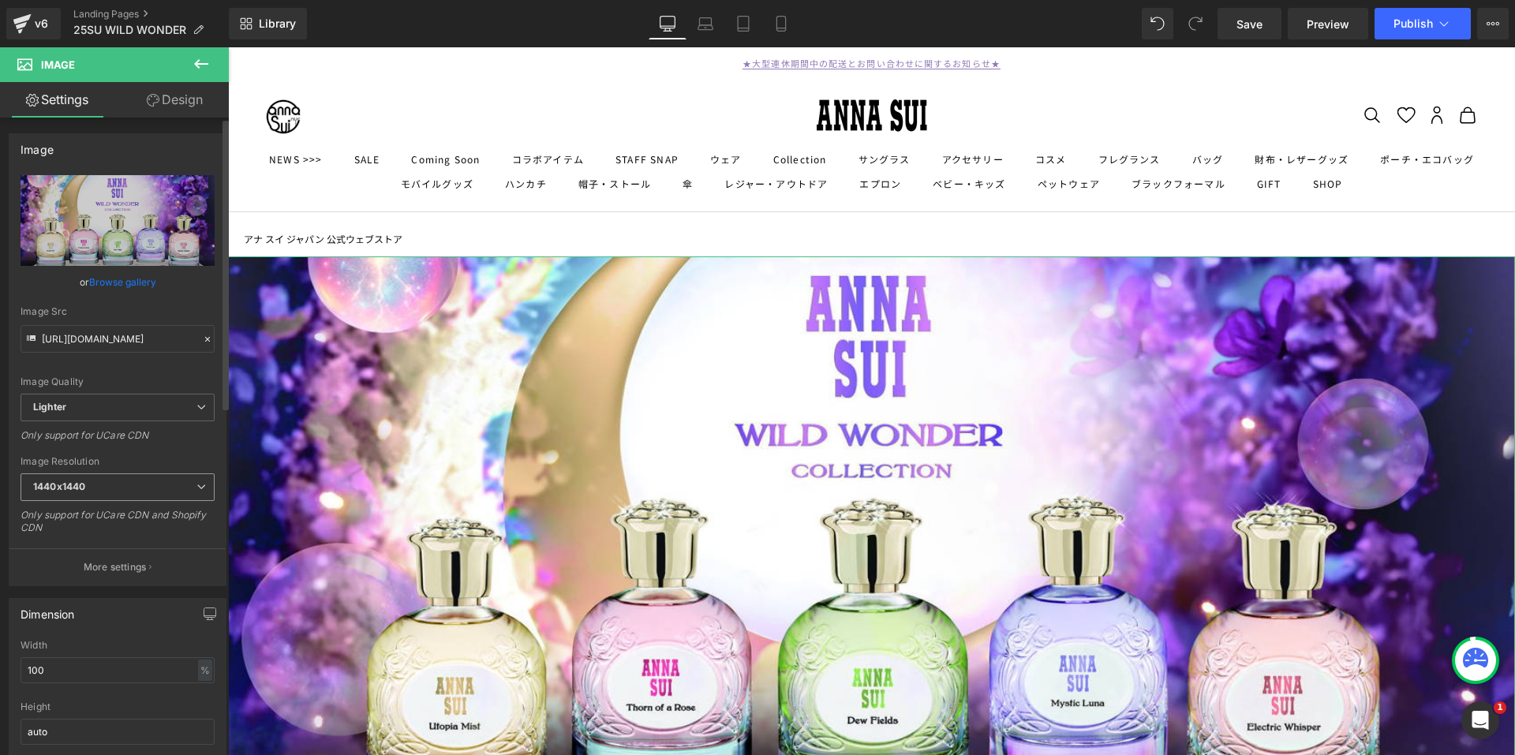
click at [159, 478] on span "1440x1440" at bounding box center [118, 487] width 194 height 28
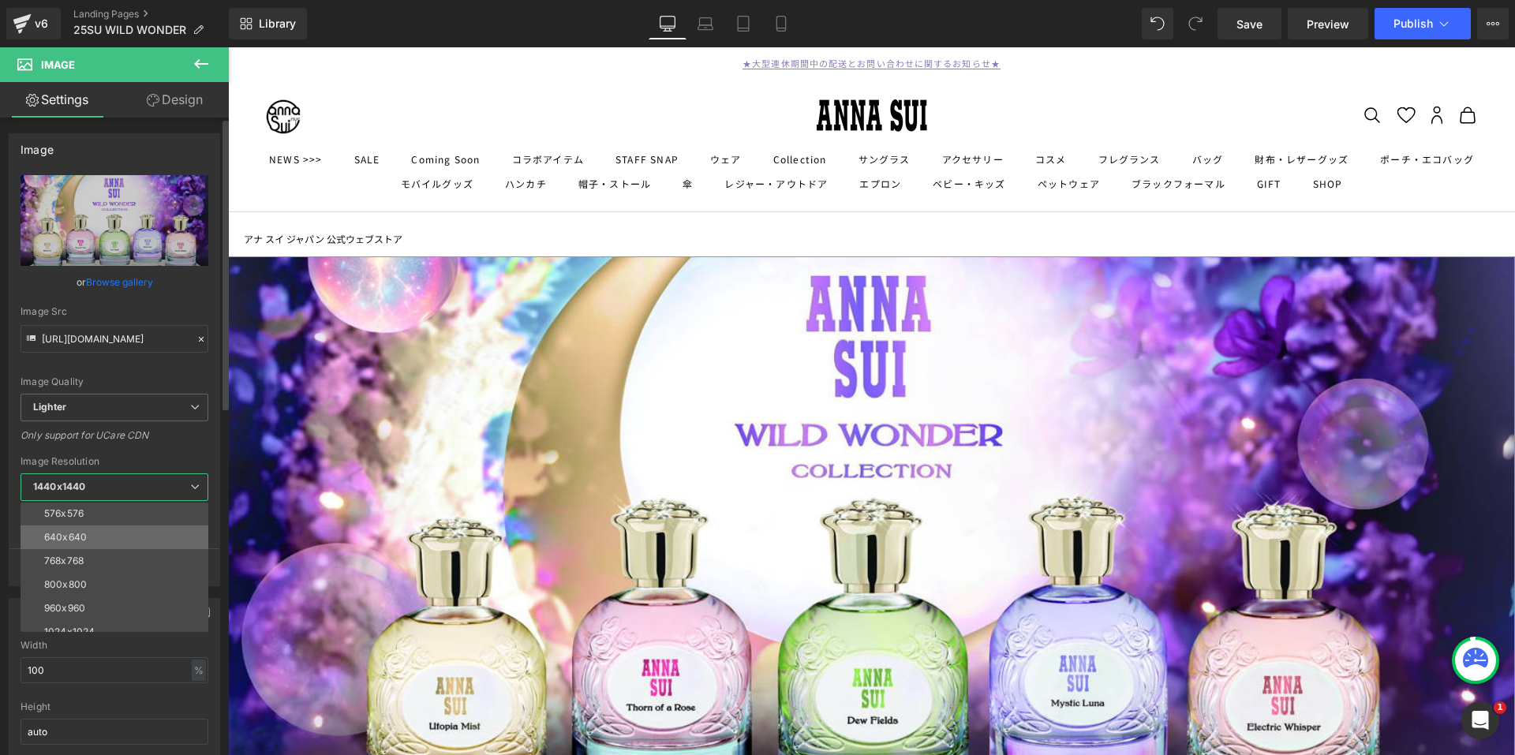
scroll to position [68, 0]
click at [106, 570] on li "768x768" at bounding box center [118, 565] width 195 height 24
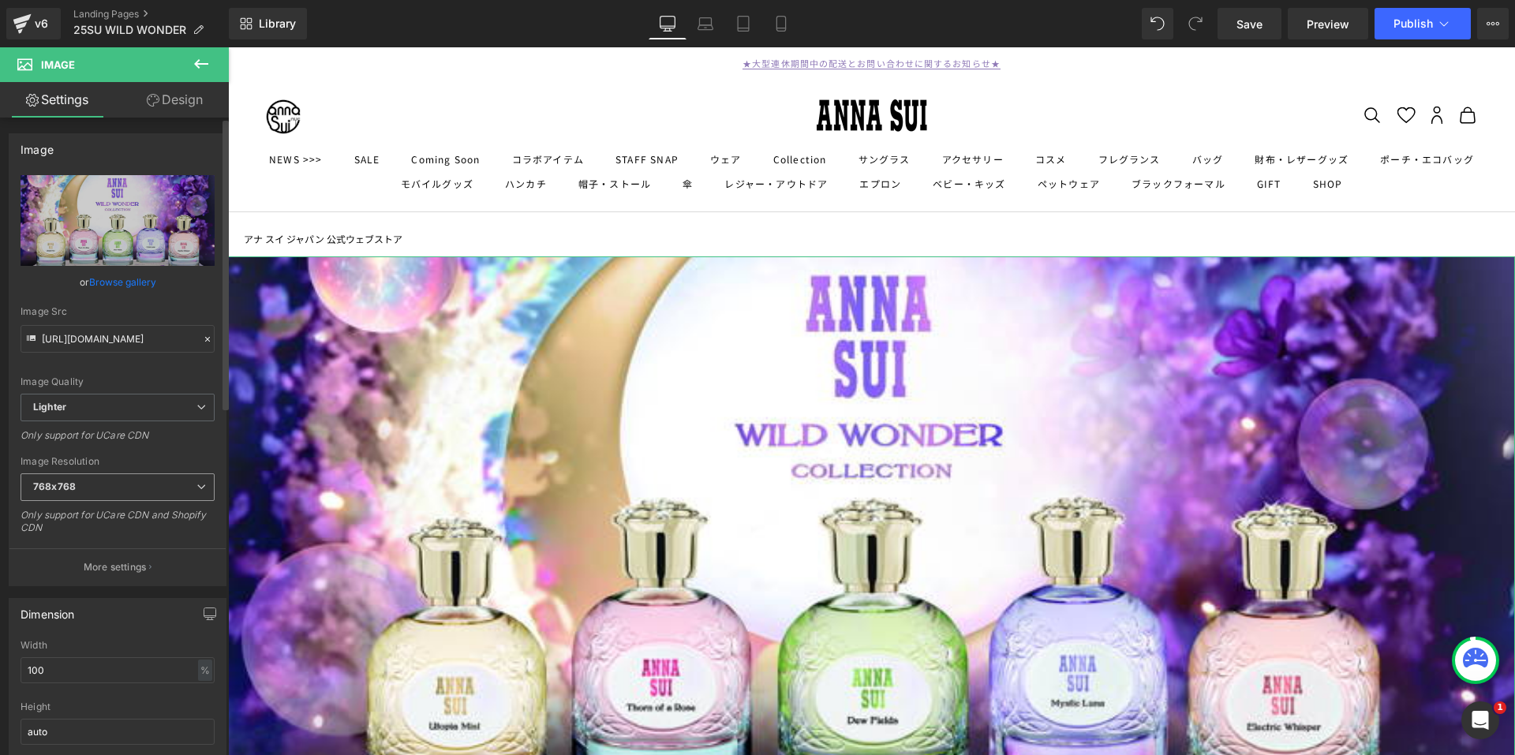
click at [168, 487] on span "768x768" at bounding box center [118, 487] width 194 height 28
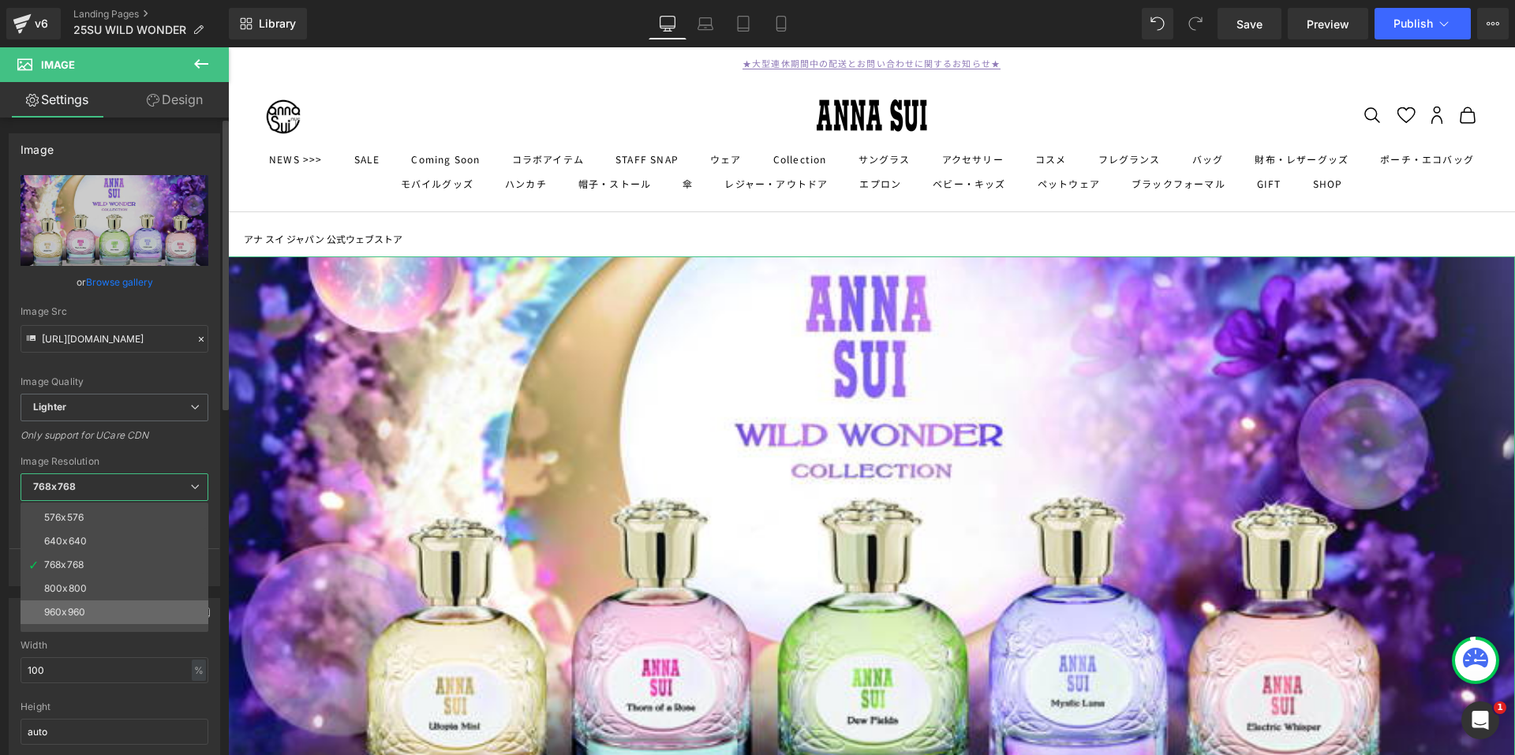
click at [87, 602] on li "960x960" at bounding box center [118, 612] width 195 height 24
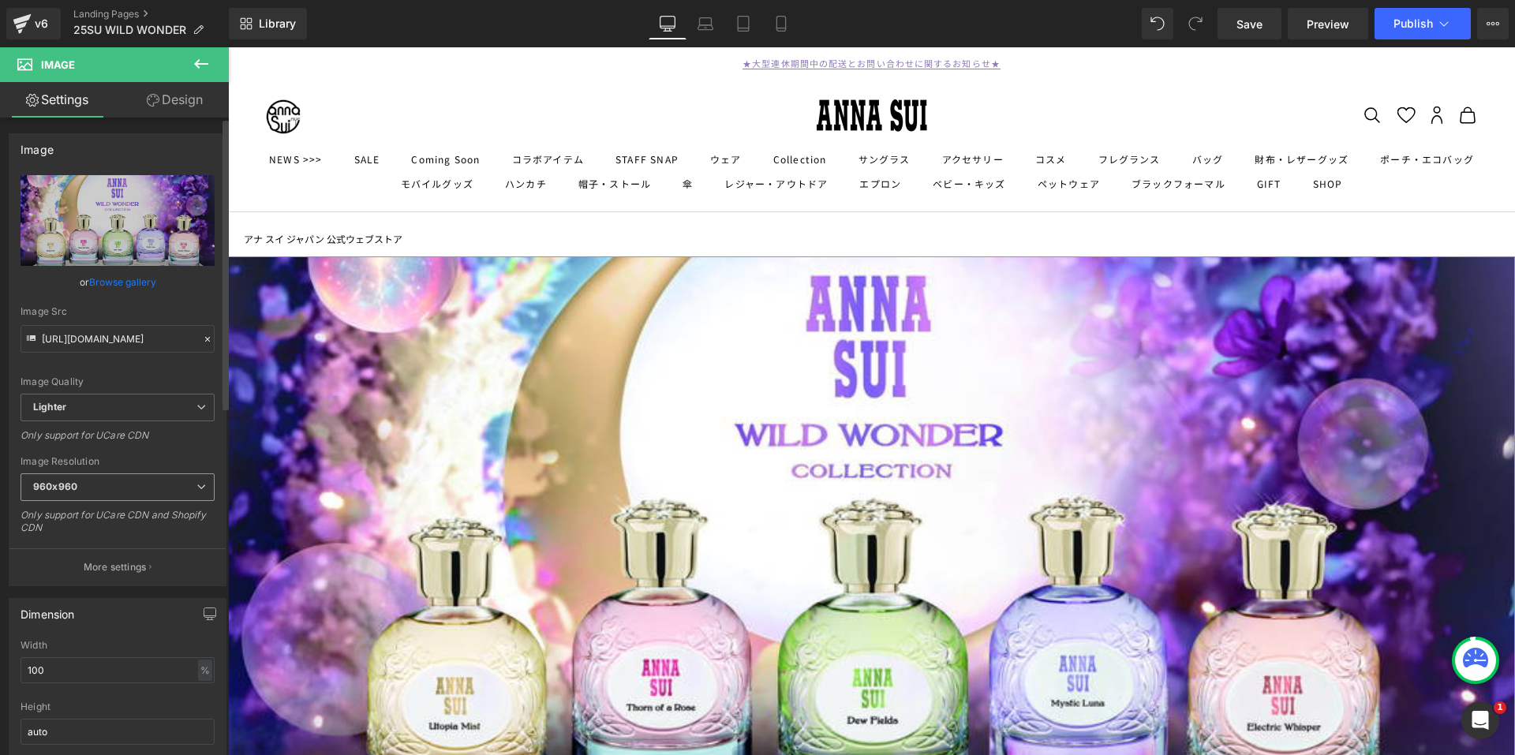
click at [174, 486] on span "960x960" at bounding box center [118, 487] width 194 height 28
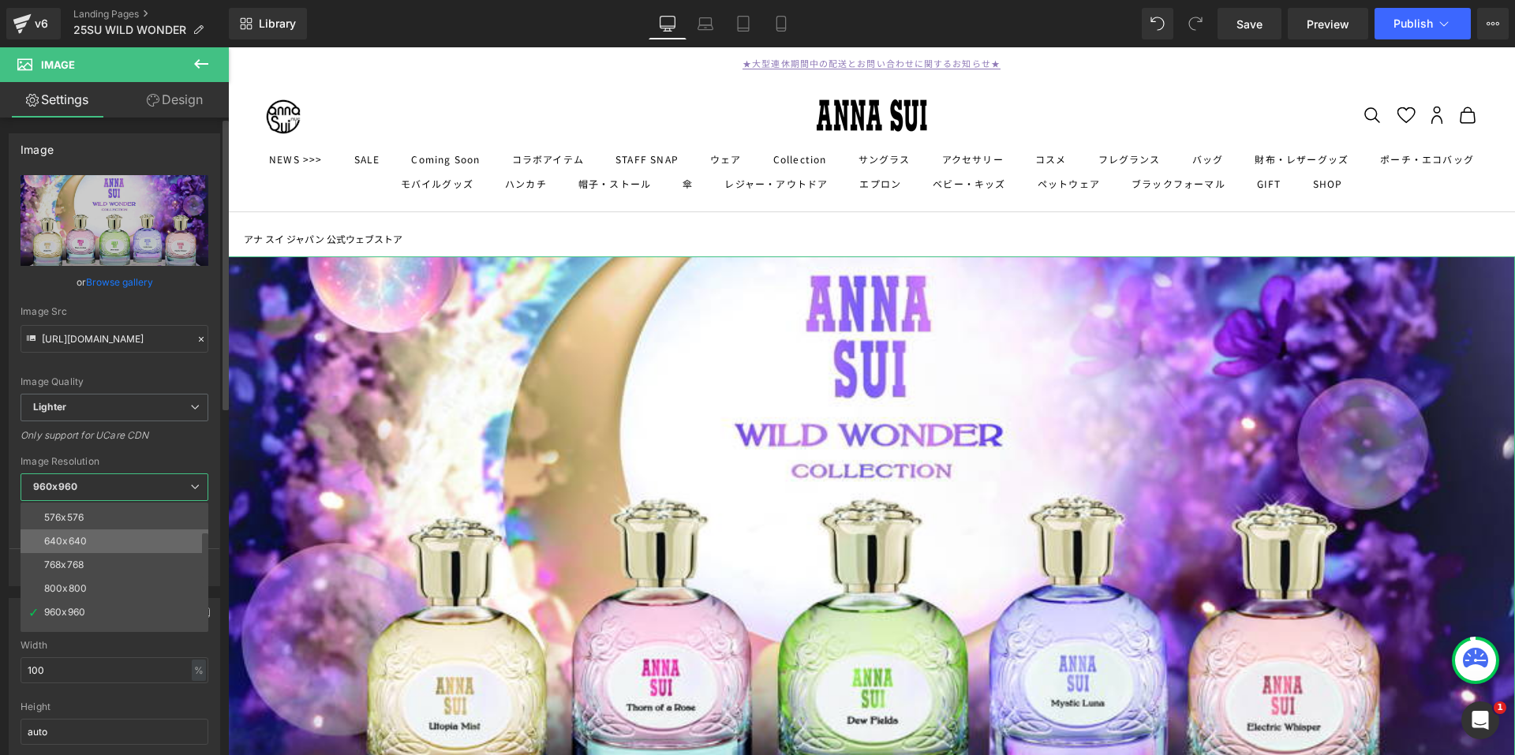
scroll to position [226, 0]
click at [82, 614] on div "3000x3000" at bounding box center [71, 619] width 55 height 11
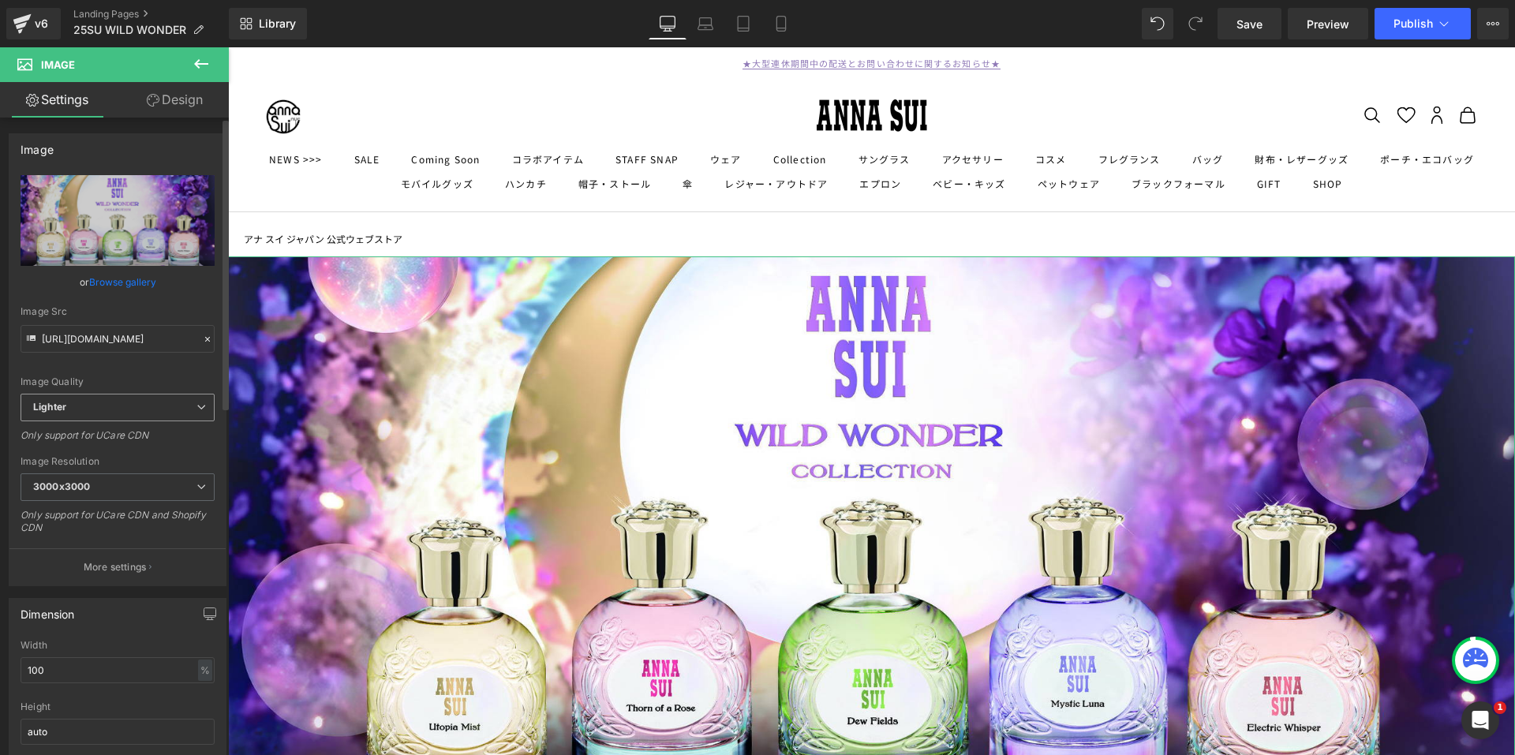
click at [168, 402] on span "Lighter" at bounding box center [118, 408] width 194 height 28
click at [89, 462] on li "Lightest" at bounding box center [115, 459] width 188 height 24
click at [167, 407] on span "Lightest" at bounding box center [118, 408] width 194 height 28
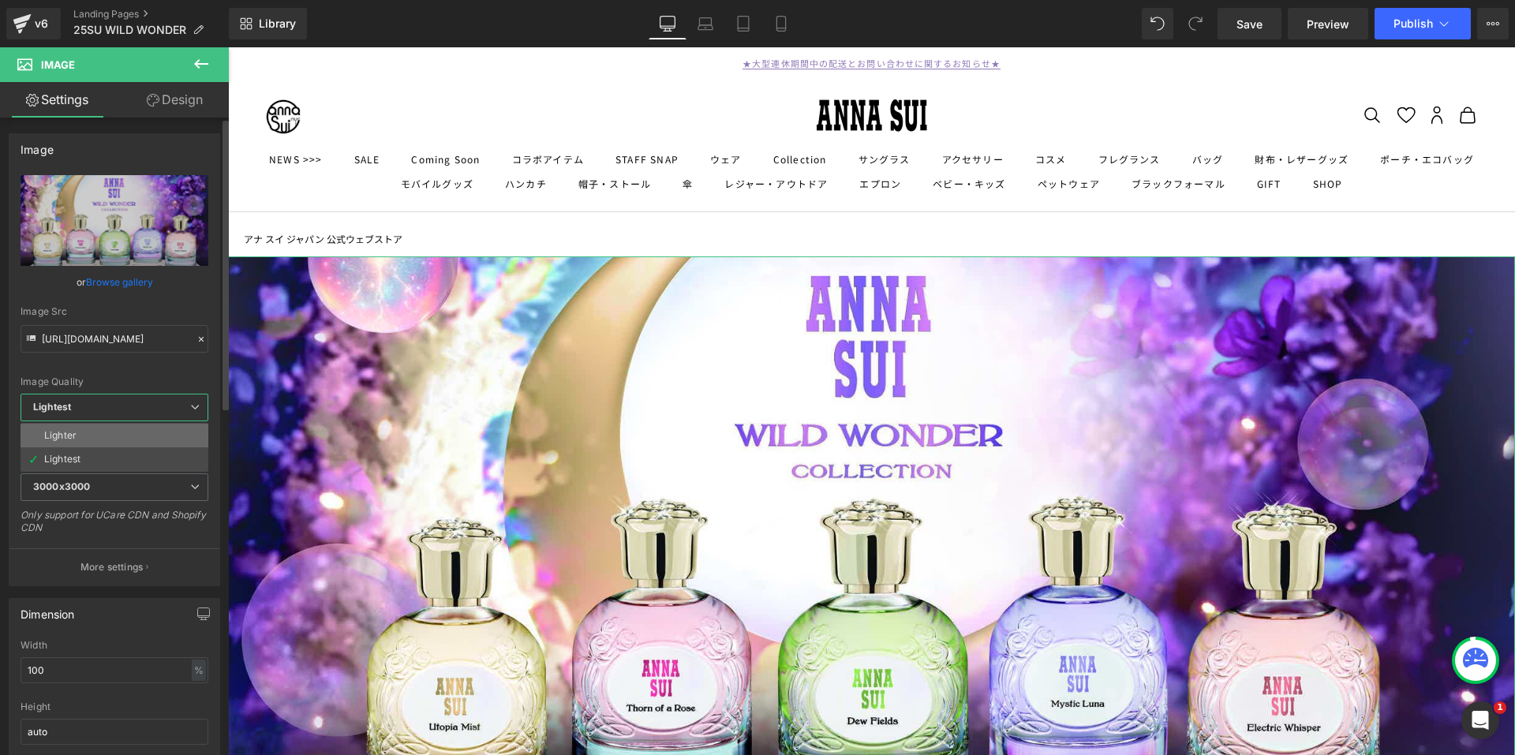
click at [146, 430] on li "Lighter" at bounding box center [115, 436] width 188 height 24
type input "https://ucarecdn.com/f59daf85-727d-49b0-a118-0443940bb121/-/format/auto/-/previ…"
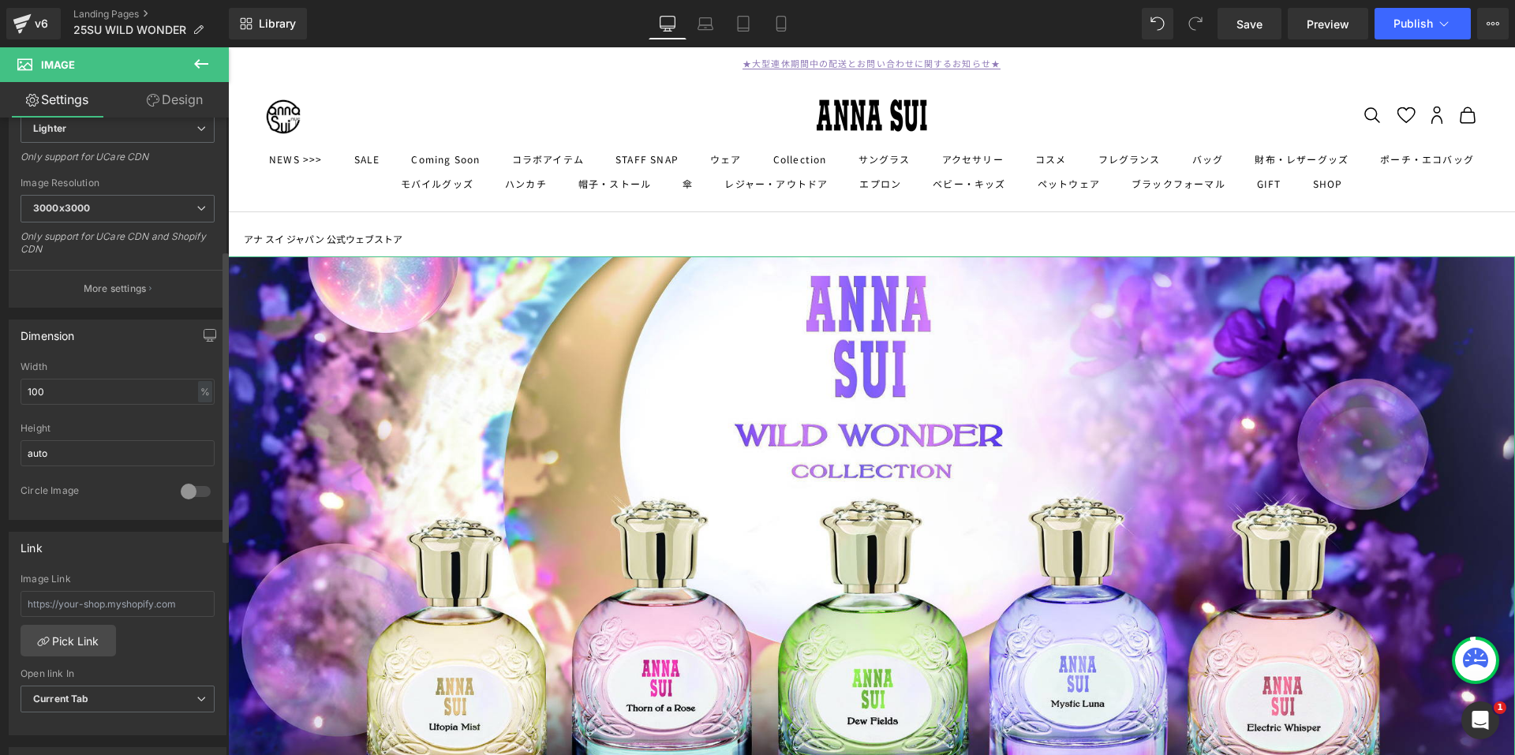
scroll to position [316, 0]
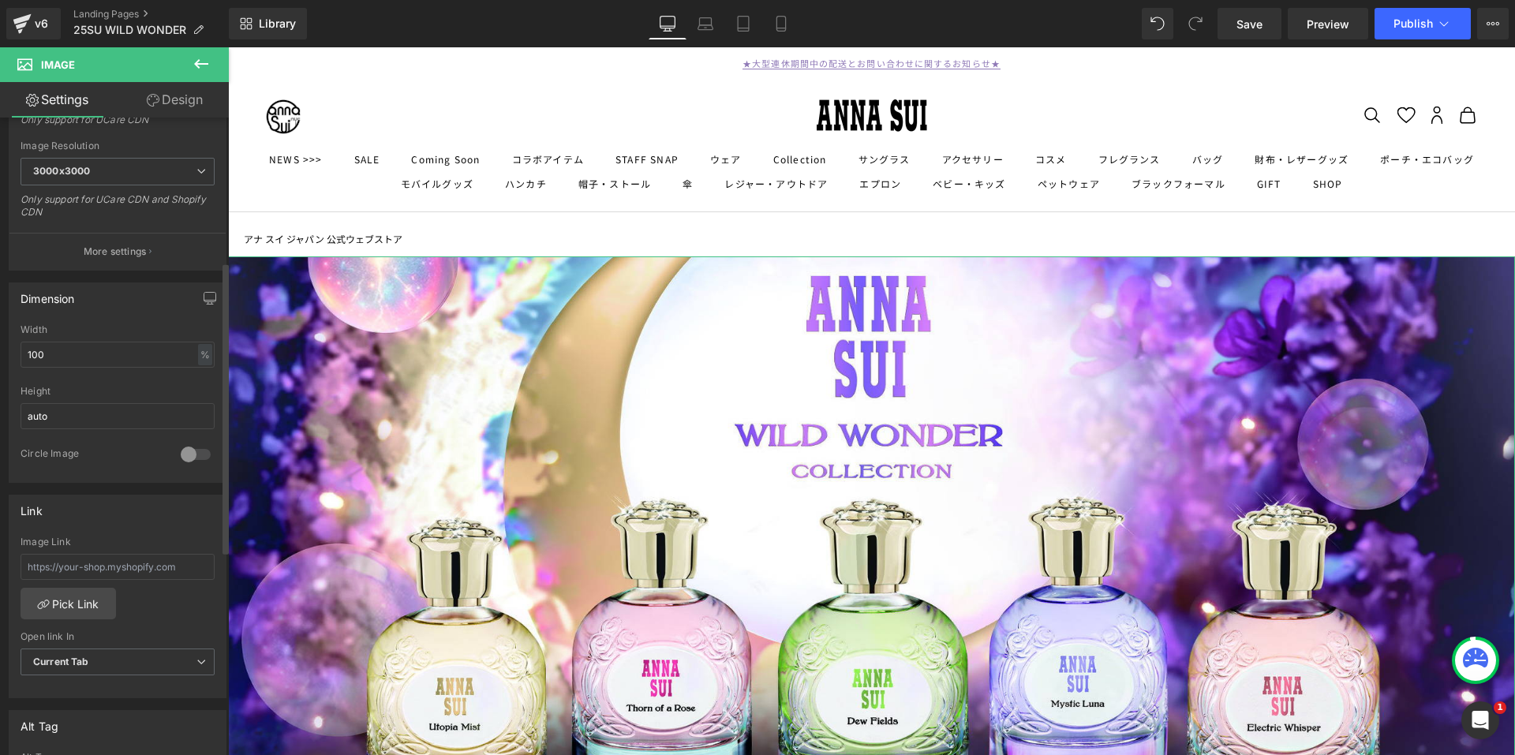
click at [185, 453] on div at bounding box center [196, 454] width 38 height 25
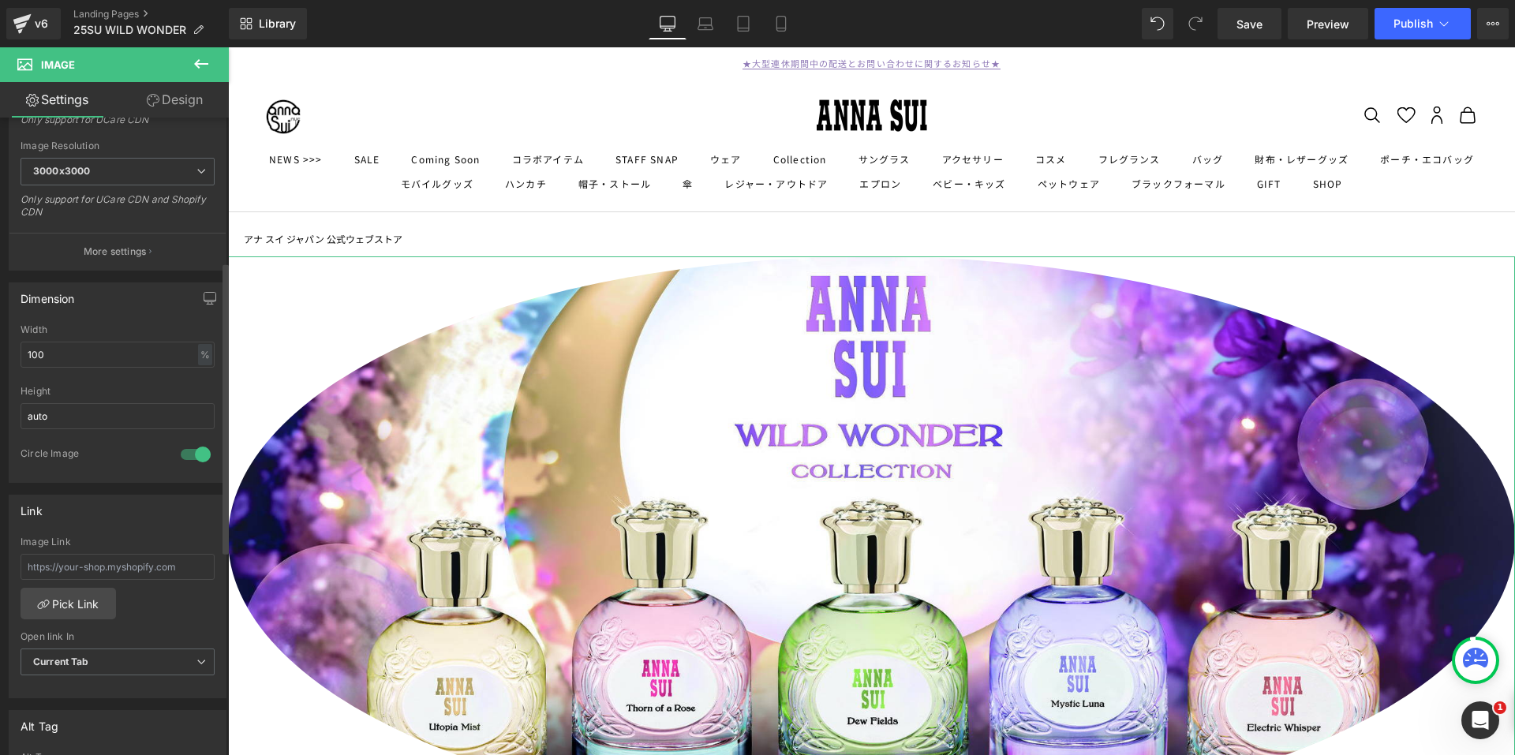
click at [185, 453] on div at bounding box center [196, 454] width 38 height 25
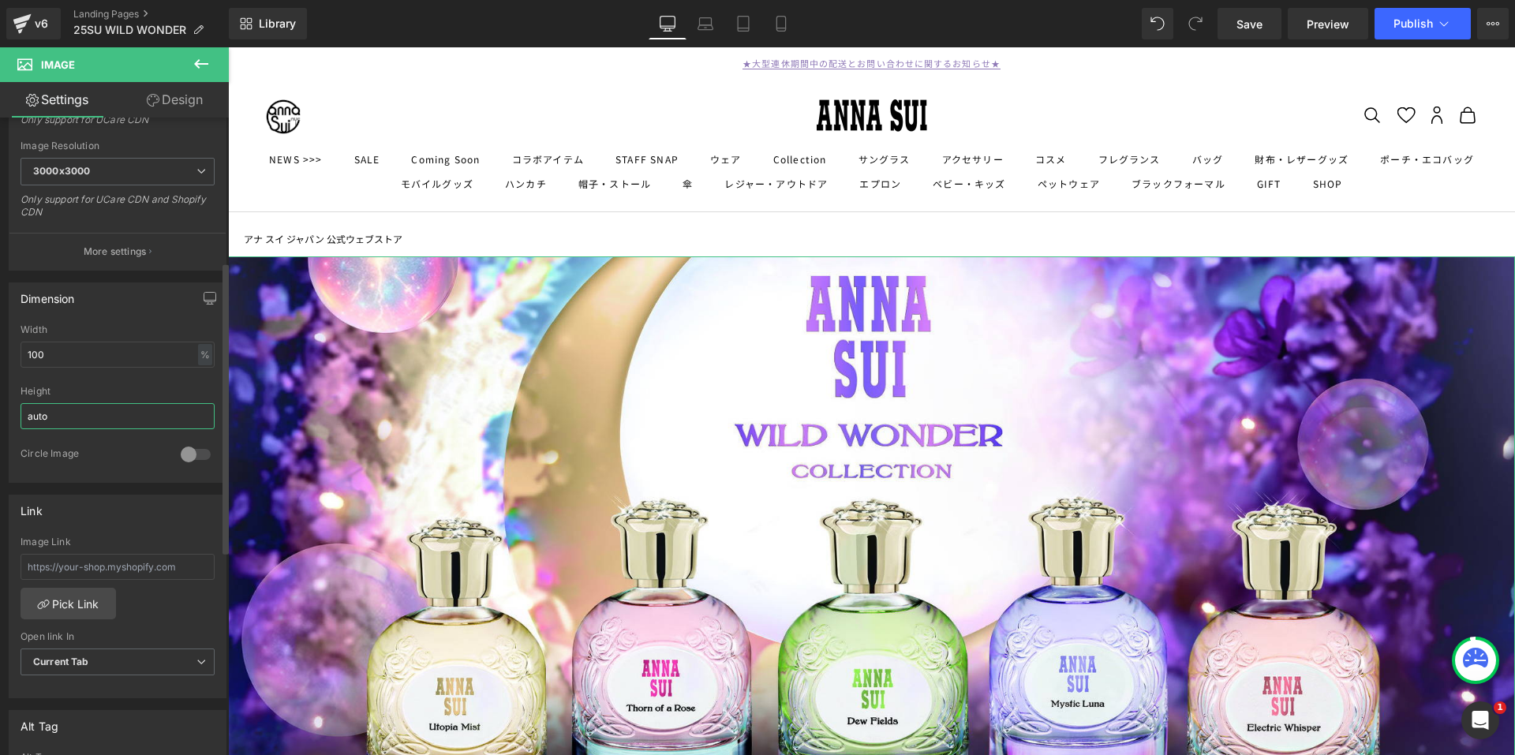
click at [107, 405] on input "auto" at bounding box center [118, 416] width 194 height 26
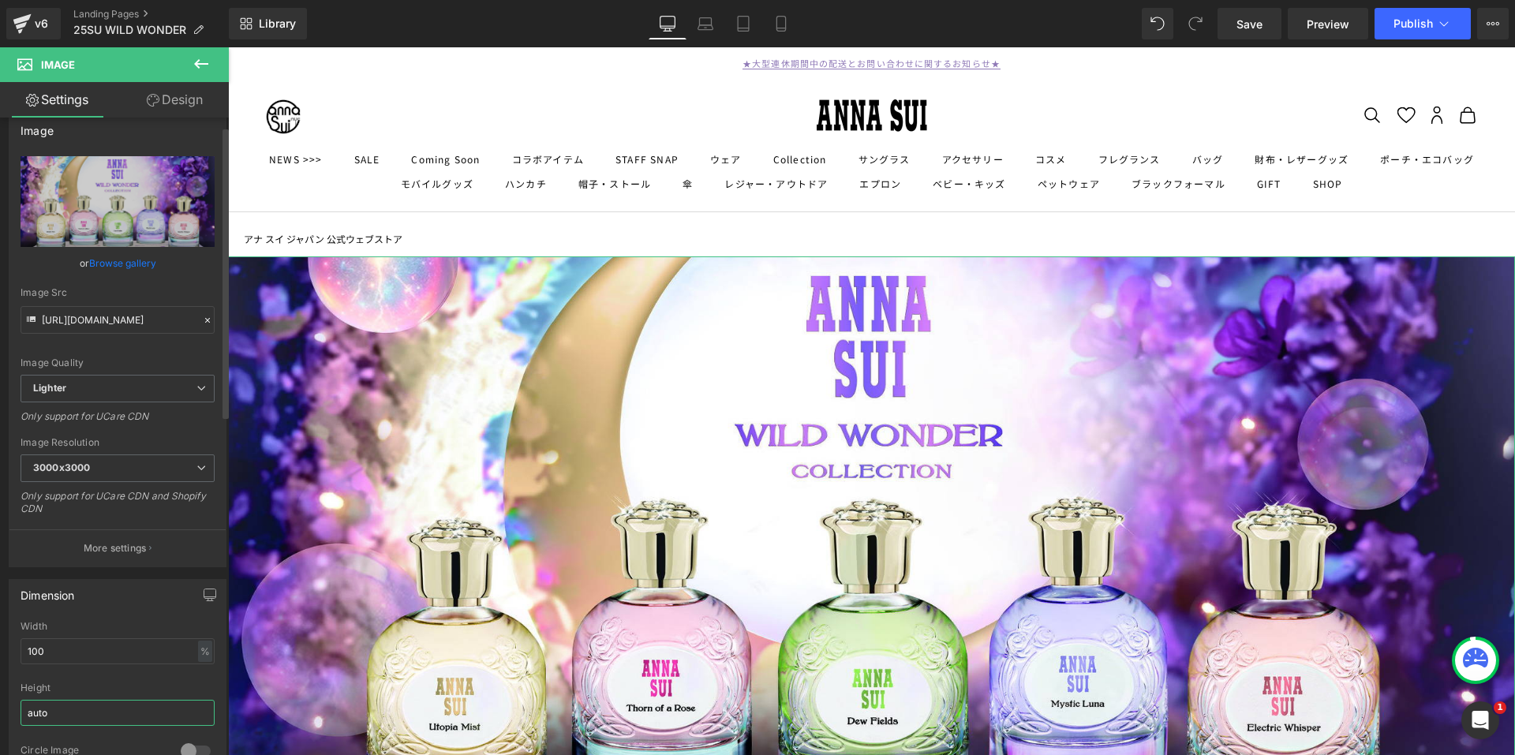
scroll to position [0, 0]
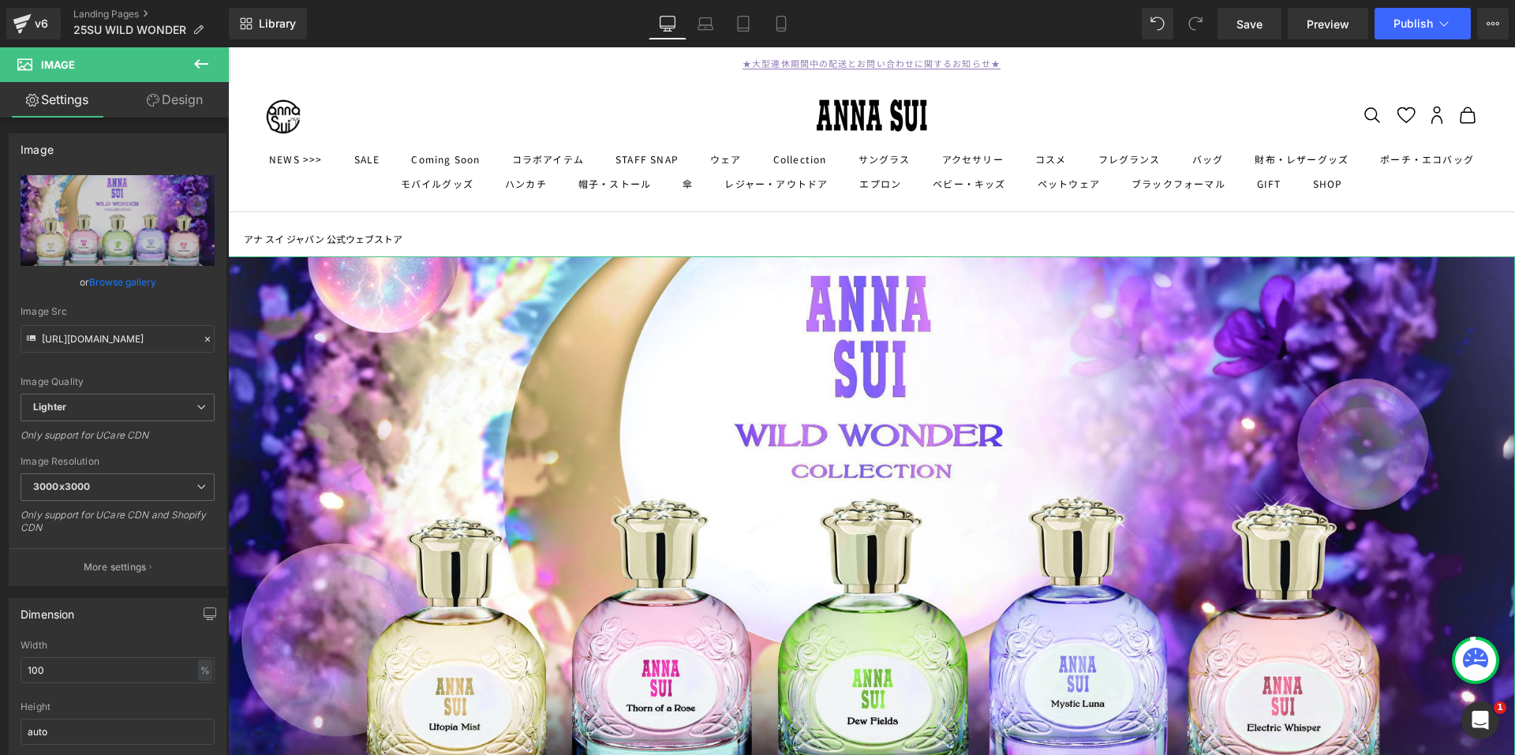
click at [186, 111] on link "Design" at bounding box center [175, 99] width 114 height 35
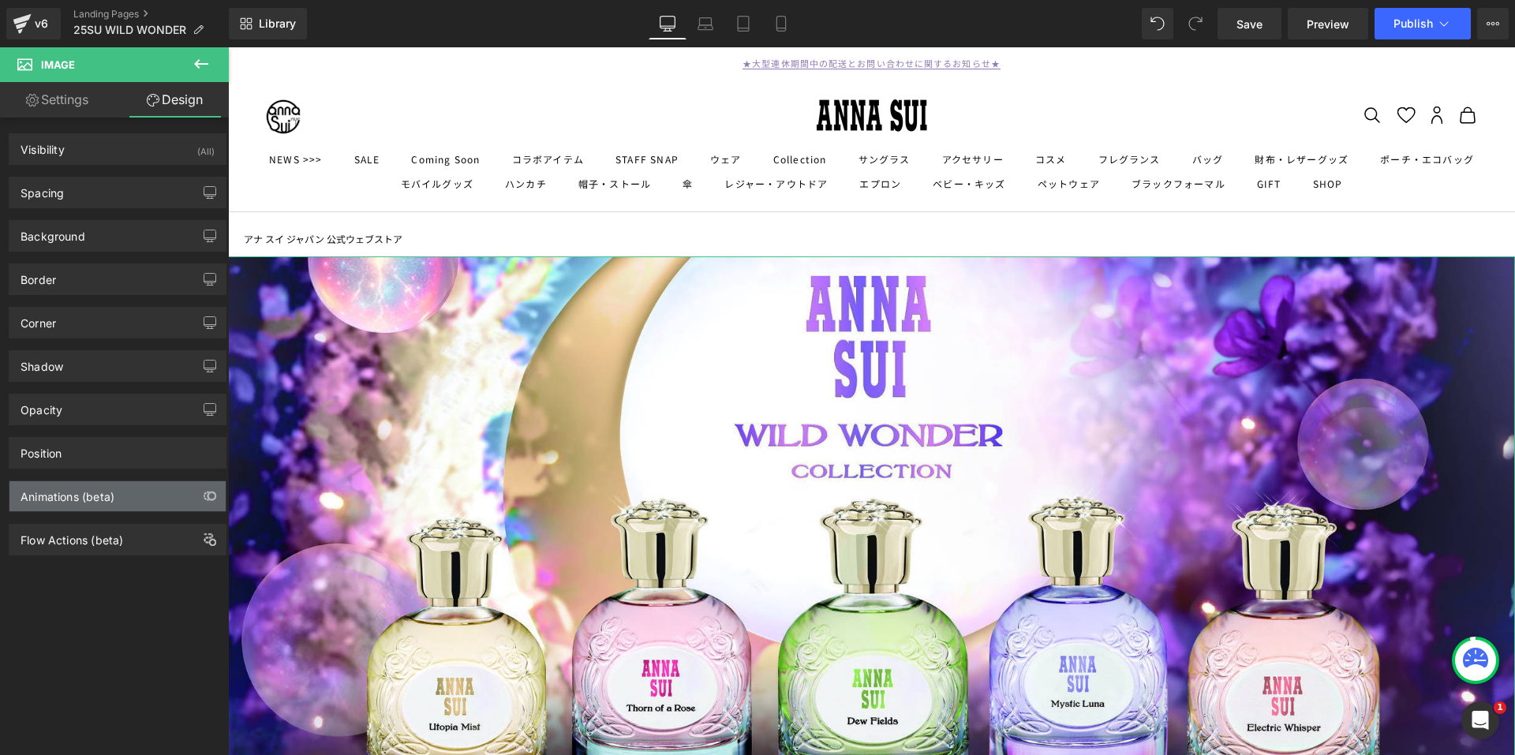
click at [95, 507] on div "Animations (beta)" at bounding box center [117, 496] width 216 height 30
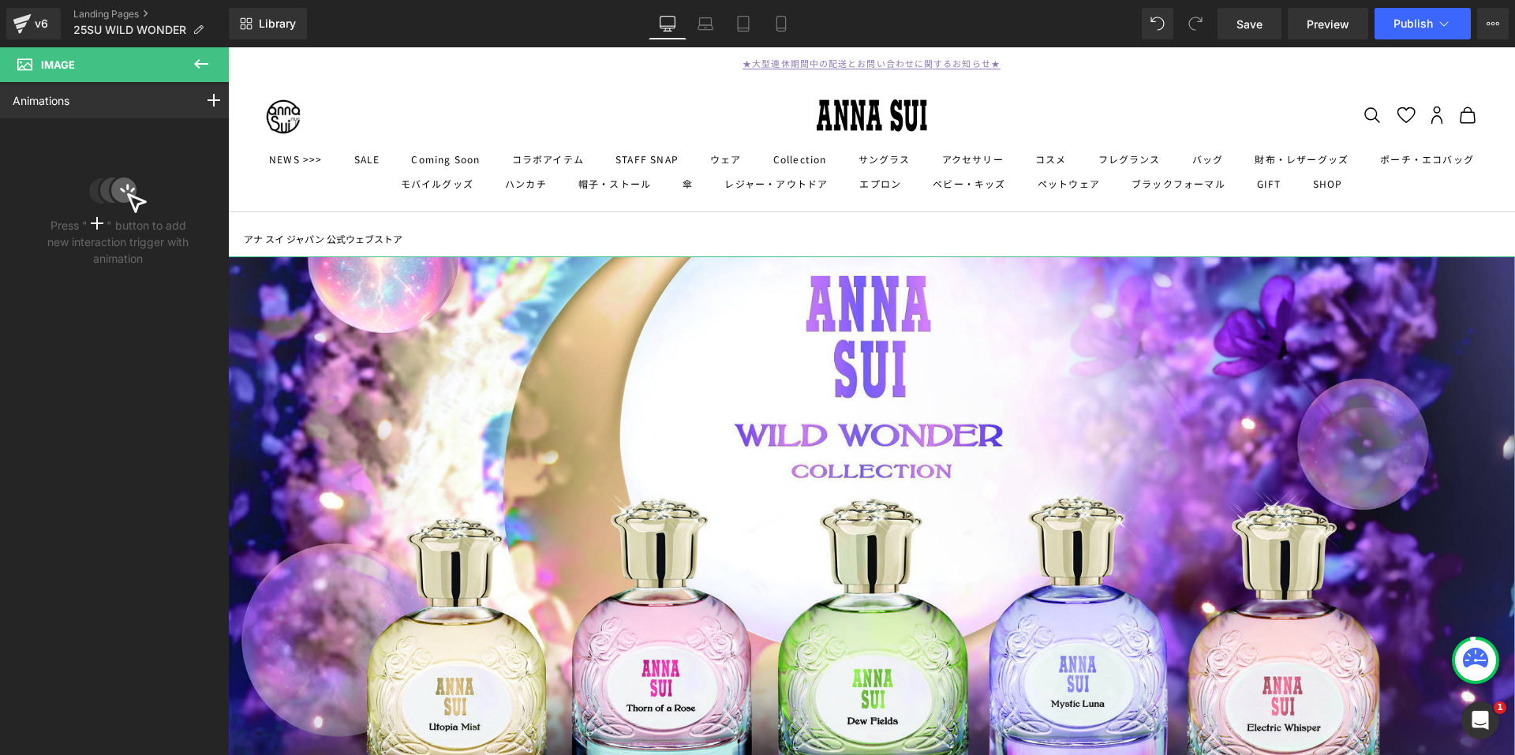
click at [93, 218] on icon at bounding box center [97, 223] width 13 height 13
